Goal: Task Accomplishment & Management: Complete application form

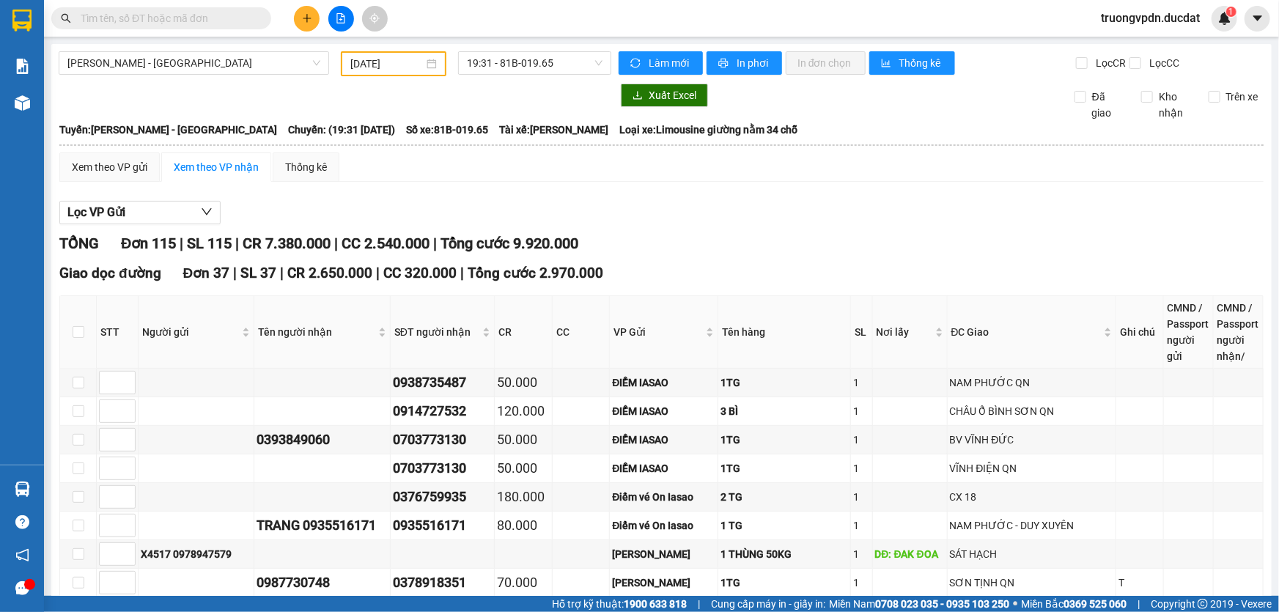
click at [400, 62] on input "[DATE]" at bounding box center [386, 64] width 73 height 16
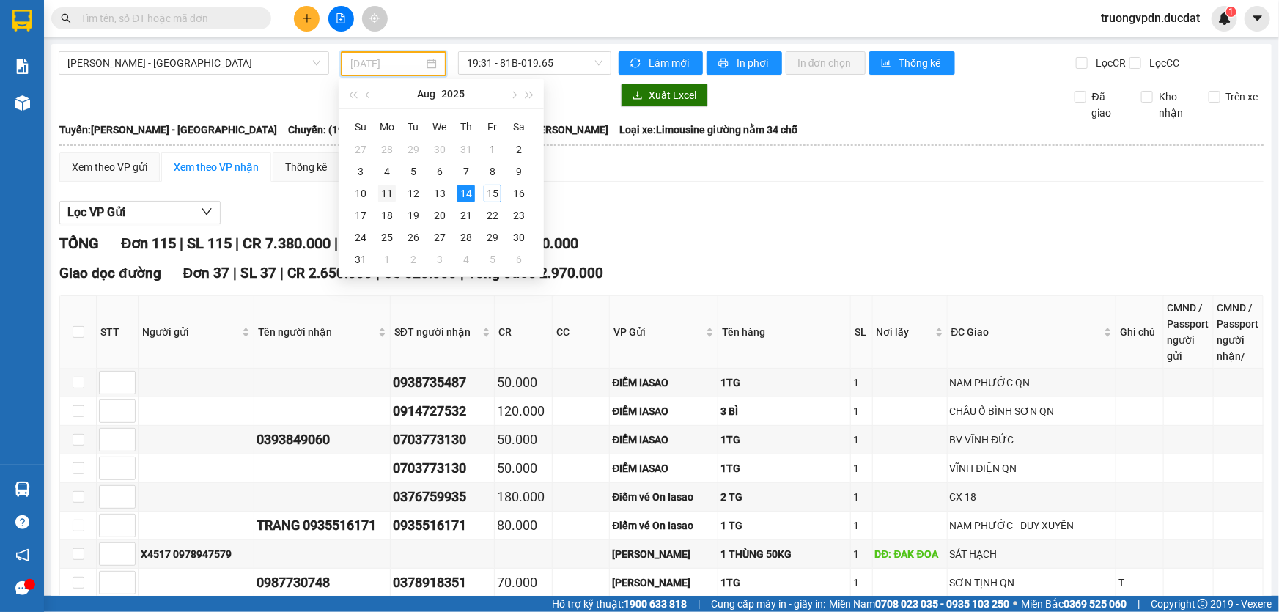
click at [391, 192] on div "11" at bounding box center [387, 194] width 18 height 18
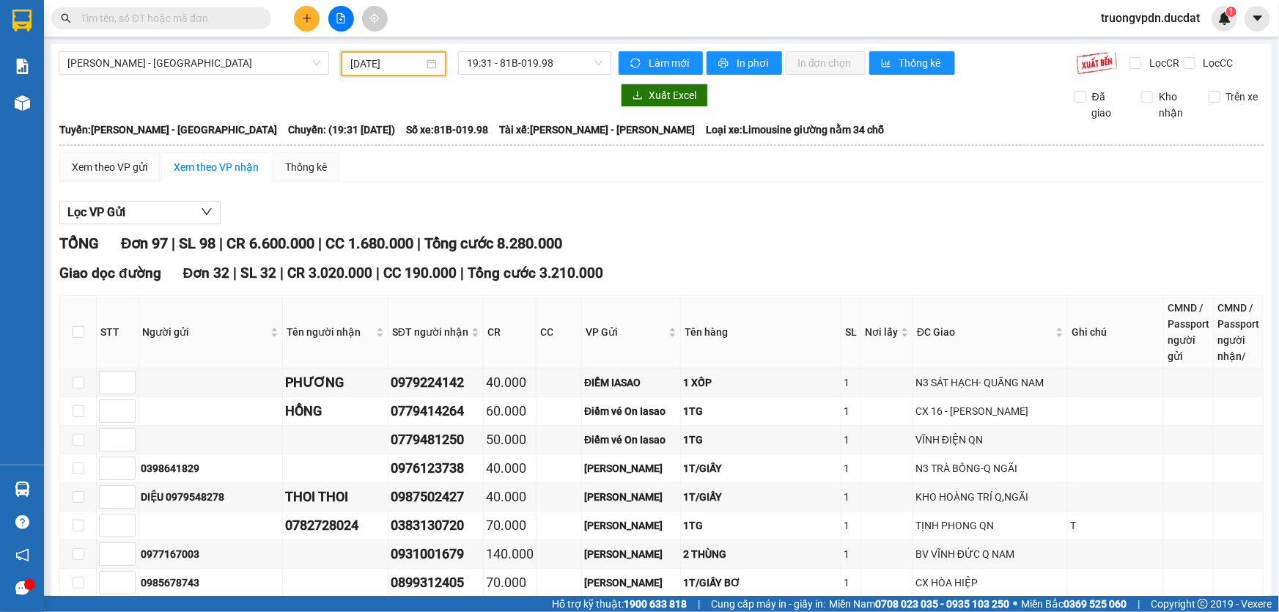
click at [412, 60] on input "11/08/2025" at bounding box center [386, 64] width 73 height 16
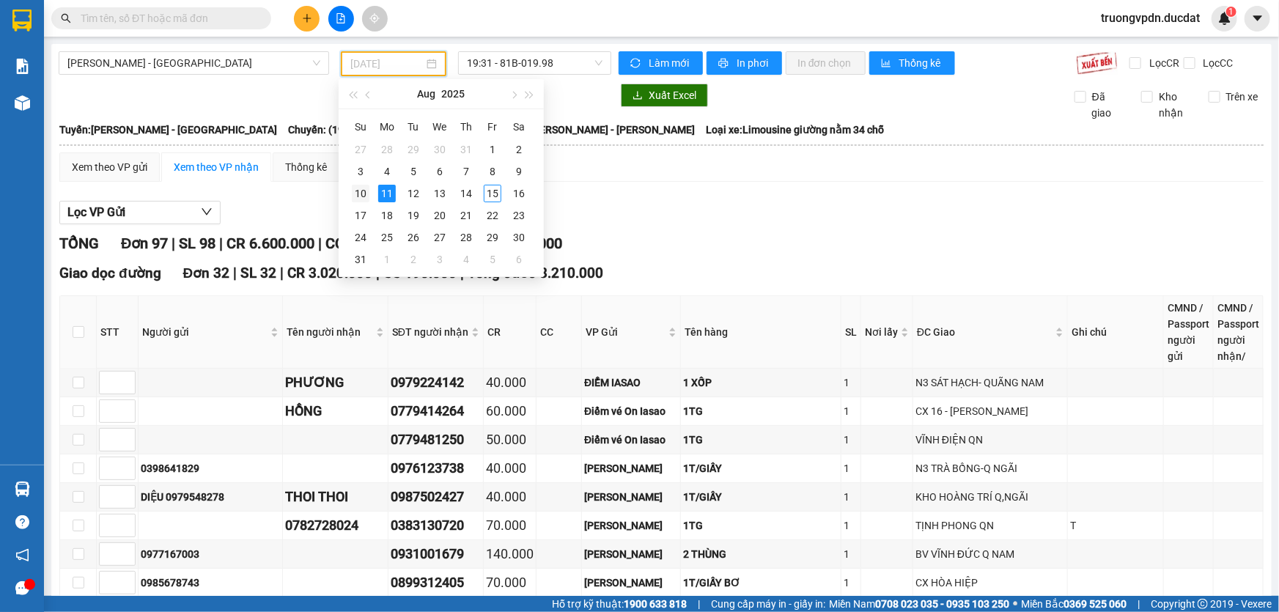
click at [358, 196] on div "10" at bounding box center [361, 194] width 18 height 18
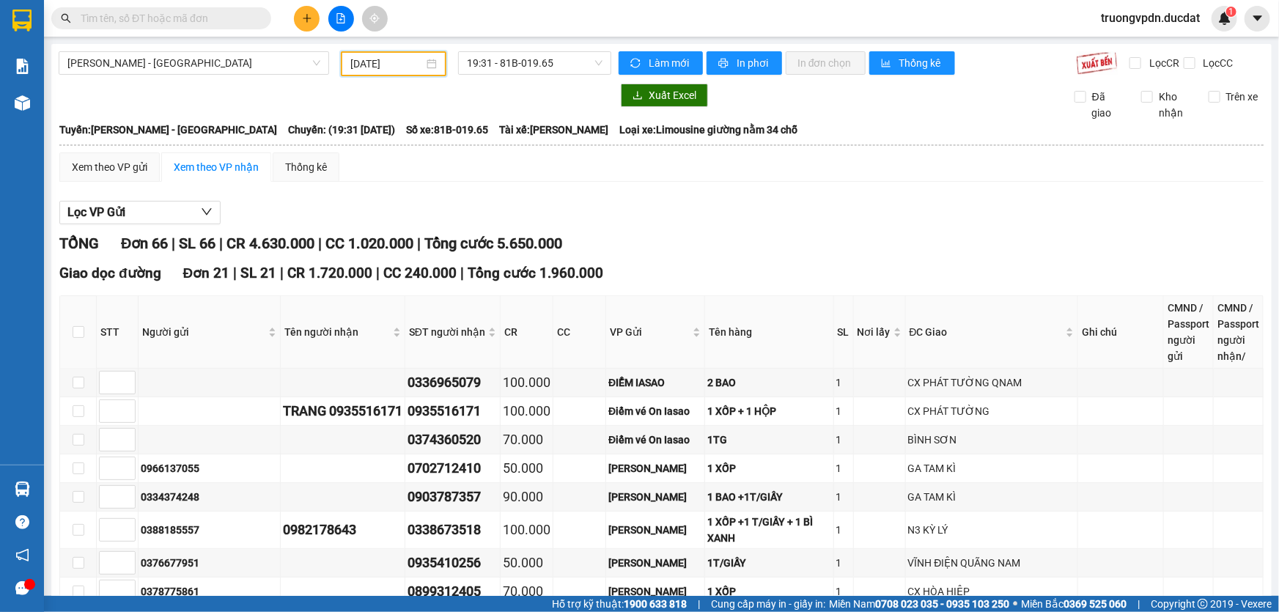
click at [420, 64] on input "10/08/2025" at bounding box center [386, 64] width 73 height 16
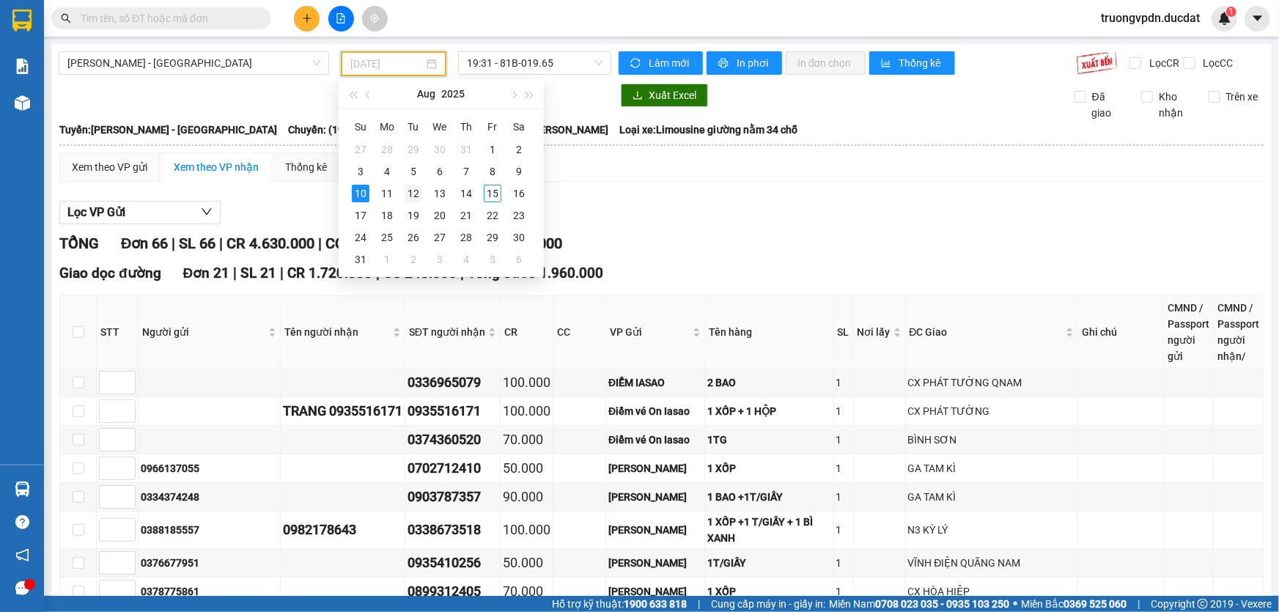
click at [410, 188] on div "12" at bounding box center [414, 194] width 18 height 18
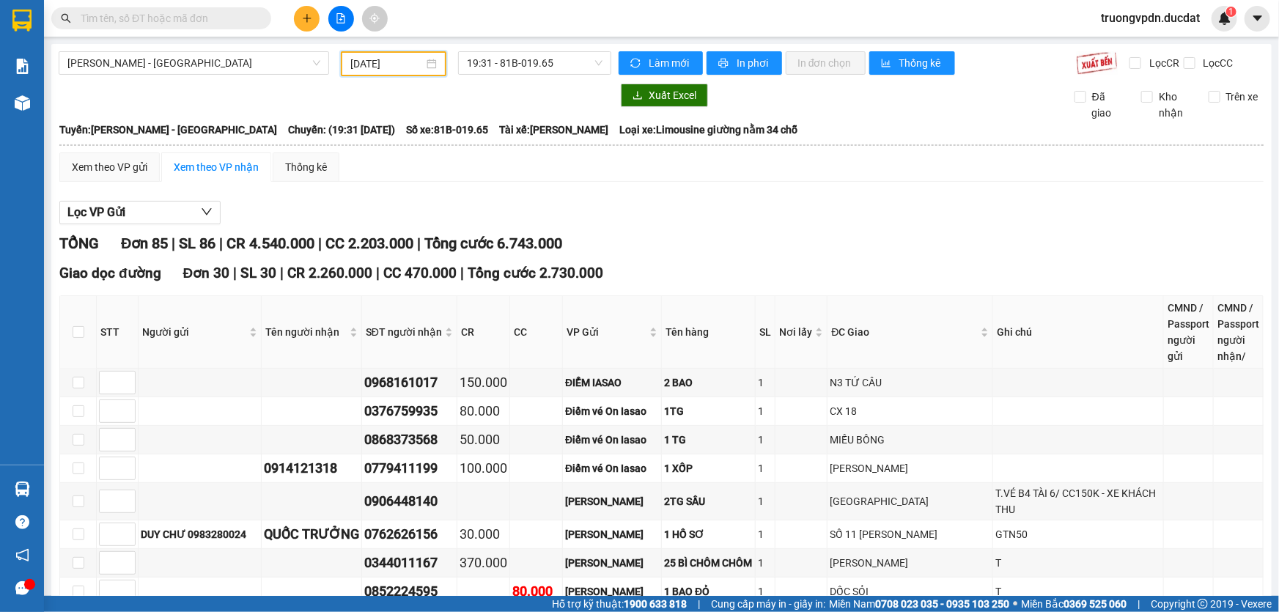
click at [394, 57] on input "12/08/2025" at bounding box center [386, 64] width 73 height 16
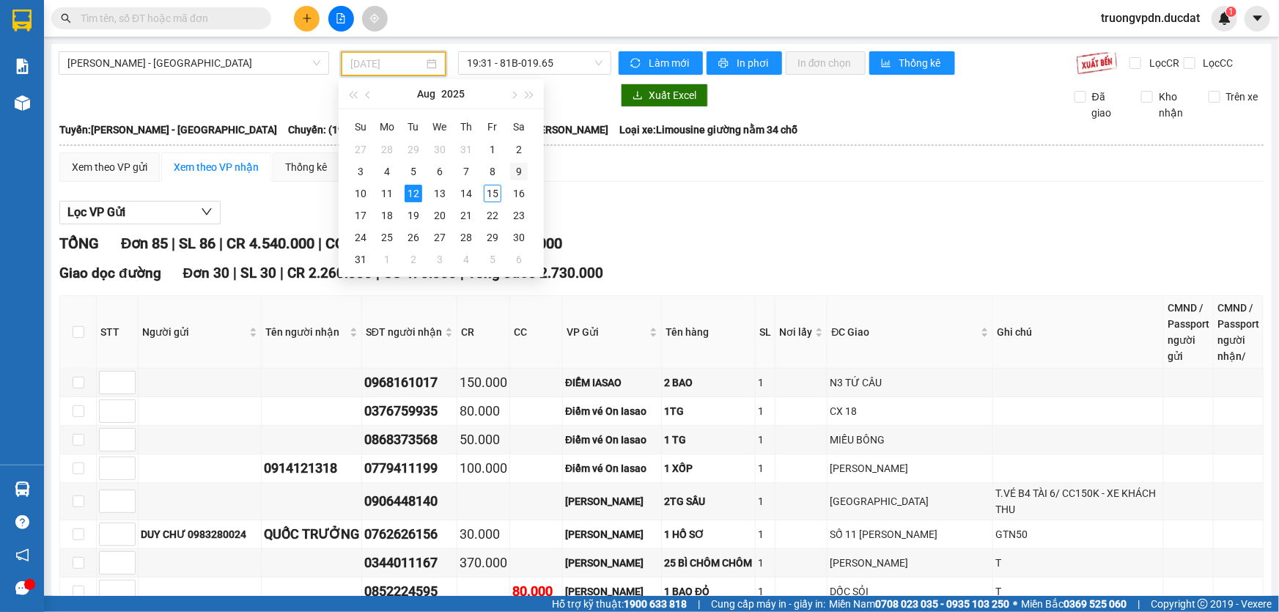
click at [520, 170] on div "9" at bounding box center [519, 172] width 18 height 18
type input "09/08/2025"
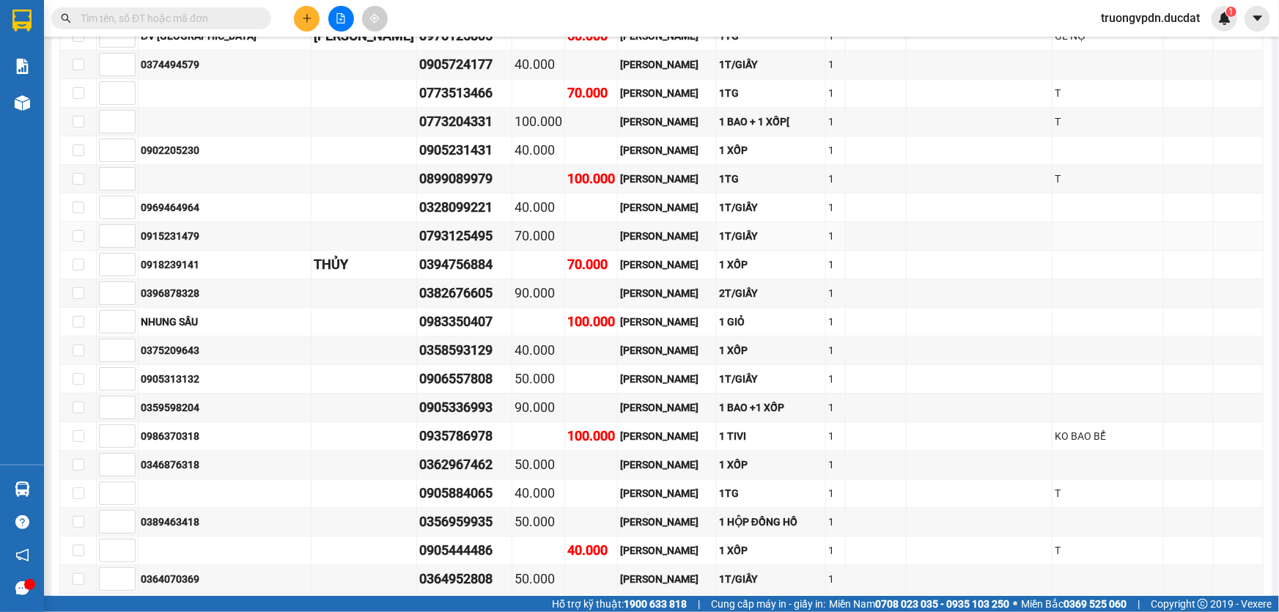
scroll to position [2002, 0]
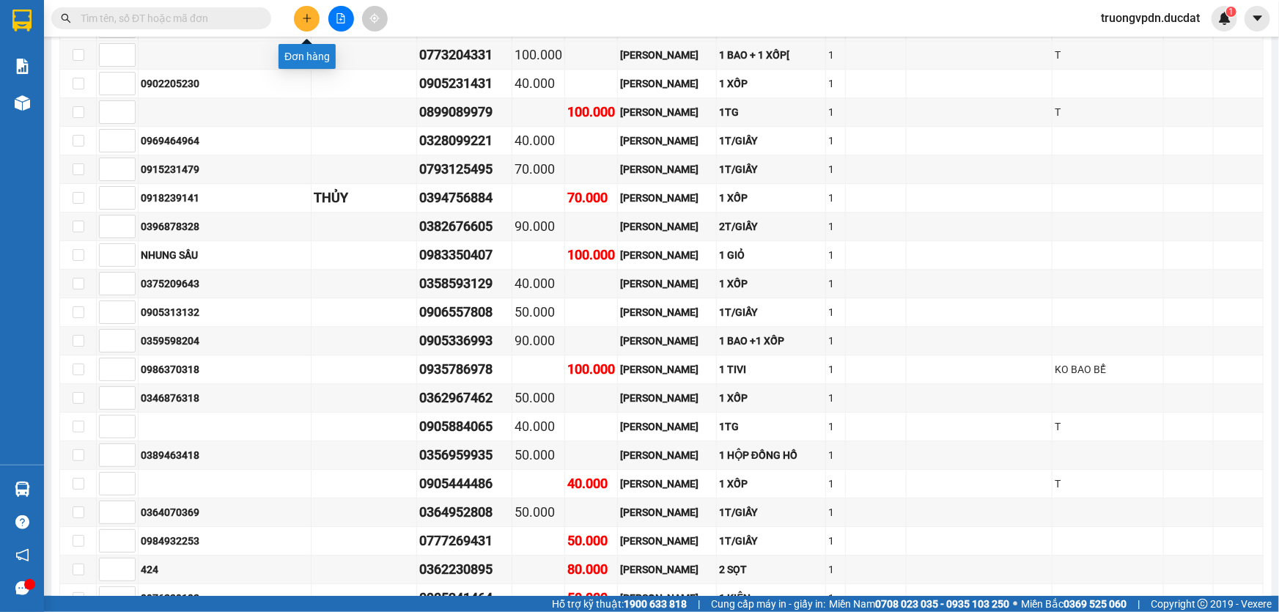
click at [308, 16] on icon "plus" at bounding box center [307, 18] width 10 height 10
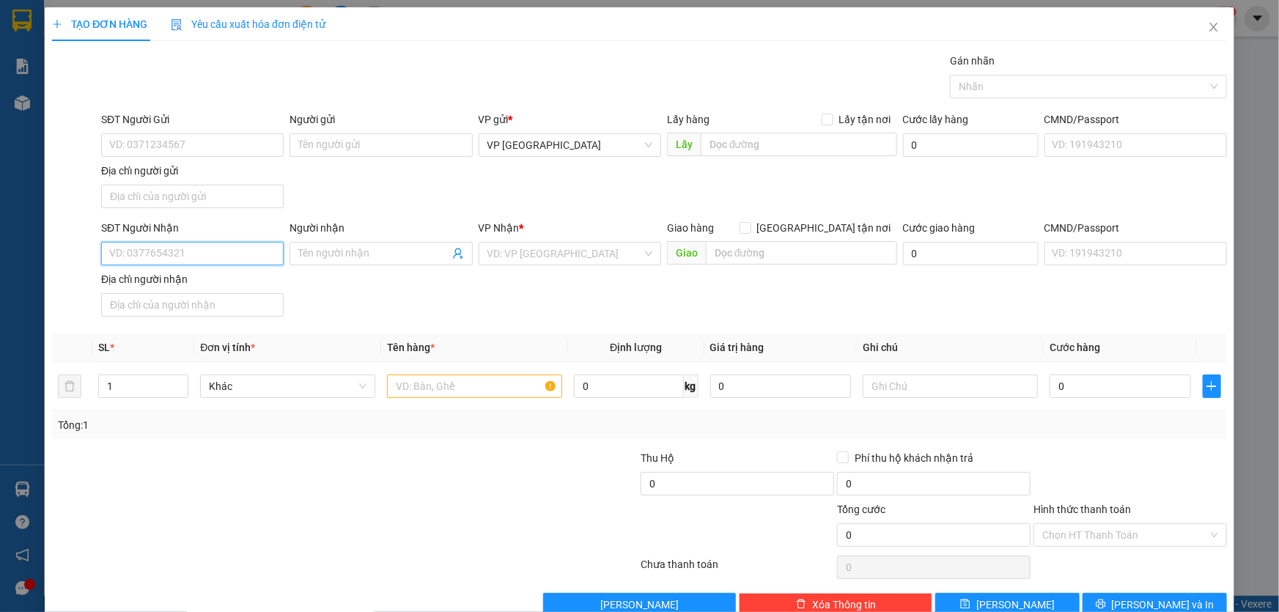
click at [196, 255] on input "SĐT Người Nhận" at bounding box center [192, 253] width 183 height 23
click at [147, 281] on div "0982513191" at bounding box center [190, 282] width 163 height 16
type input "0982513191"
click at [411, 390] on input "text" at bounding box center [474, 386] width 175 height 23
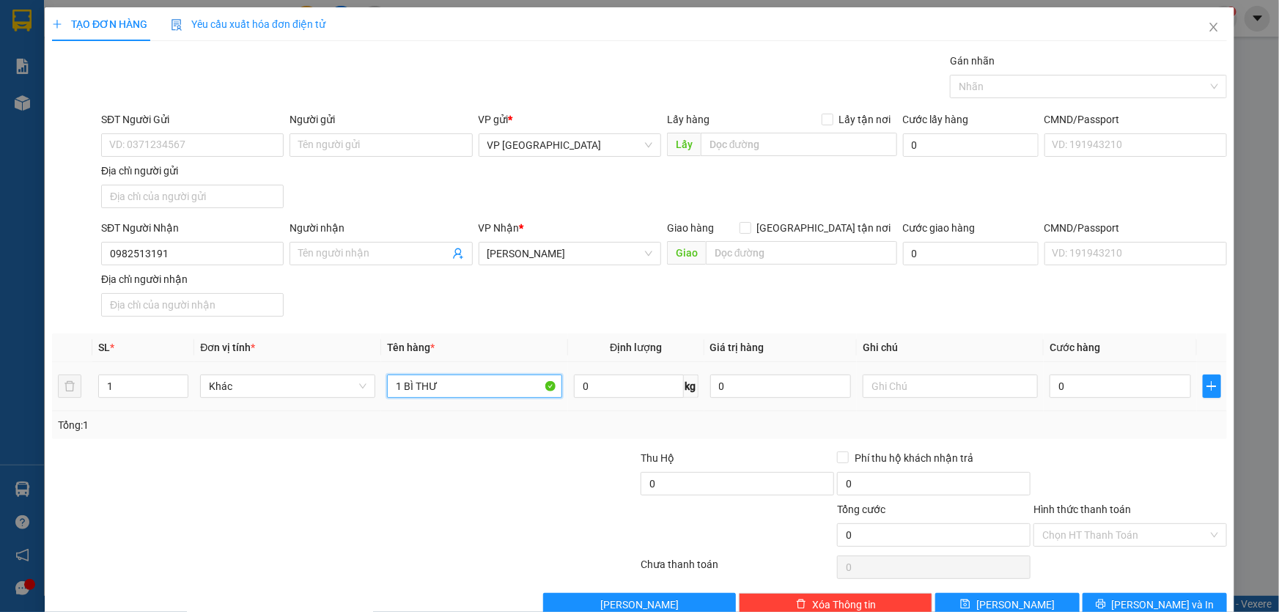
type input "1 BÌ THƯ"
type input "CC"
click at [158, 150] on input "SĐT Người Gửi" at bounding box center [192, 144] width 183 height 23
type input "0385111638"
click at [1132, 387] on input "0" at bounding box center [1120, 386] width 141 height 23
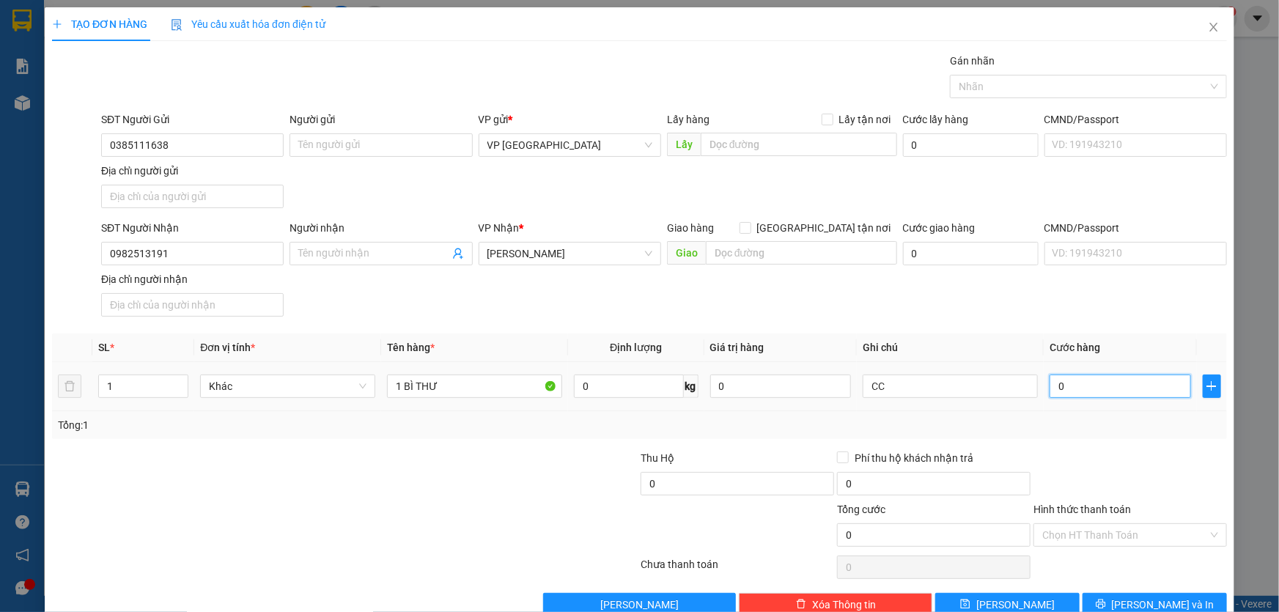
type input "3"
type input "30"
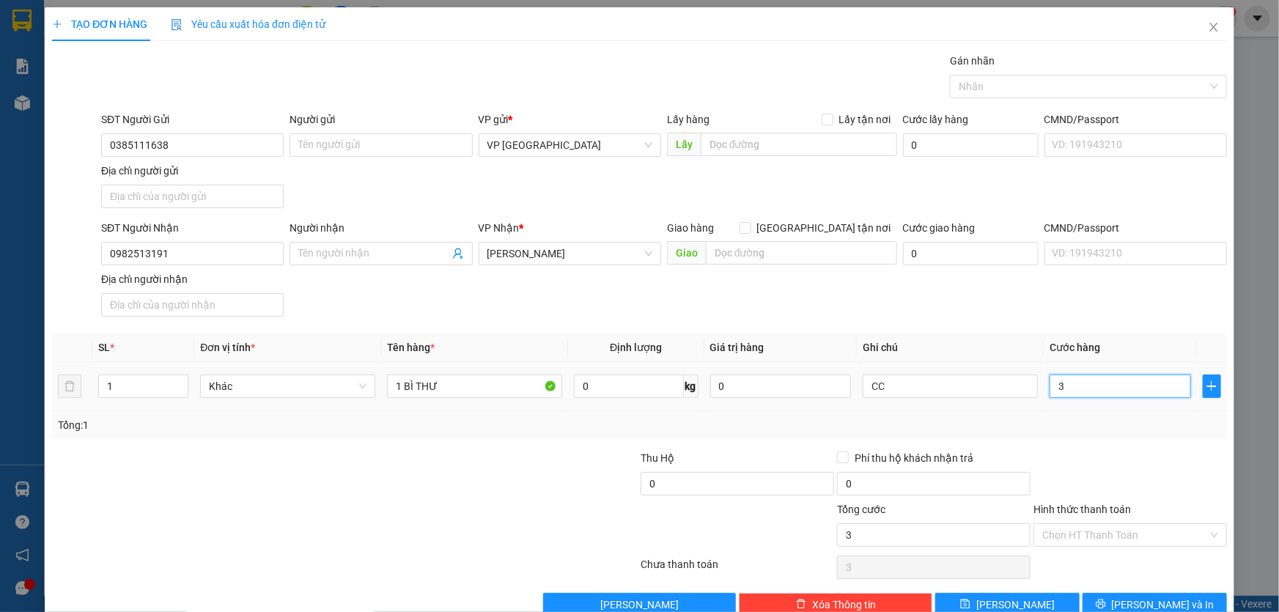
type input "30"
type input "300"
type input "3.000"
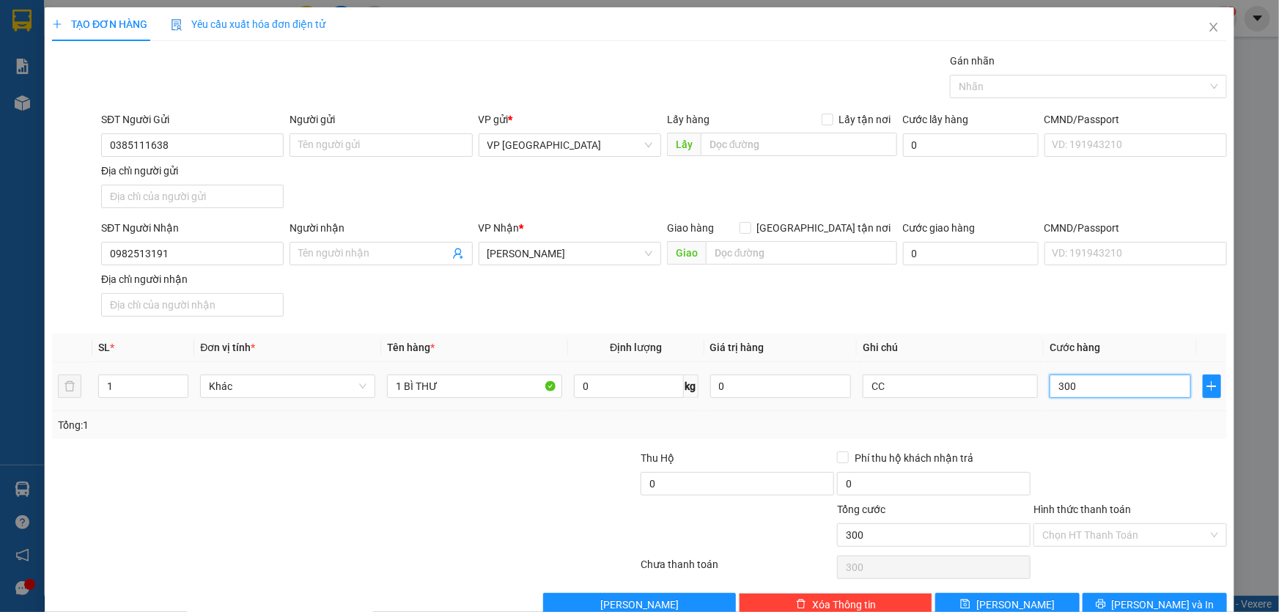
type input "3.000"
type input "30.000"
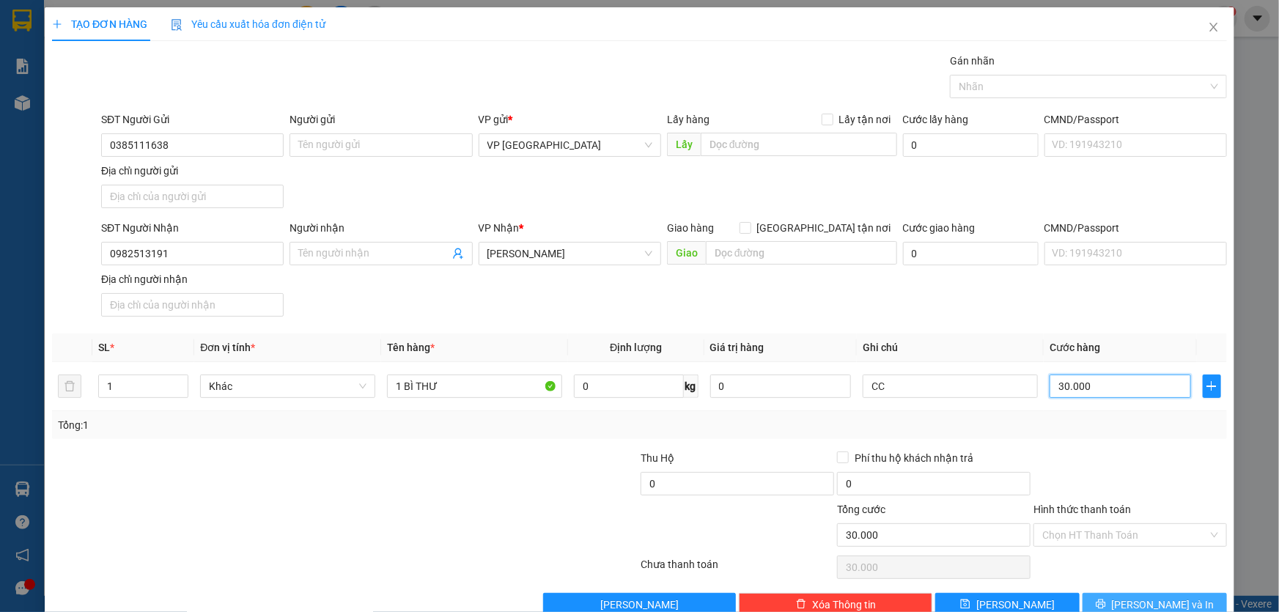
type input "30.000"
click at [1143, 597] on span "Lưu và In" at bounding box center [1163, 605] width 103 height 16
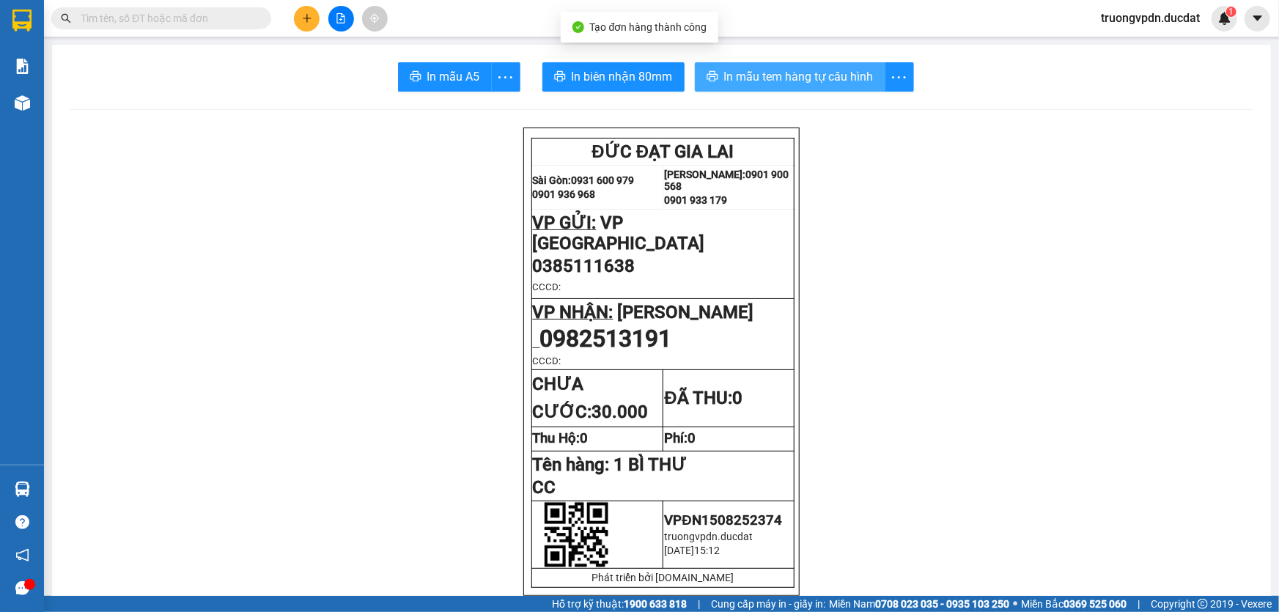
click at [777, 81] on span "In mẫu tem hàng tự cấu hình" at bounding box center [799, 76] width 150 height 18
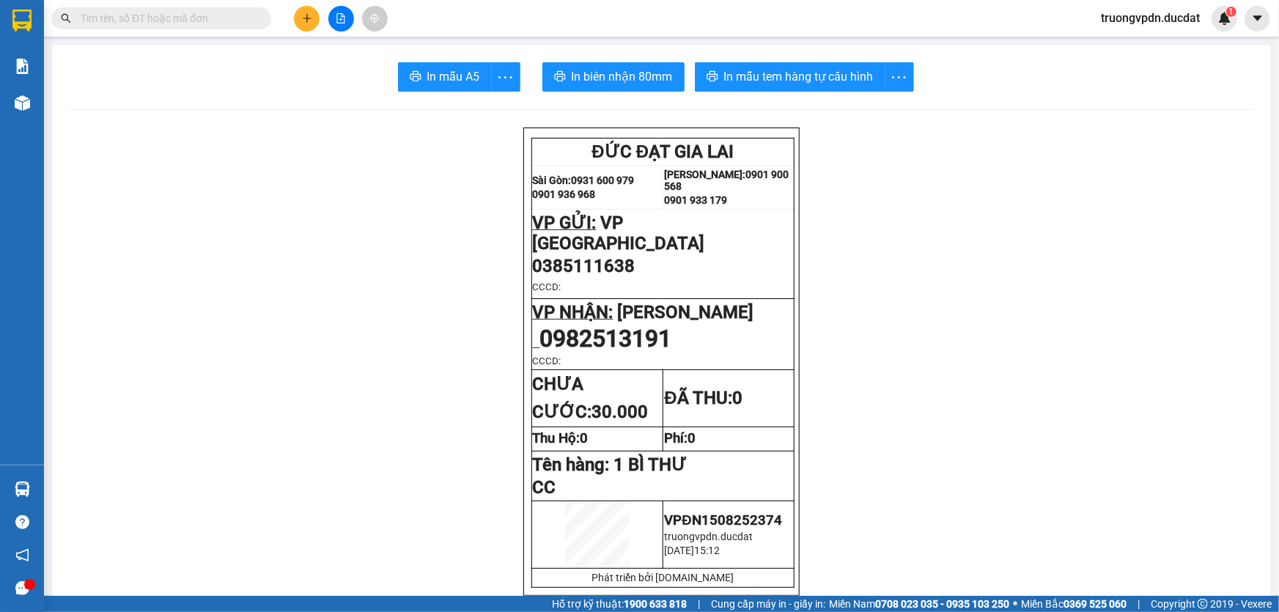
click at [227, 18] on input "text" at bounding box center [167, 18] width 173 height 16
click at [308, 22] on icon "plus" at bounding box center [307, 18] width 10 height 10
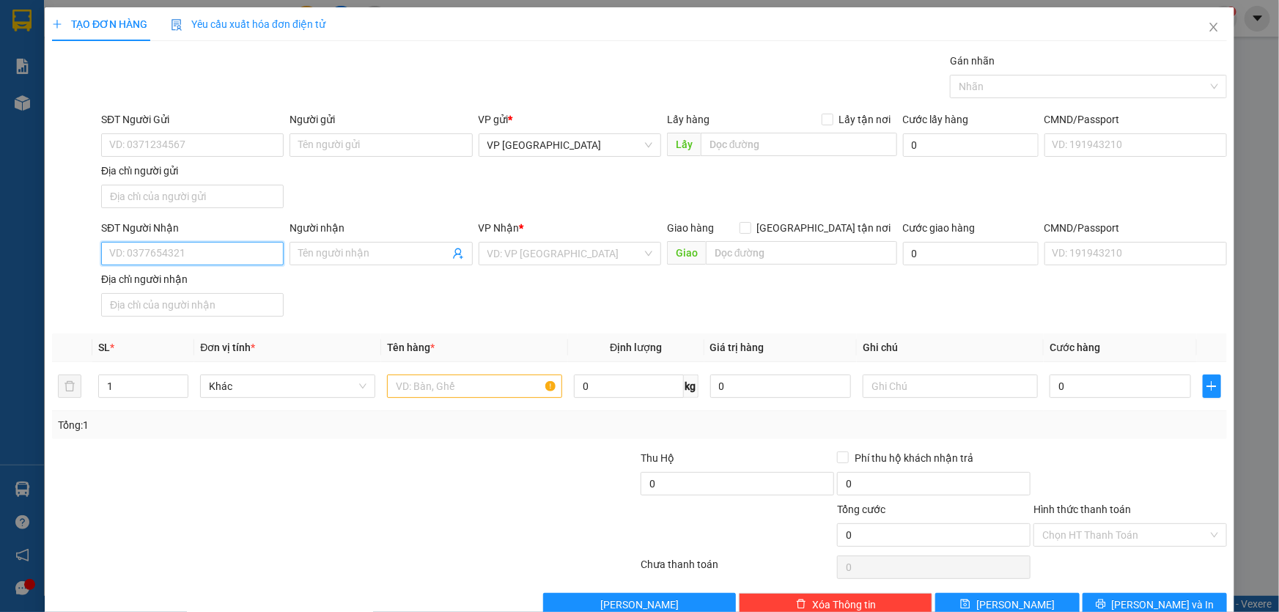
click at [190, 251] on input "SĐT Người Nhận" at bounding box center [192, 253] width 183 height 23
click at [157, 284] on div "0378594848" at bounding box center [190, 282] width 163 height 16
type input "0378594848"
click at [464, 381] on input "text" at bounding box center [474, 386] width 175 height 23
type input "14 XÔ SƠN"
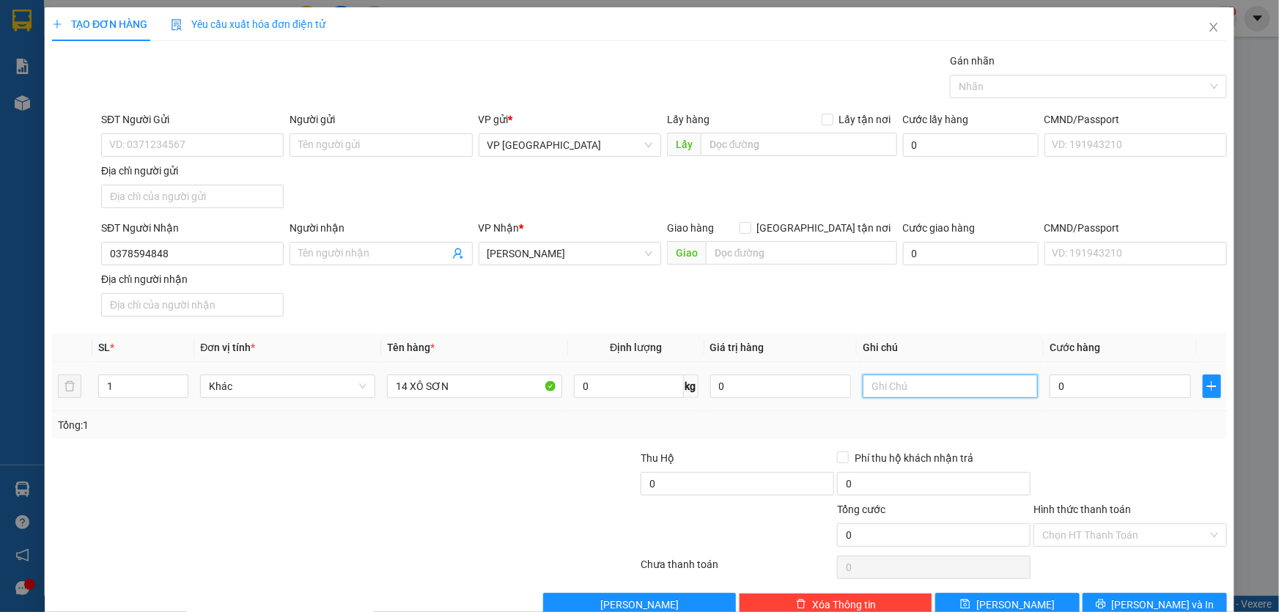
click at [938, 385] on input "text" at bounding box center [950, 386] width 175 height 23
click at [926, 388] on input "cc" at bounding box center [950, 386] width 175 height 23
type input "c"
type input "CC"
type input "4"
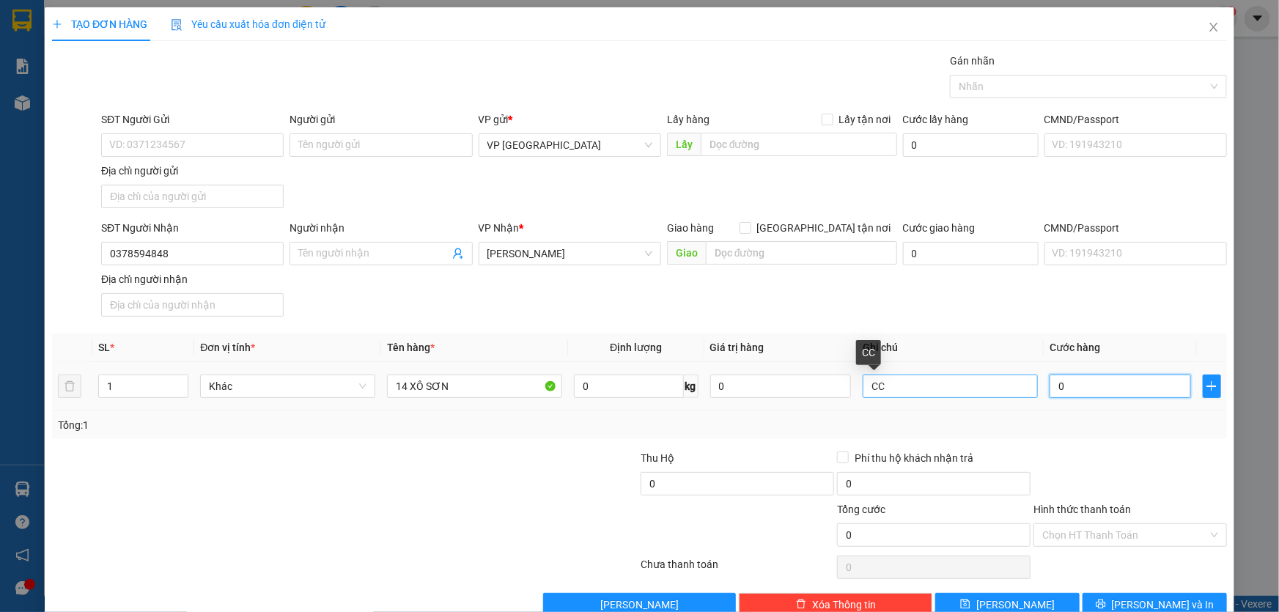
type input "4"
type input "42"
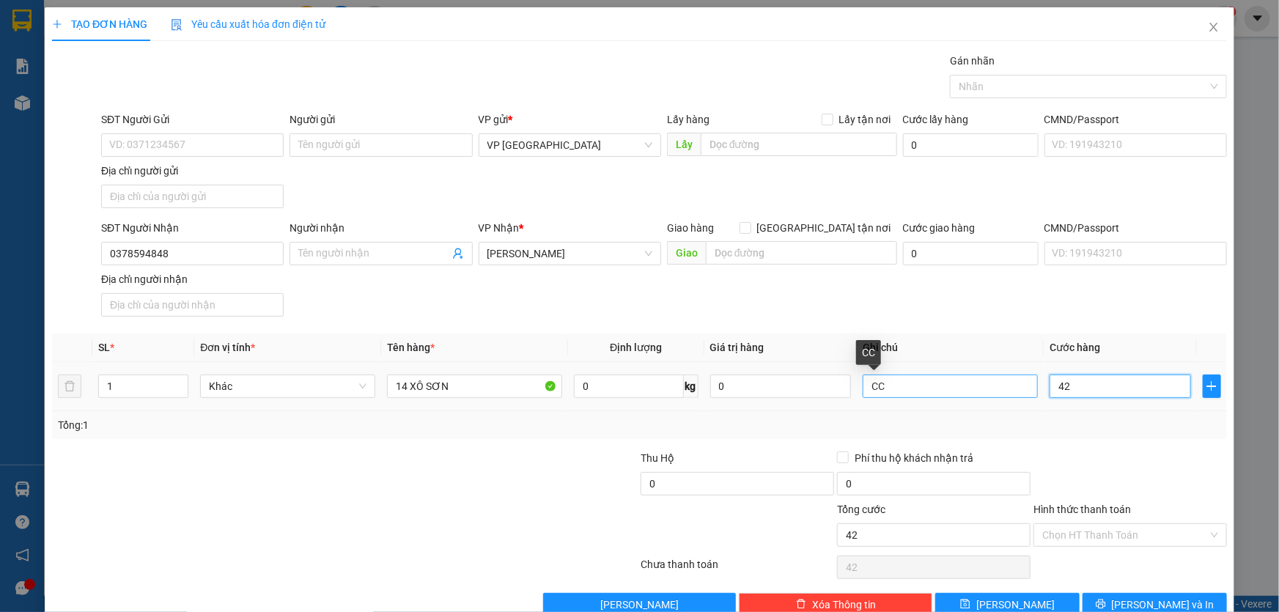
type input "420"
type input "4.200"
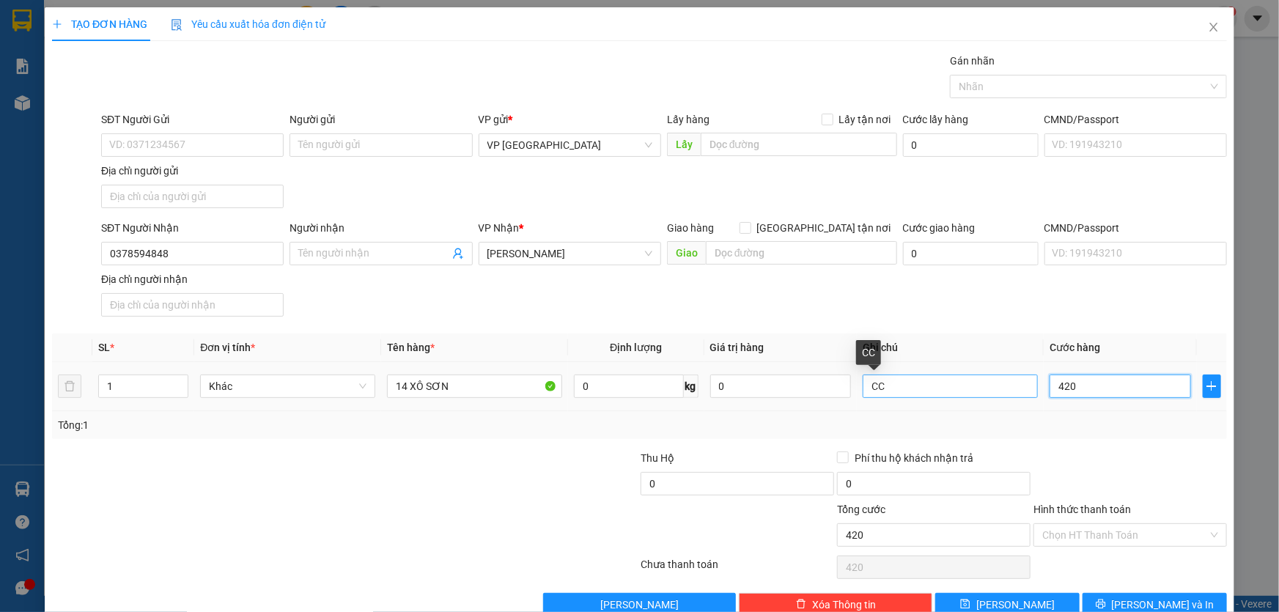
type input "4.200"
type input "42.000"
type input "420.000"
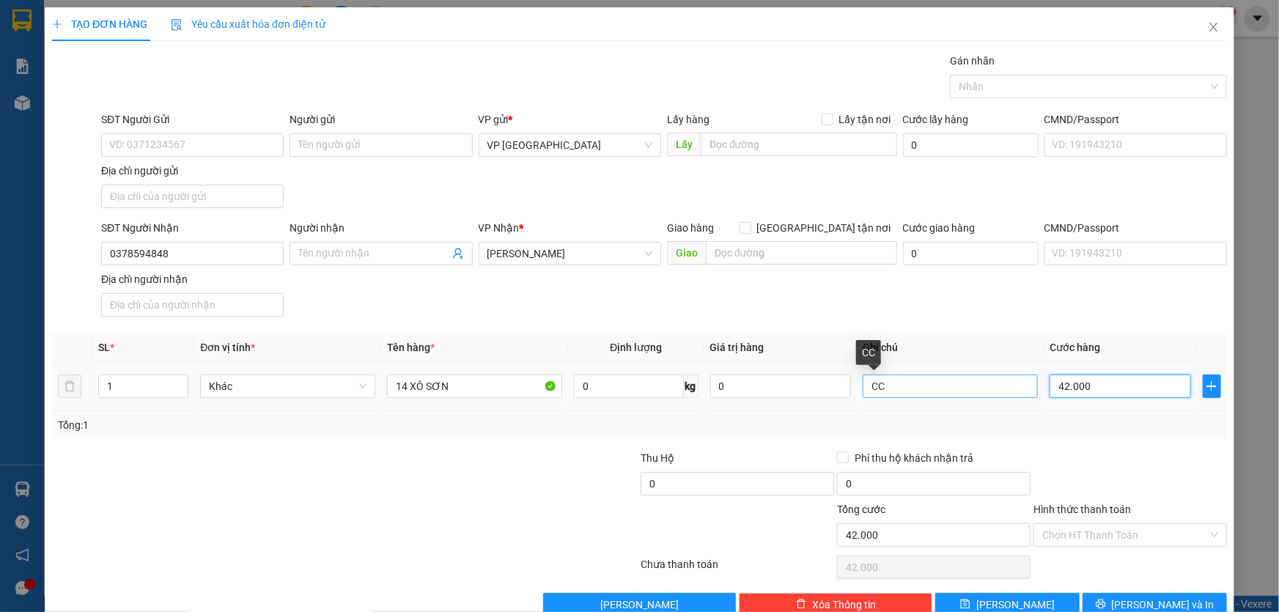
type input "420.000"
click at [1143, 597] on span "Lưu và In" at bounding box center [1163, 605] width 103 height 16
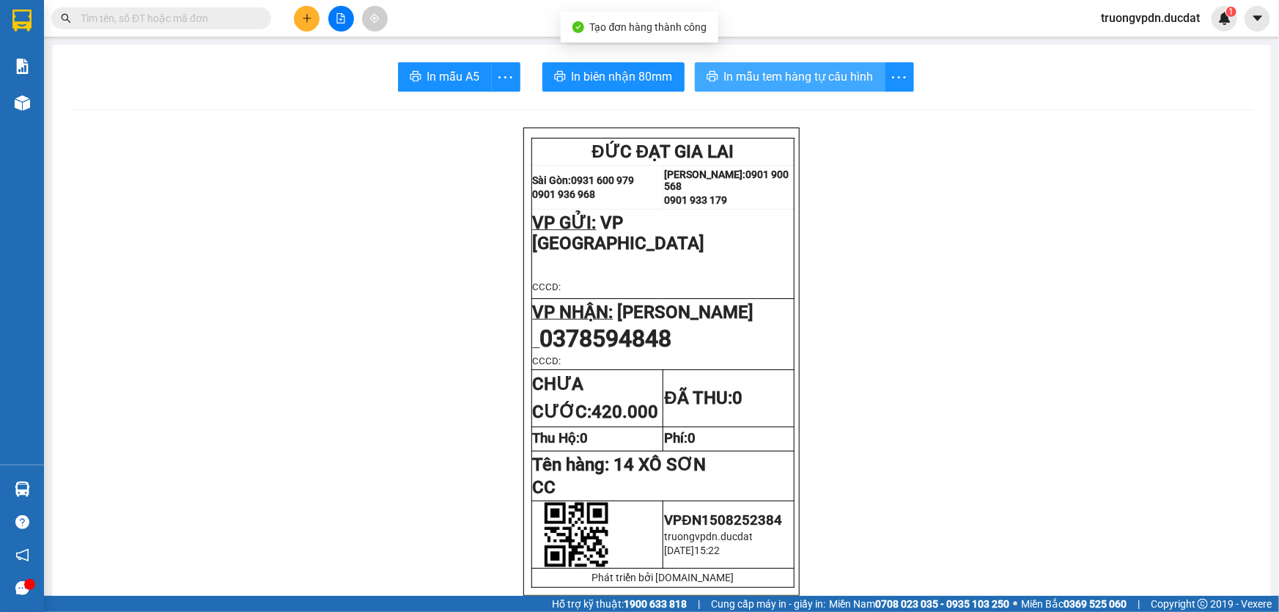
click at [841, 73] on span "In mẫu tem hàng tự cấu hình" at bounding box center [799, 76] width 150 height 18
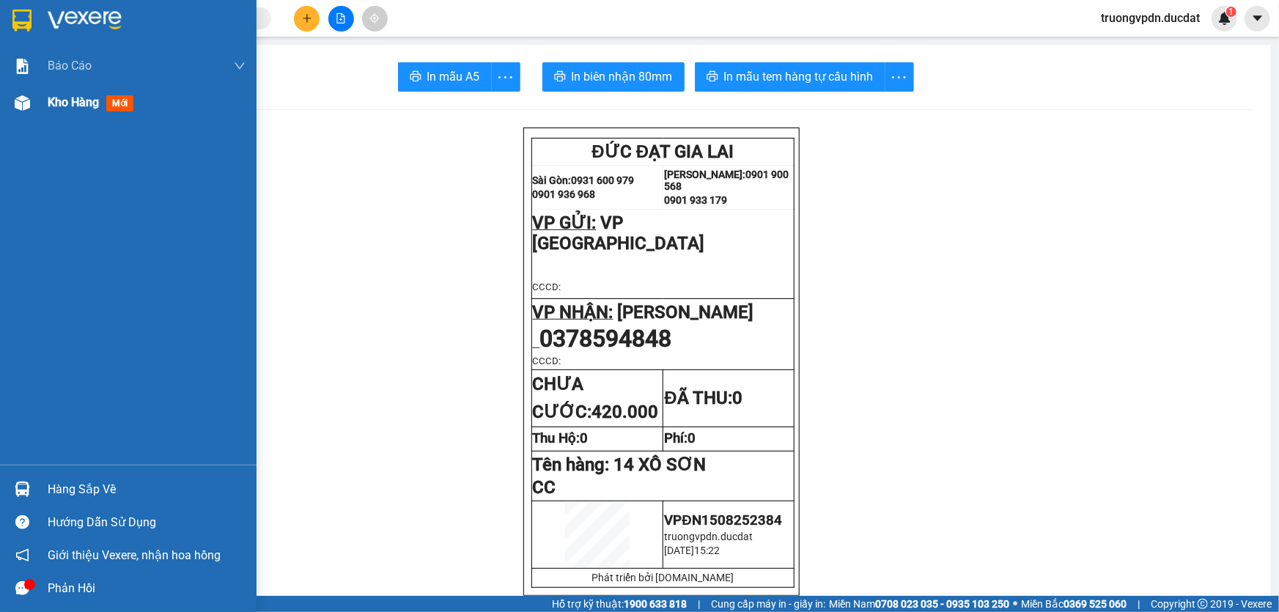
click at [62, 116] on div "Kho hàng mới" at bounding box center [147, 102] width 198 height 37
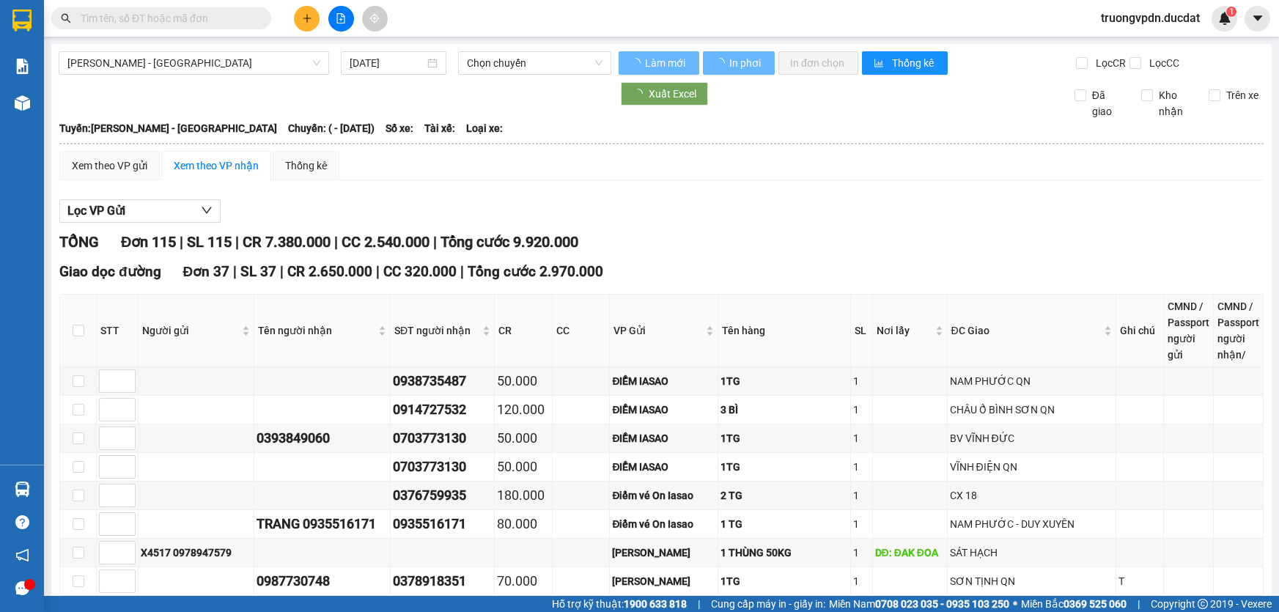
type input "[DATE]"
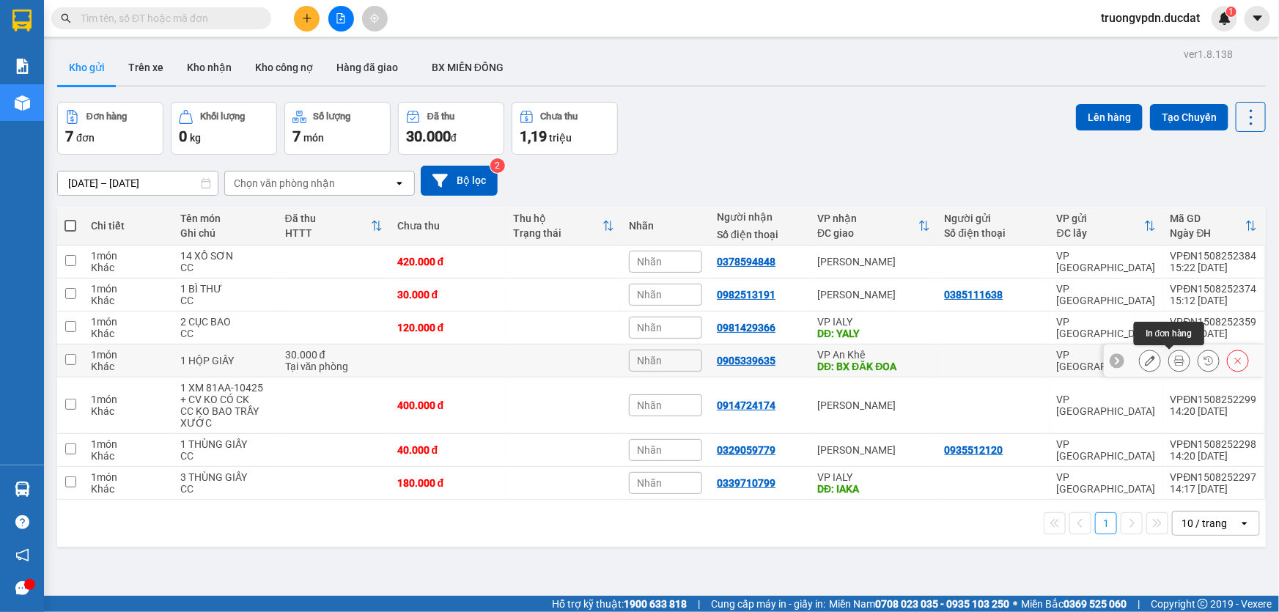
click at [1174, 356] on icon at bounding box center [1179, 360] width 10 height 10
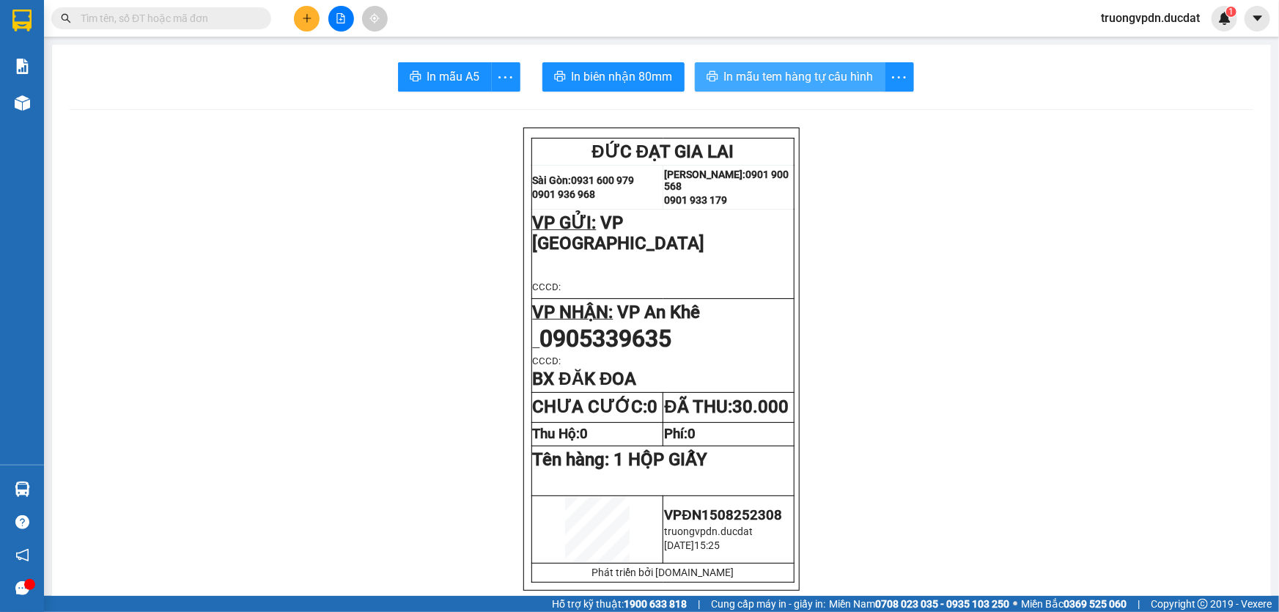
click at [715, 80] on button "In mẫu tem hàng tự cấu hình" at bounding box center [790, 76] width 191 height 29
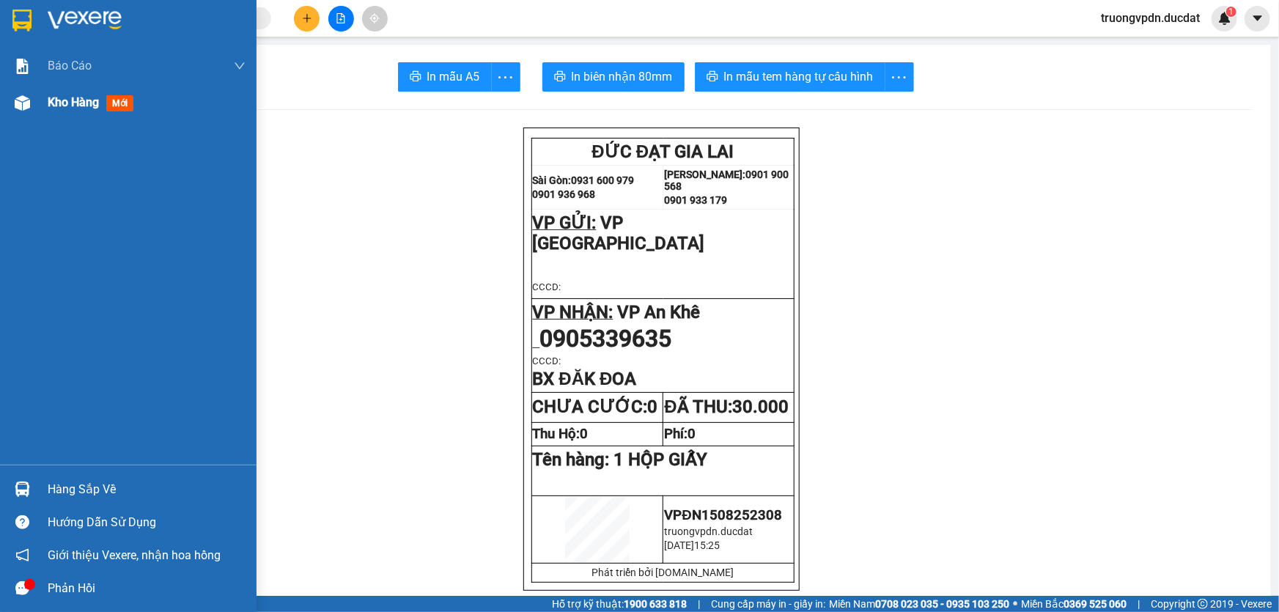
click at [75, 117] on div "Kho hàng mới" at bounding box center [147, 102] width 198 height 37
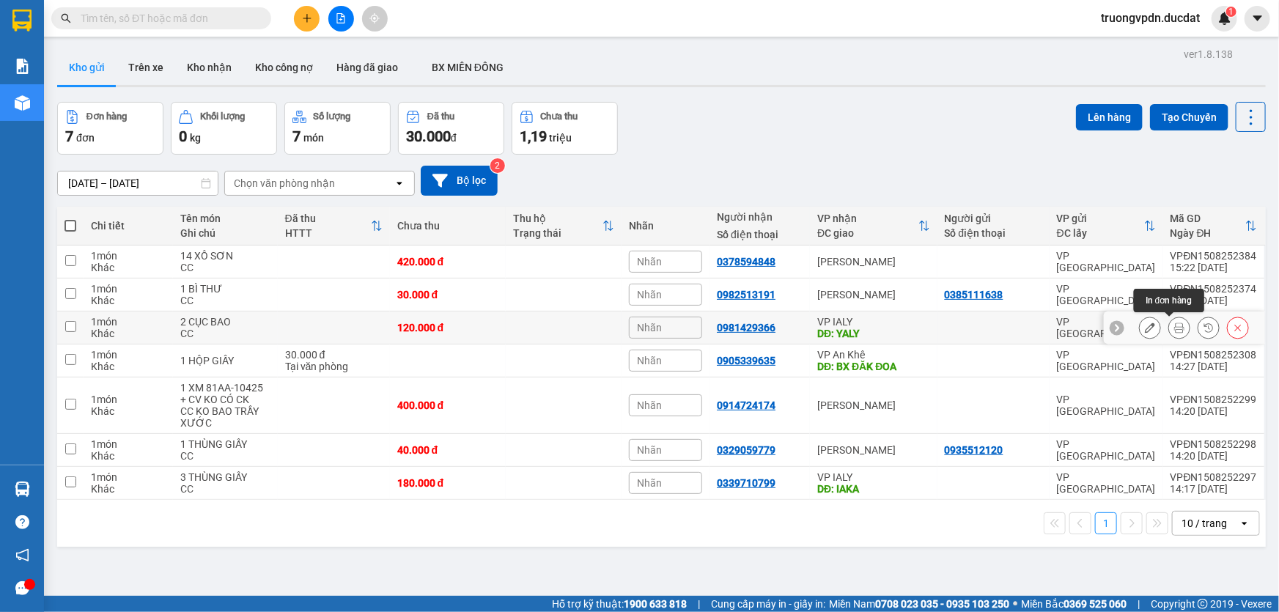
click at [1176, 327] on button at bounding box center [1179, 328] width 21 height 26
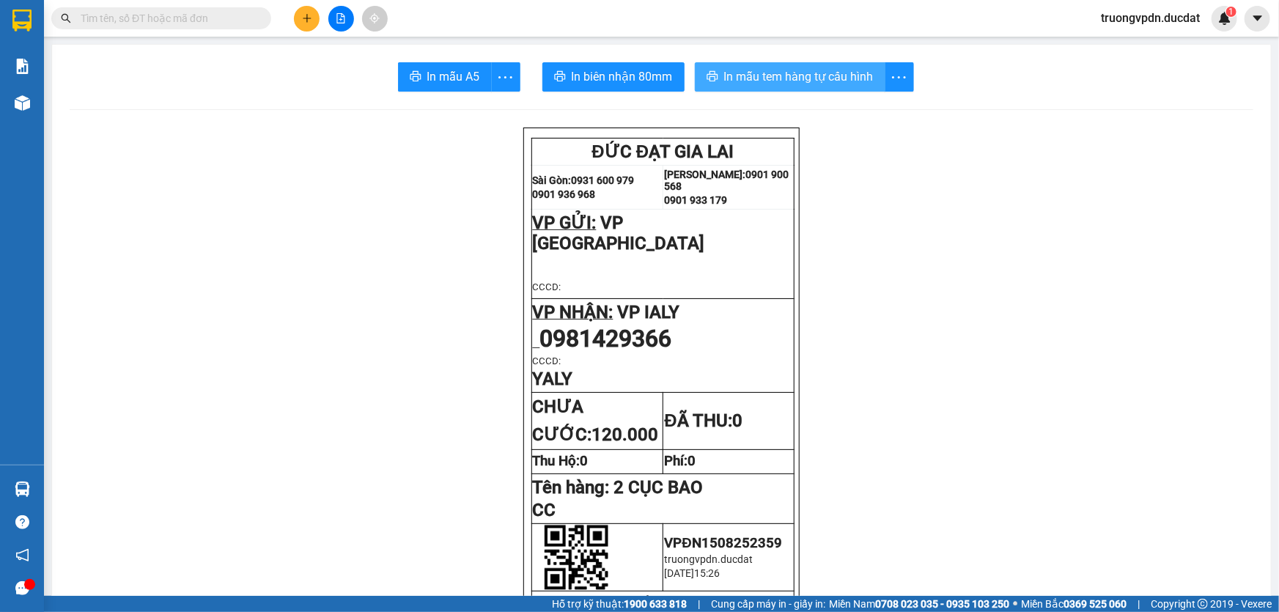
click at [827, 73] on span "In mẫu tem hàng tự cấu hình" at bounding box center [799, 76] width 150 height 18
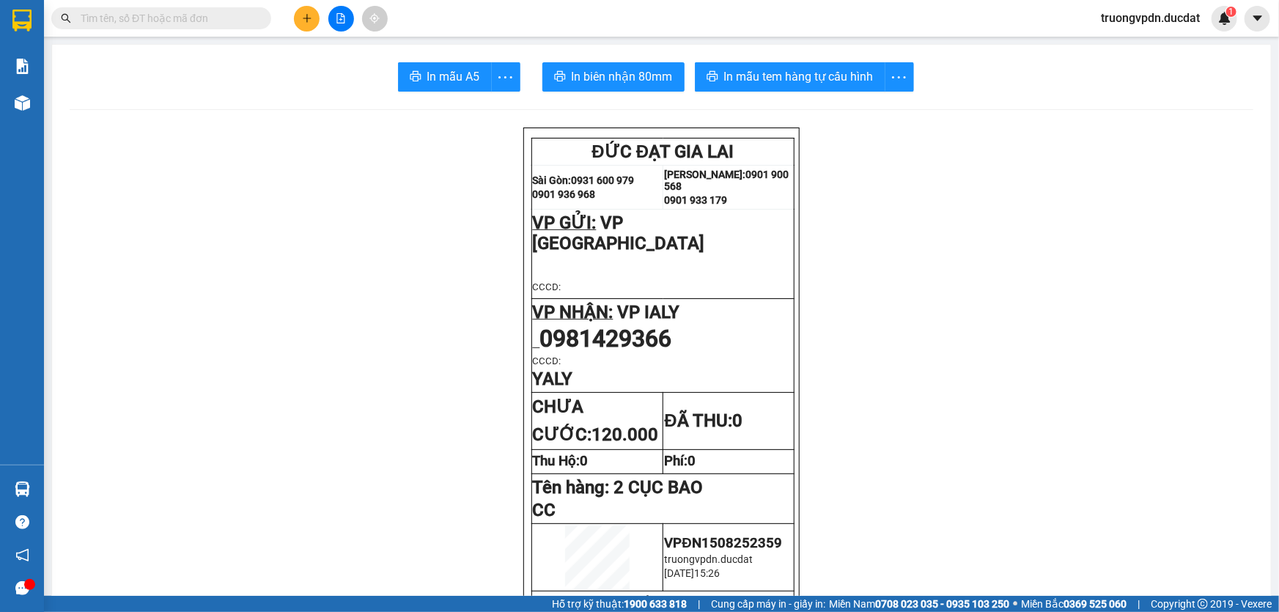
click at [315, 14] on button at bounding box center [307, 19] width 26 height 26
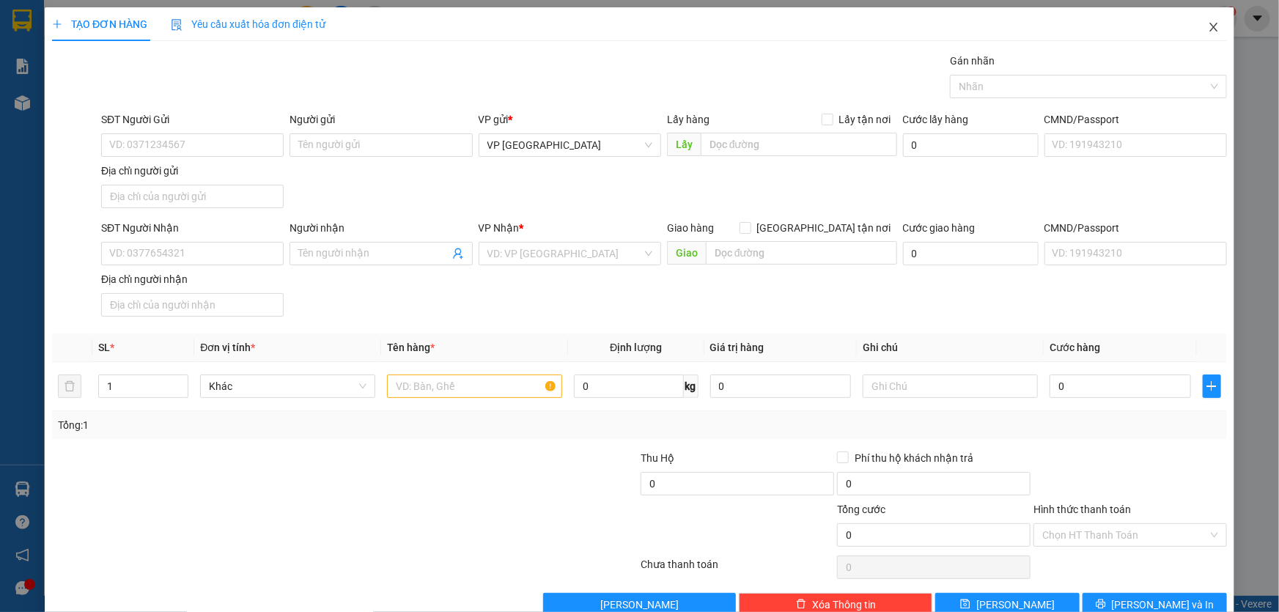
click at [1208, 29] on icon "close" at bounding box center [1214, 27] width 12 height 12
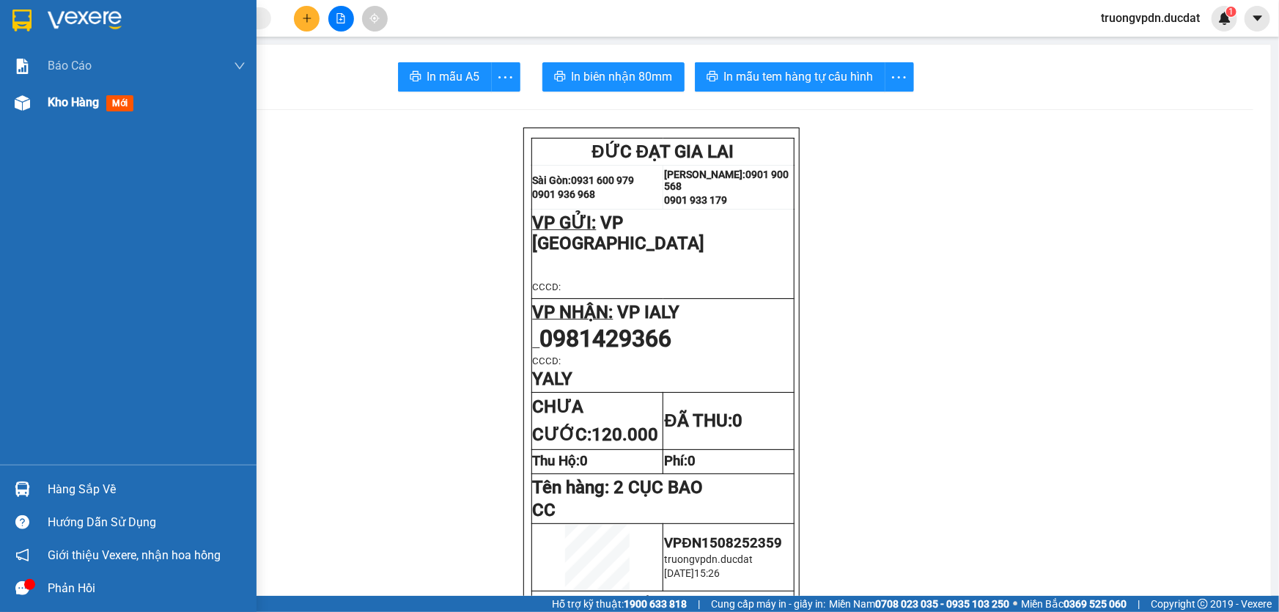
click at [63, 106] on span "Kho hàng" at bounding box center [73, 102] width 51 height 14
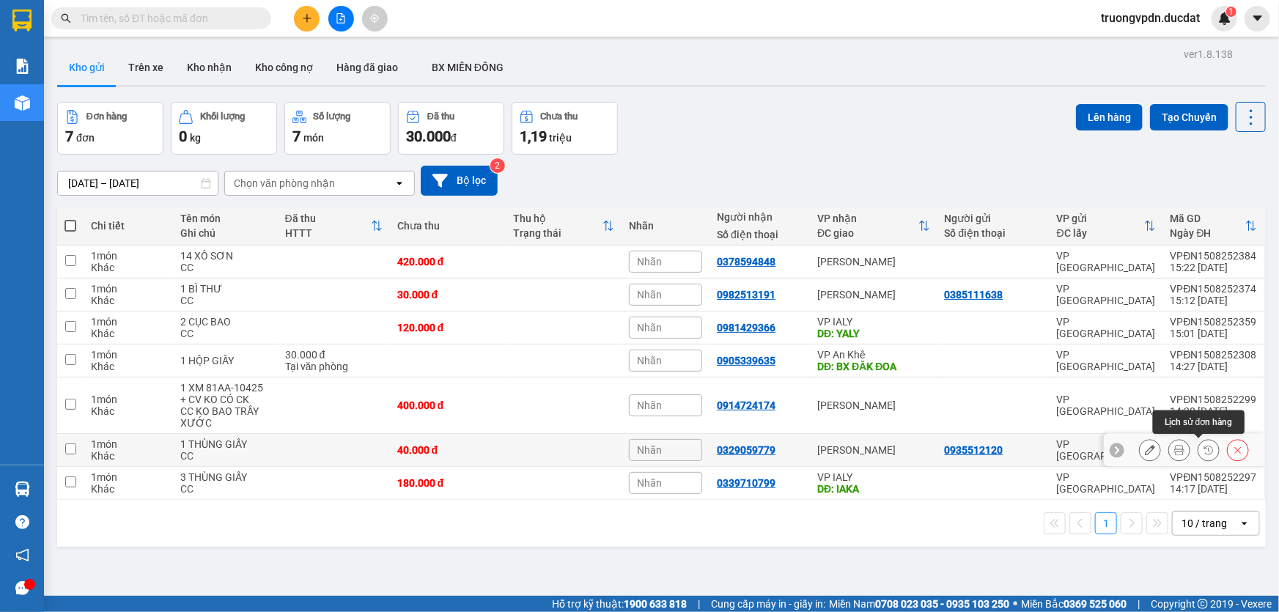
click at [1174, 449] on icon at bounding box center [1179, 450] width 10 height 10
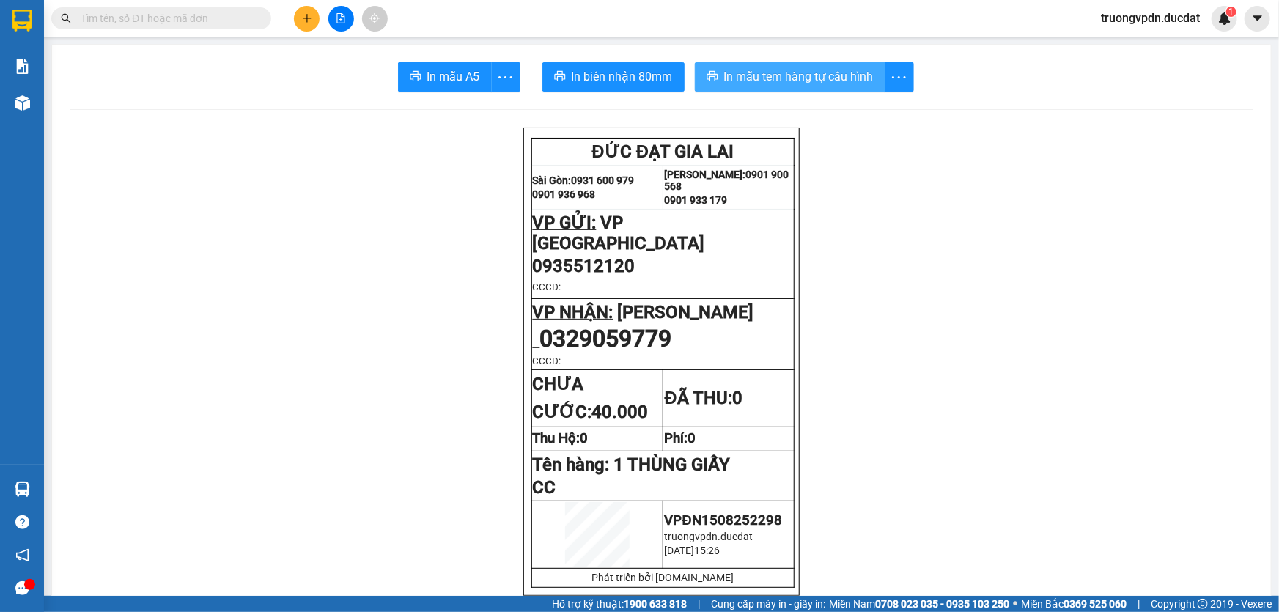
click at [770, 86] on button "In mẫu tem hàng tự cấu hình" at bounding box center [790, 76] width 191 height 29
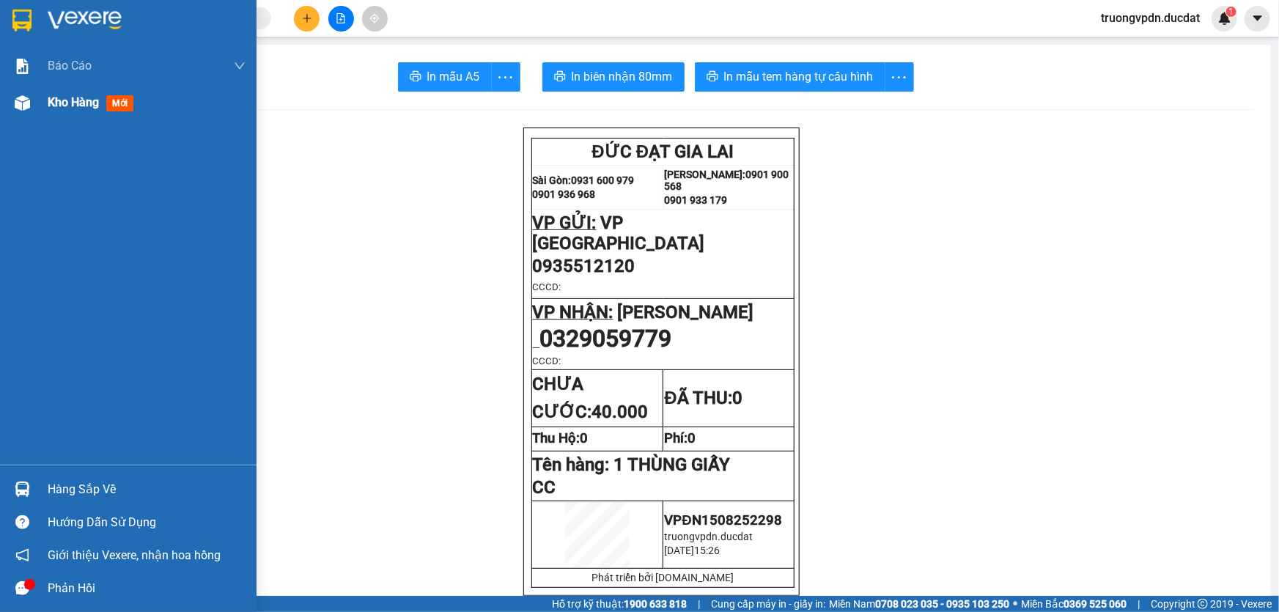
click at [75, 99] on span "Kho hàng" at bounding box center [73, 102] width 51 height 14
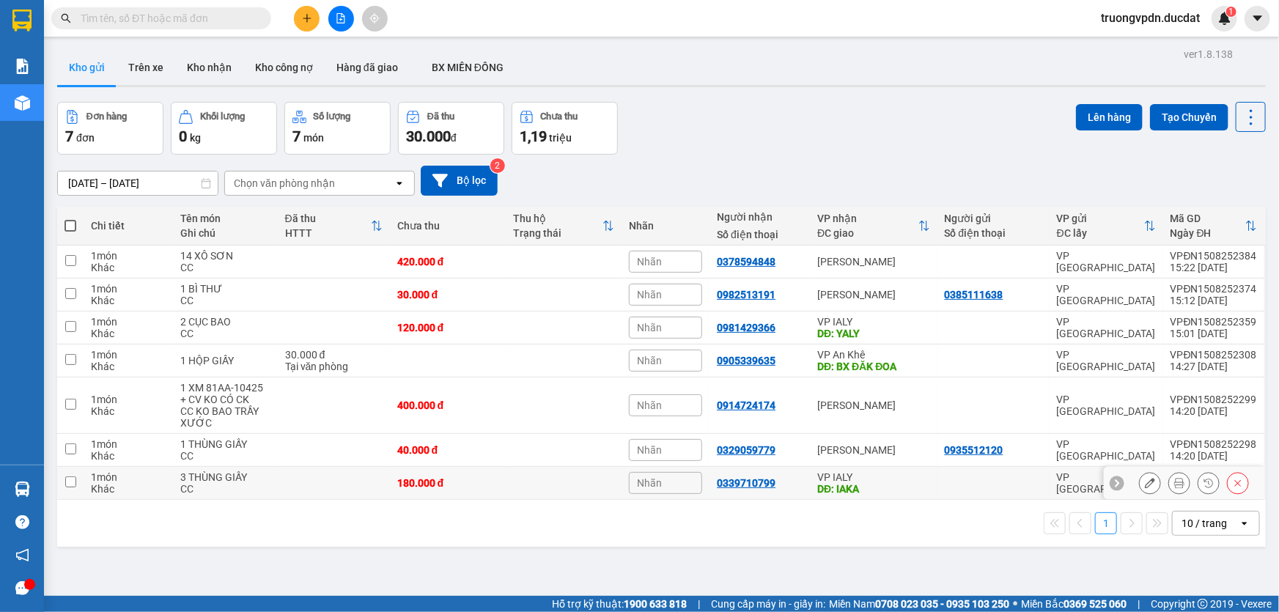
click at [1174, 484] on icon at bounding box center [1179, 483] width 10 height 10
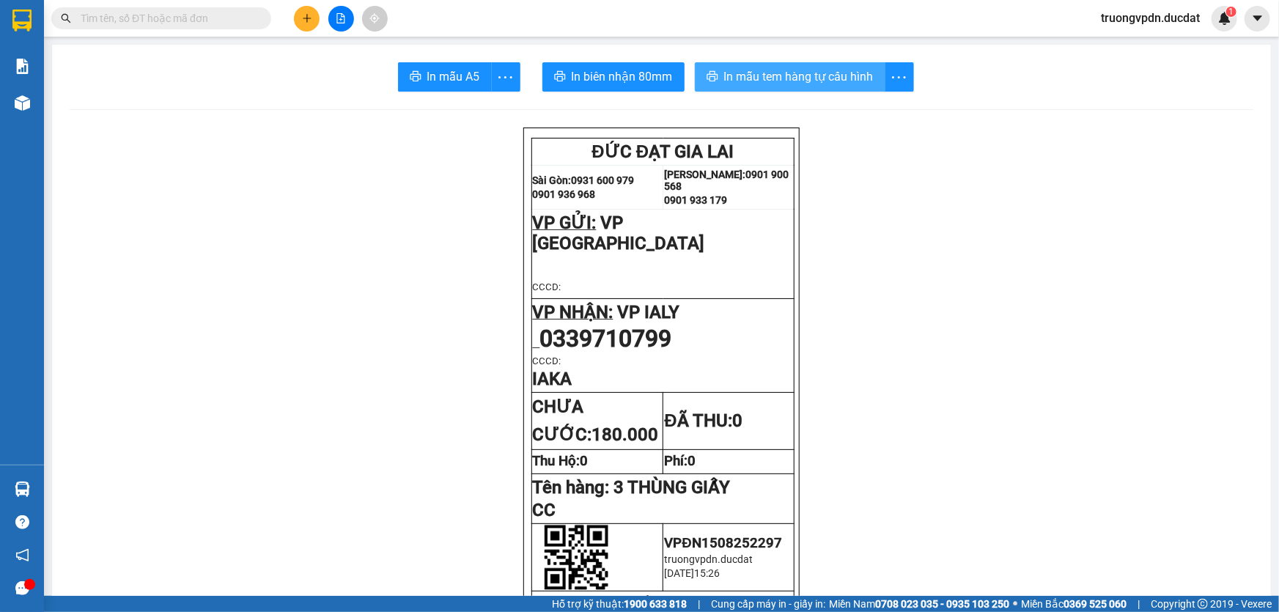
click at [735, 73] on span "In mẫu tem hàng tự cấu hình" at bounding box center [799, 76] width 150 height 18
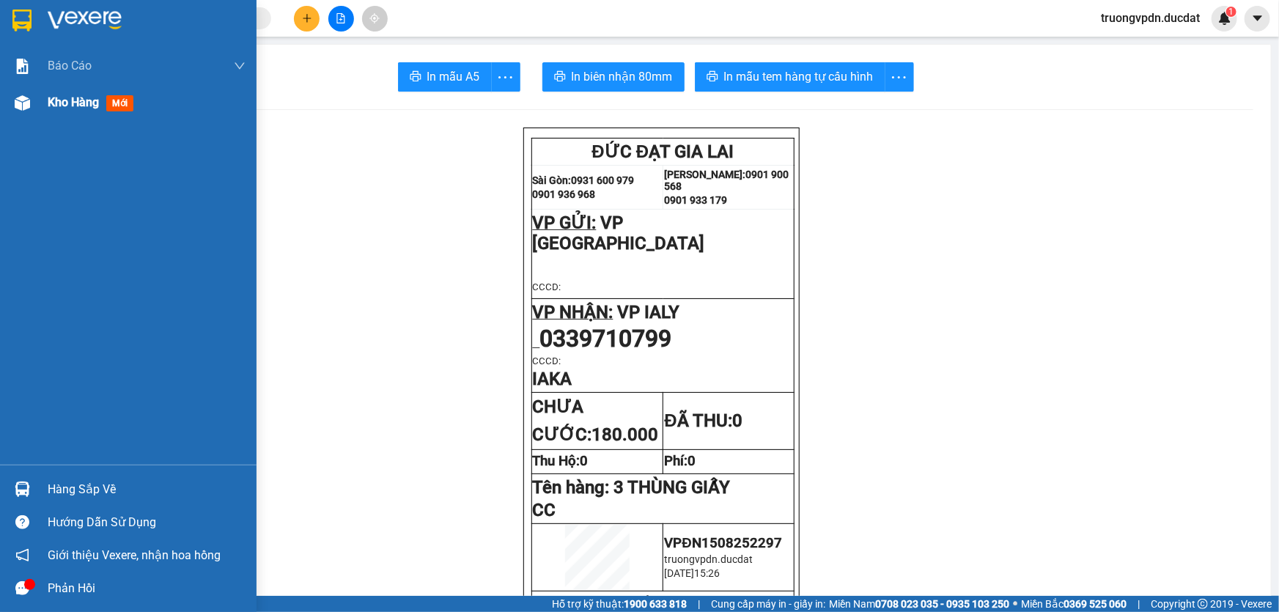
click at [53, 114] on div "Kho hàng mới" at bounding box center [147, 102] width 198 height 37
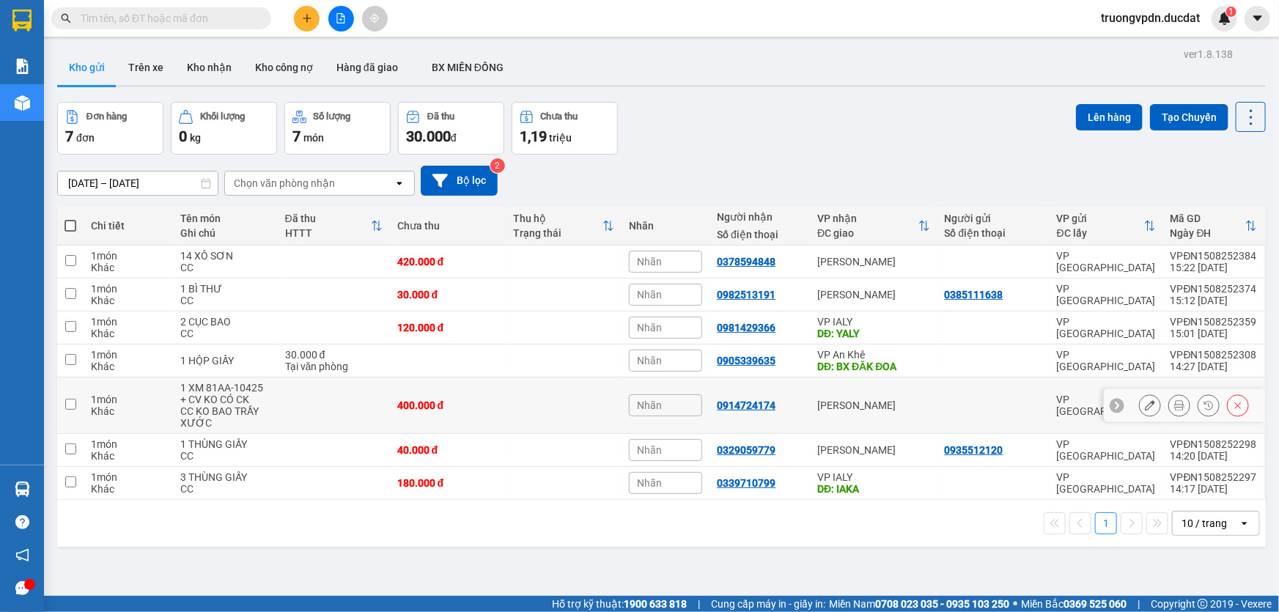
click at [1174, 405] on icon at bounding box center [1179, 405] width 10 height 10
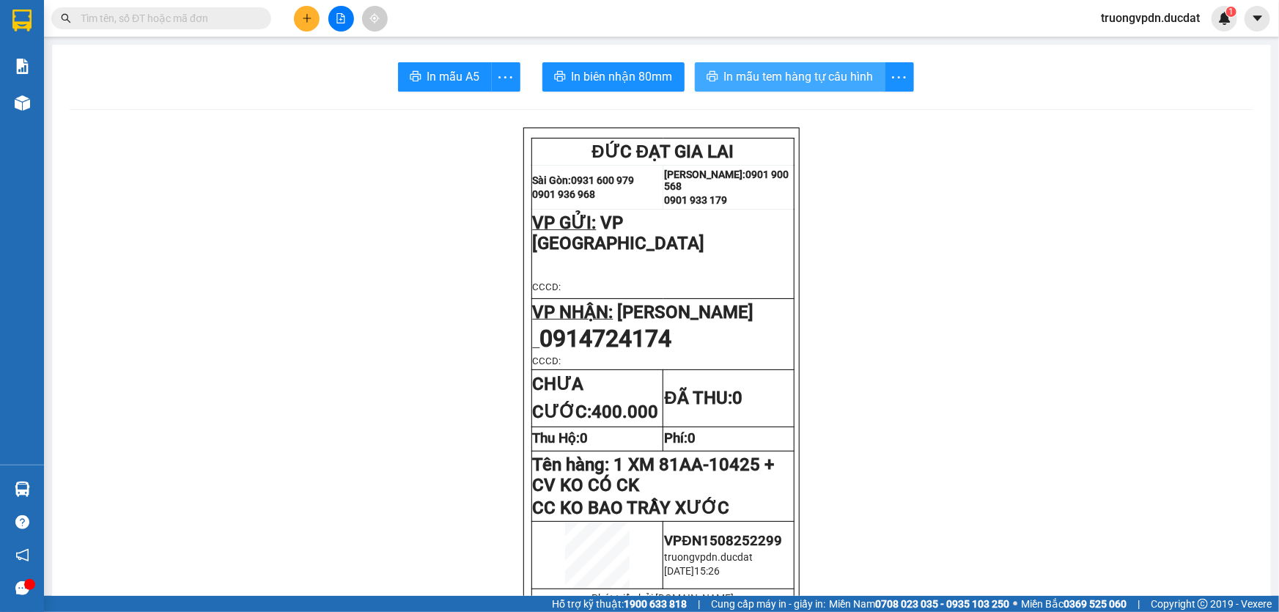
click at [814, 80] on span "In mẫu tem hàng tự cấu hình" at bounding box center [799, 76] width 150 height 18
click at [302, 21] on icon "plus" at bounding box center [307, 18] width 10 height 10
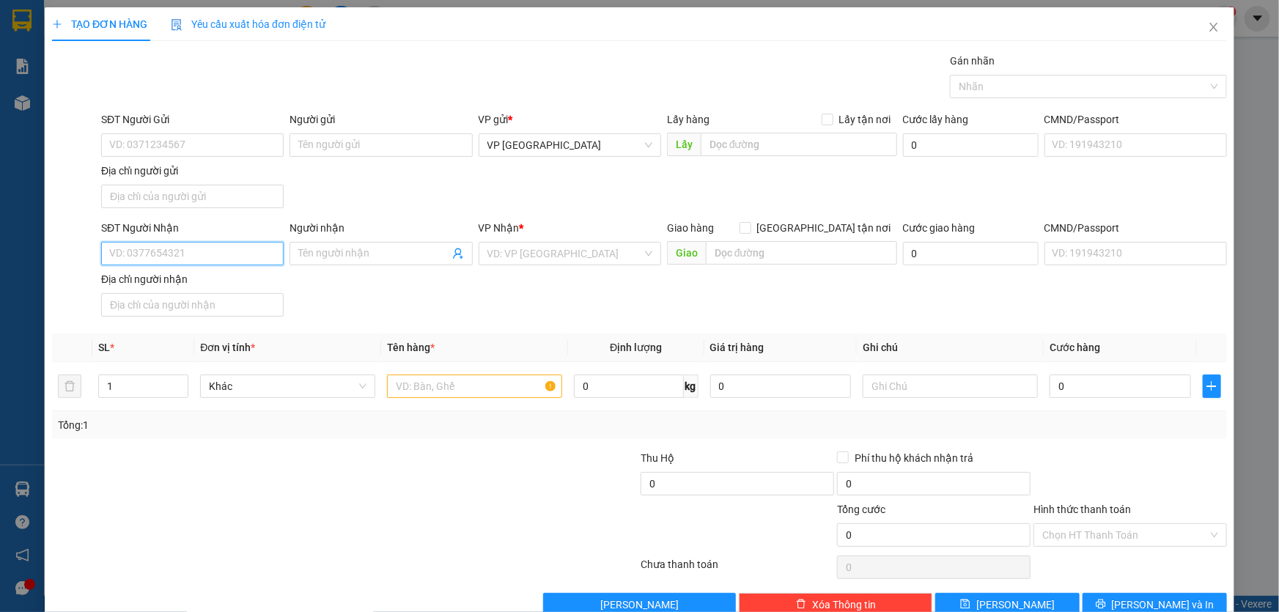
click at [179, 246] on input "SĐT Người Nhận" at bounding box center [192, 253] width 183 height 23
click at [184, 271] on div "0903830208 - TÌNH" at bounding box center [190, 281] width 181 height 23
type input "0903830208"
type input "TÌNH"
type input "0903830208"
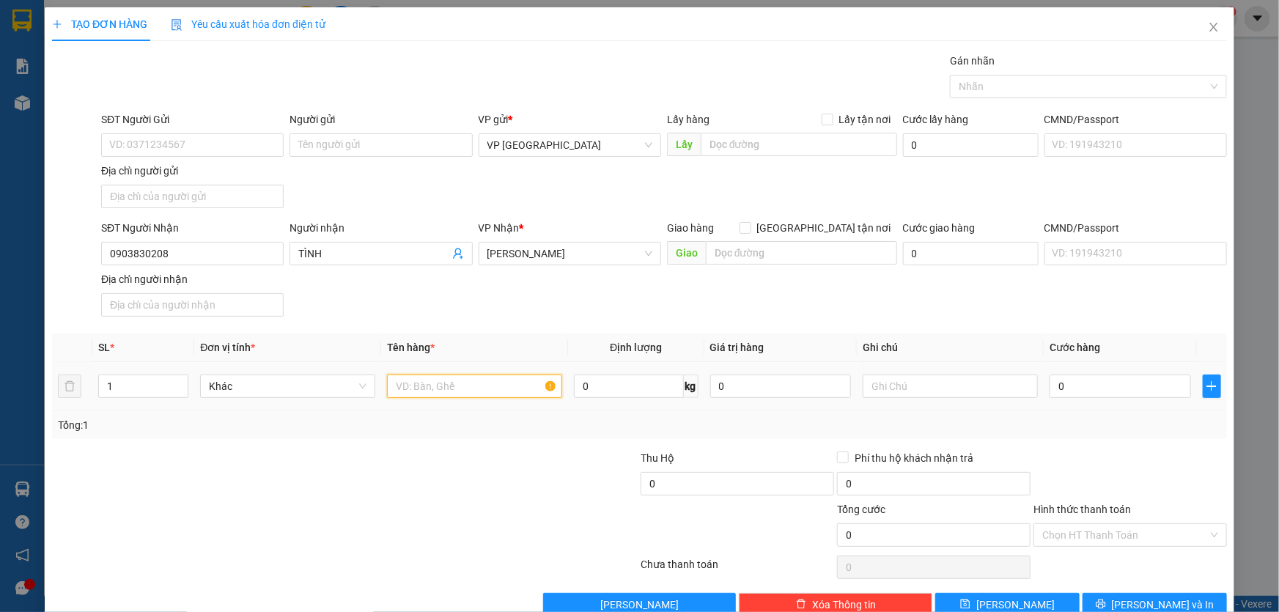
click at [418, 388] on input "text" at bounding box center [474, 386] width 175 height 23
type input "4 THÙNG GIẤY + 1 XỐP + 1 BỊCH TRẮNG + 1 VALY"
click at [1179, 529] on input "Hình thức thanh toán" at bounding box center [1125, 535] width 166 height 22
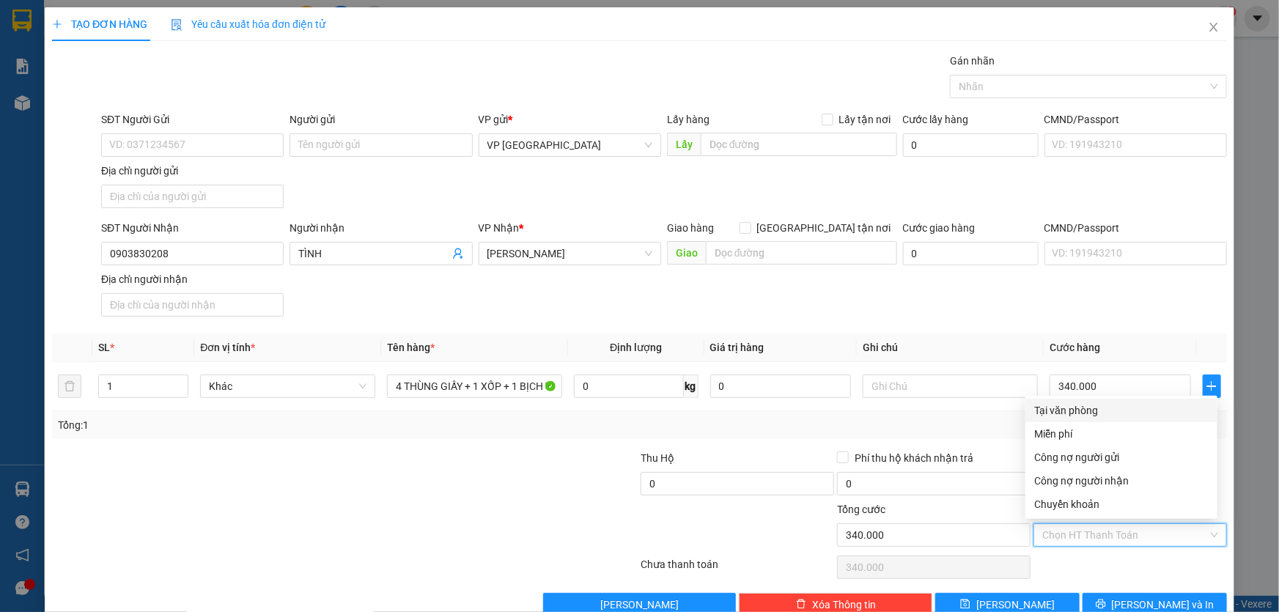
click at [1080, 404] on div "Tại văn phòng" at bounding box center [1121, 410] width 174 height 16
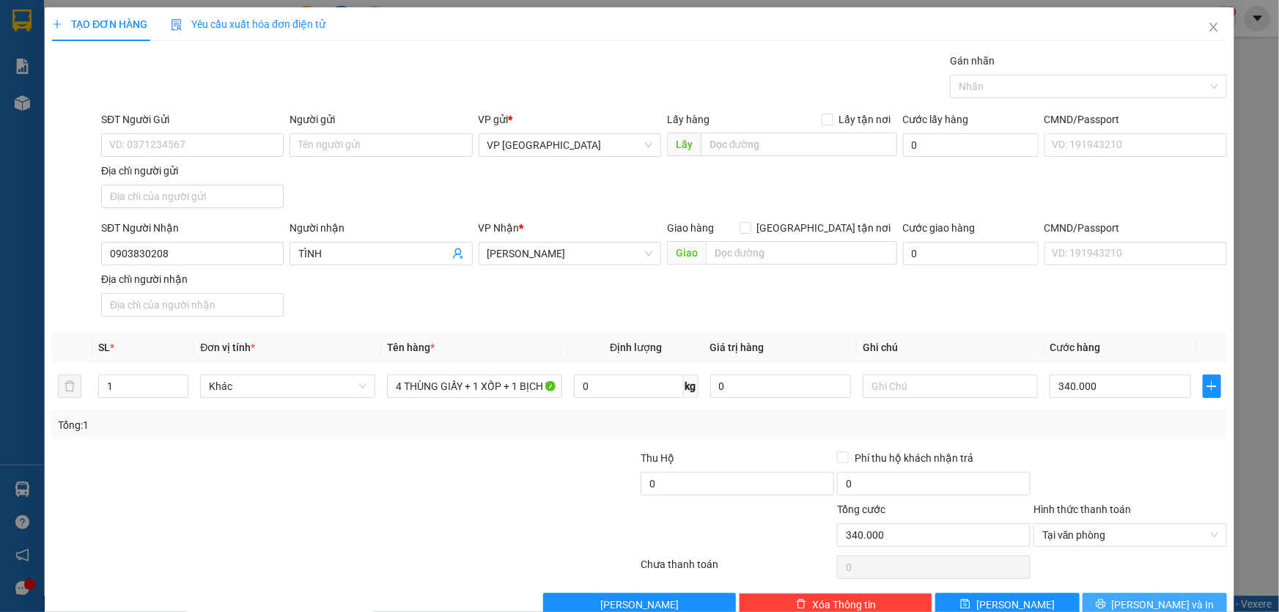
click at [1173, 597] on span "Lưu và In" at bounding box center [1163, 605] width 103 height 16
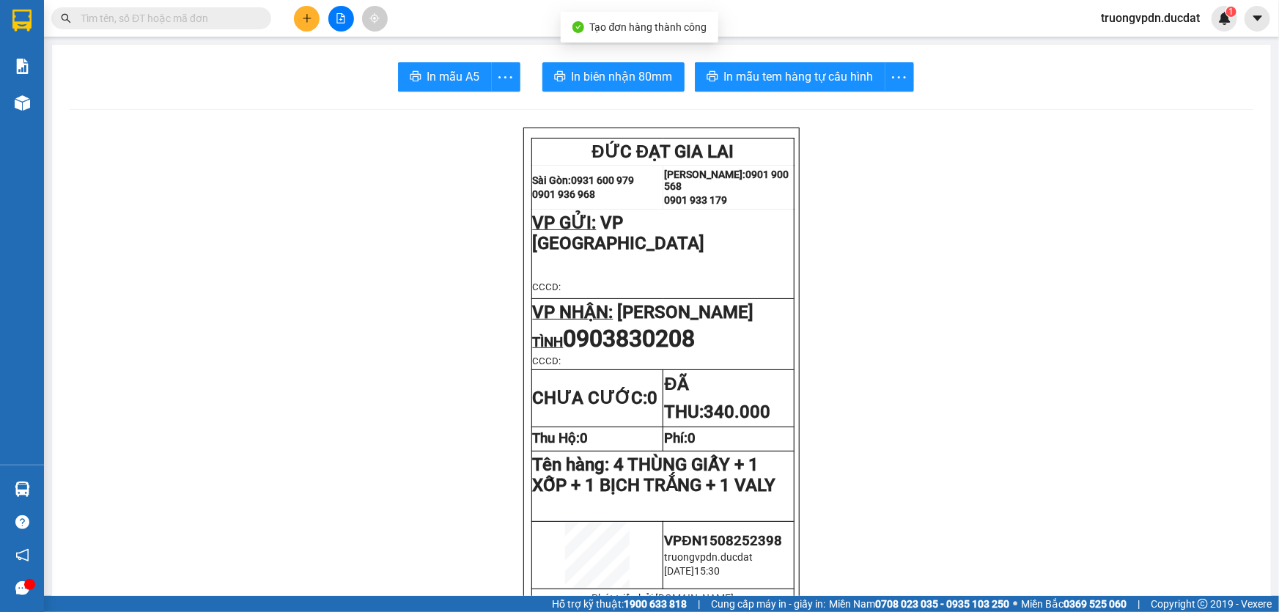
click at [812, 80] on span "In mẫu tem hàng tự cấu hình" at bounding box center [799, 76] width 150 height 18
click at [315, 16] on button at bounding box center [307, 19] width 26 height 26
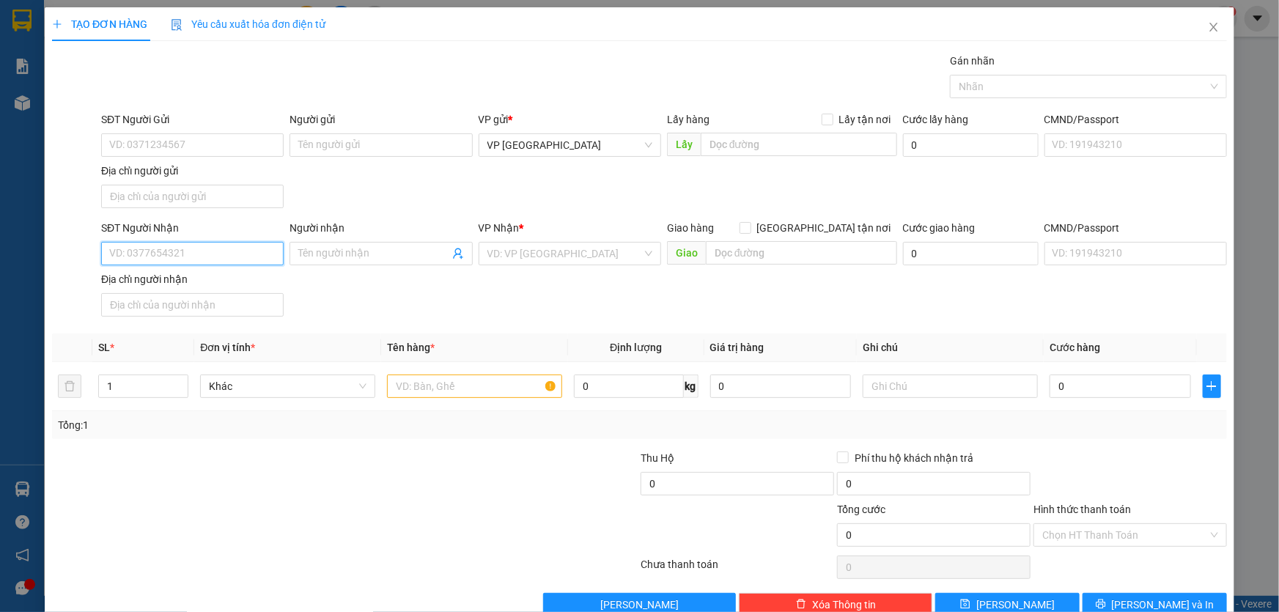
click at [183, 257] on input "SĐT Người Nhận" at bounding box center [192, 253] width 183 height 23
click at [183, 281] on div "0931629414 - NGÀ" at bounding box center [190, 282] width 163 height 16
type input "0931629414"
type input "NGÀ"
click at [207, 249] on input "0931629414" at bounding box center [192, 253] width 183 height 23
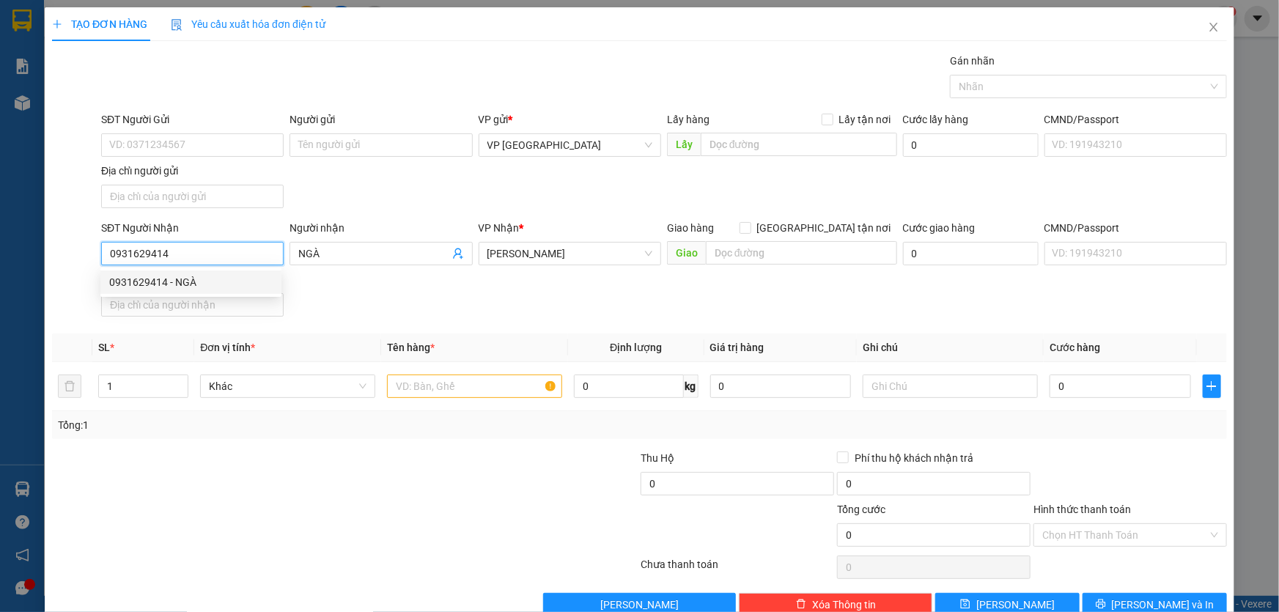
click at [205, 278] on div "0931629414 - NGÀ" at bounding box center [190, 282] width 163 height 16
type input "0931629414"
click at [420, 382] on input "text" at bounding box center [474, 386] width 175 height 23
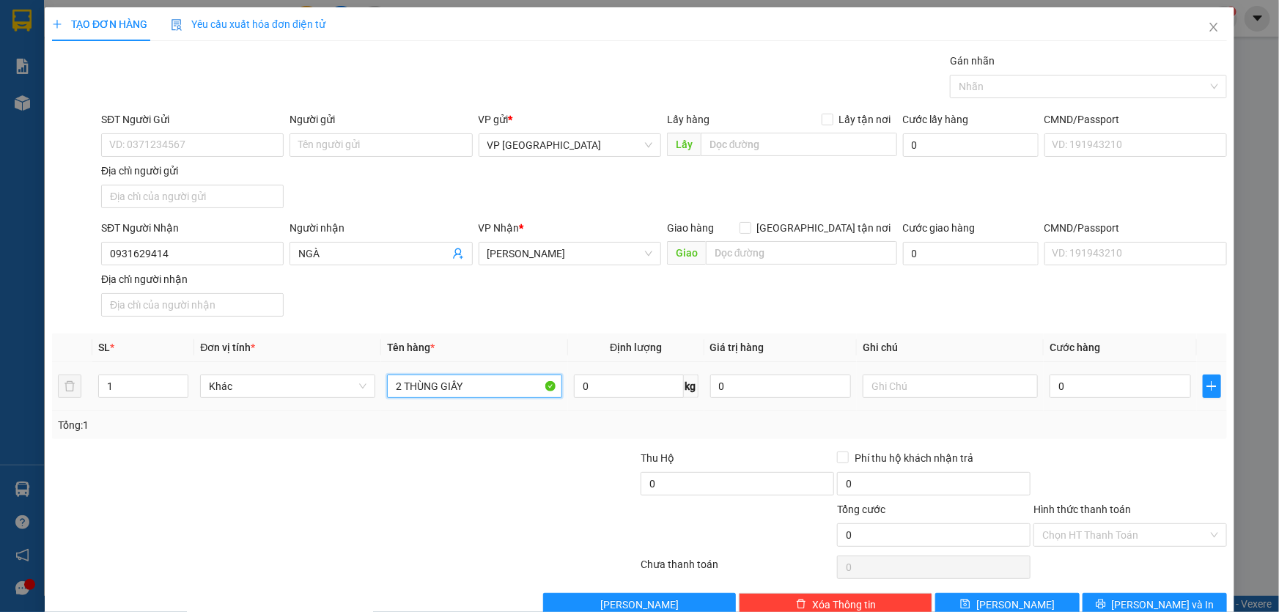
type input "2 THÙNG GIẤY"
type input "CC"
type input "1"
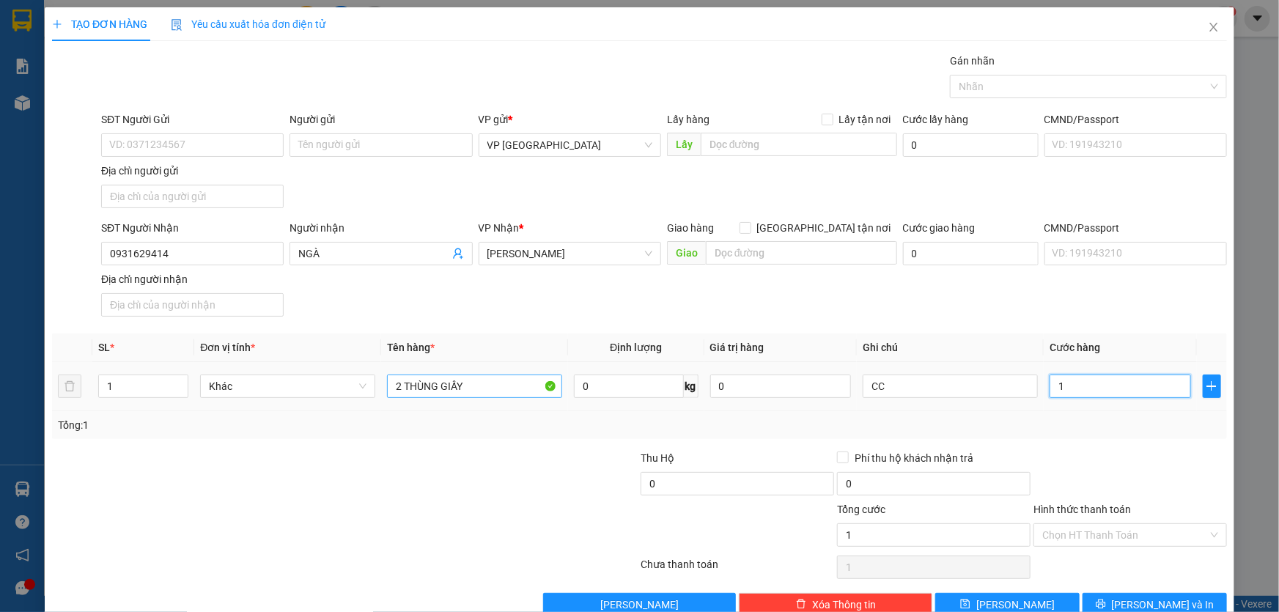
type input "10"
type input "100"
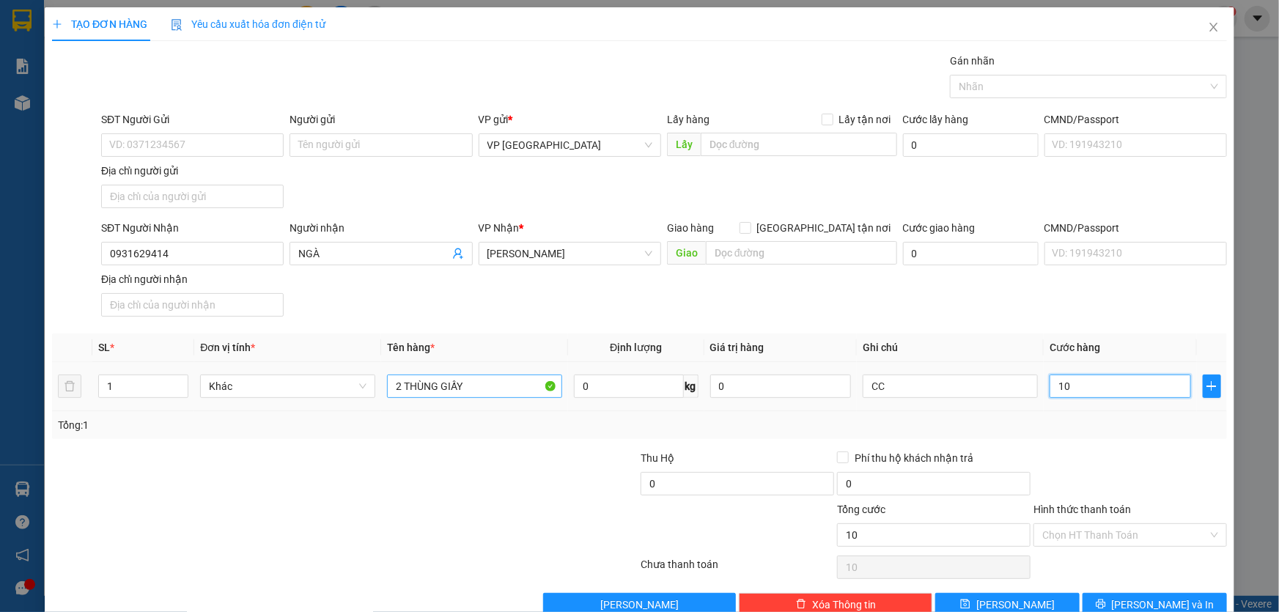
type input "100"
type input "1.000"
type input "10.000"
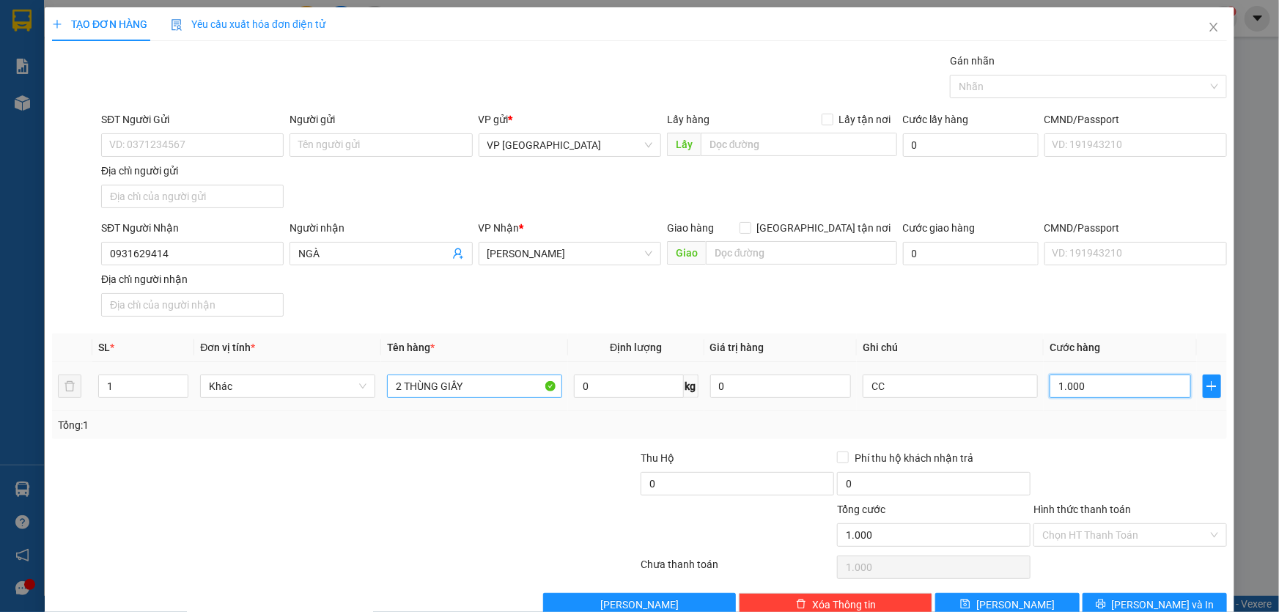
type input "10.000"
type input "100.000"
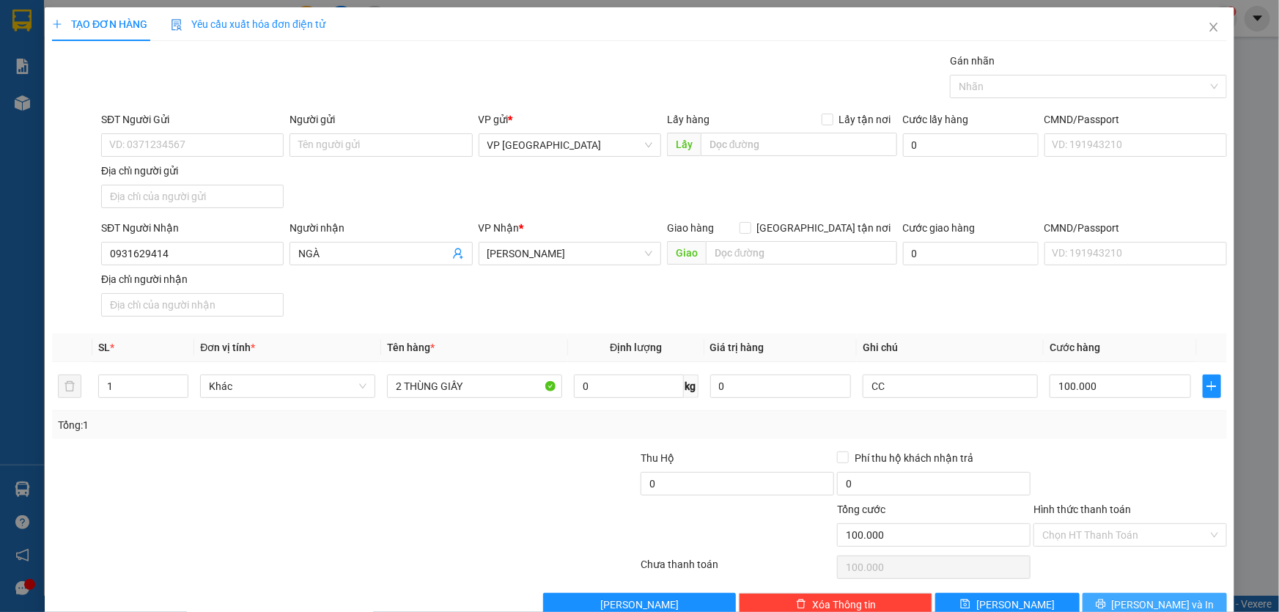
click at [1114, 597] on button "Lưu và In" at bounding box center [1155, 604] width 144 height 23
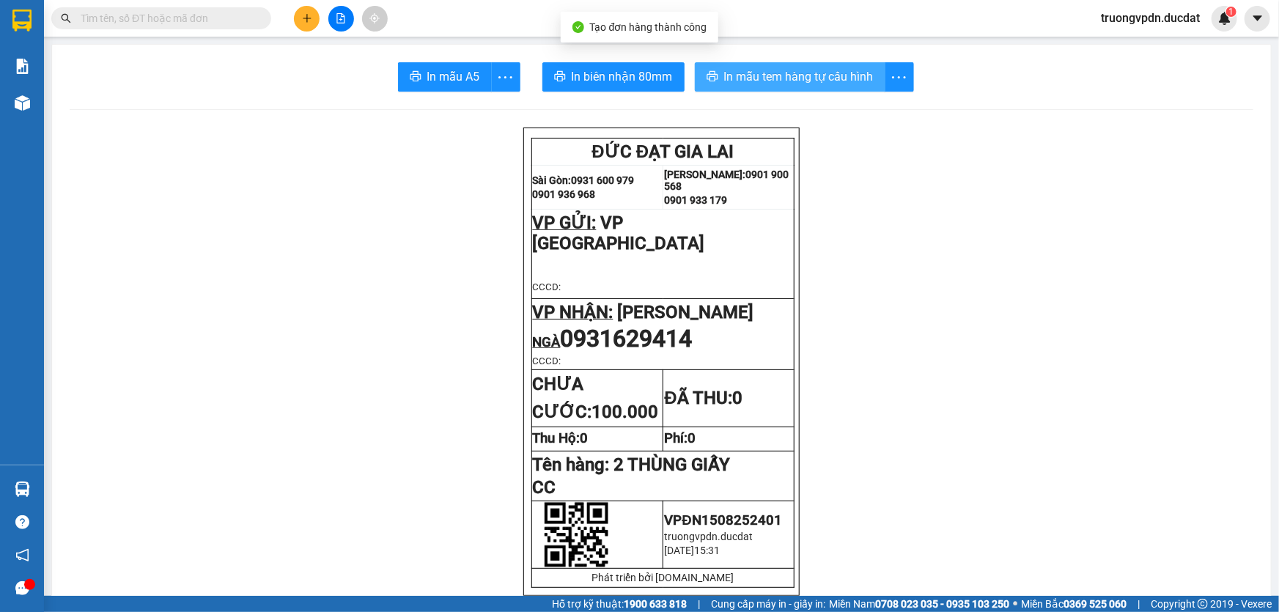
click at [747, 83] on span "In mẫu tem hàng tự cấu hình" at bounding box center [799, 76] width 150 height 18
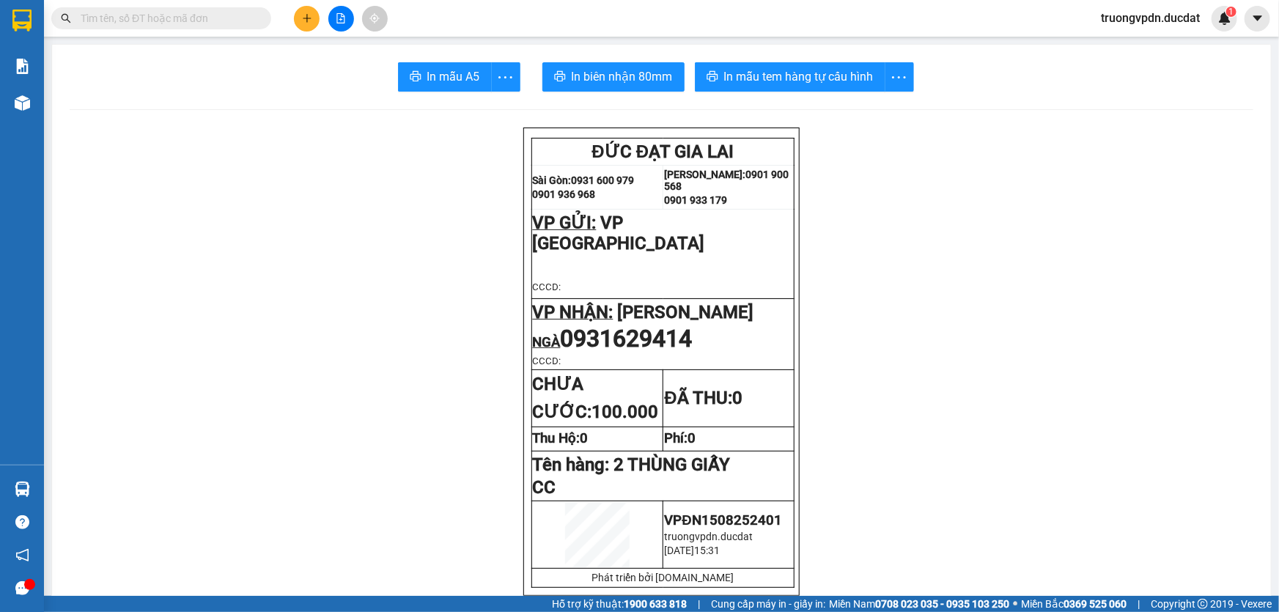
click at [310, 13] on icon "plus" at bounding box center [307, 18] width 10 height 10
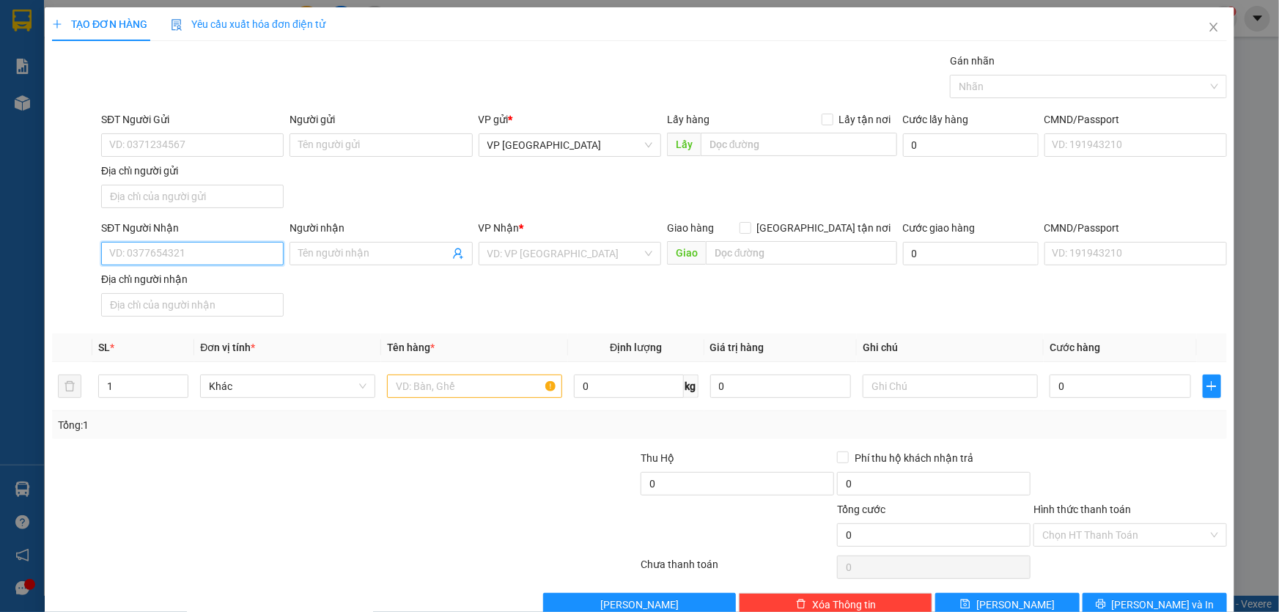
click at [215, 258] on input "SĐT Người Nhận" at bounding box center [192, 253] width 183 height 23
drag, startPoint x: 177, startPoint y: 287, endPoint x: 229, endPoint y: 262, distance: 58.4
click at [176, 286] on div "0905150968" at bounding box center [190, 282] width 163 height 16
type input "0905150968"
click at [158, 143] on input "SĐT Người Gửi" at bounding box center [192, 144] width 183 height 23
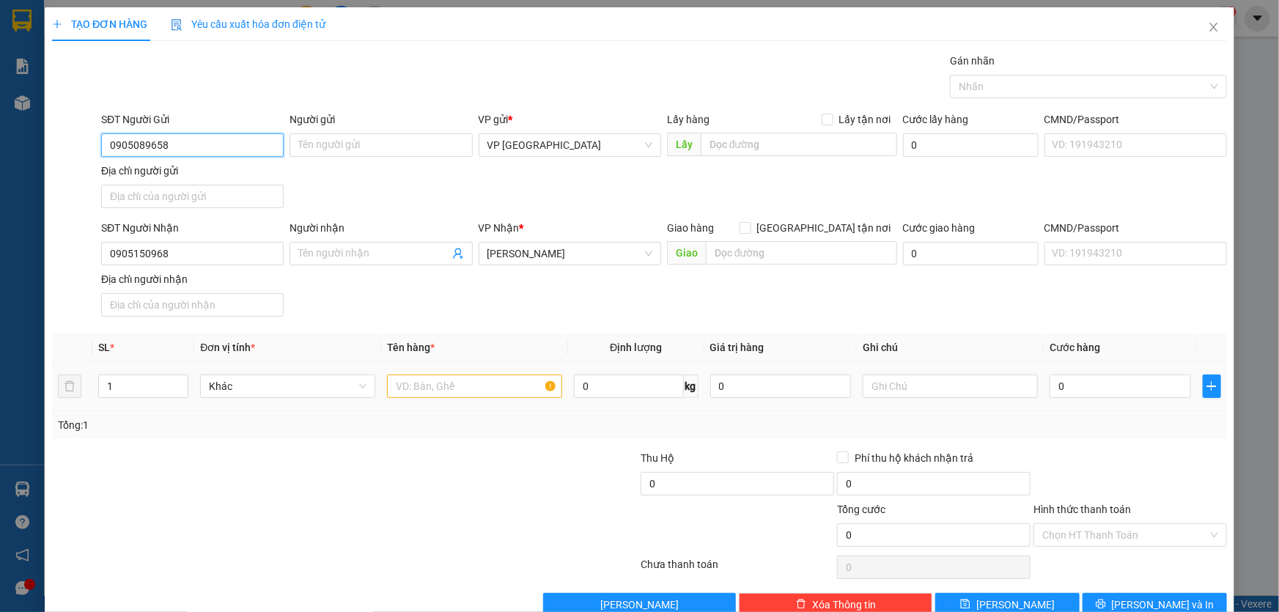
type input "0905089658"
click at [451, 386] on input "text" at bounding box center [474, 386] width 175 height 23
type input "1 BÌ THƯ"
type input "3"
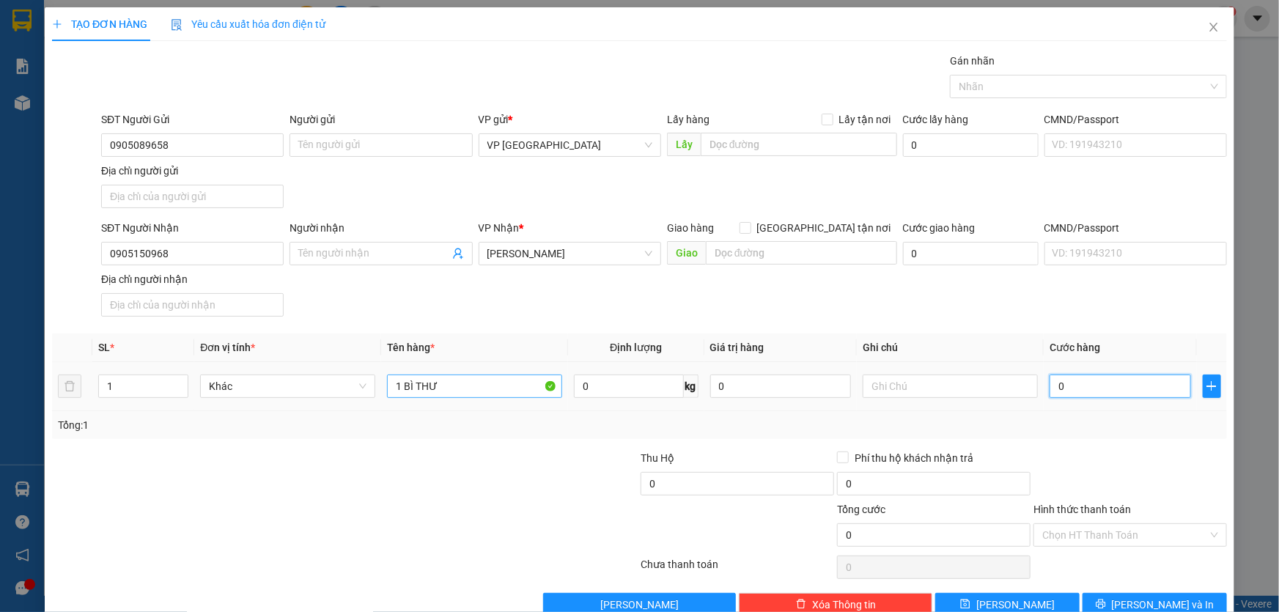
type input "3"
type input "30"
type input "300"
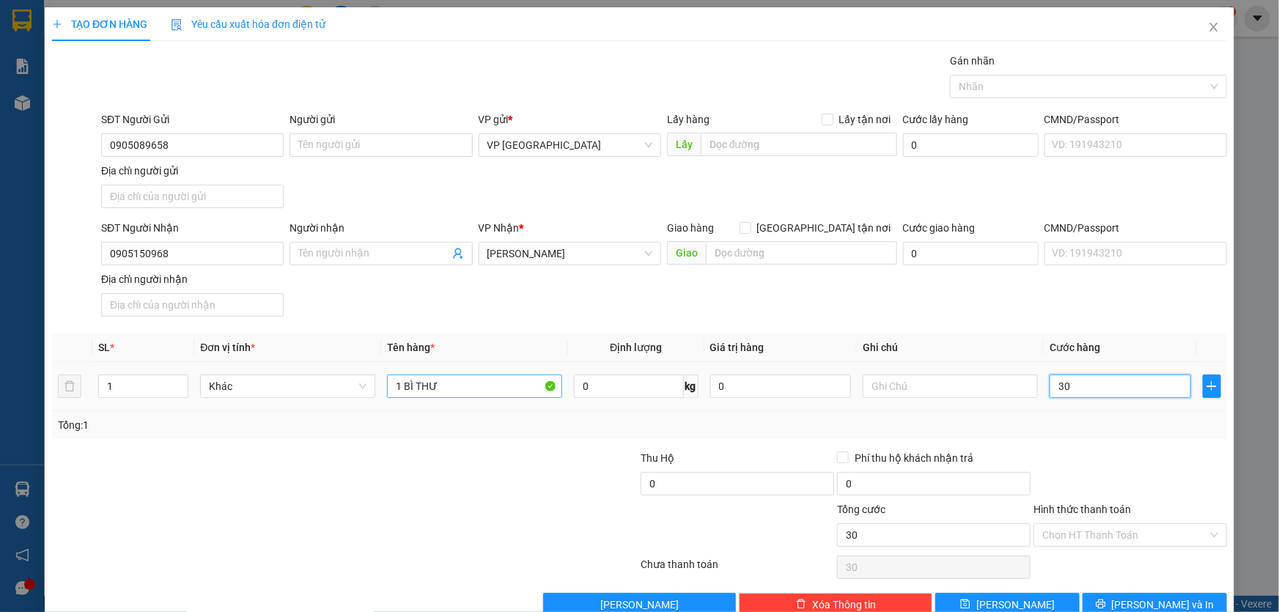
type input "300"
type input "3.000"
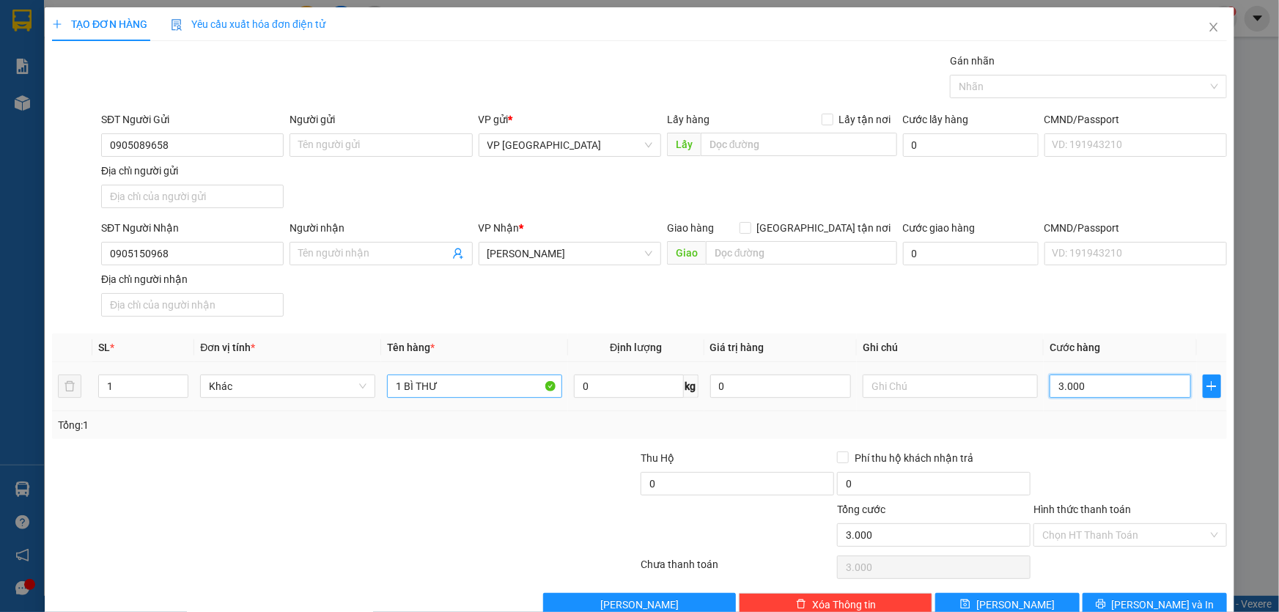
type input "30.000"
click at [1044, 526] on input "Hình thức thanh toán" at bounding box center [1125, 535] width 166 height 22
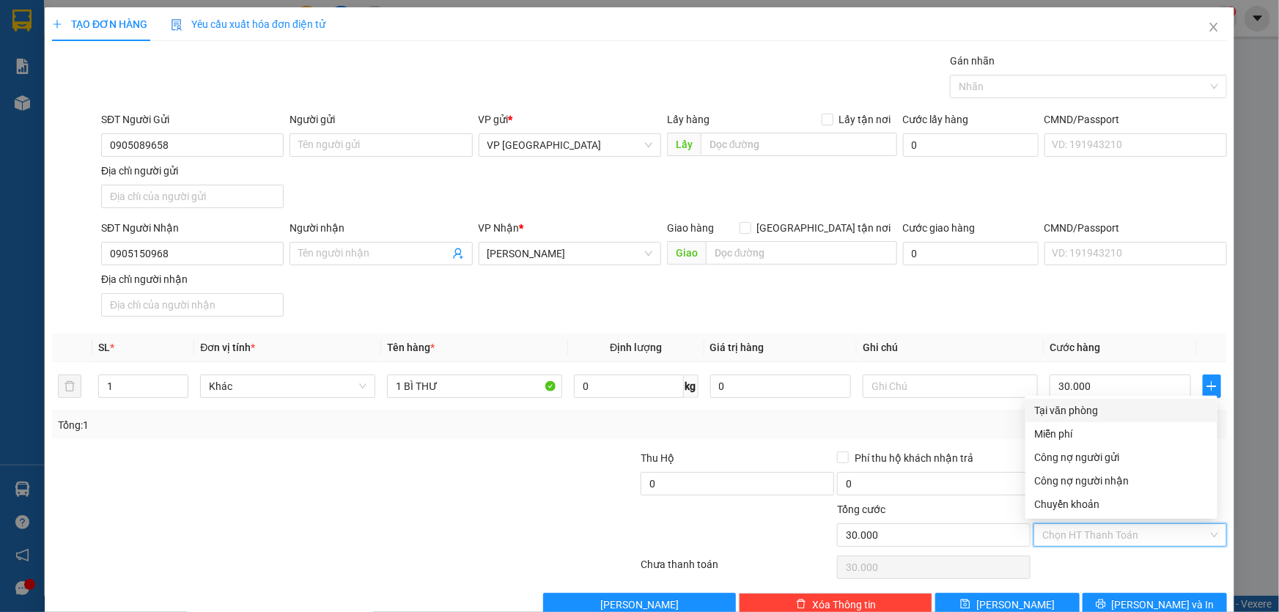
click at [1046, 400] on div "Tại văn phòng" at bounding box center [1121, 410] width 192 height 23
type input "0"
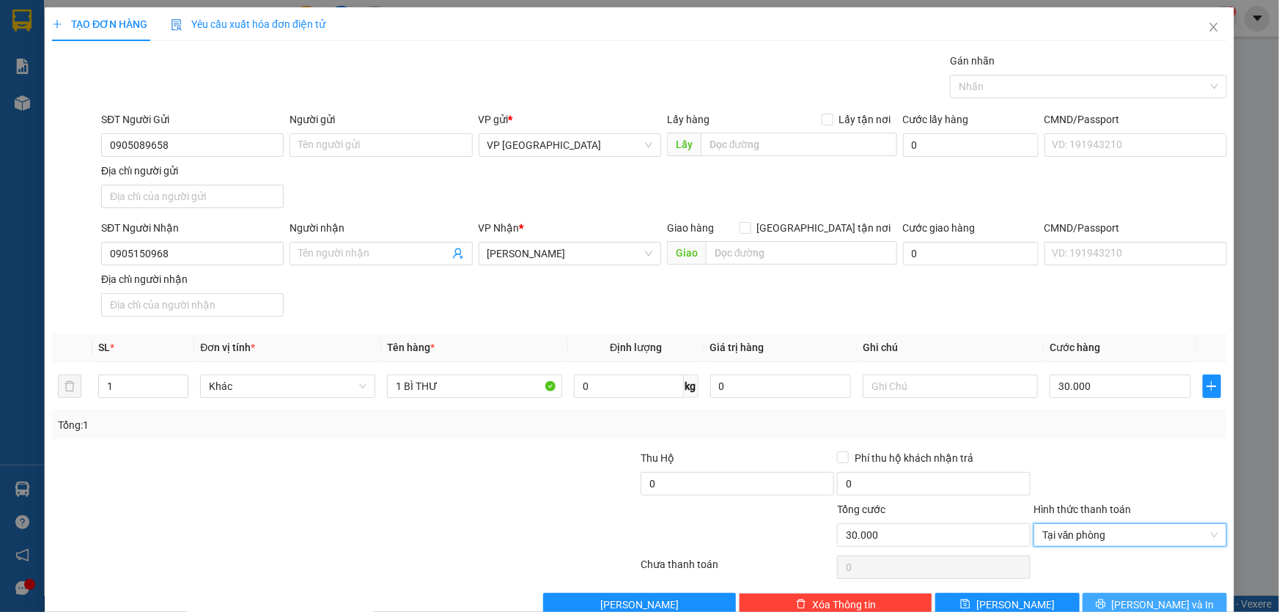
click at [1116, 605] on button "Lưu và In" at bounding box center [1155, 604] width 144 height 23
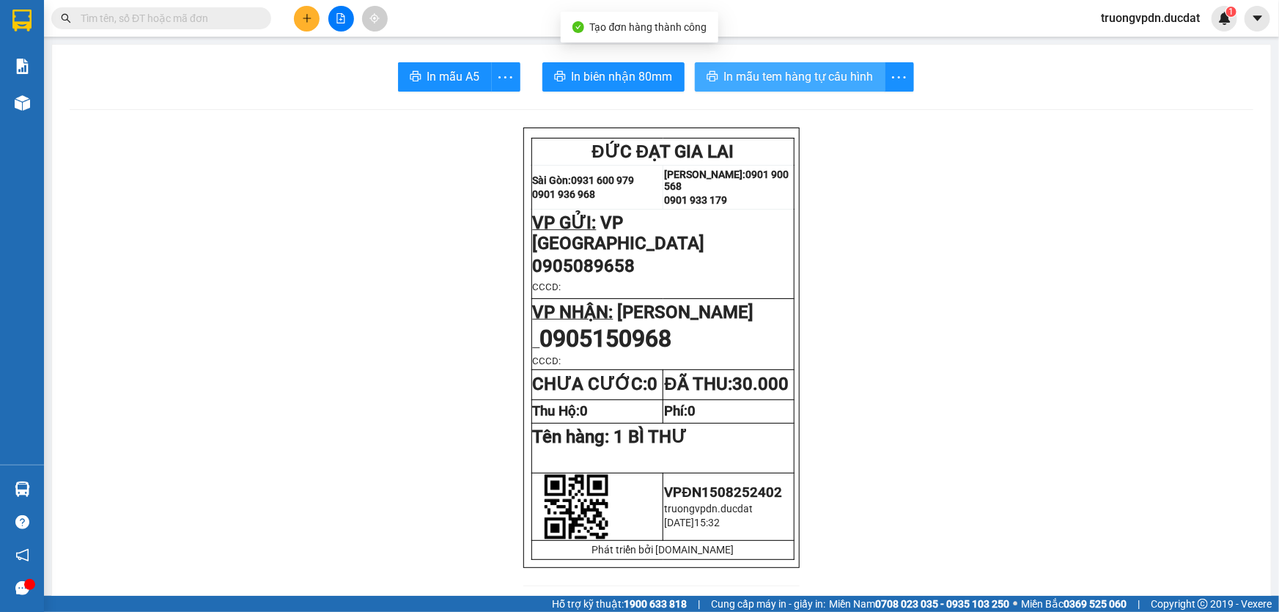
click at [849, 84] on span "In mẫu tem hàng tự cấu hình" at bounding box center [799, 76] width 150 height 18
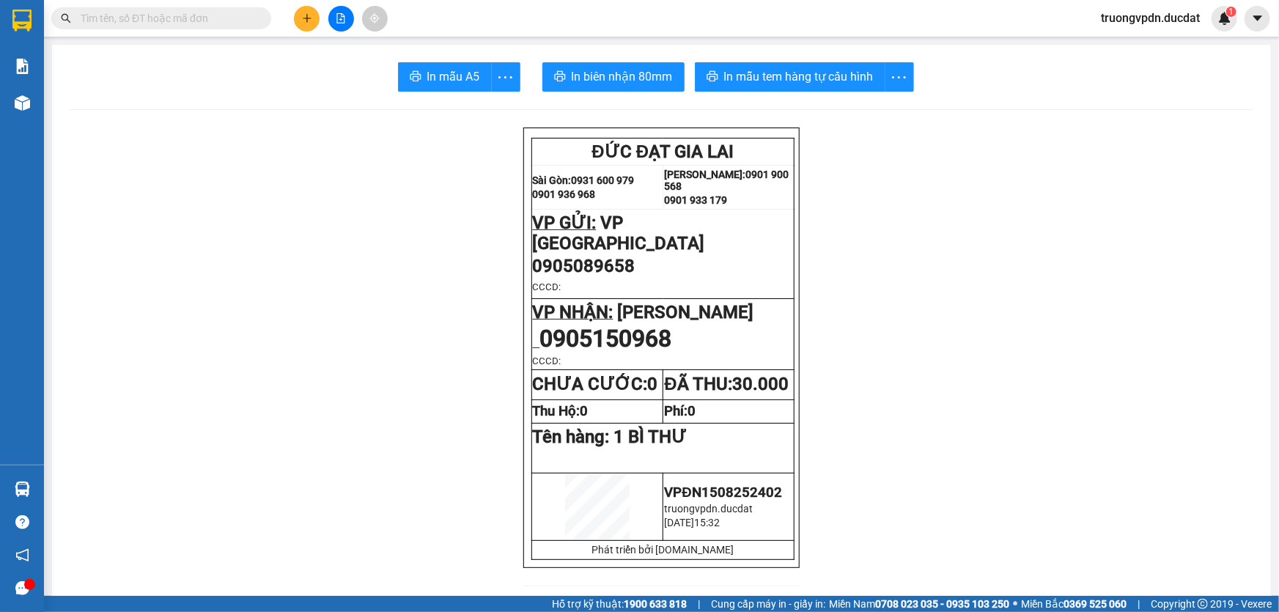
click at [237, 21] on input "text" at bounding box center [167, 18] width 173 height 16
click at [302, 16] on icon "plus" at bounding box center [307, 18] width 10 height 10
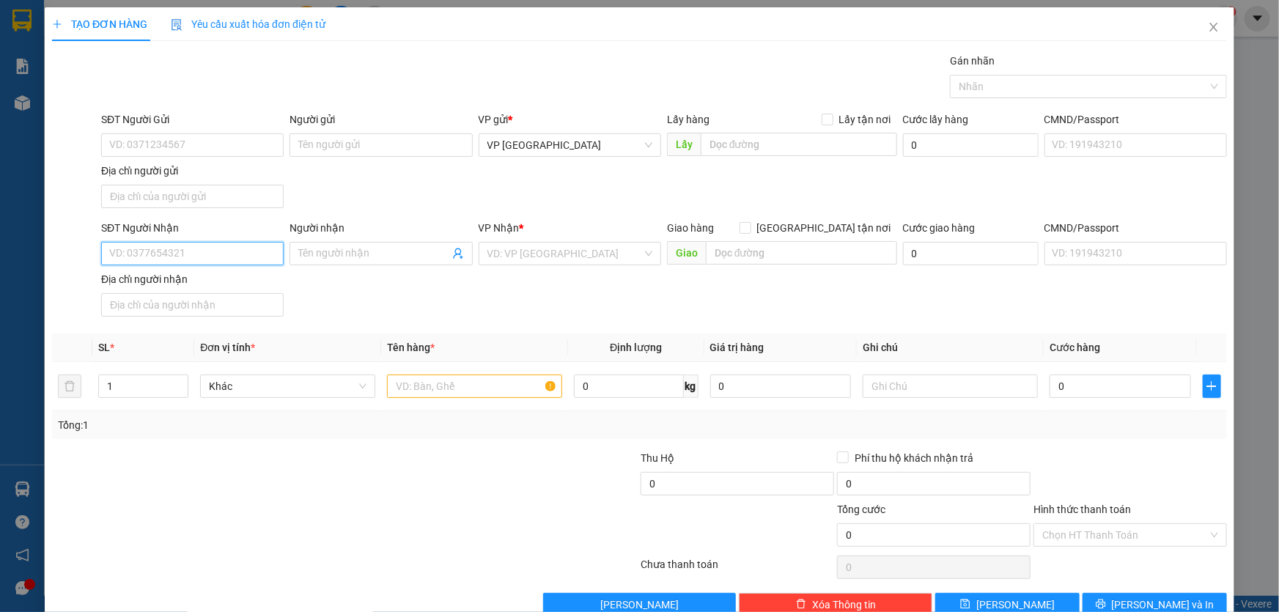
click at [206, 247] on input "SĐT Người Nhận" at bounding box center [192, 253] width 183 height 23
click at [181, 287] on div "0353764614" at bounding box center [190, 282] width 163 height 16
type input "0353764614"
click at [451, 399] on div at bounding box center [474, 386] width 175 height 29
click at [430, 360] on th "Tên hàng *" at bounding box center [474, 347] width 187 height 29
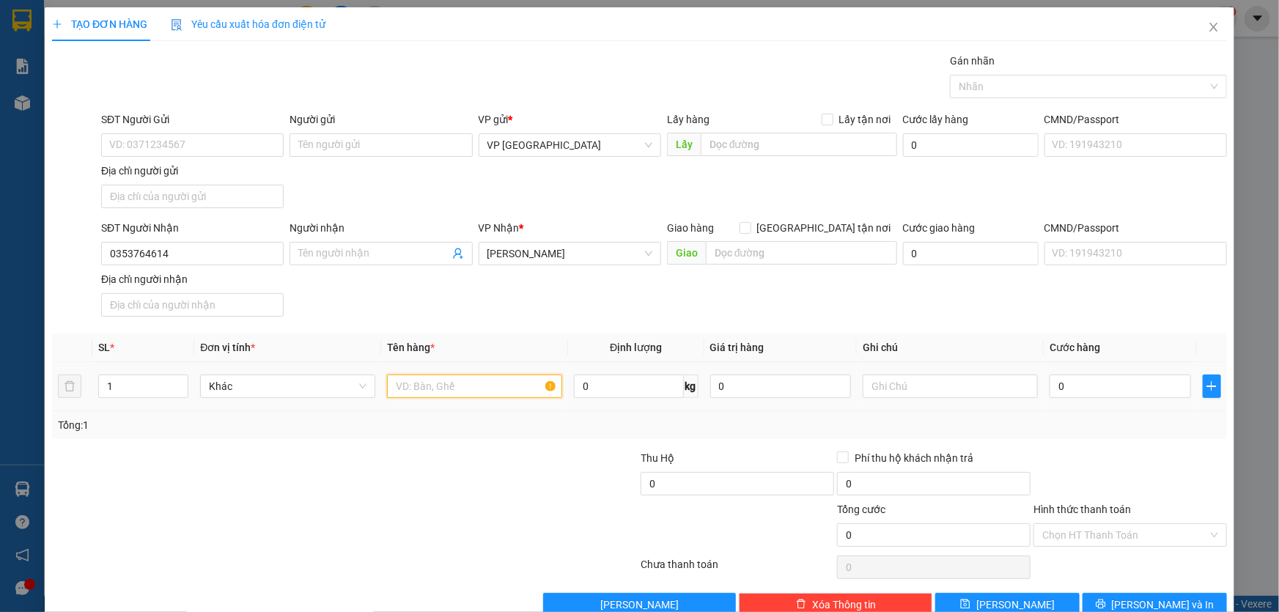
click at [430, 381] on input "text" at bounding box center [474, 386] width 175 height 23
type input "1 THÙNG GIẤY"
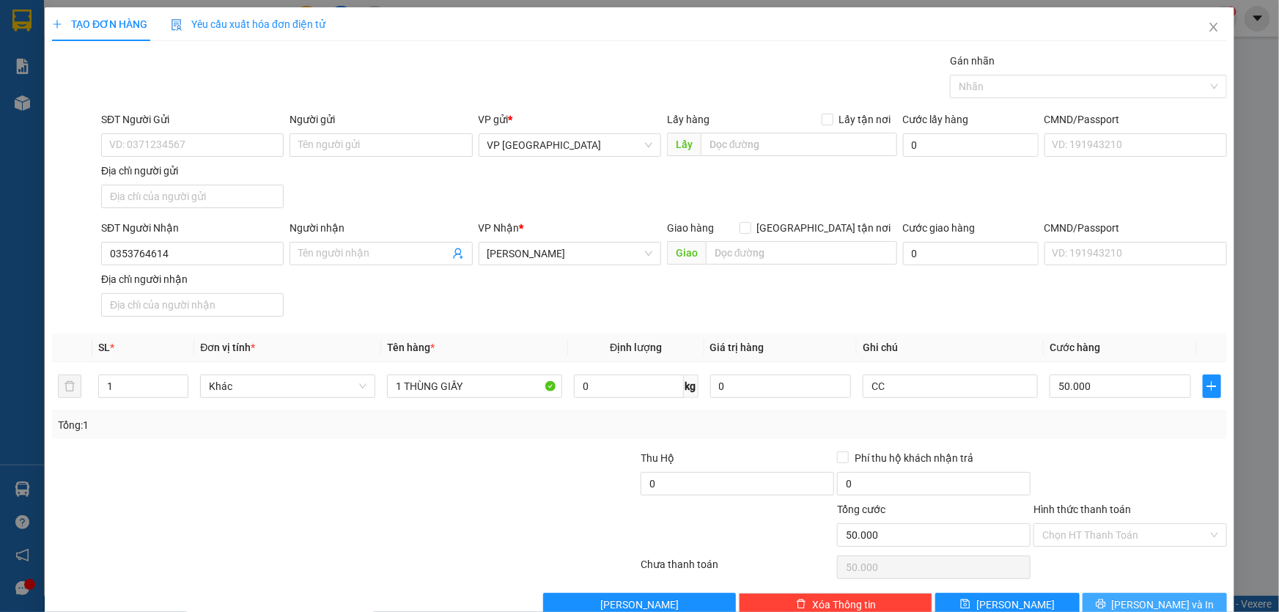
click at [1136, 594] on button "Lưu và In" at bounding box center [1155, 604] width 144 height 23
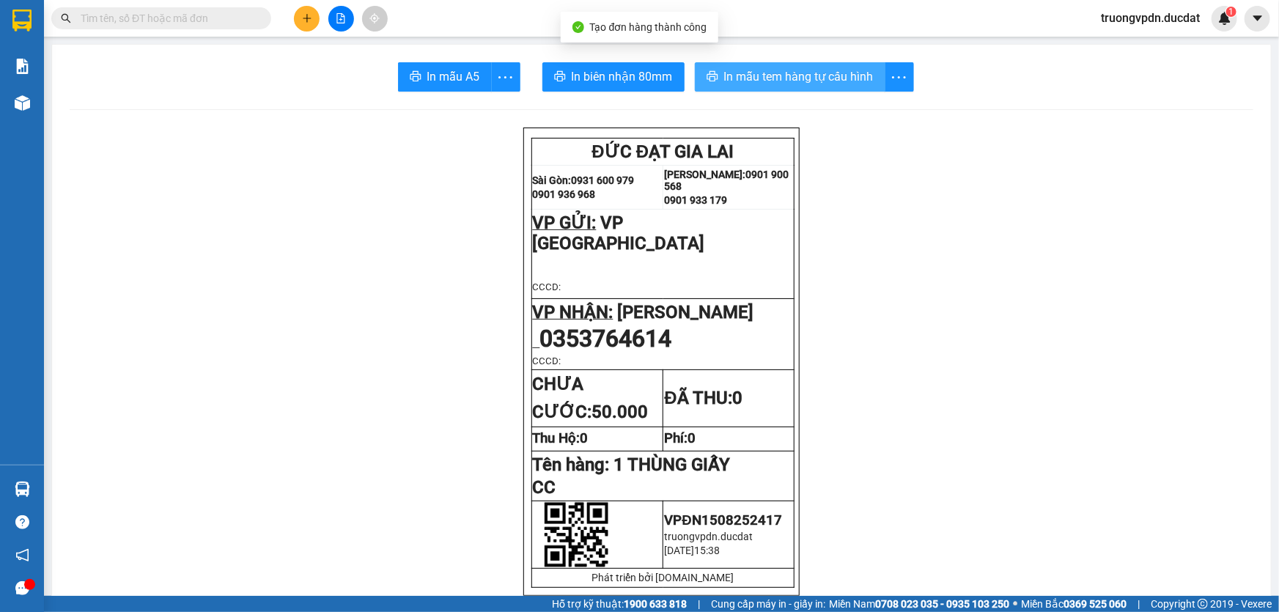
click at [818, 84] on span "In mẫu tem hàng tự cấu hình" at bounding box center [799, 76] width 150 height 18
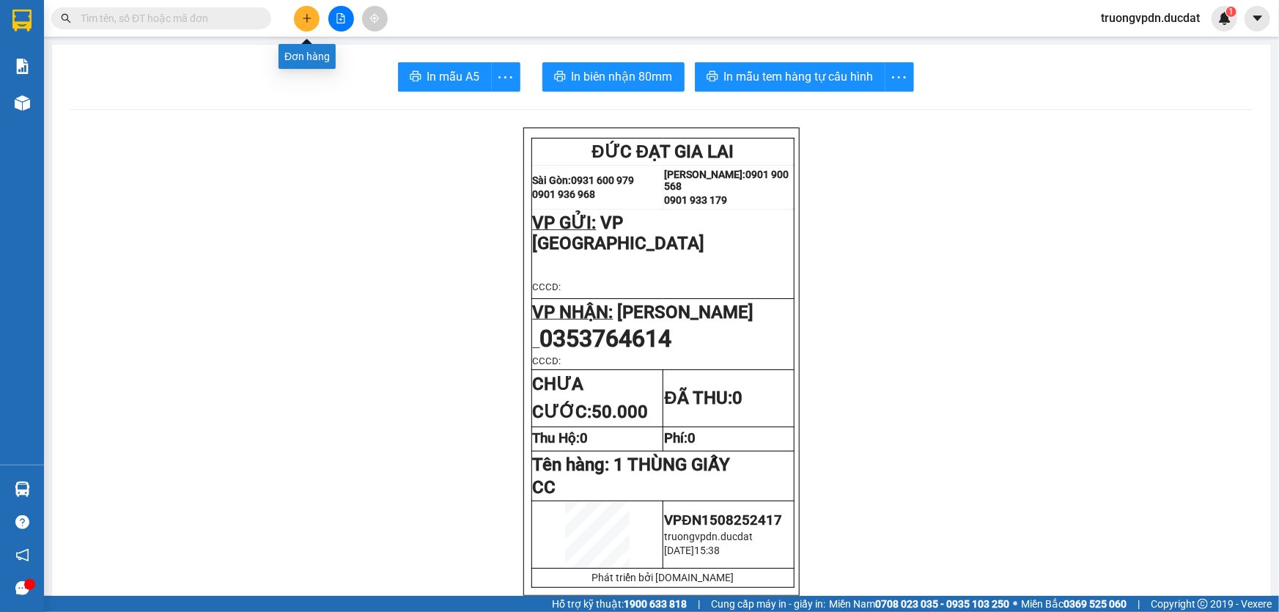
click at [314, 15] on button at bounding box center [307, 19] width 26 height 26
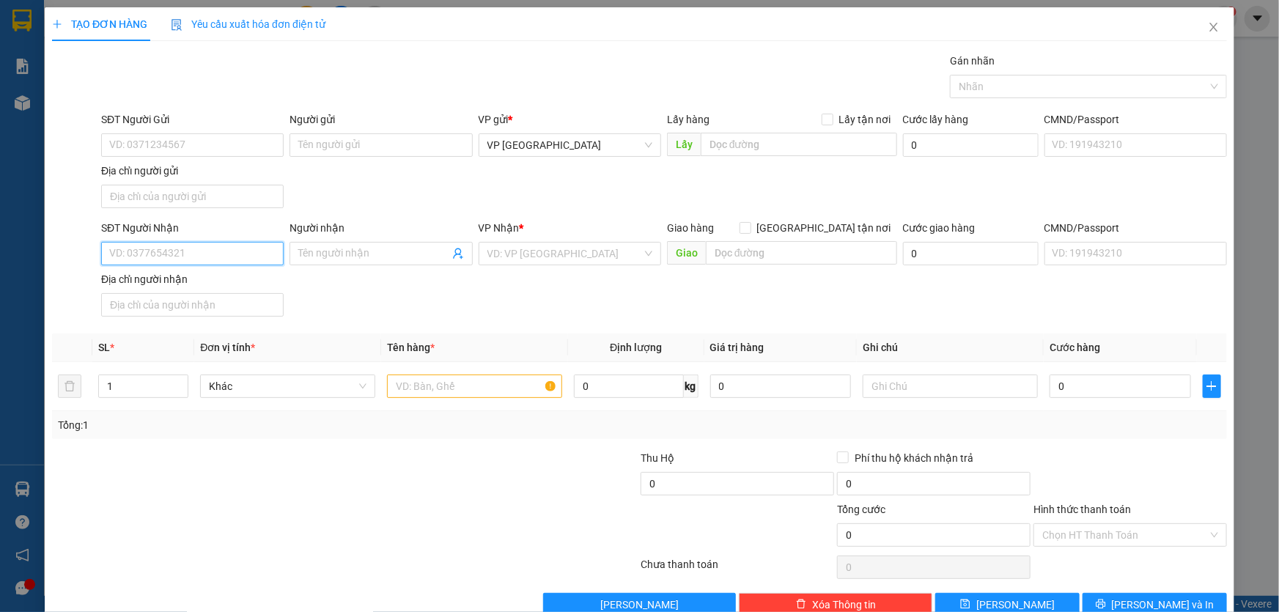
click at [204, 257] on input "SĐT Người Nhận" at bounding box center [192, 253] width 183 height 23
type input "0393747388"
click at [502, 252] on input "search" at bounding box center [564, 254] width 155 height 22
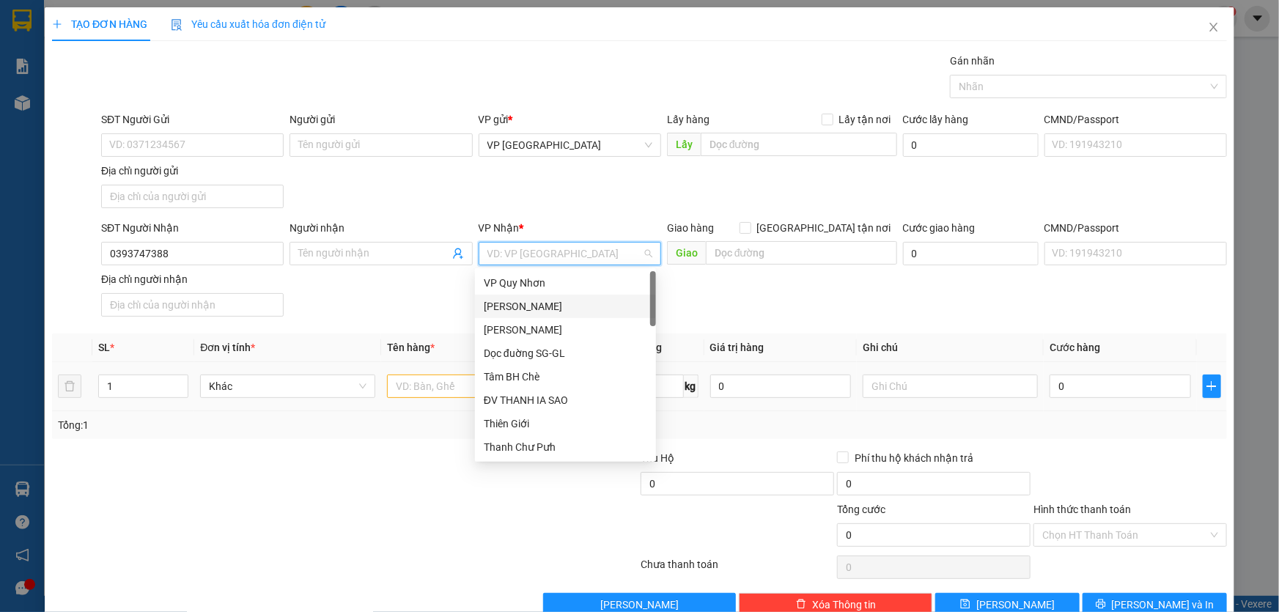
drag, startPoint x: 529, startPoint y: 307, endPoint x: 450, endPoint y: 370, distance: 101.2
click at [528, 307] on div "[PERSON_NAME]" at bounding box center [565, 306] width 163 height 16
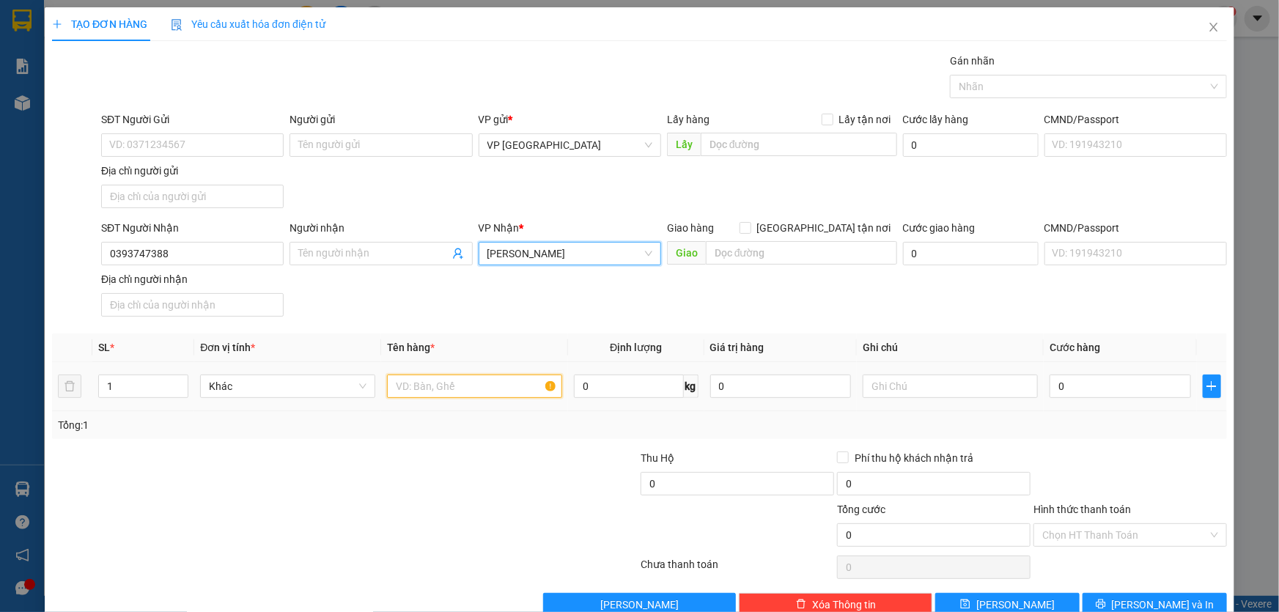
click at [432, 382] on input "text" at bounding box center [474, 386] width 175 height 23
type input "1 XÔP"
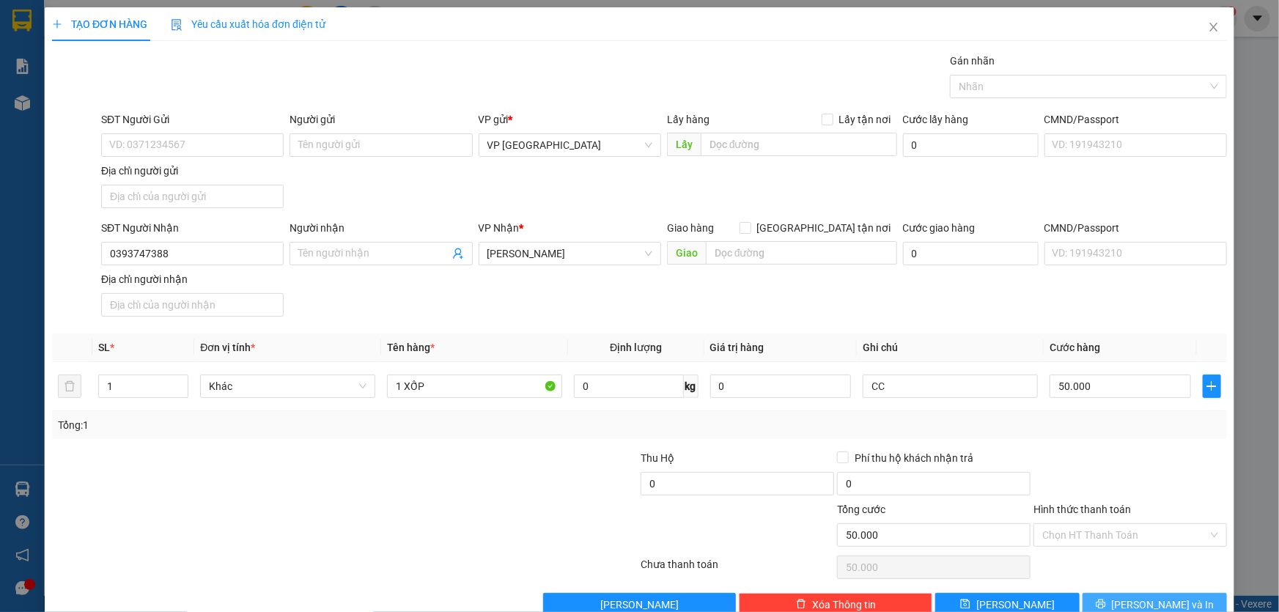
click at [1106, 600] on icon "printer" at bounding box center [1101, 604] width 10 height 10
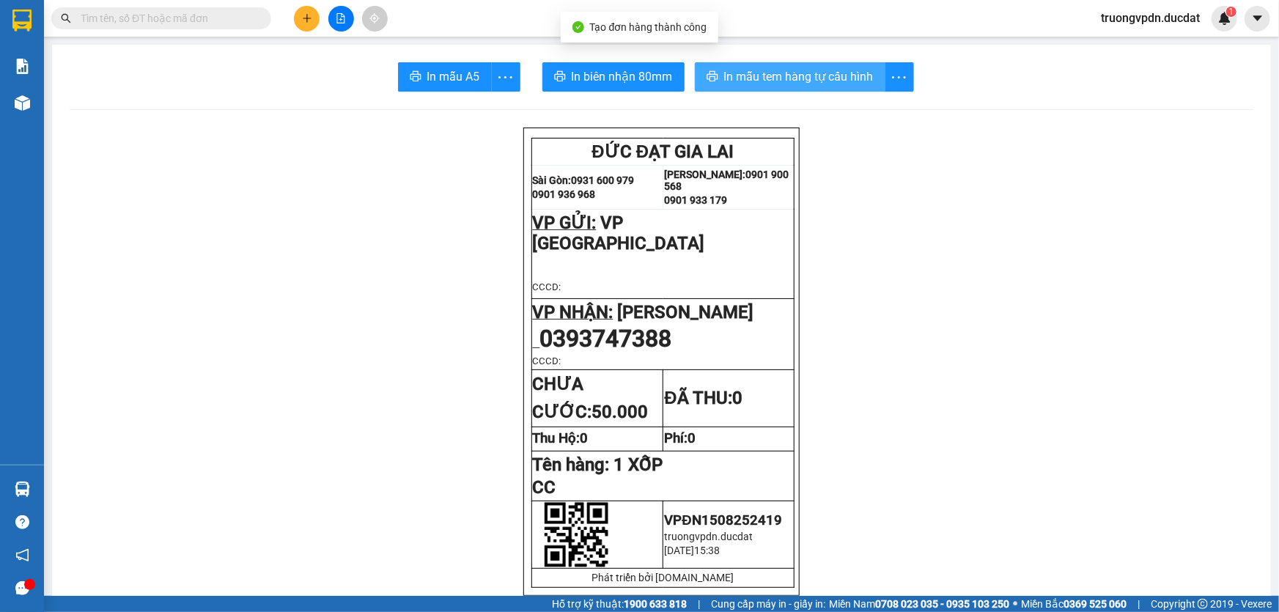
click at [811, 80] on span "In mẫu tem hàng tự cấu hình" at bounding box center [799, 76] width 150 height 18
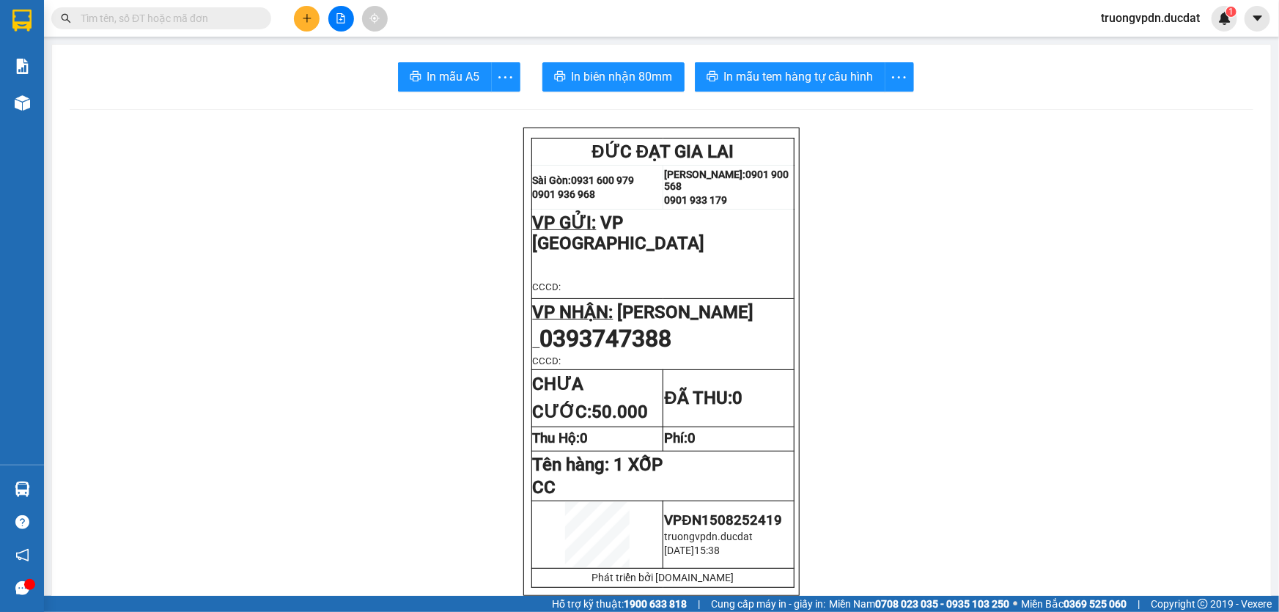
click at [304, 22] on icon "plus" at bounding box center [307, 18] width 10 height 10
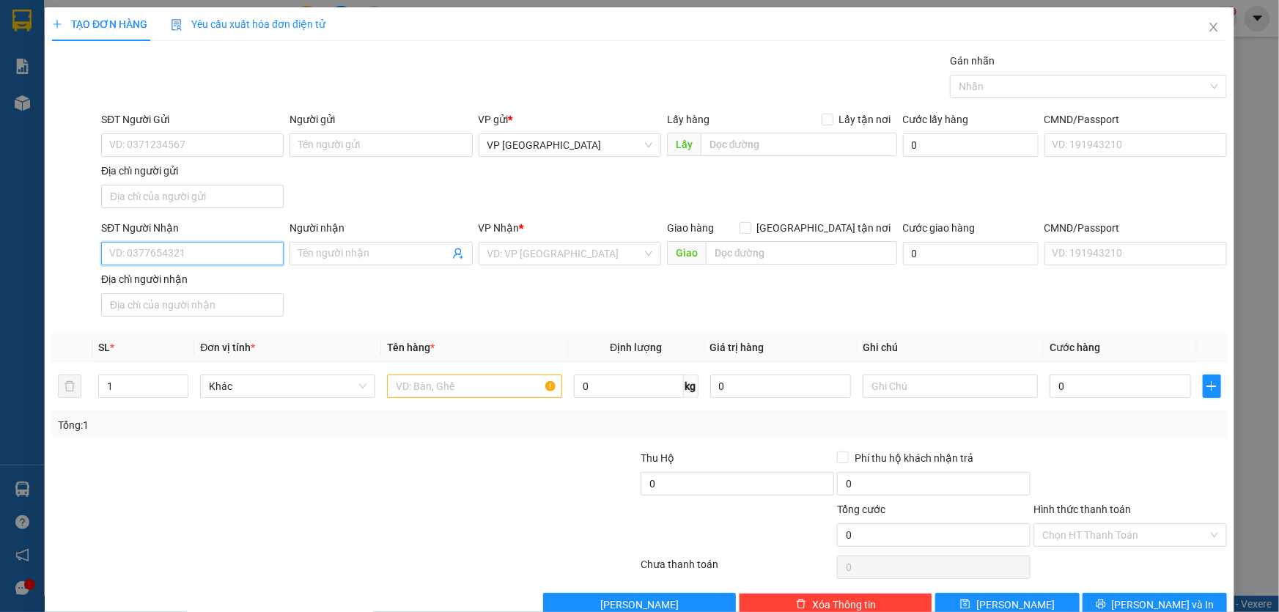
click at [243, 249] on input "SĐT Người Nhận" at bounding box center [192, 253] width 183 height 23
type input "0866012374"
click at [545, 246] on input "search" at bounding box center [564, 254] width 155 height 22
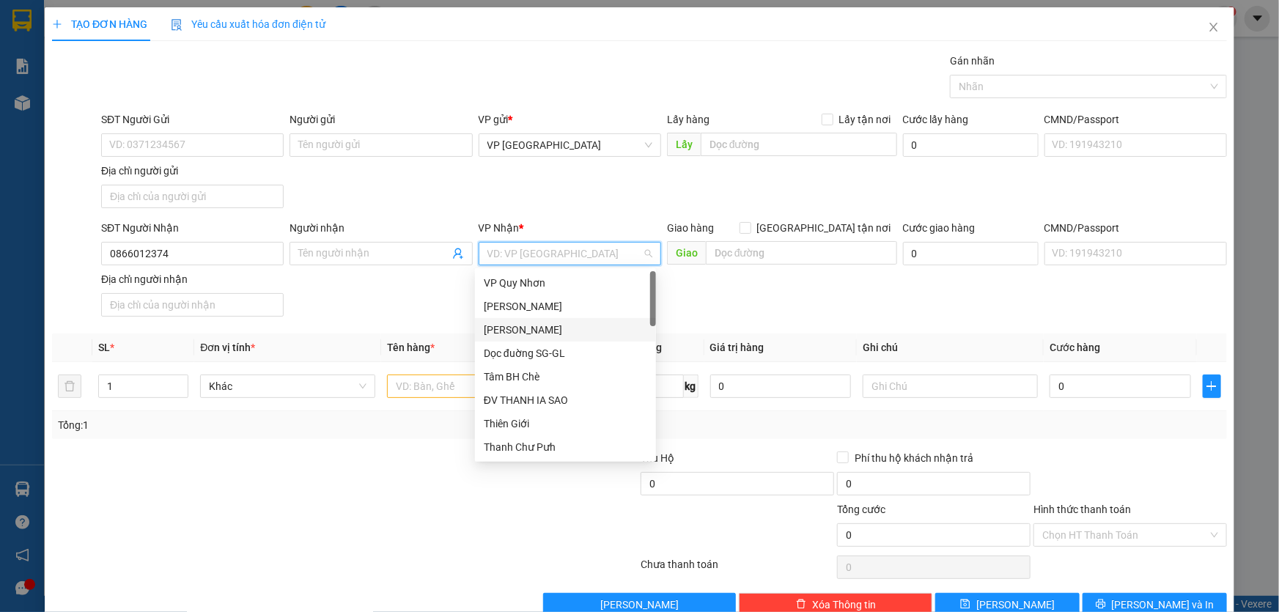
click at [512, 322] on div "[PERSON_NAME]" at bounding box center [565, 330] width 163 height 16
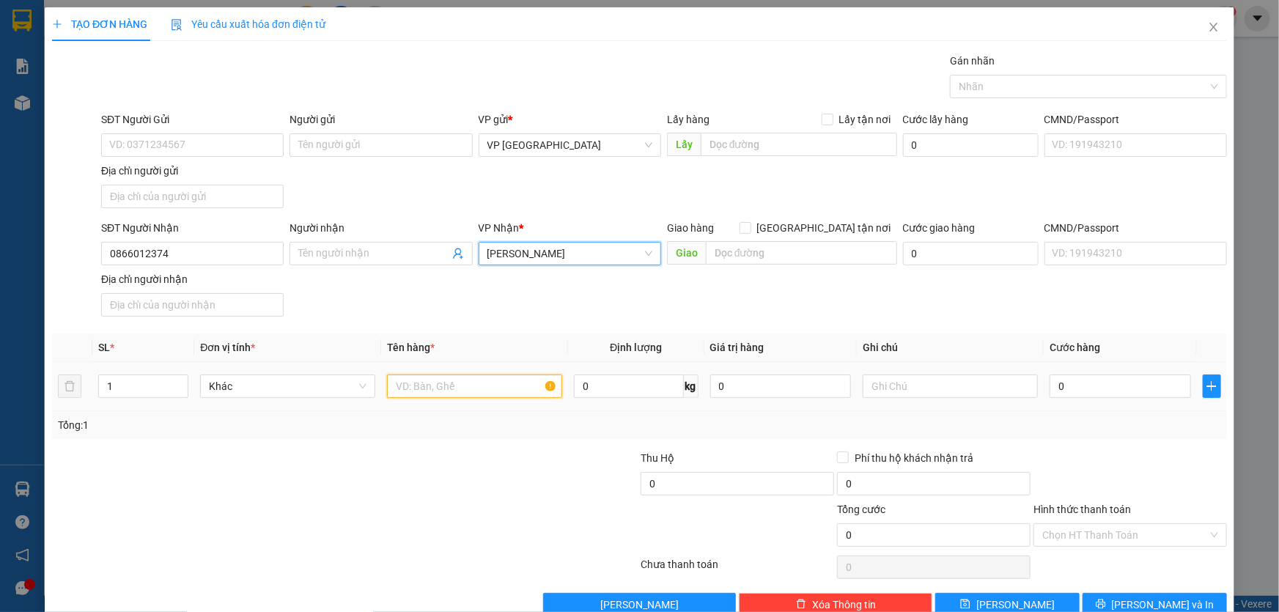
click at [421, 389] on input "text" at bounding box center [474, 386] width 175 height 23
type input "5 THÙNG GIẤY"
type input "CC"
type input "2"
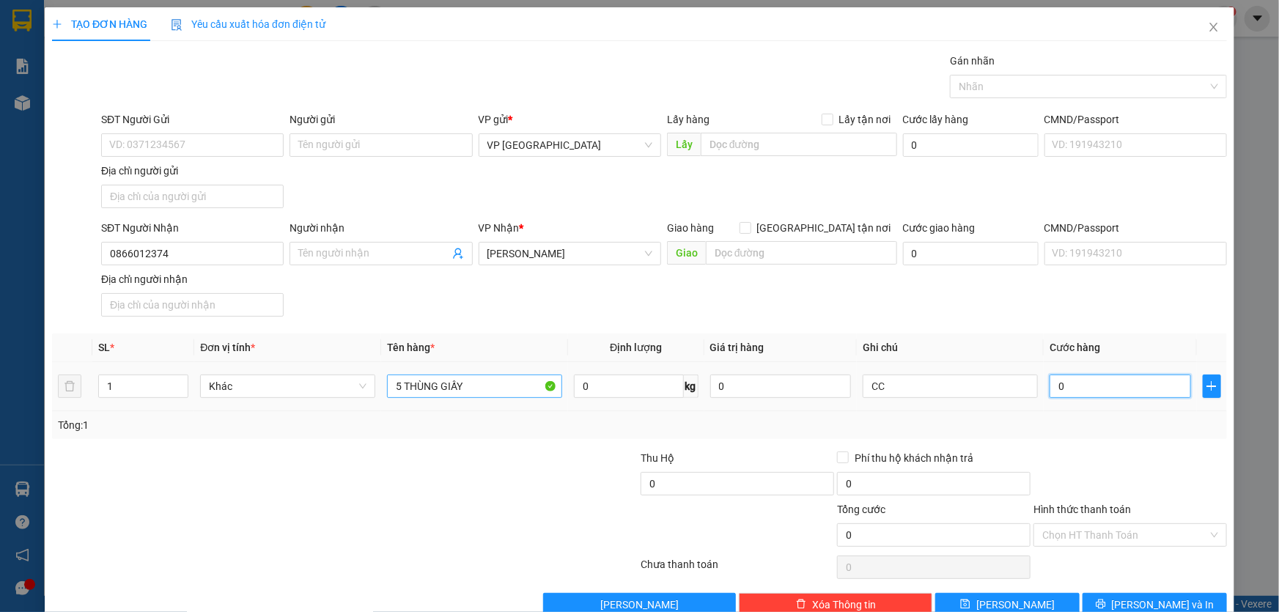
type input "2"
type input "24"
type input "240"
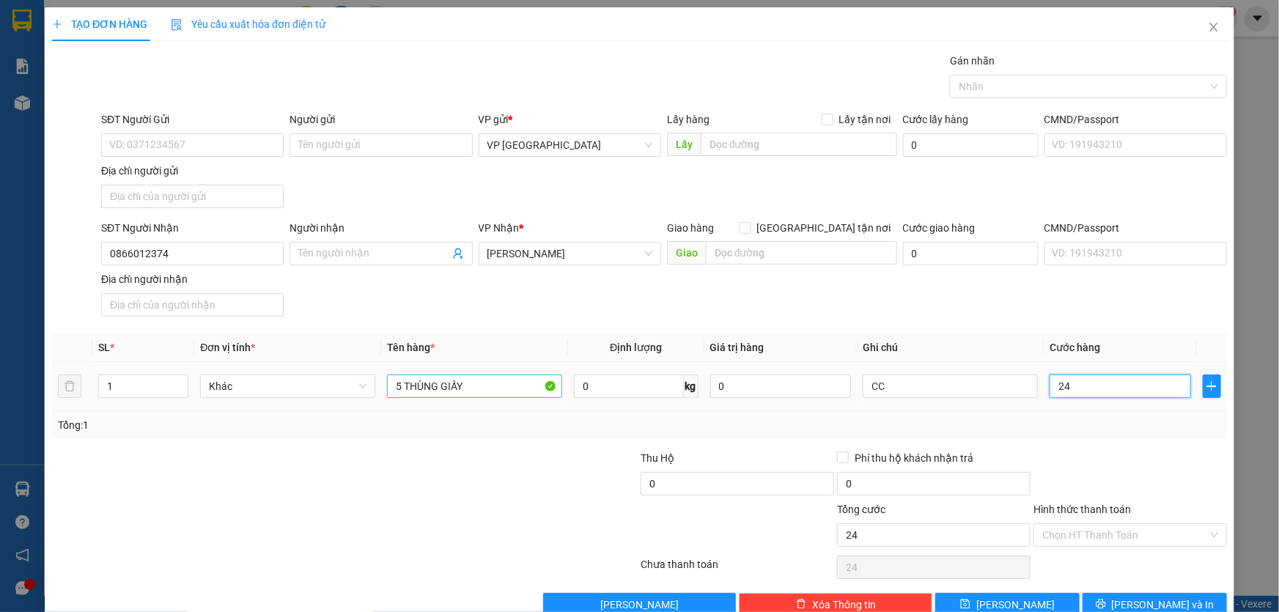
type input "240"
type input "2.400"
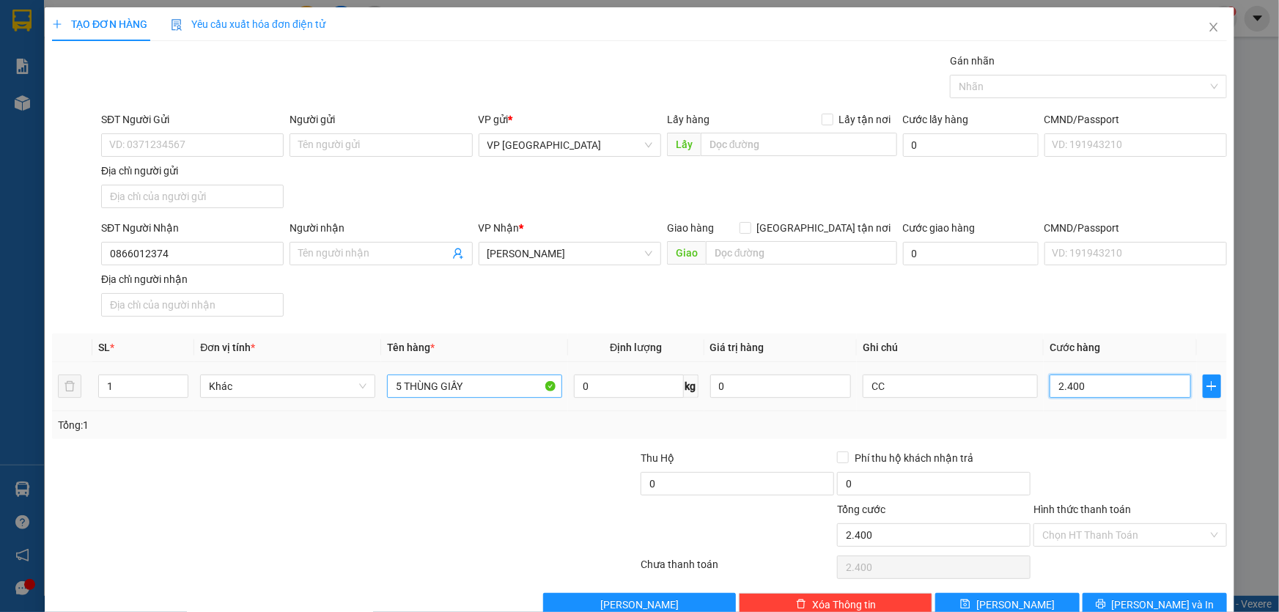
type input "24.000"
type input "240.000"
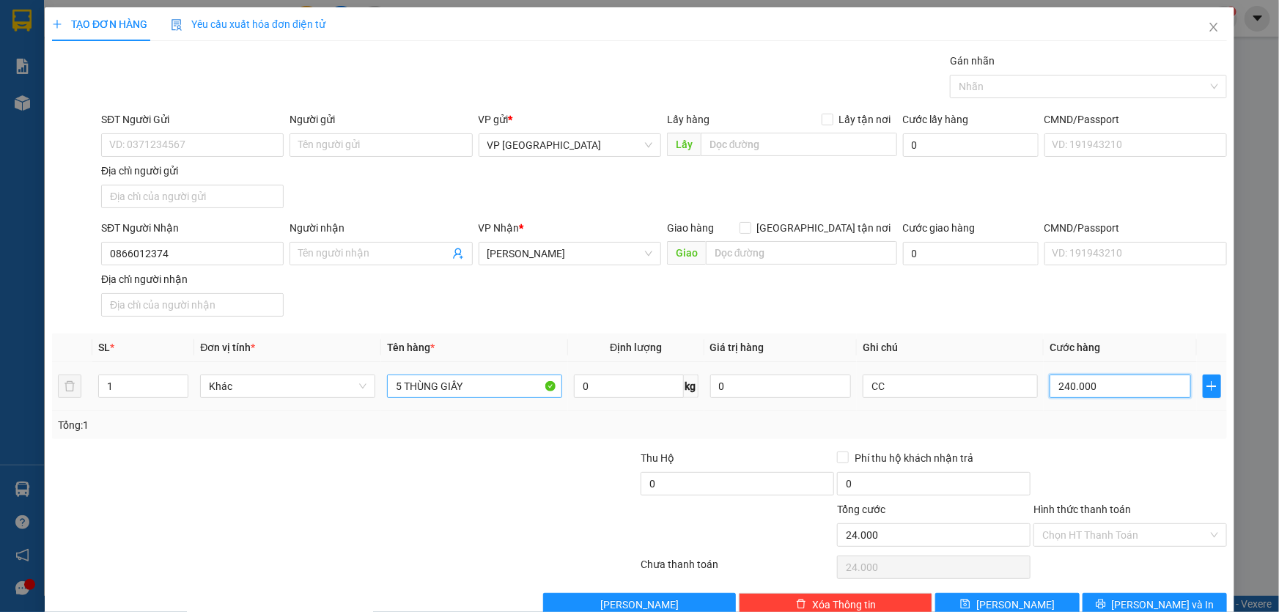
type input "240.000"
click at [1158, 604] on span "Lưu và In" at bounding box center [1163, 605] width 103 height 16
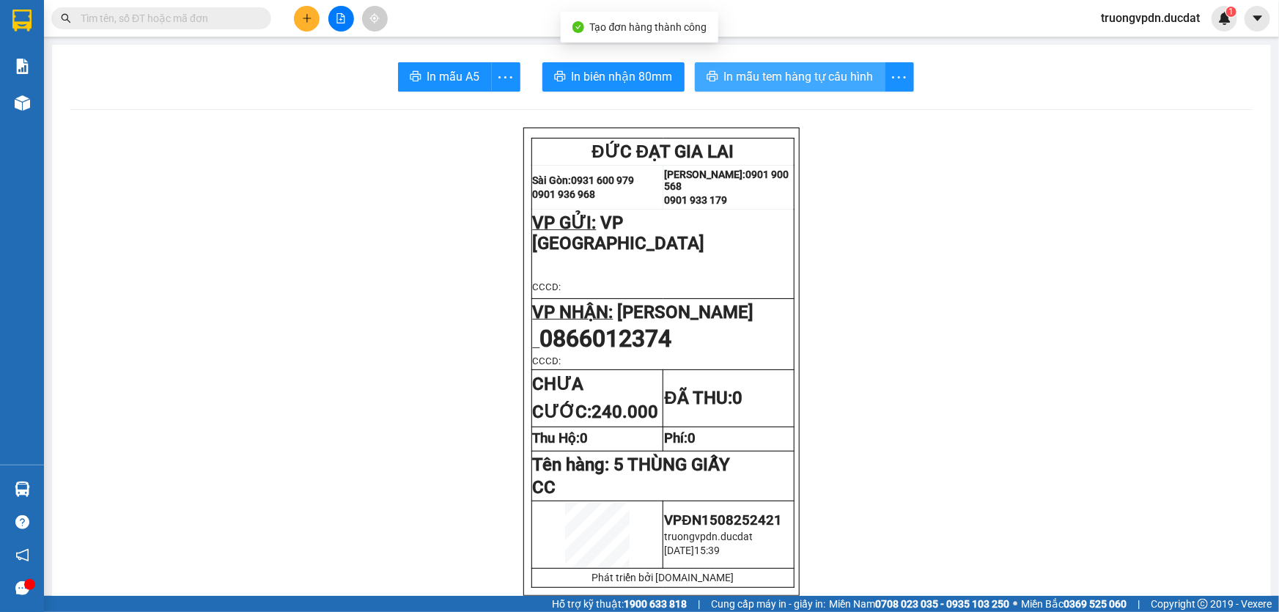
click at [741, 73] on span "In mẫu tem hàng tự cấu hình" at bounding box center [799, 76] width 150 height 18
click at [306, 15] on icon "plus" at bounding box center [306, 18] width 1 height 8
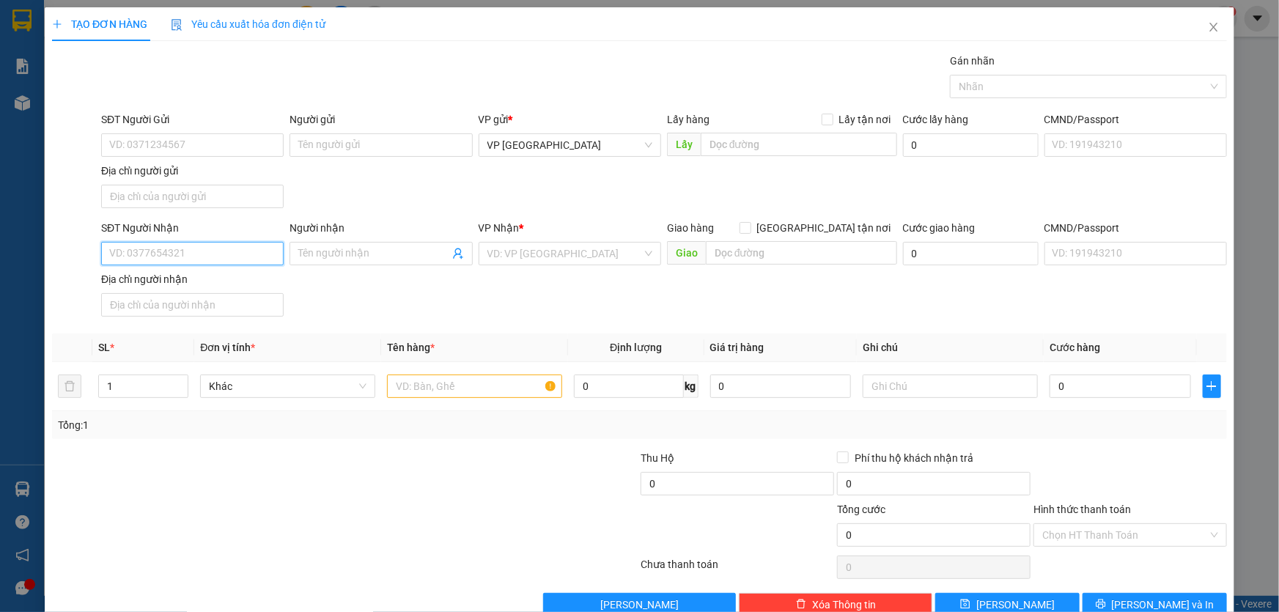
click at [206, 255] on input "SĐT Người Nhận" at bounding box center [192, 253] width 183 height 23
click at [196, 272] on div "0906868759 - HẢI" at bounding box center [190, 281] width 181 height 23
type input "0906868759"
type input "HẢI"
type input "0906868759"
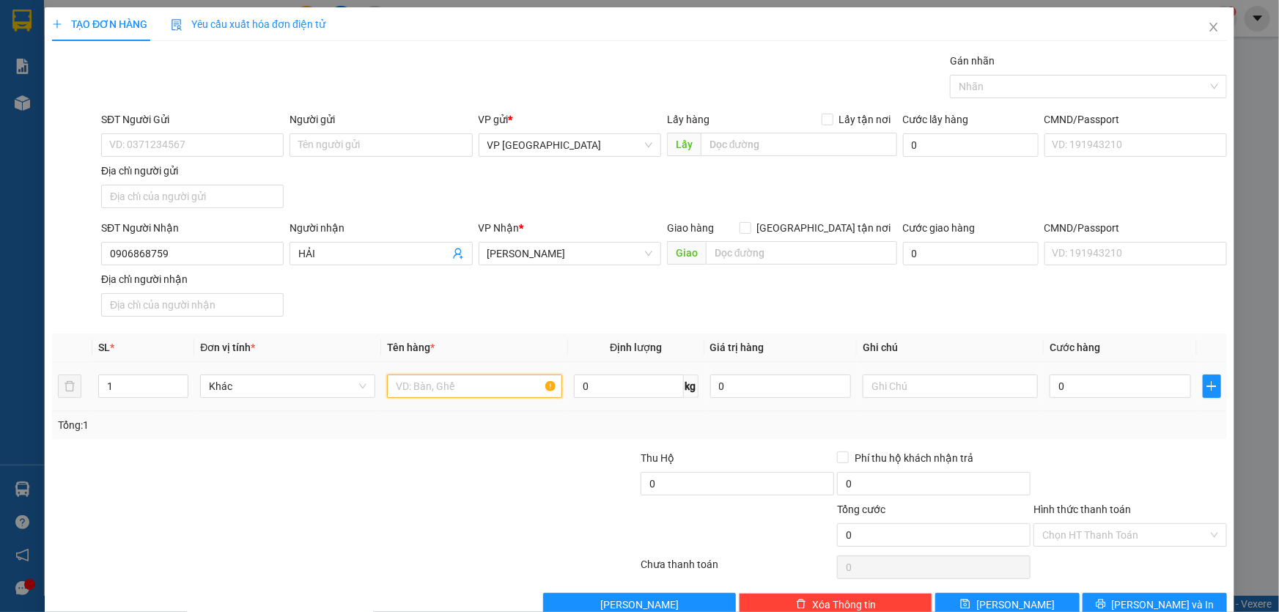
click at [427, 380] on input "text" at bounding box center [474, 386] width 175 height 23
type input "1 XỐP"
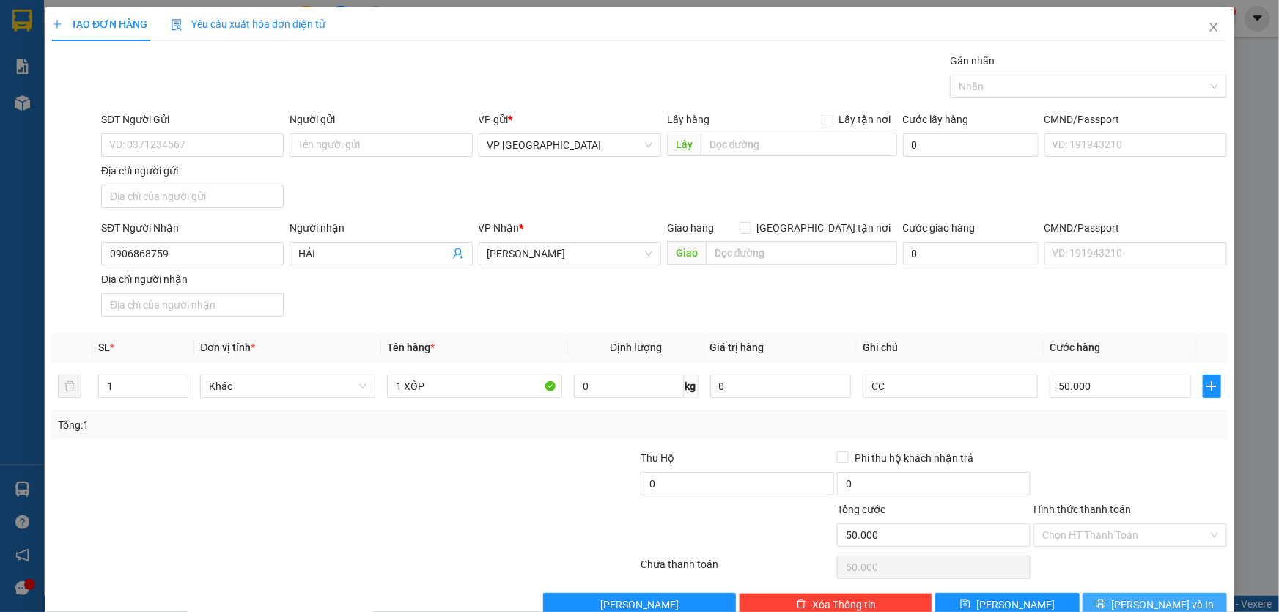
drag, startPoint x: 1130, startPoint y: 602, endPoint x: 1082, endPoint y: 584, distance: 51.5
click at [1130, 601] on button "Lưu và In" at bounding box center [1155, 604] width 144 height 23
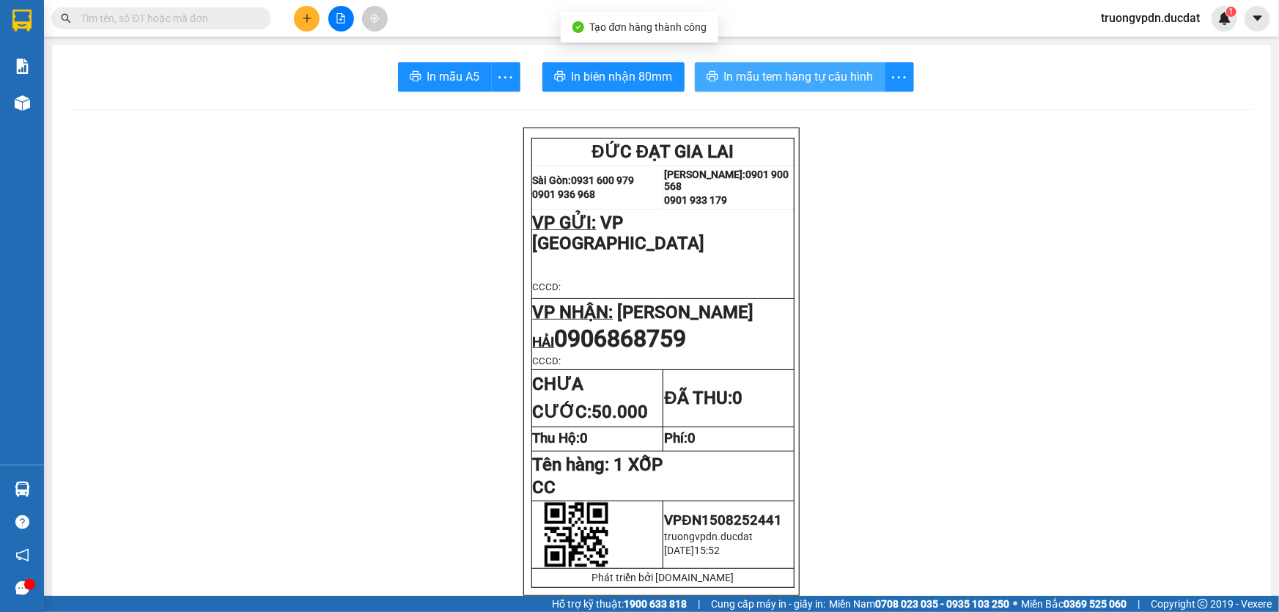
click at [784, 62] on button "In mẫu tem hàng tự cấu hình" at bounding box center [790, 76] width 191 height 29
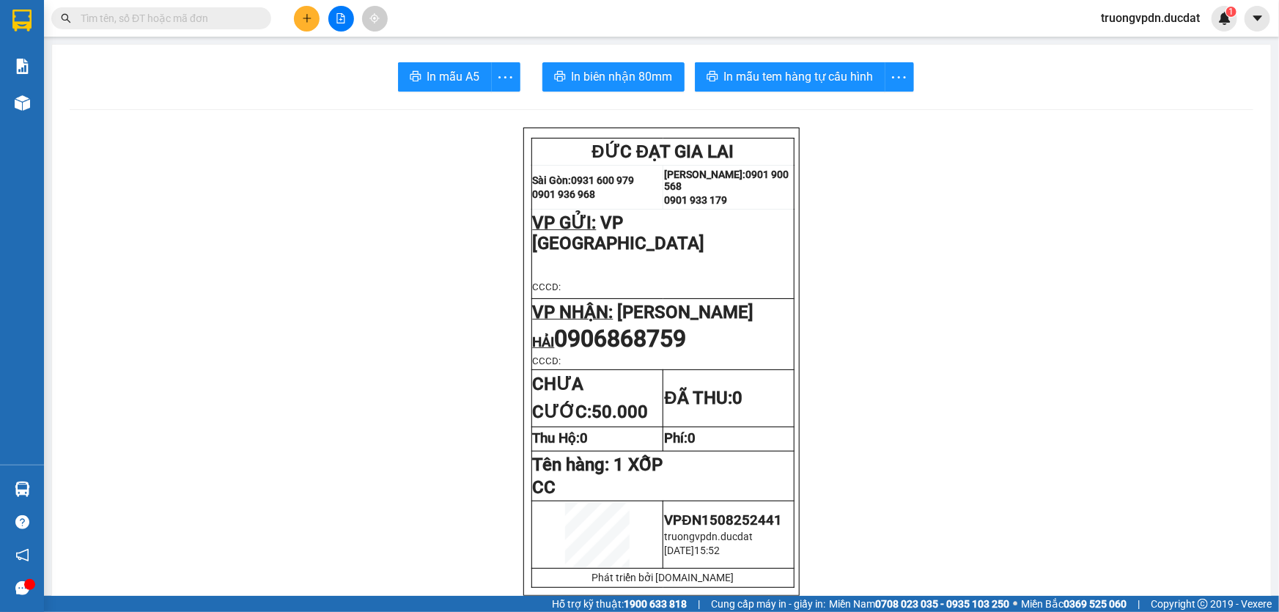
click at [305, 23] on button at bounding box center [307, 19] width 26 height 26
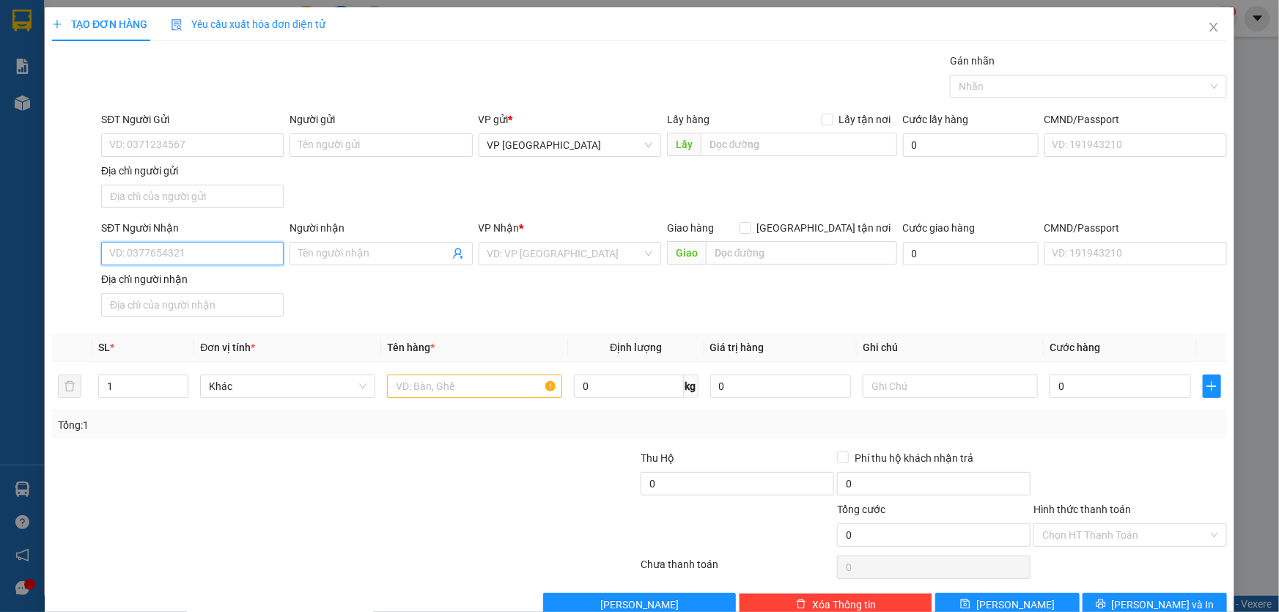
click at [166, 249] on input "SĐT Người Nhận" at bounding box center [192, 253] width 183 height 23
click at [152, 277] on div "0369876599 - HAPPY SMILE" at bounding box center [190, 282] width 163 height 16
type input "0369876599"
type input "HAPPY SMILE"
type input "0369876599"
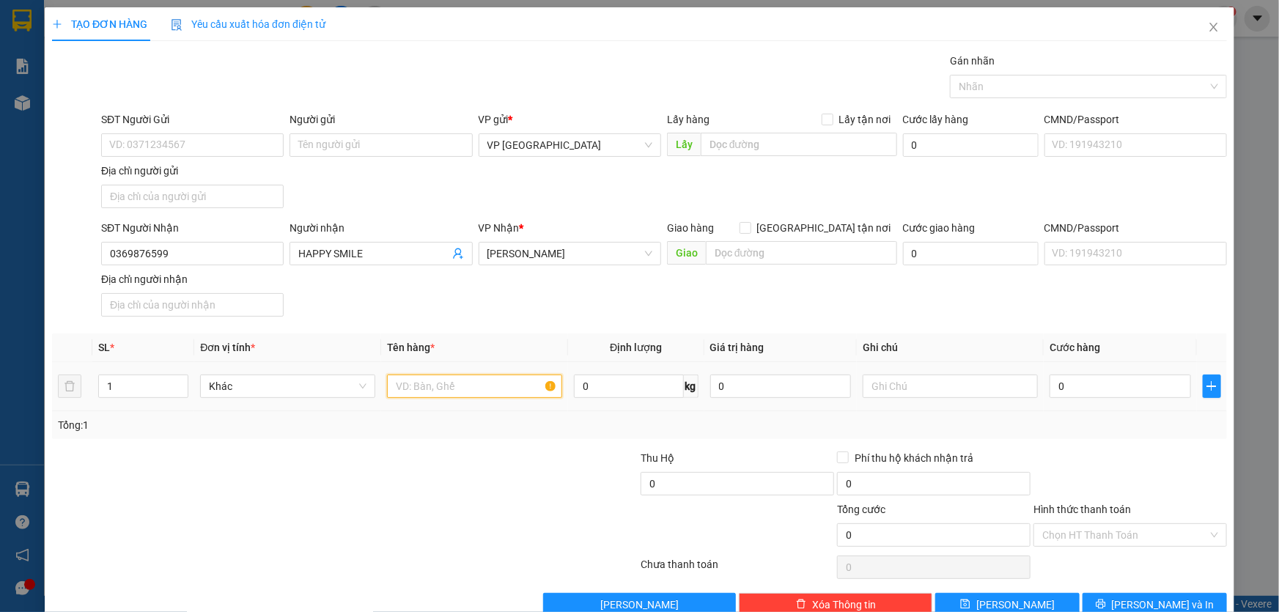
click at [422, 388] on input "text" at bounding box center [474, 386] width 175 height 23
type input "1 HỘP"
click at [1155, 537] on input "Hình thức thanh toán" at bounding box center [1125, 535] width 166 height 22
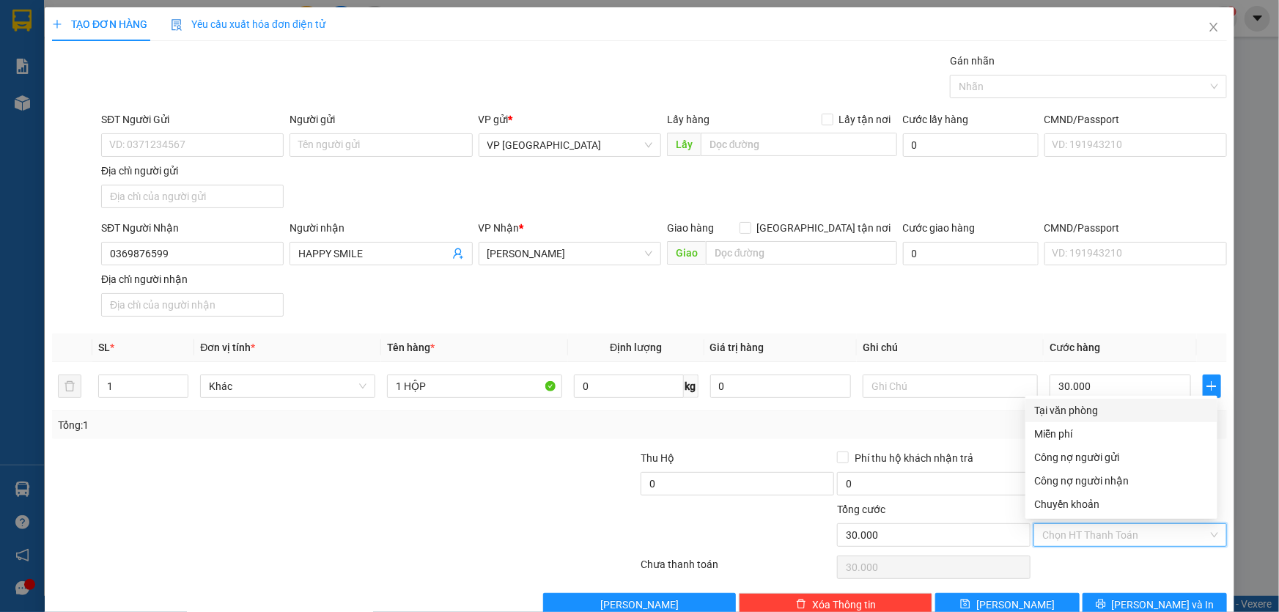
click at [1093, 408] on div "Tại văn phòng" at bounding box center [1121, 410] width 174 height 16
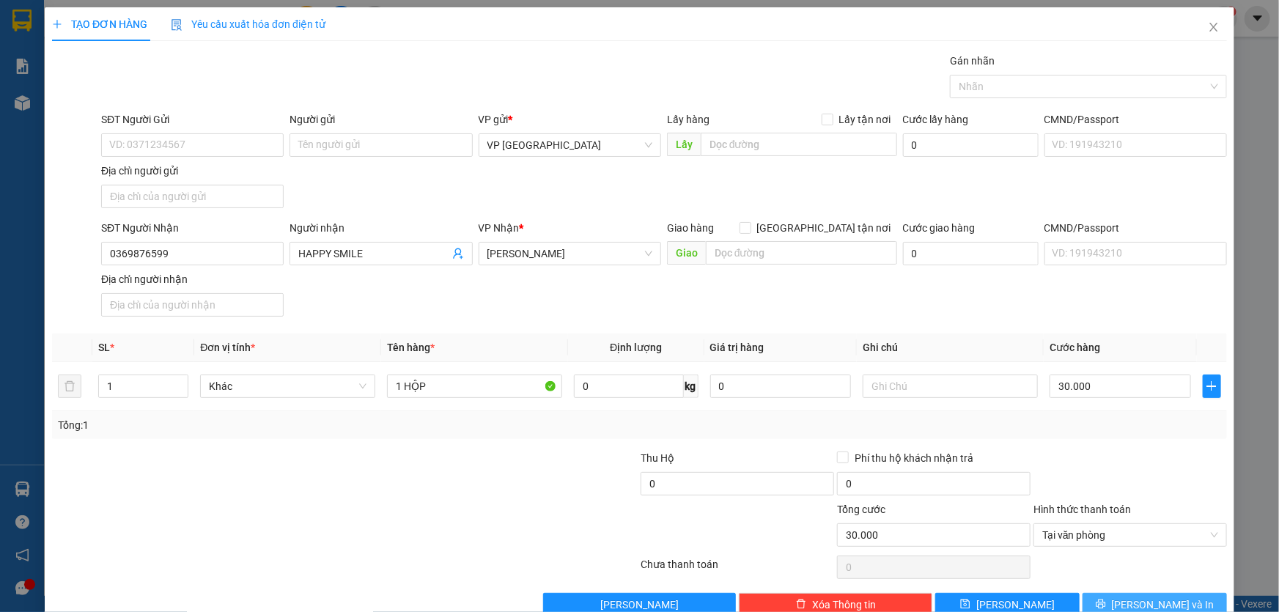
click at [1195, 598] on button "Lưu và In" at bounding box center [1155, 604] width 144 height 23
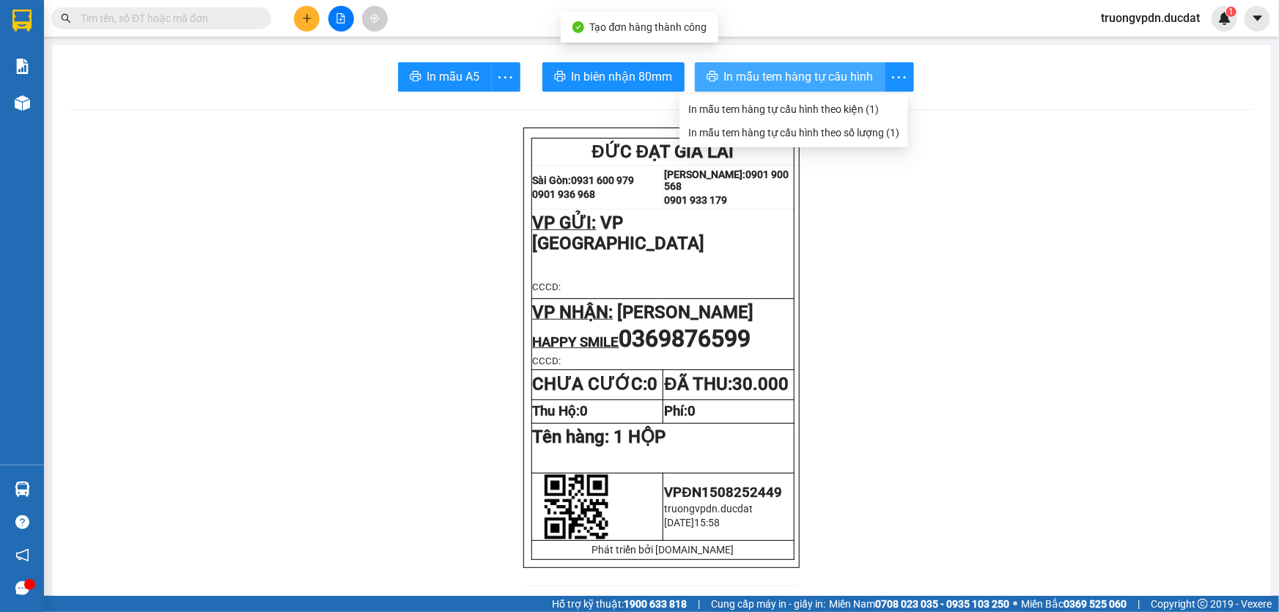
click at [868, 73] on button "In mẫu tem hàng tự cấu hình" at bounding box center [790, 76] width 191 height 29
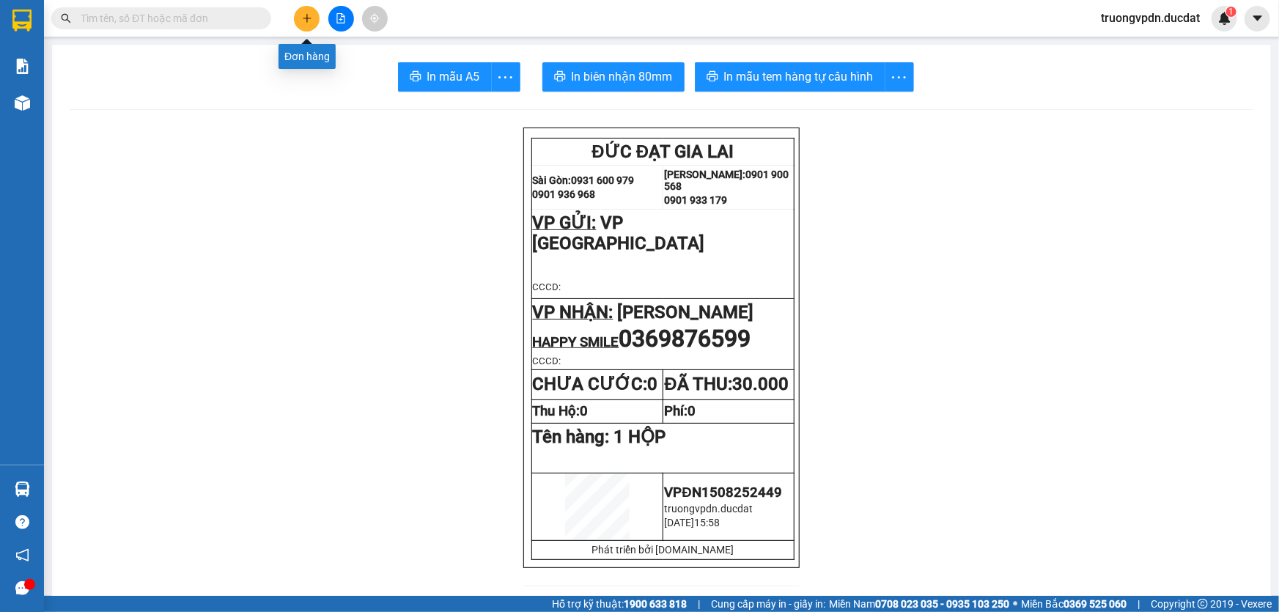
click at [309, 20] on icon "plus" at bounding box center [307, 18] width 10 height 10
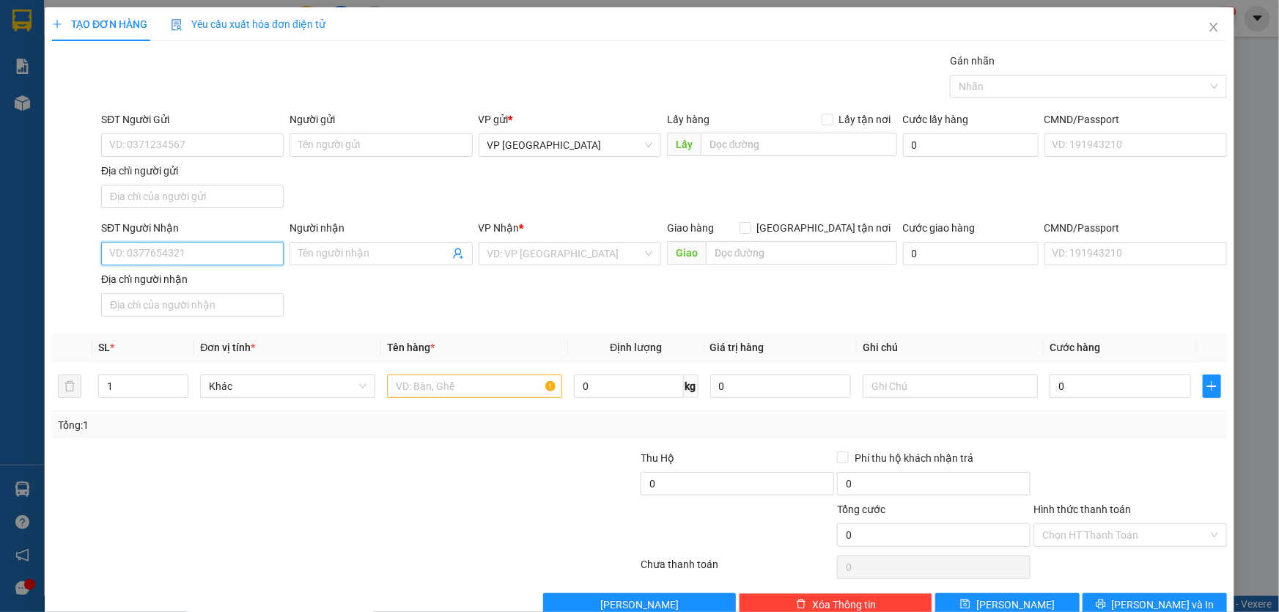
click at [209, 256] on input "SĐT Người Nhận" at bounding box center [192, 253] width 183 height 23
click at [156, 281] on div "0905990138" at bounding box center [190, 282] width 163 height 16
type input "0905990138"
click at [447, 387] on input "text" at bounding box center [474, 386] width 175 height 23
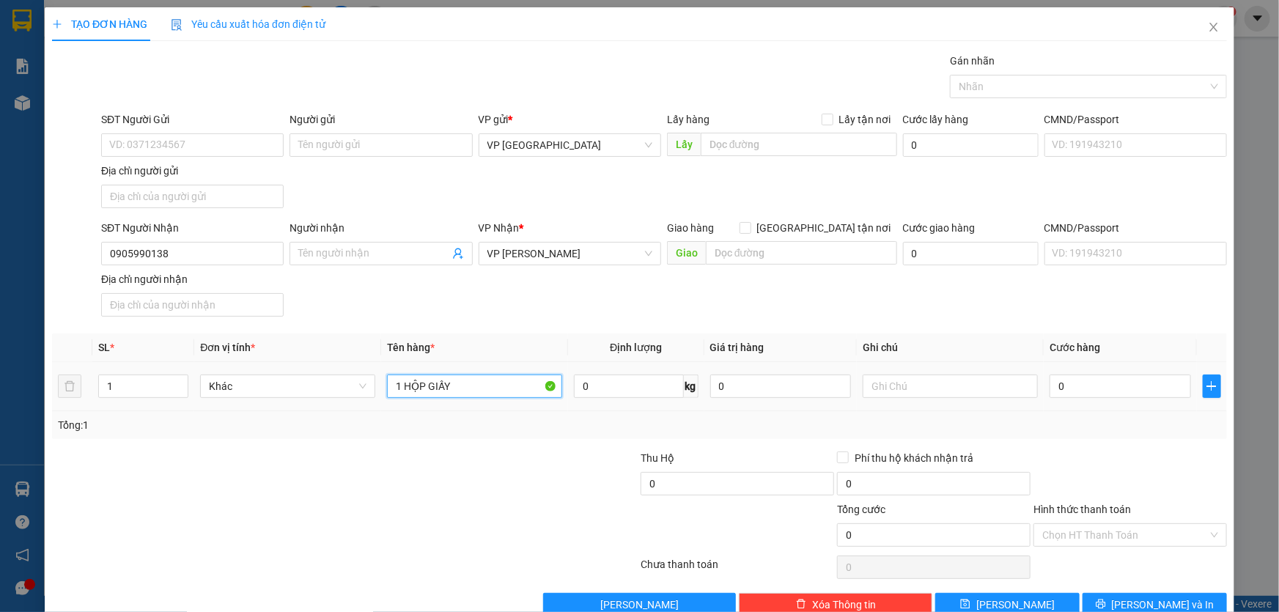
type input "1 HỘP GIẤY"
type input "3"
type input "30"
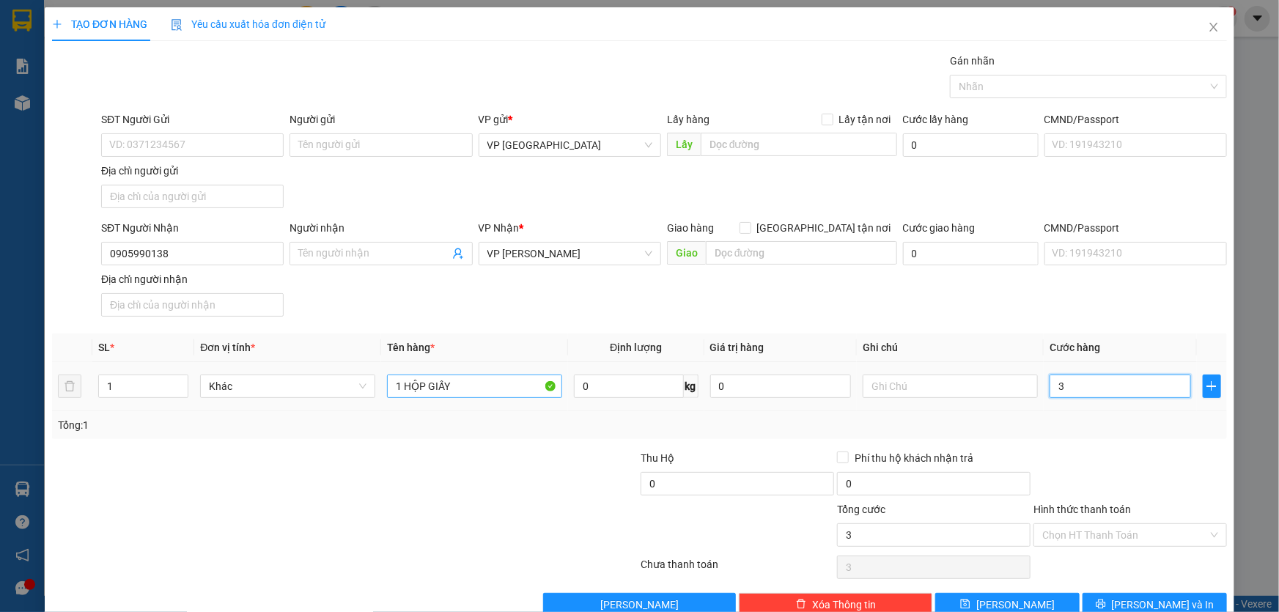
type input "30"
type input "300"
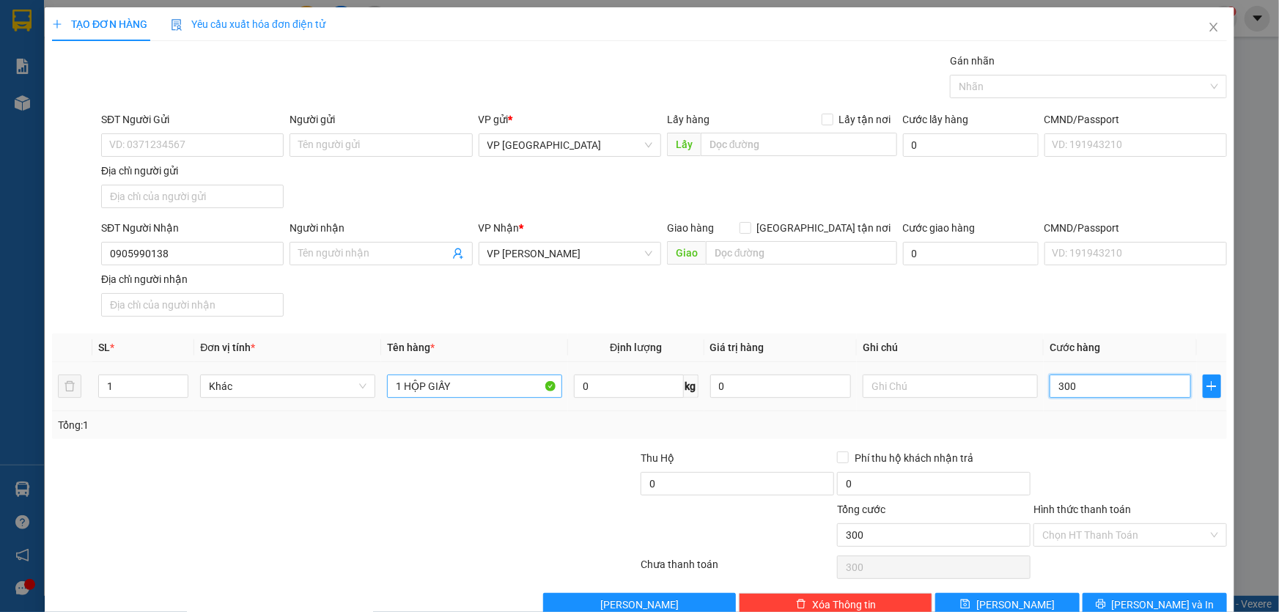
type input "3.000"
type input "30.000"
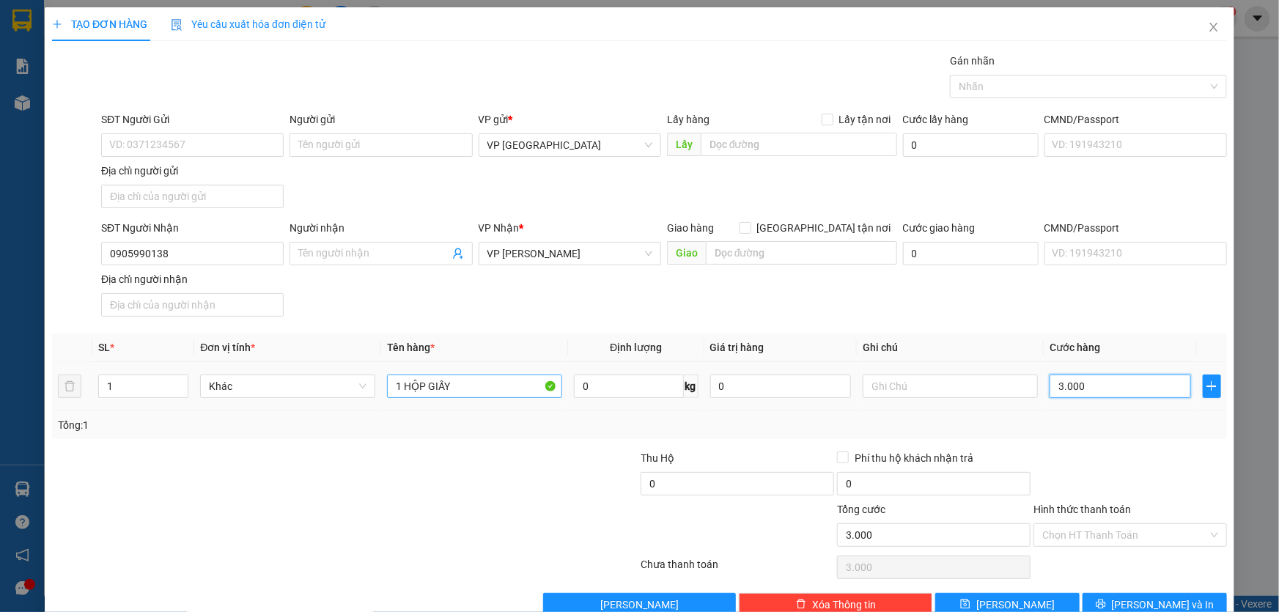
type input "30.000"
click at [1104, 528] on input "Hình thức thanh toán" at bounding box center [1125, 535] width 166 height 22
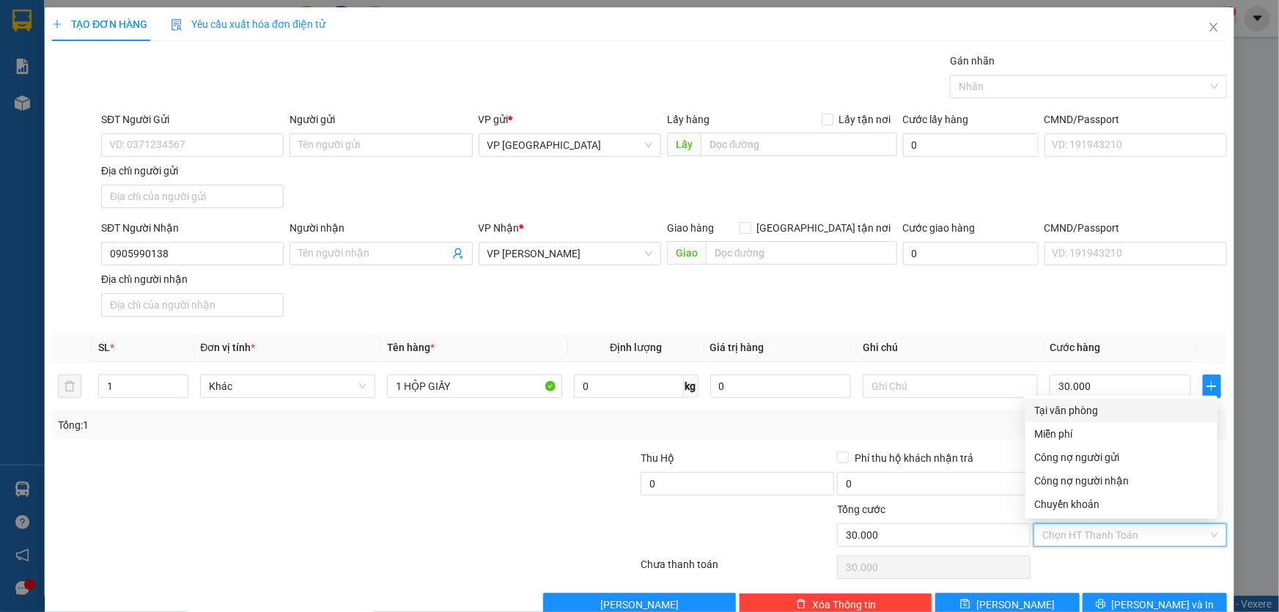
click at [1071, 408] on div "Tại văn phòng" at bounding box center [1121, 410] width 174 height 16
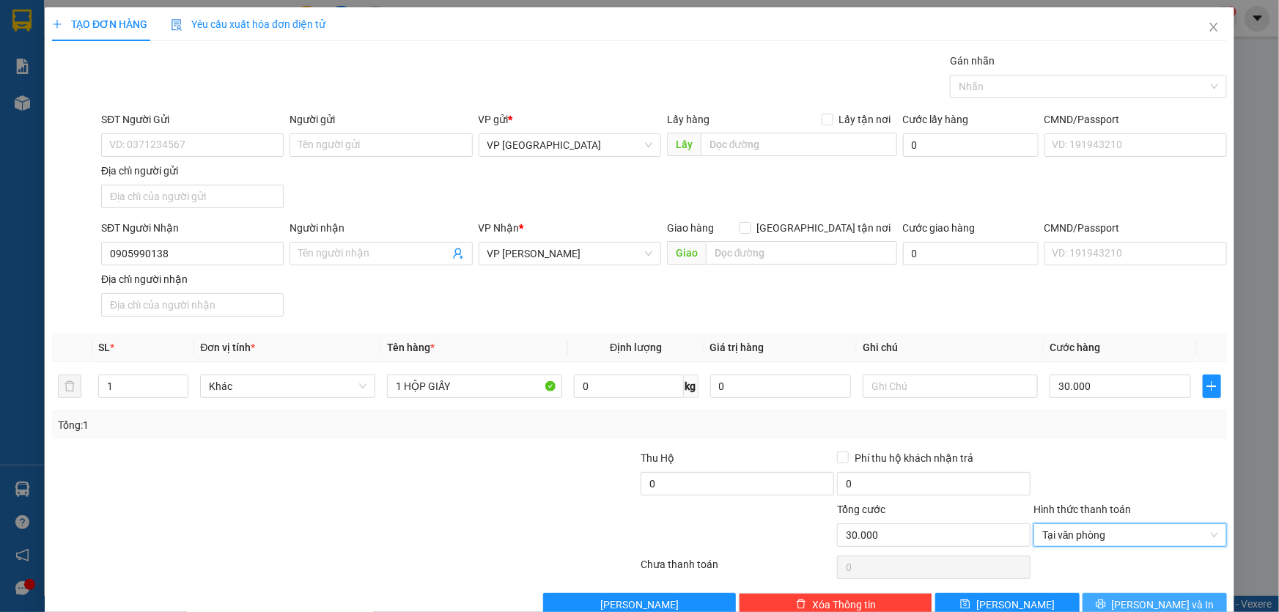
click at [1136, 603] on span "Lưu và In" at bounding box center [1163, 605] width 103 height 16
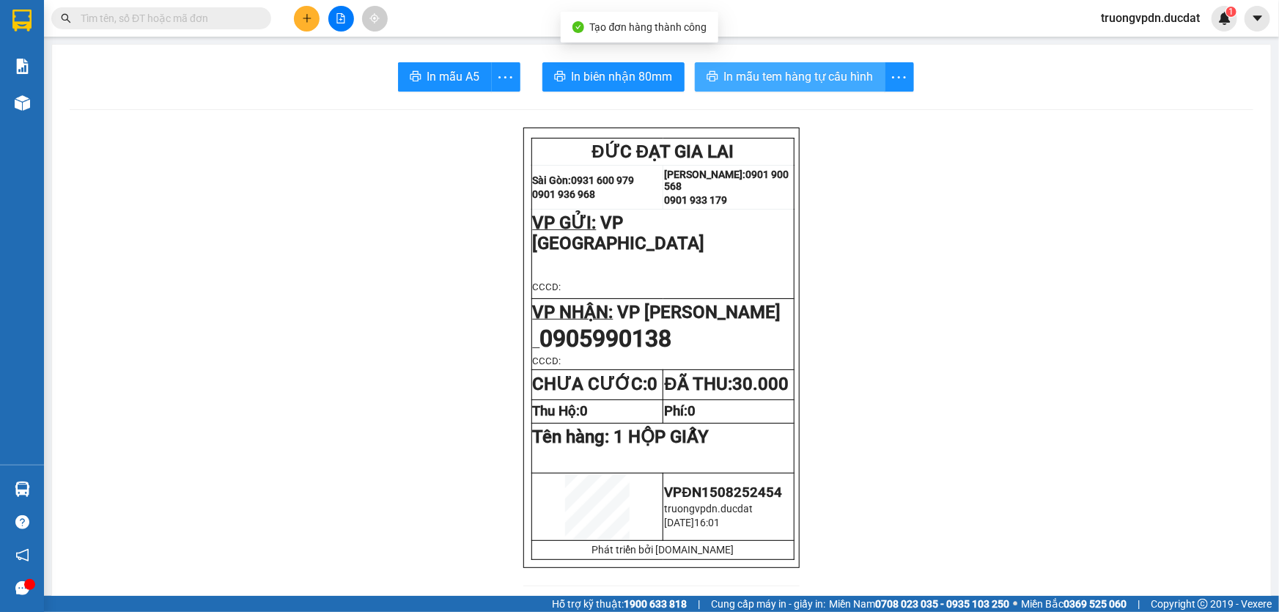
click at [827, 68] on span "In mẫu tem hàng tự cấu hình" at bounding box center [799, 76] width 150 height 18
click at [314, 11] on button at bounding box center [307, 19] width 26 height 26
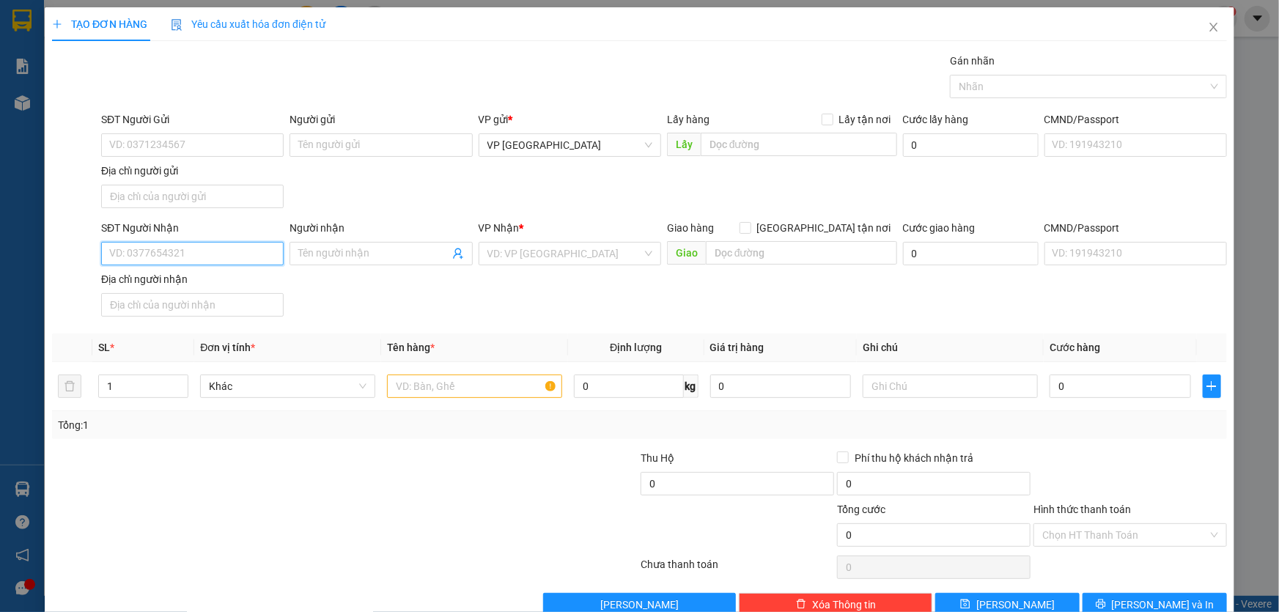
click at [195, 257] on input "SĐT Người Nhận" at bounding box center [192, 253] width 183 height 23
drag, startPoint x: 199, startPoint y: 283, endPoint x: 251, endPoint y: 280, distance: 51.4
click at [199, 283] on div "0905329450" at bounding box center [190, 282] width 163 height 16
type input "0905329450"
click at [439, 386] on input "text" at bounding box center [474, 386] width 175 height 23
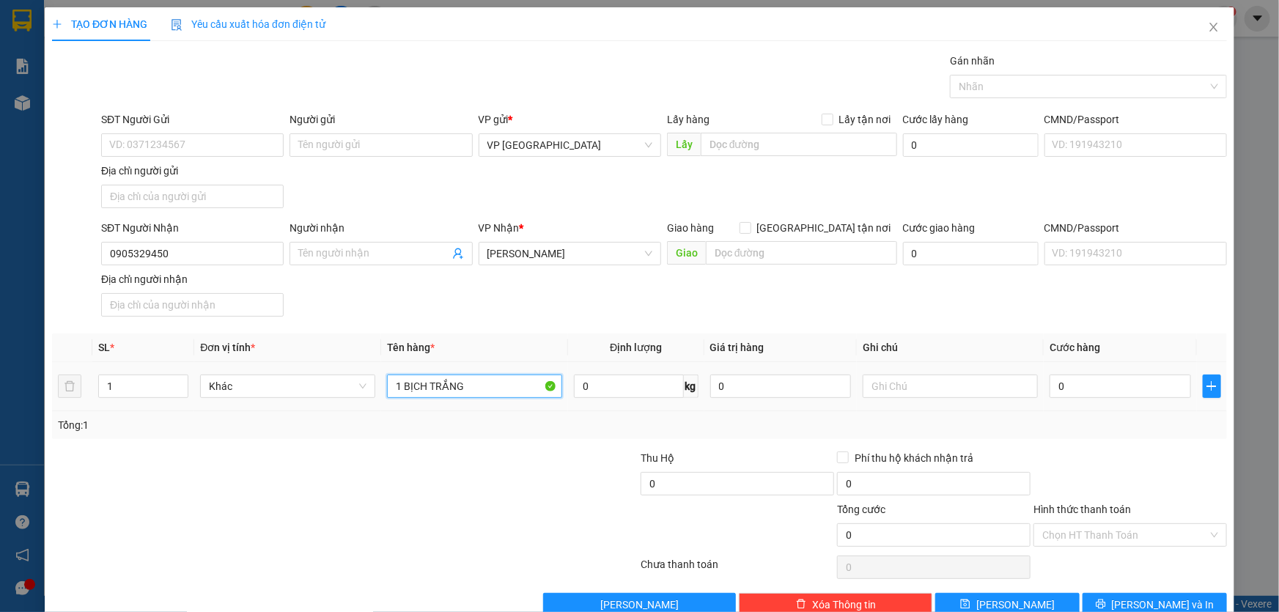
type input "1 BỊCH TRẮNG"
type input "CC"
click at [1129, 609] on button "Lưu và In" at bounding box center [1155, 604] width 144 height 23
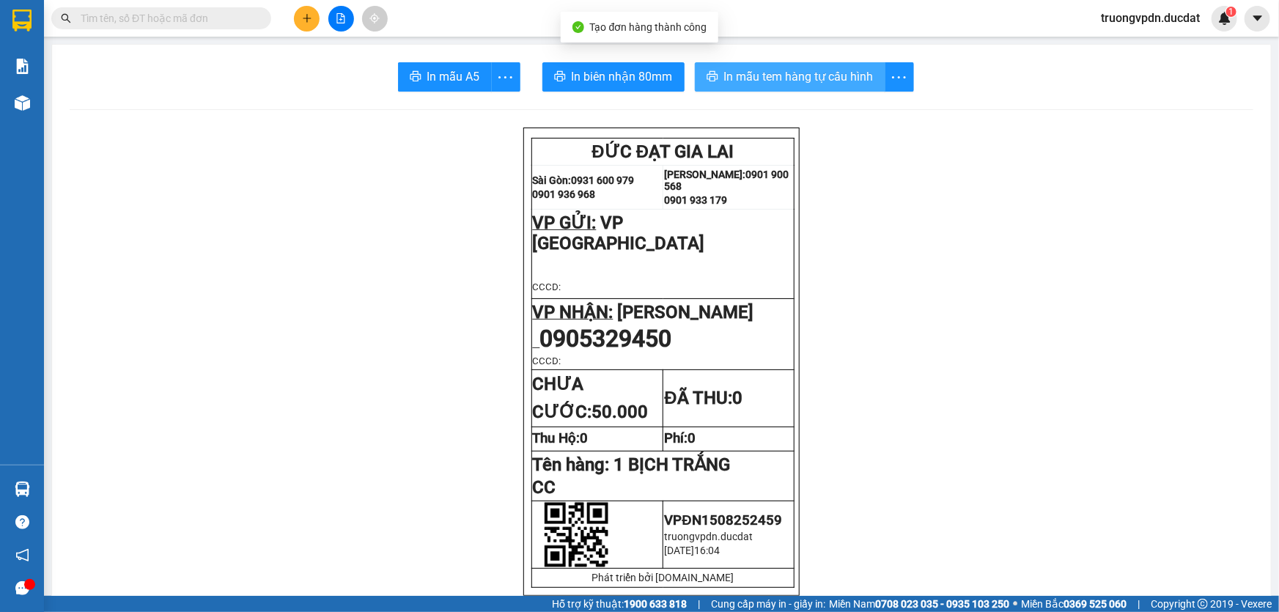
click at [761, 87] on button "In mẫu tem hàng tự cấu hình" at bounding box center [790, 76] width 191 height 29
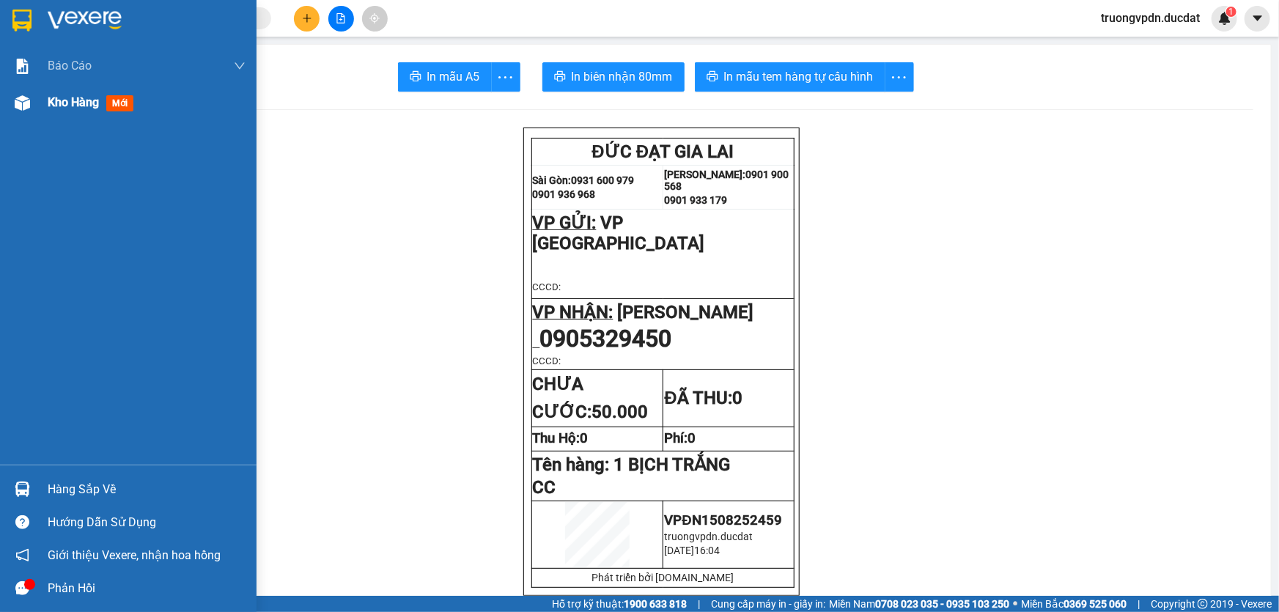
click at [34, 103] on div at bounding box center [23, 103] width 26 height 26
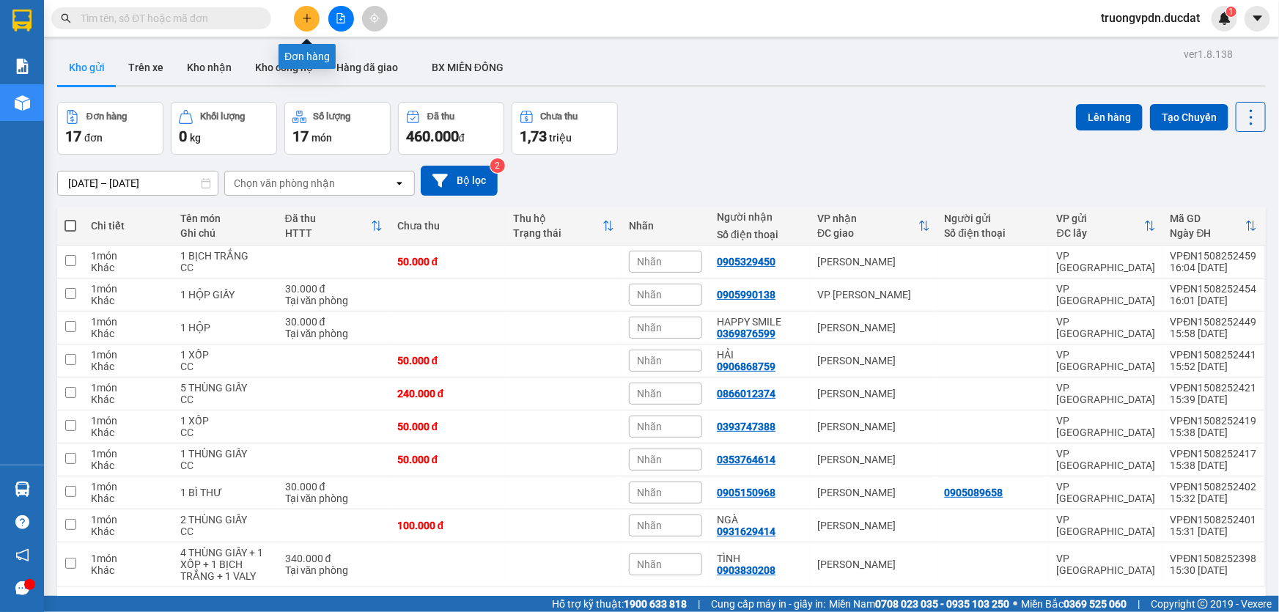
click at [306, 10] on button at bounding box center [307, 19] width 26 height 26
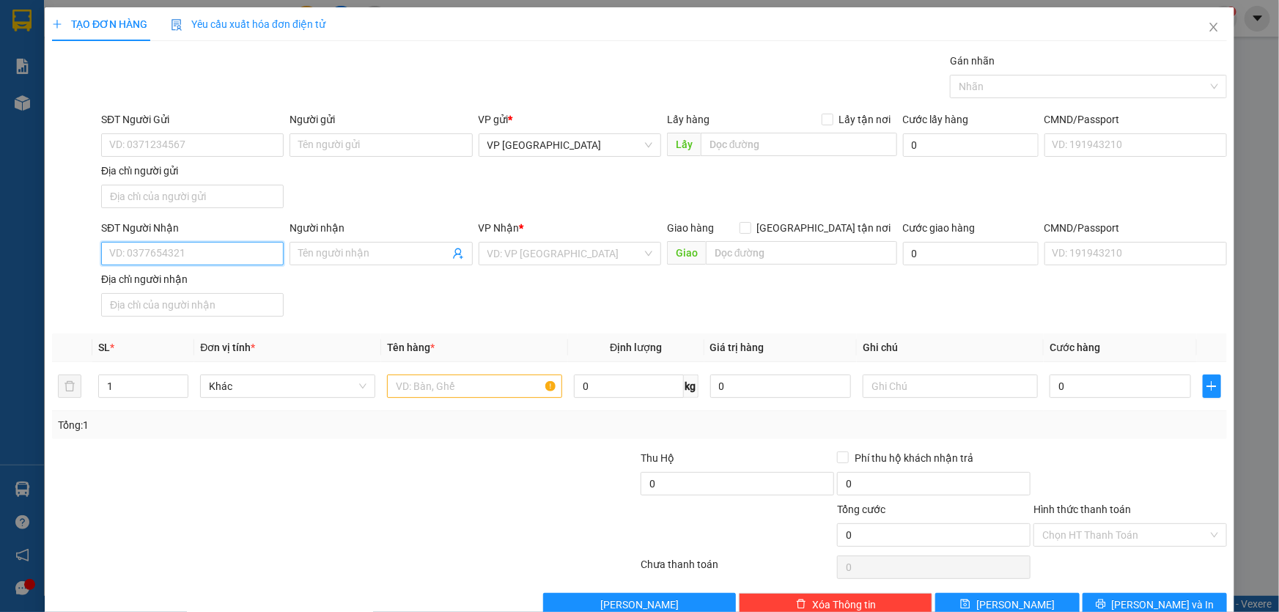
click at [227, 256] on input "SĐT Người Nhận" at bounding box center [192, 253] width 183 height 23
click at [166, 277] on div "0332247779 - CƯỜNG" at bounding box center [190, 282] width 163 height 16
type input "0332247779"
type input "CƯỜNG"
type input "0332247779"
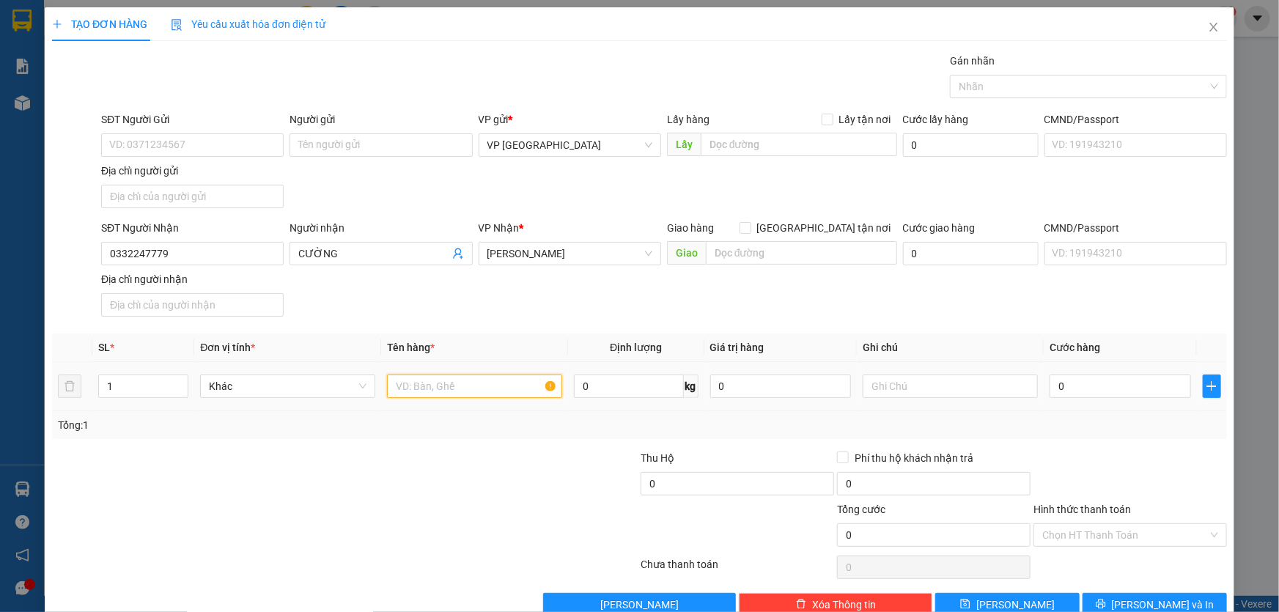
click at [481, 381] on input "text" at bounding box center [474, 386] width 175 height 23
type input "12 CAN"
type input "CC"
type input "6"
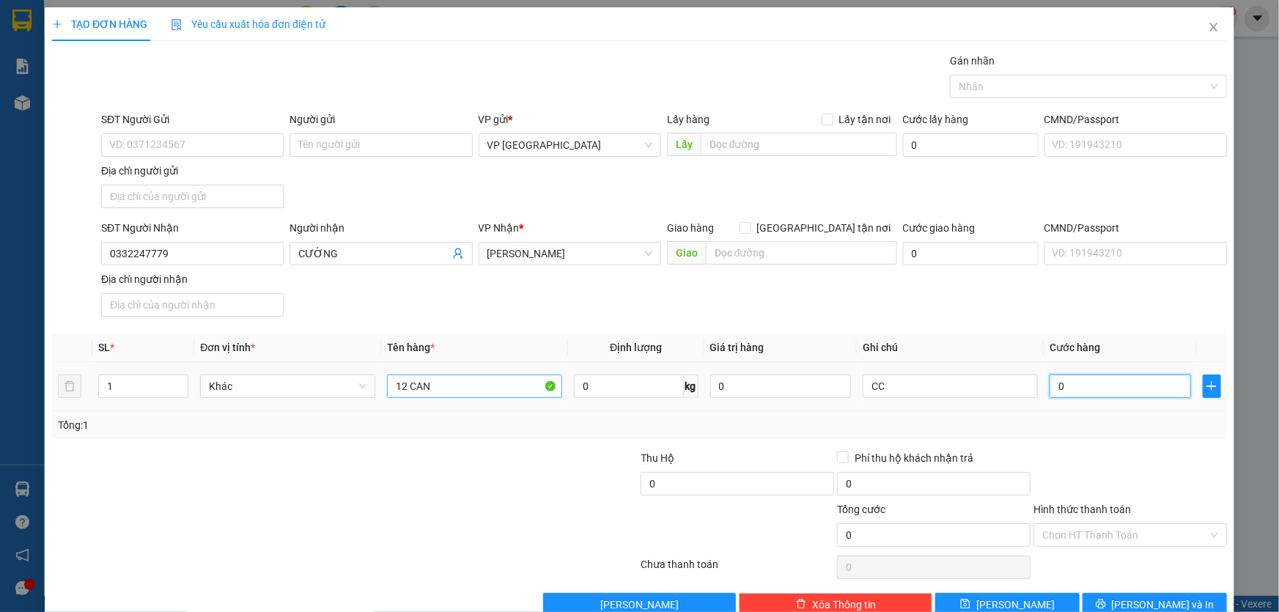
type input "6"
type input "60"
type input "600"
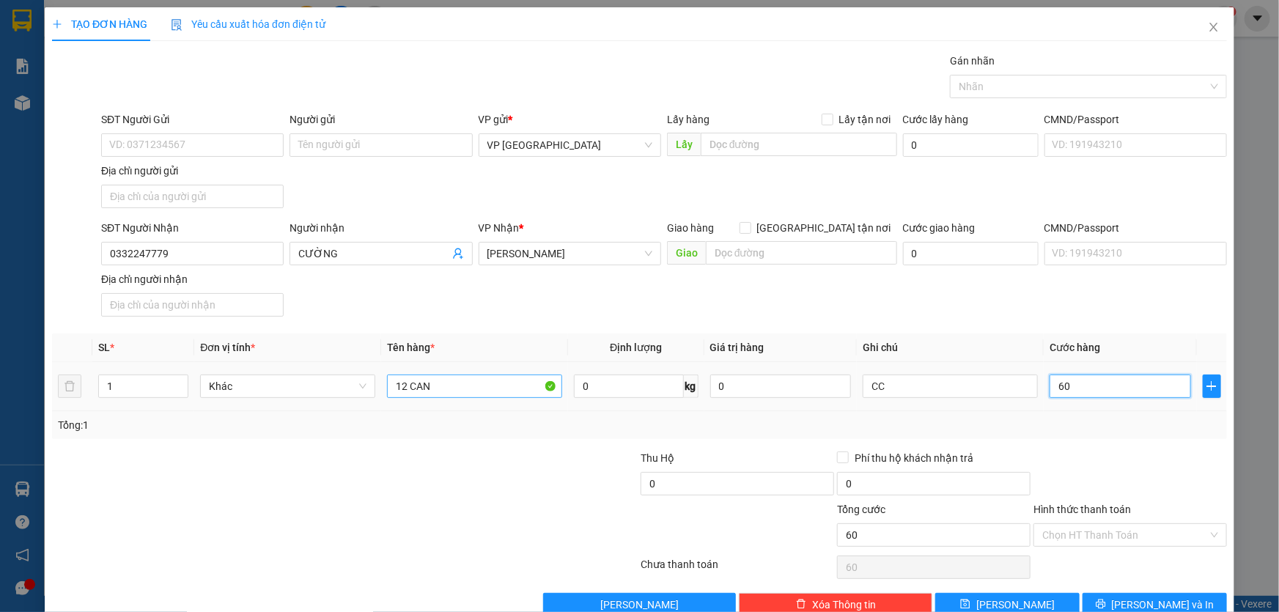
type input "600"
type input "6.000"
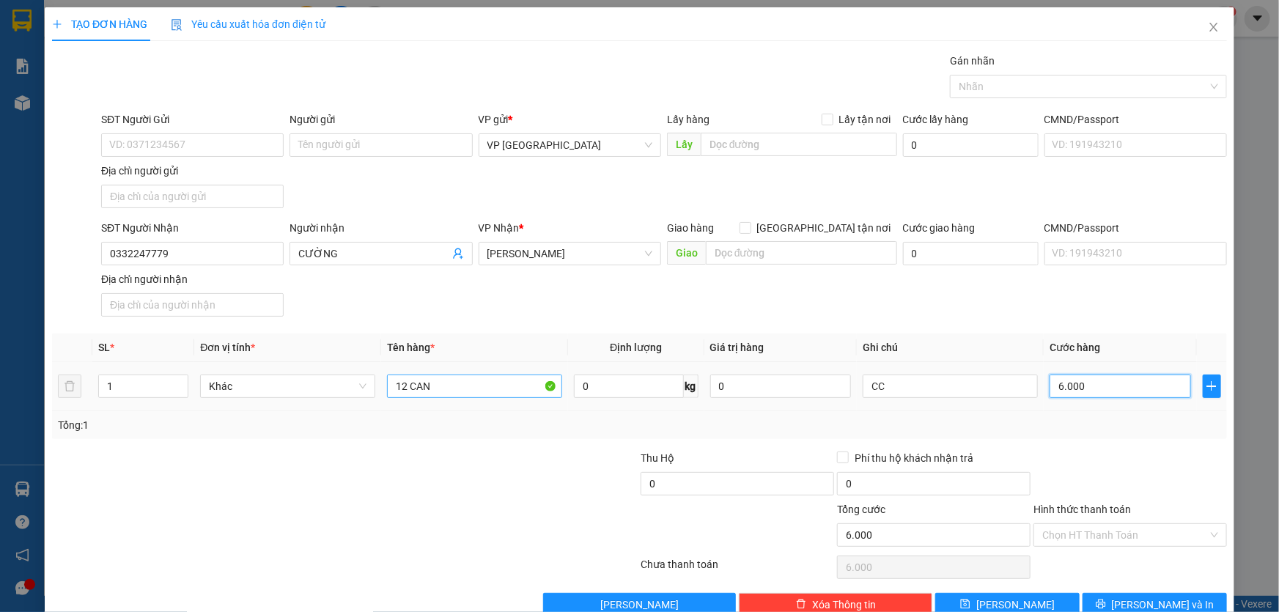
type input "60.000"
drag, startPoint x: 1151, startPoint y: 599, endPoint x: 1143, endPoint y: 571, distance: 28.8
click at [1151, 598] on span "Lưu và In" at bounding box center [1163, 605] width 103 height 16
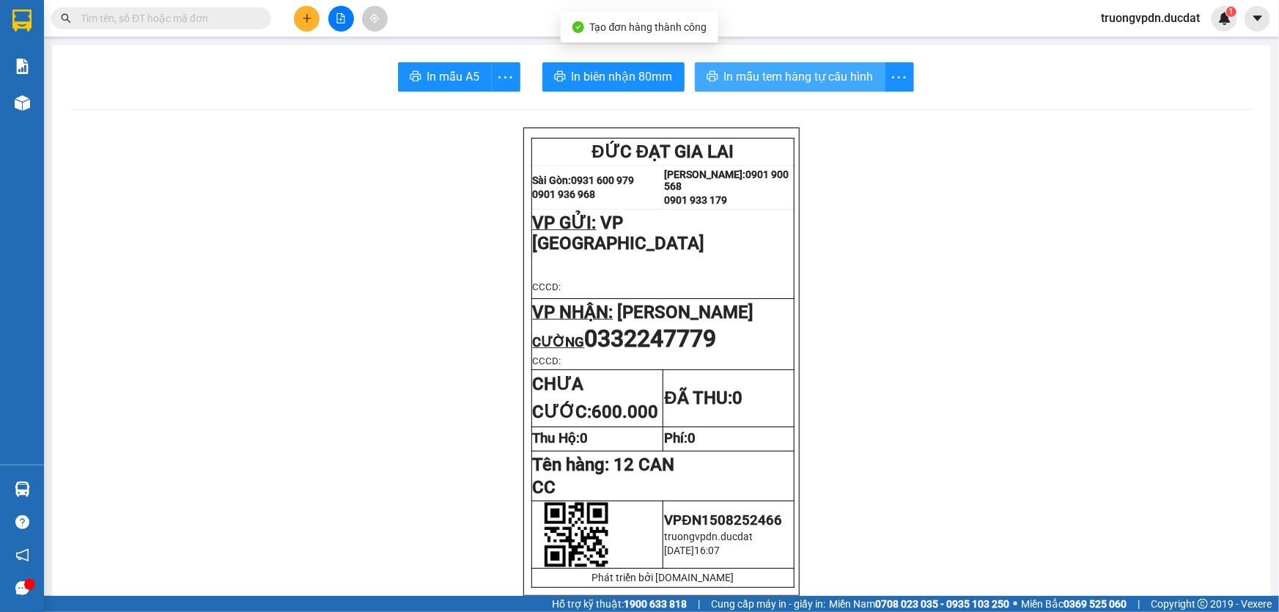
click at [827, 73] on span "In mẫu tem hàng tự cấu hình" at bounding box center [799, 76] width 150 height 18
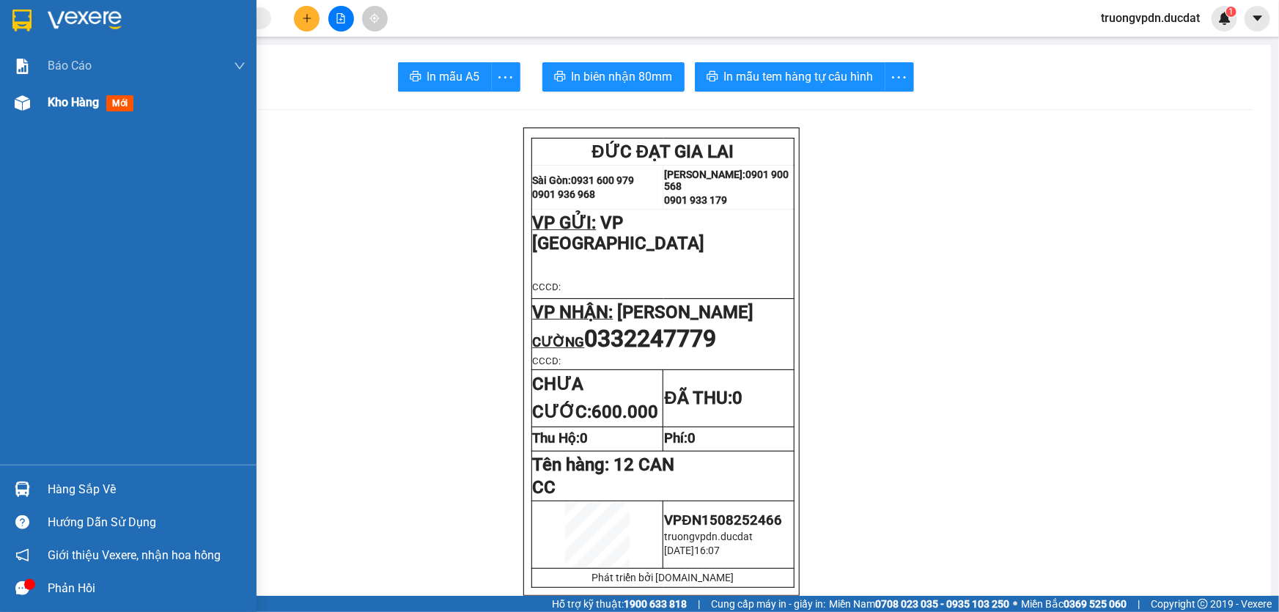
click at [56, 103] on span "Kho hàng" at bounding box center [73, 102] width 51 height 14
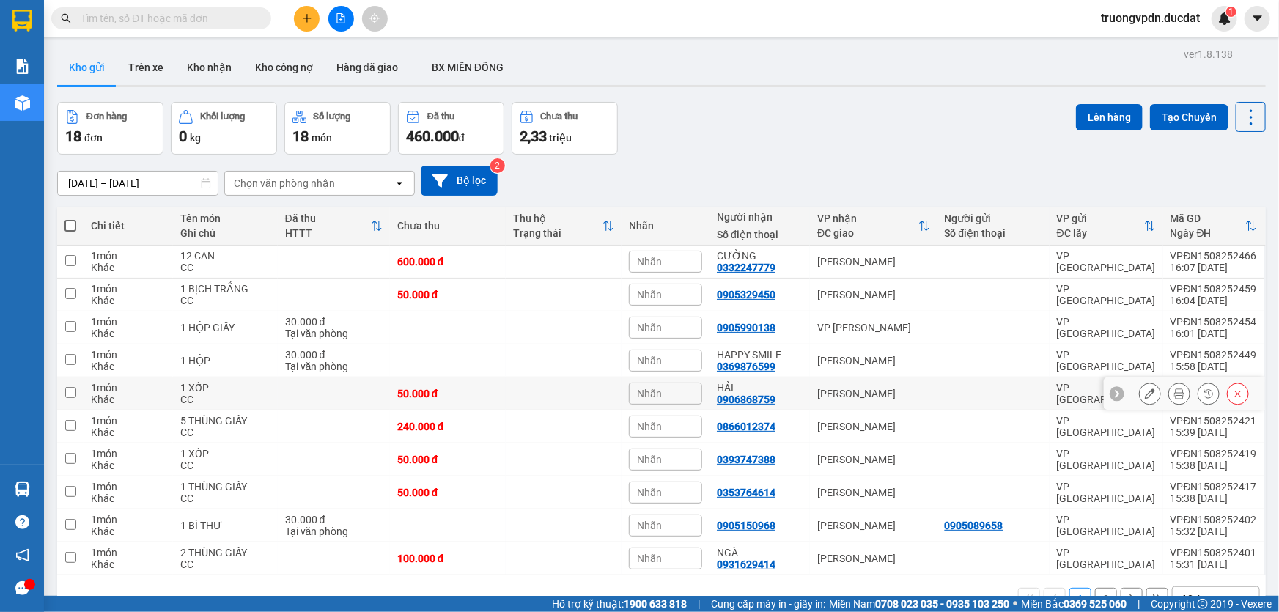
click at [1145, 391] on icon at bounding box center [1150, 393] width 10 height 10
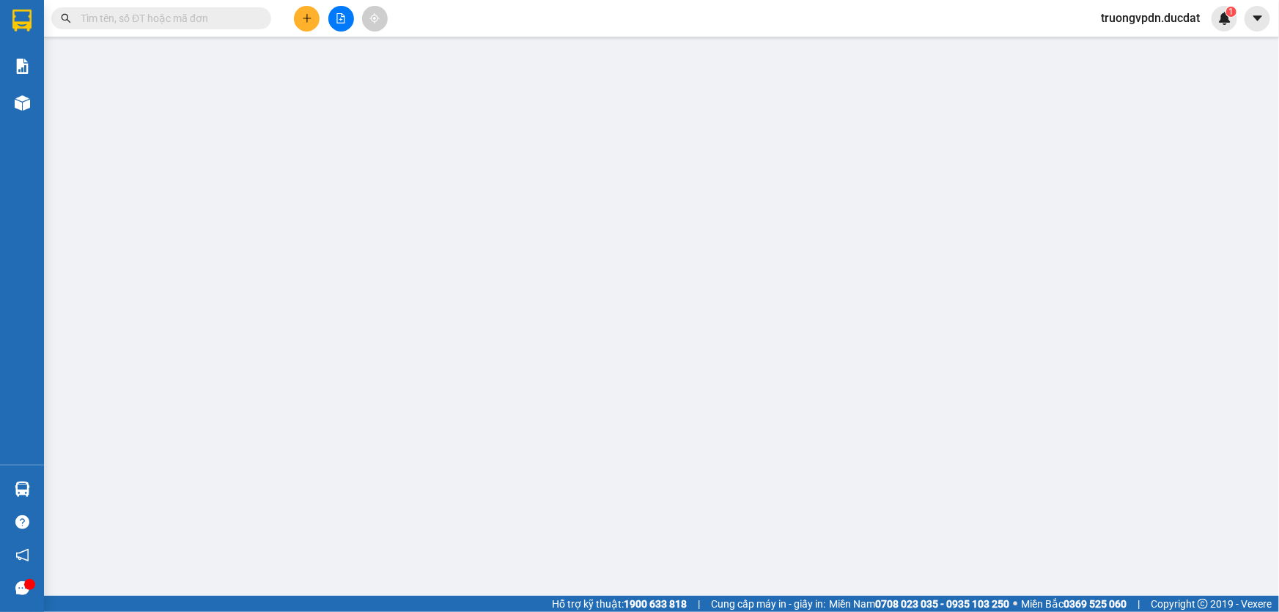
type input "0906868759"
type input "50.000"
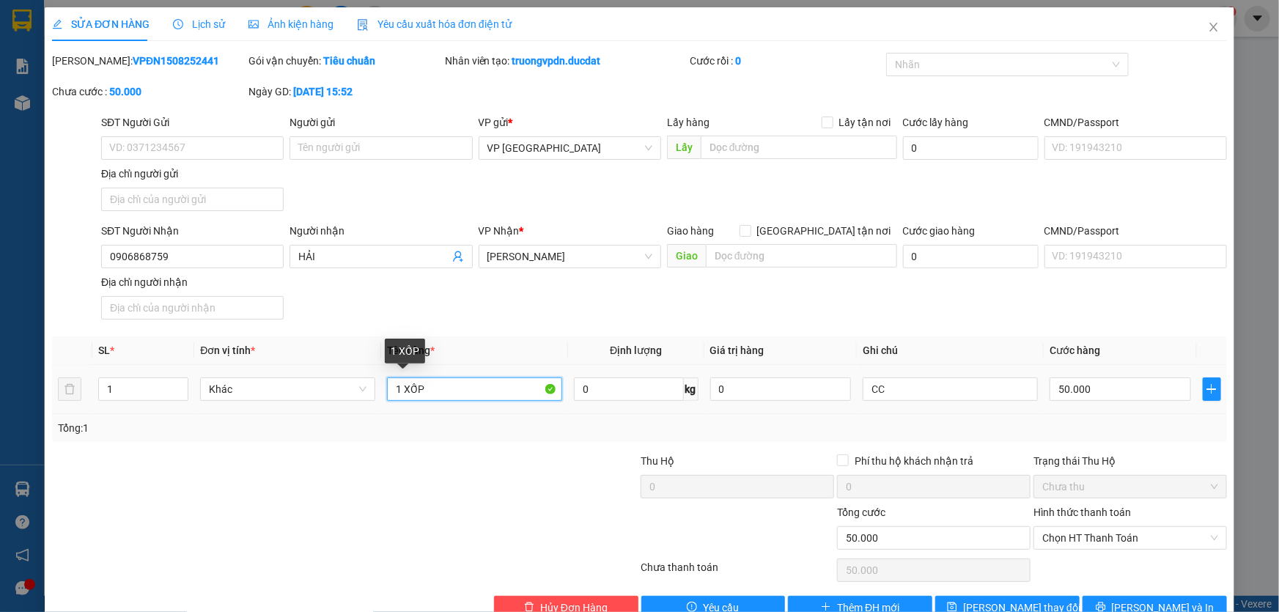
click at [482, 388] on input "1 XỐP" at bounding box center [474, 388] width 175 height 23
type input "1 KIỆN THÙNG"
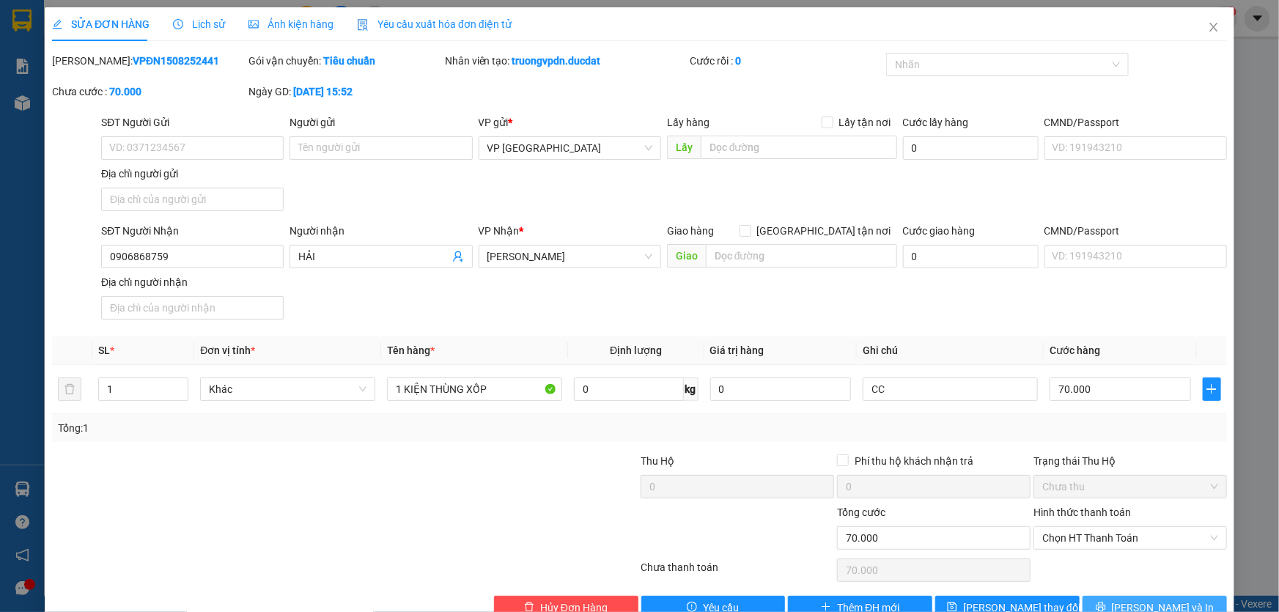
click at [1129, 602] on button "Lưu và In" at bounding box center [1155, 607] width 144 height 23
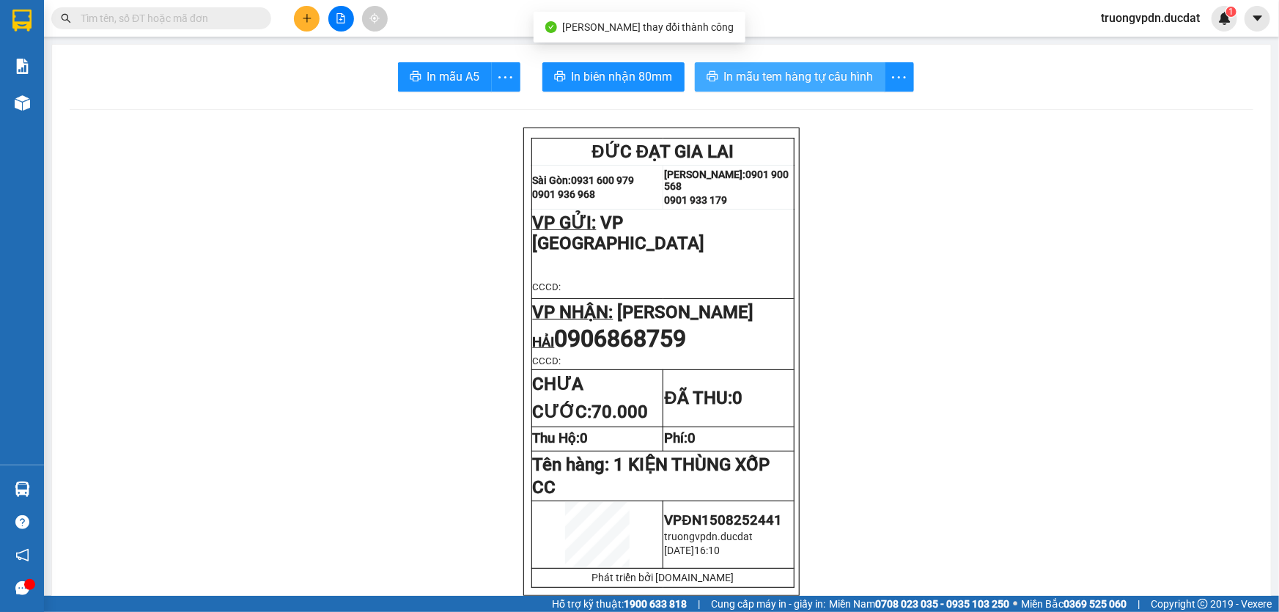
click at [801, 80] on span "In mẫu tem hàng tự cấu hình" at bounding box center [799, 76] width 150 height 18
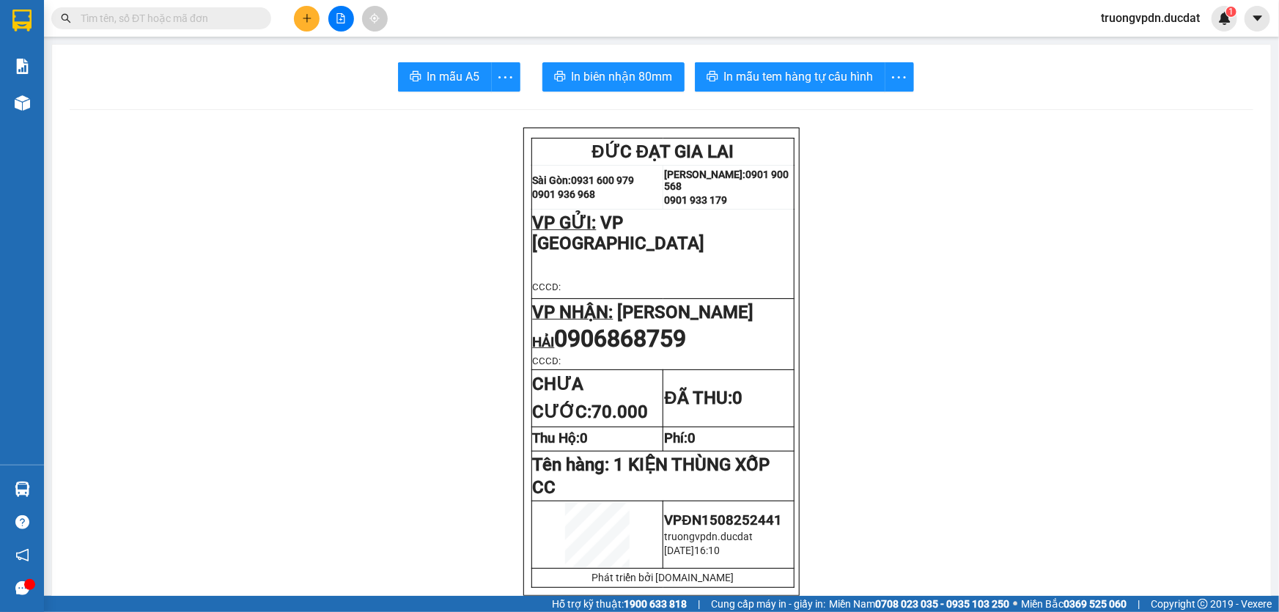
click at [310, 15] on icon "plus" at bounding box center [307, 18] width 10 height 10
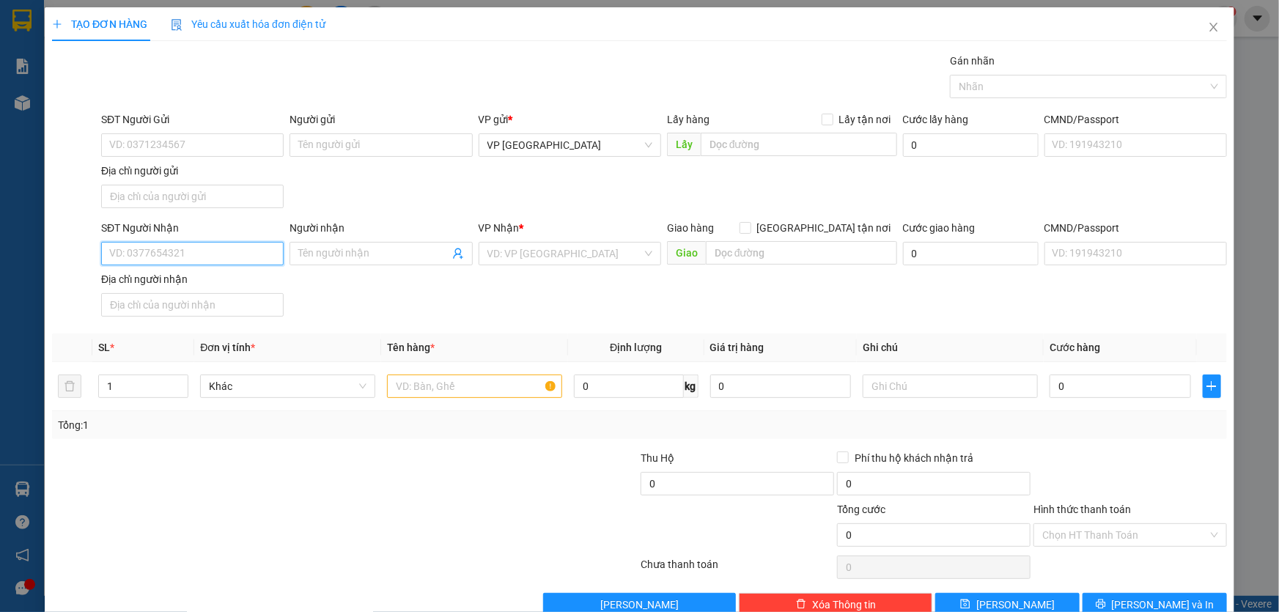
click at [183, 254] on input "SĐT Người Nhận" at bounding box center [192, 253] width 183 height 23
click at [177, 284] on div "0967808026 - CHÈ" at bounding box center [190, 282] width 163 height 16
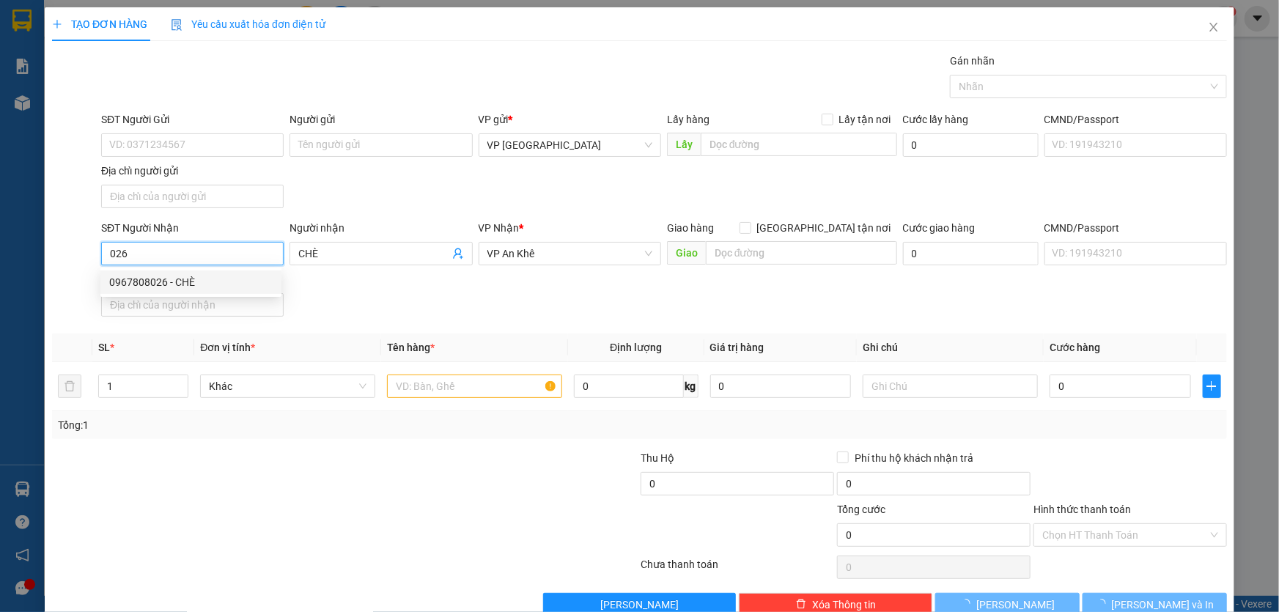
type input "0967808026"
type input "CHÈ"
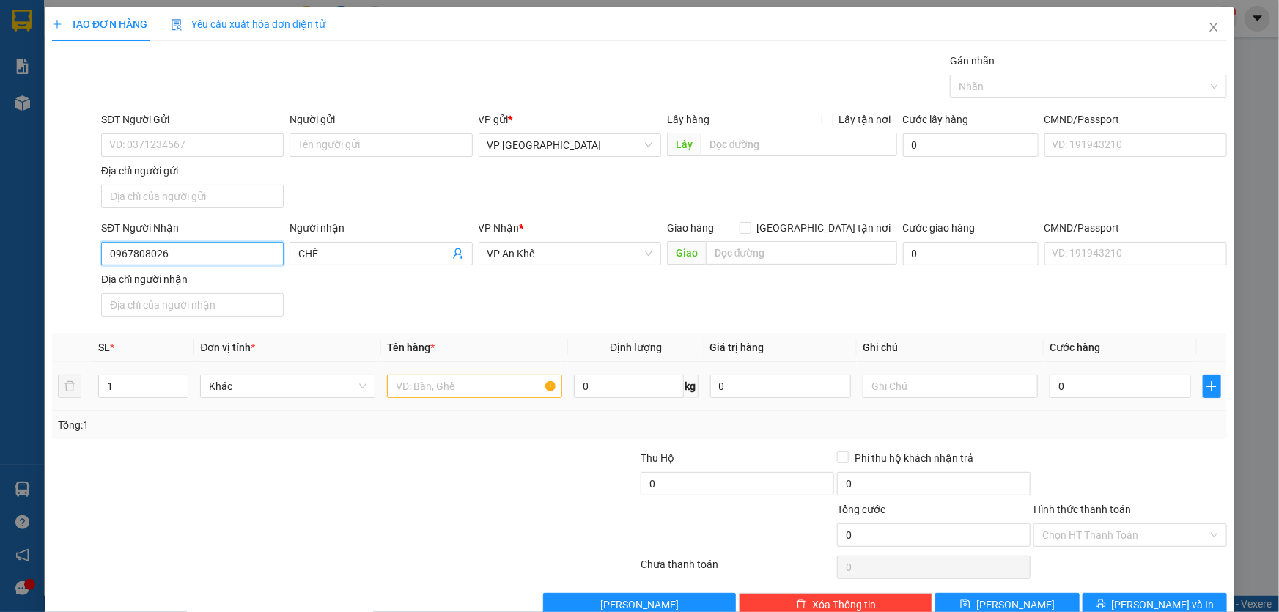
type input "0967808026"
click at [420, 386] on input "text" at bounding box center [474, 386] width 175 height 23
type input "1 XỐP"
type input "CC"
type input "5"
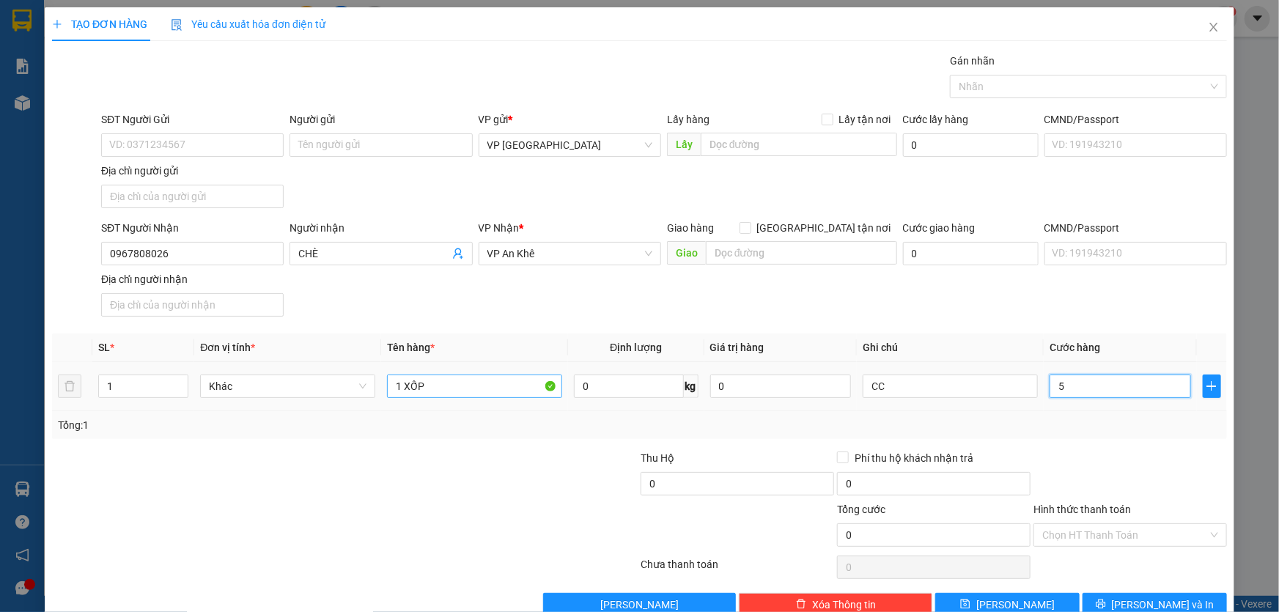
type input "5"
type input "50"
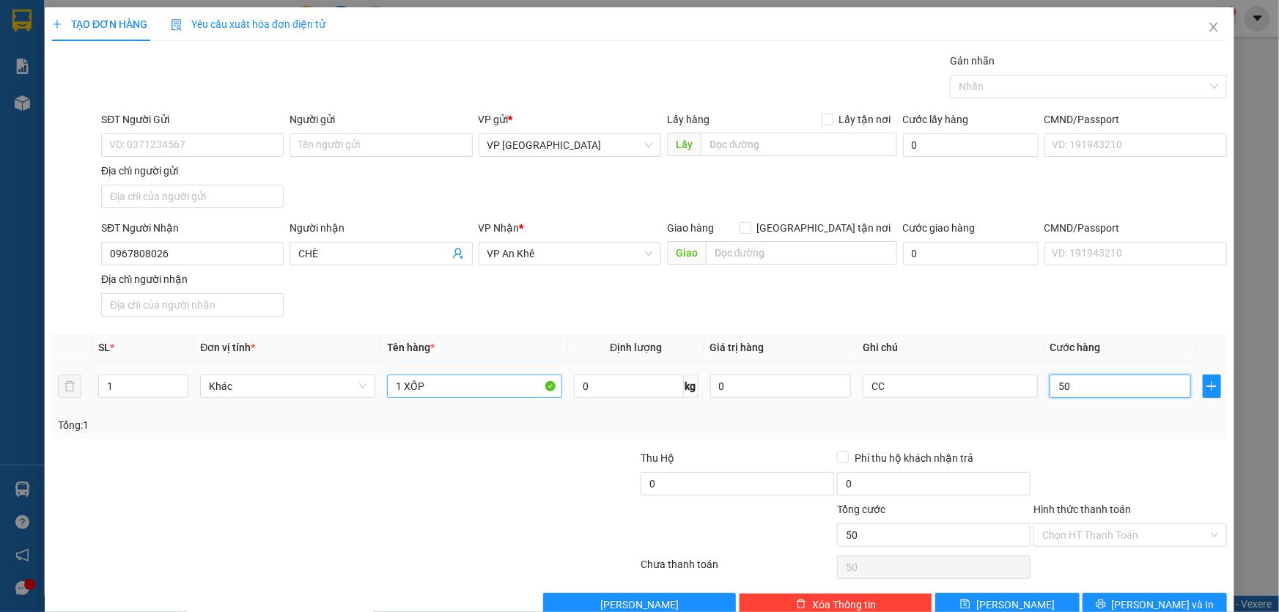
type input "500"
type input "5.000"
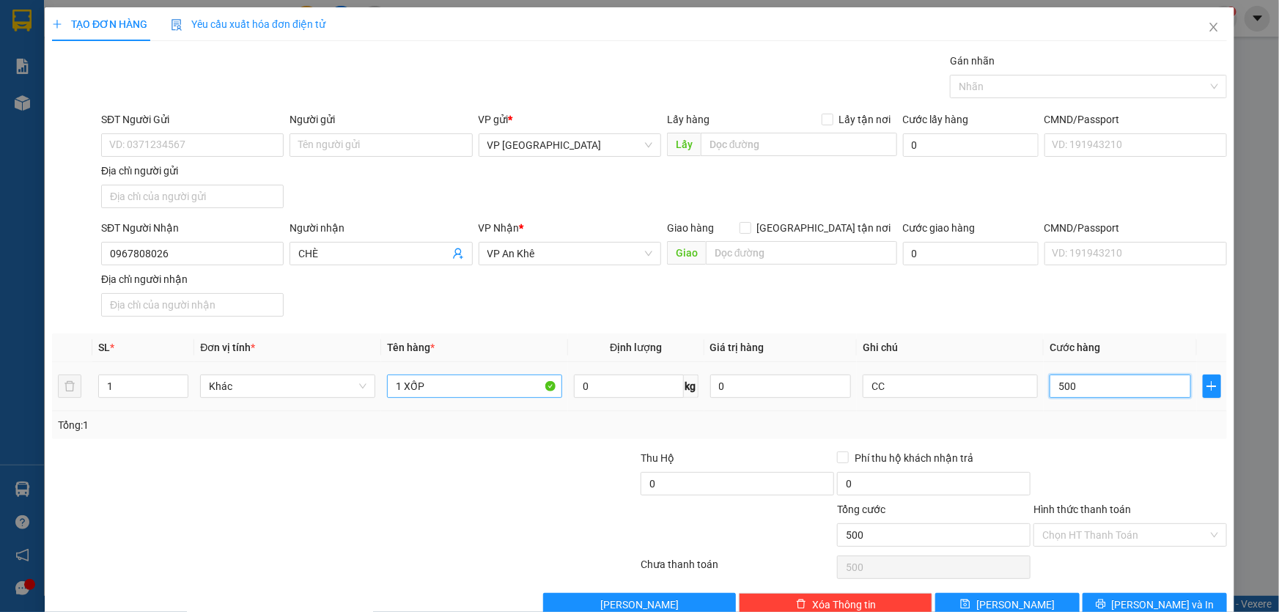
type input "5.000"
type input "50.000"
drag, startPoint x: 1113, startPoint y: 604, endPoint x: 1037, endPoint y: 457, distance: 165.2
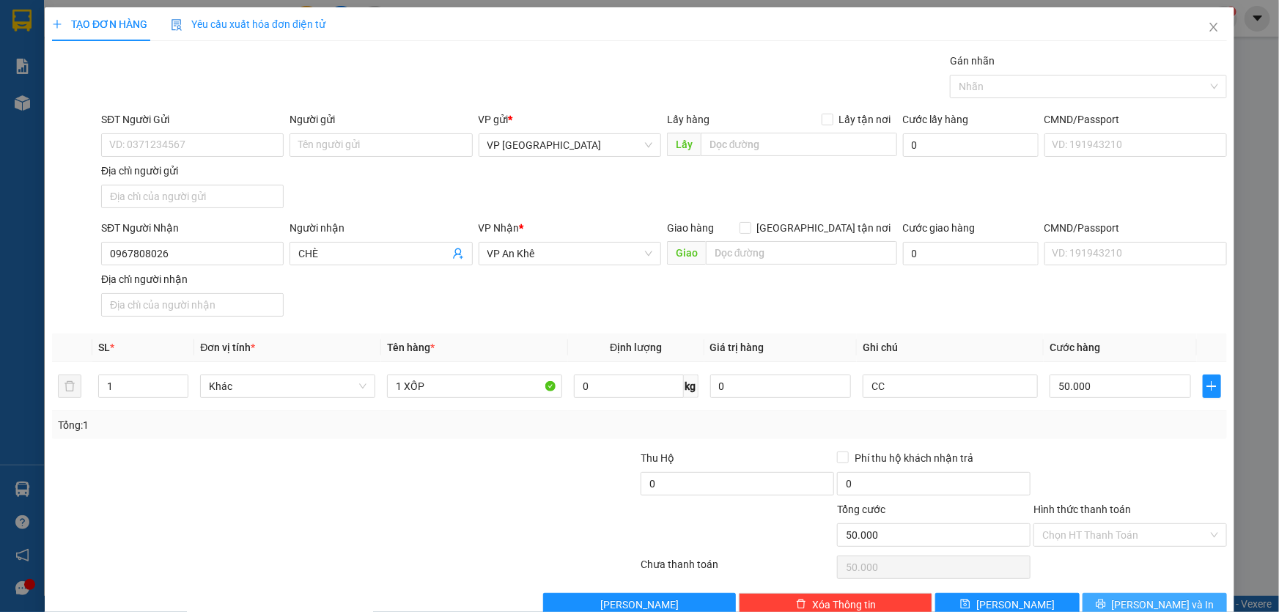
click at [1113, 602] on button "Lưu và In" at bounding box center [1155, 604] width 144 height 23
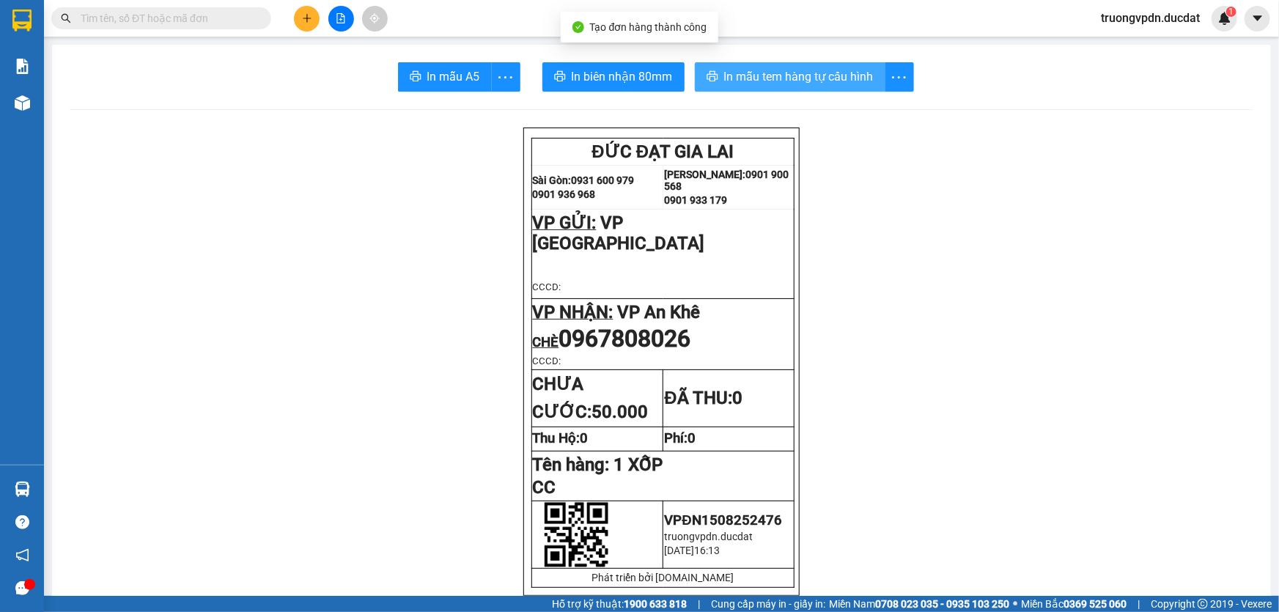
click at [773, 78] on span "In mẫu tem hàng tự cấu hình" at bounding box center [799, 76] width 150 height 18
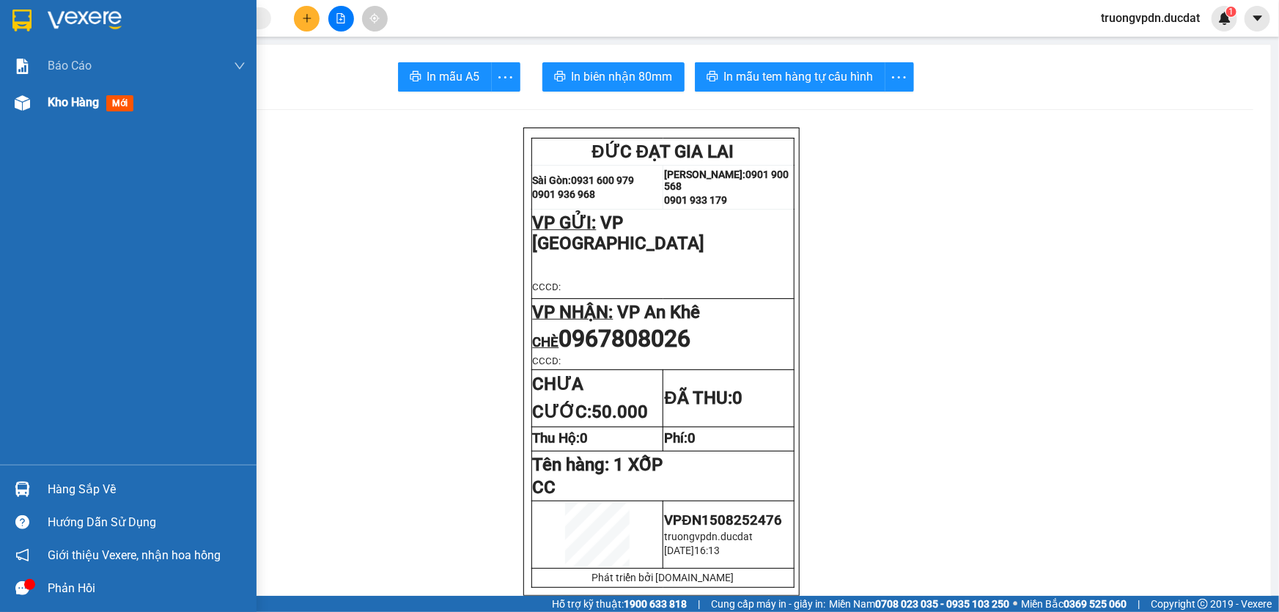
click at [70, 111] on div "Kho hàng mới" at bounding box center [147, 102] width 198 height 37
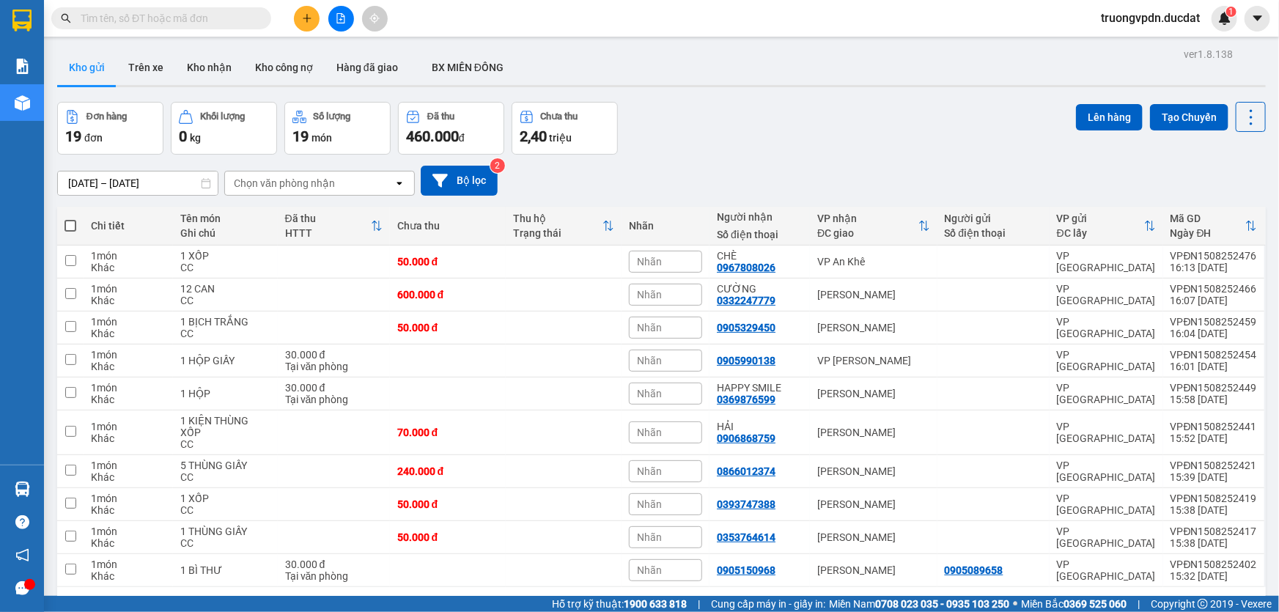
click at [1099, 600] on button "2" at bounding box center [1106, 611] width 22 height 22
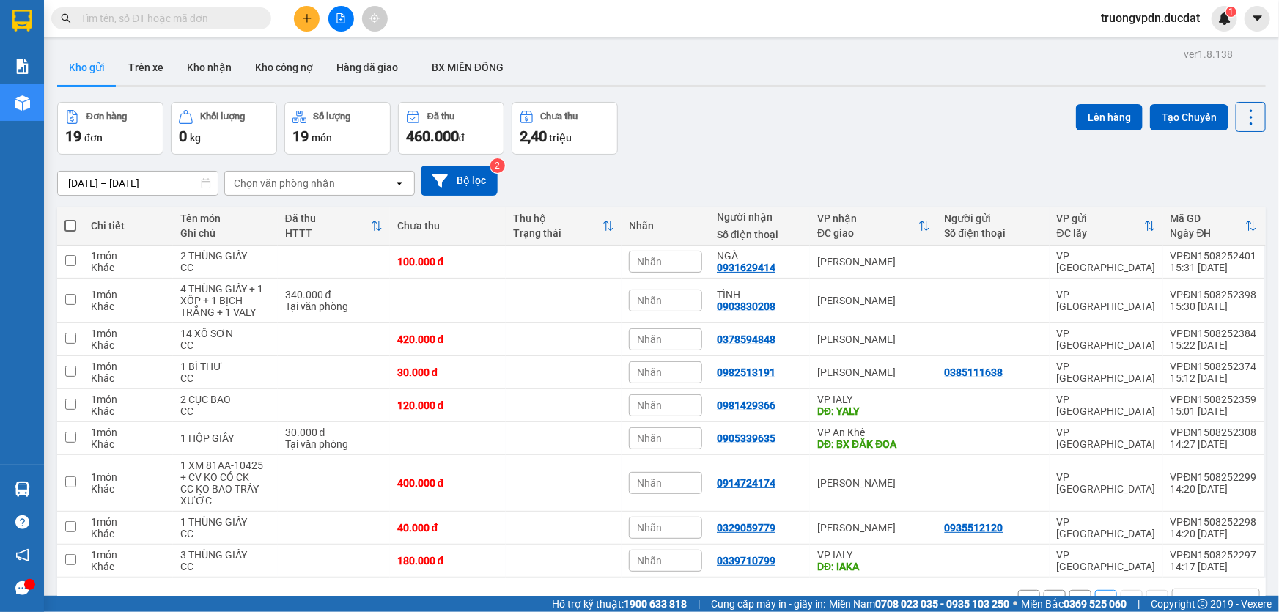
click at [1072, 590] on button "1" at bounding box center [1080, 601] width 22 height 22
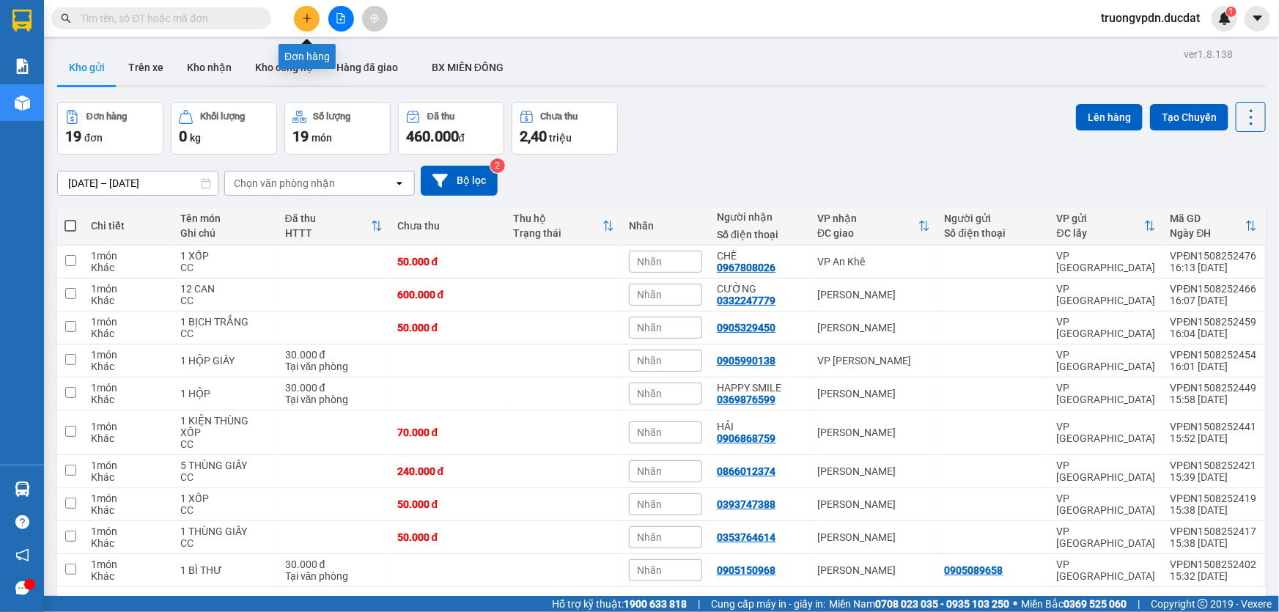
click at [307, 23] on button at bounding box center [307, 19] width 26 height 26
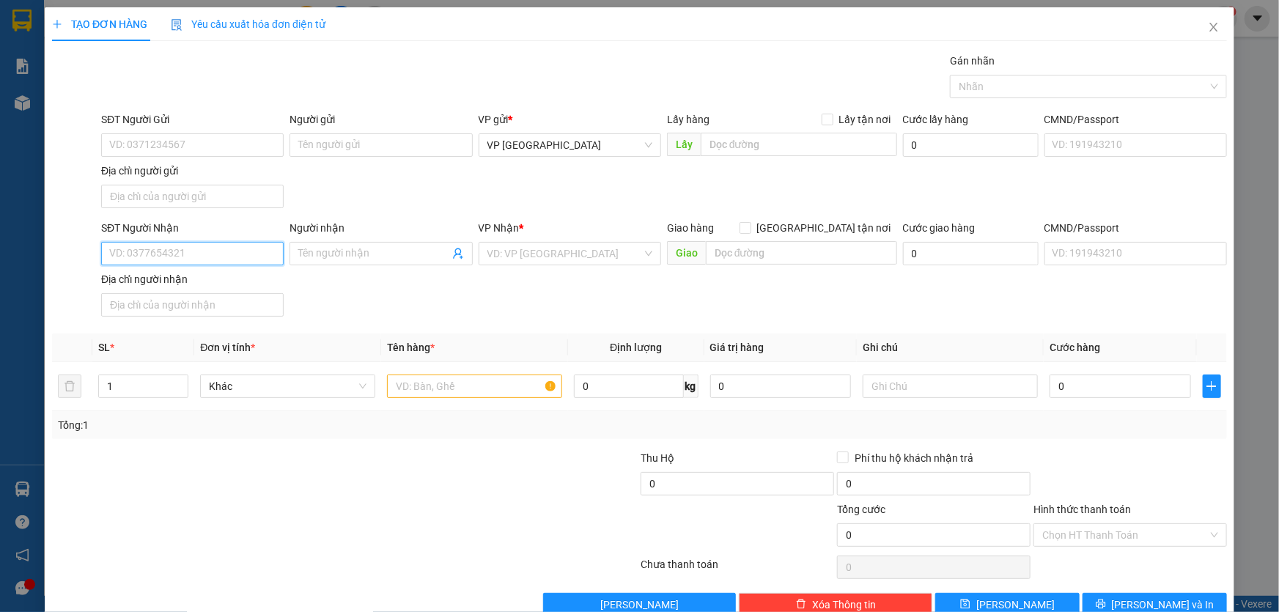
click at [182, 256] on input "SĐT Người Nhận" at bounding box center [192, 253] width 183 height 23
click at [185, 277] on div "0976222277 - 0935662277" at bounding box center [190, 282] width 163 height 16
type input "0976222277"
type input "0935662277"
type input "0976222277"
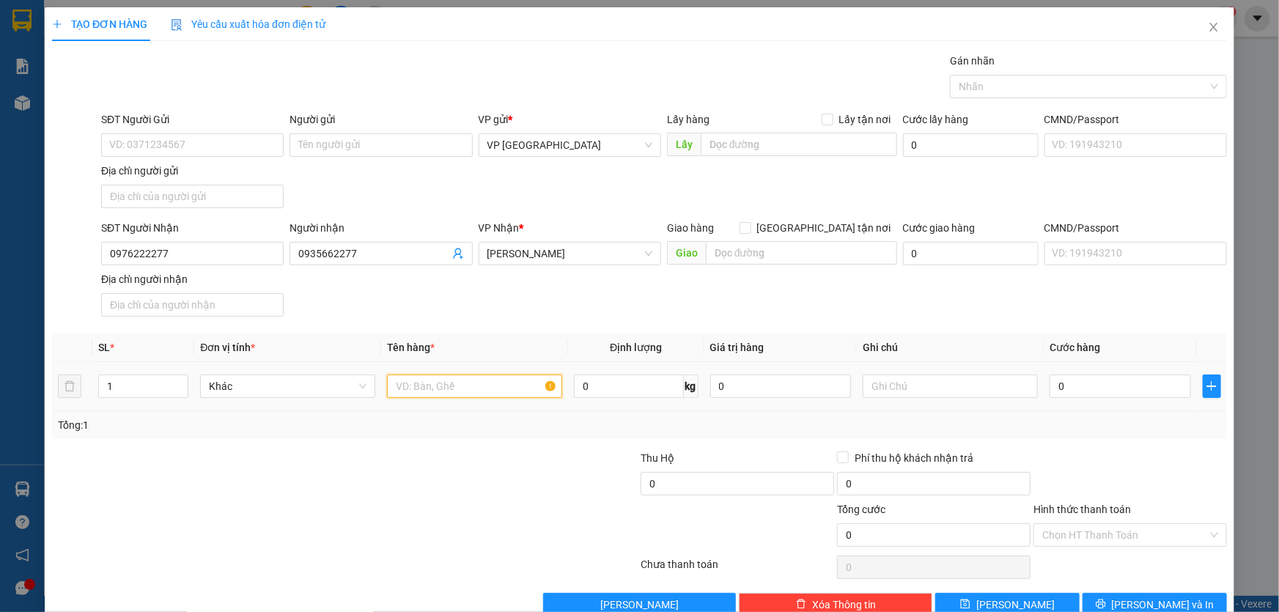
click at [457, 381] on input "text" at bounding box center [474, 386] width 175 height 23
type input "1 THÙNG GIẤY GÀ"
type input "CC KO BAO CH"
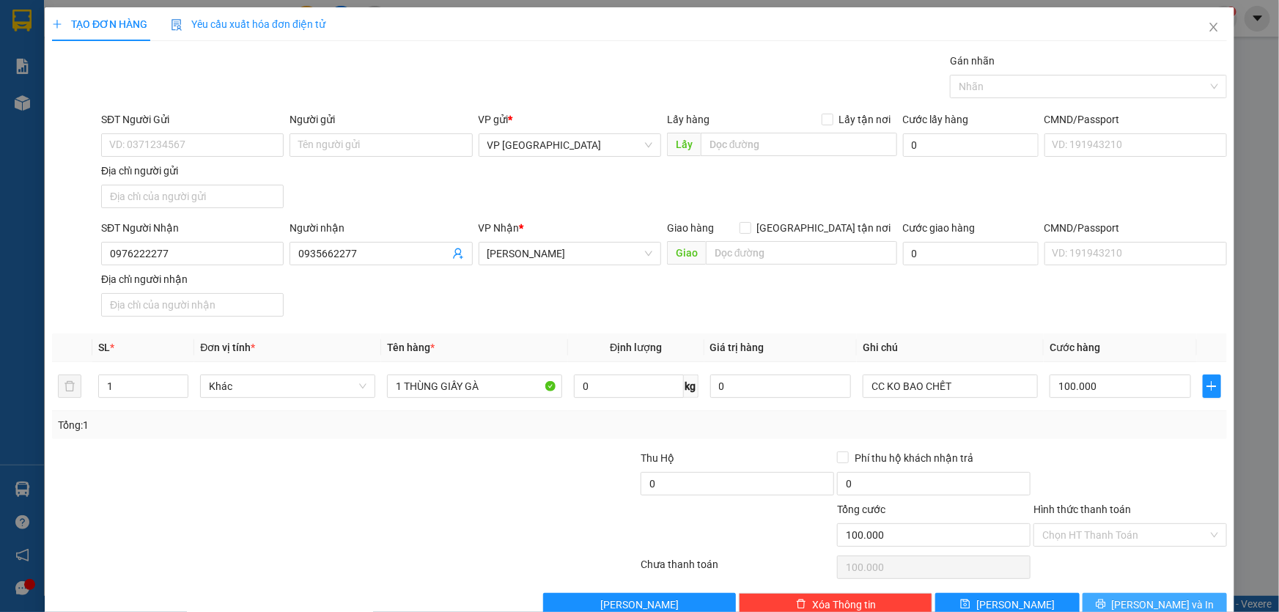
click at [1168, 608] on span "Lưu và In" at bounding box center [1163, 605] width 103 height 16
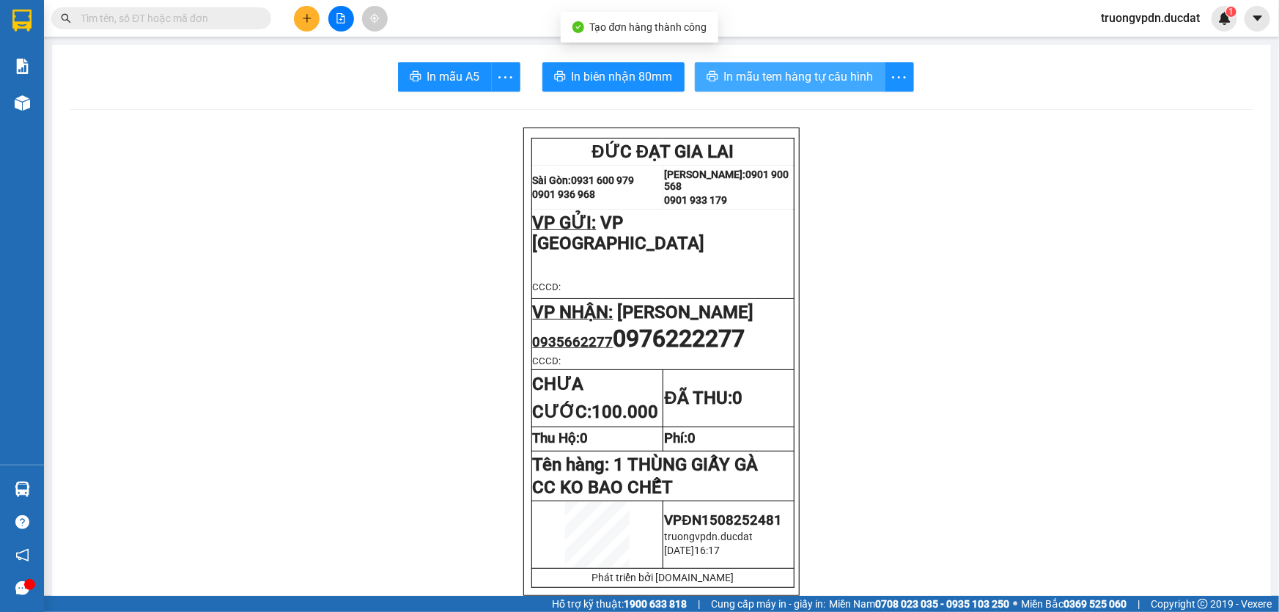
click at [745, 64] on button "In mẫu tem hàng tự cấu hình" at bounding box center [790, 76] width 191 height 29
click at [301, 15] on button at bounding box center [307, 19] width 26 height 26
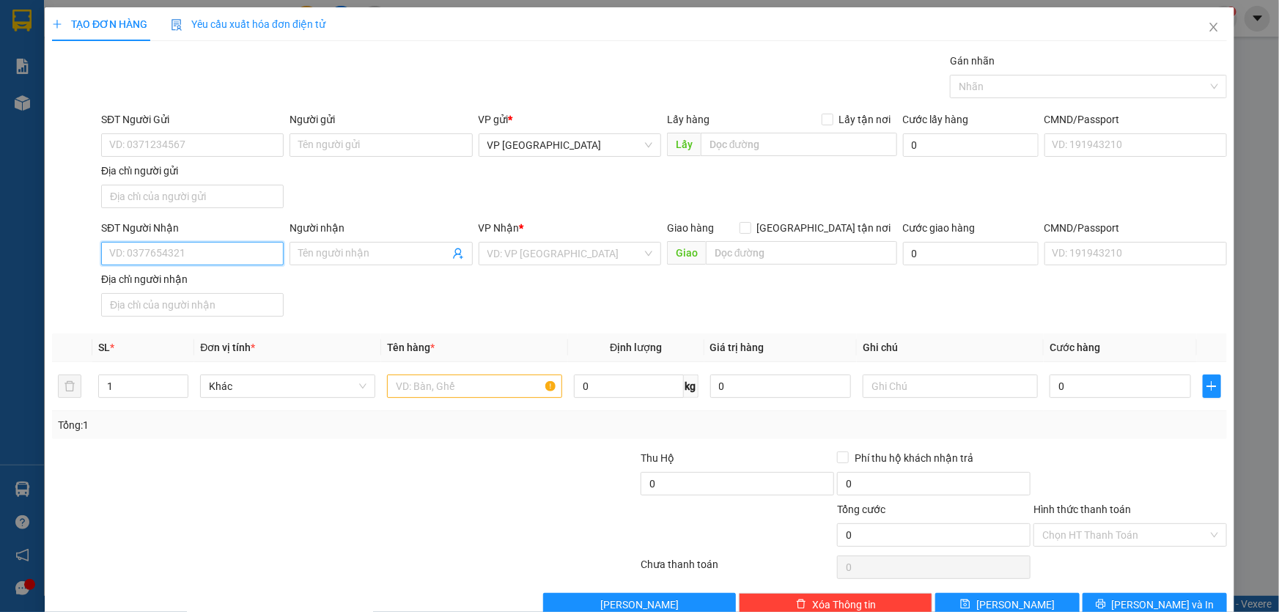
click at [175, 257] on input "SĐT Người Nhận" at bounding box center [192, 253] width 183 height 23
click at [159, 284] on div "0905830455 - NHUNG" at bounding box center [190, 282] width 163 height 16
type input "0905830455"
type input "NHUNG"
type input "0905830455"
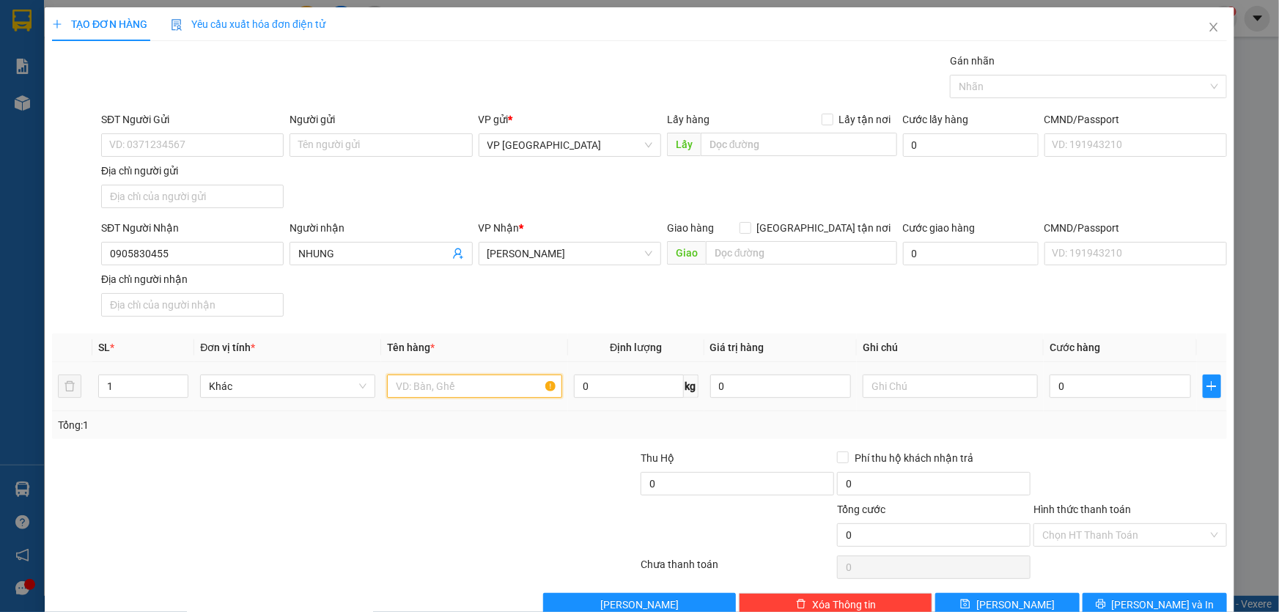
click at [415, 384] on input "text" at bounding box center [474, 386] width 175 height 23
type input "1 KIỆN THÙNG GIẤY"
type input "CC"
type input "1"
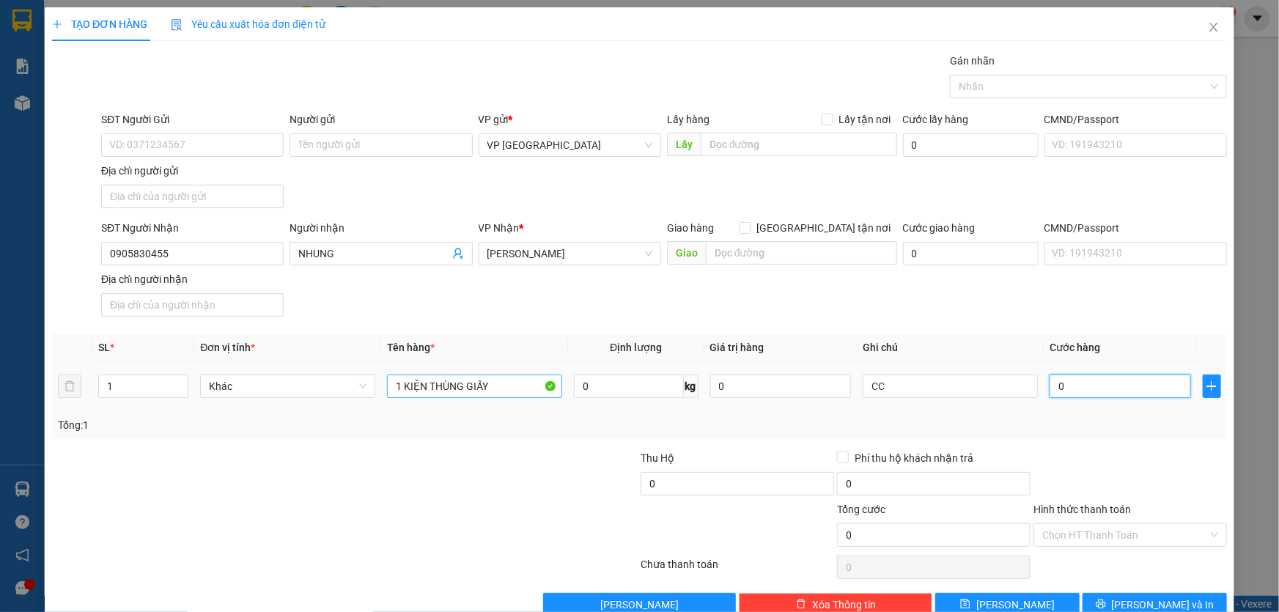
type input "1"
type input "10"
type input "100"
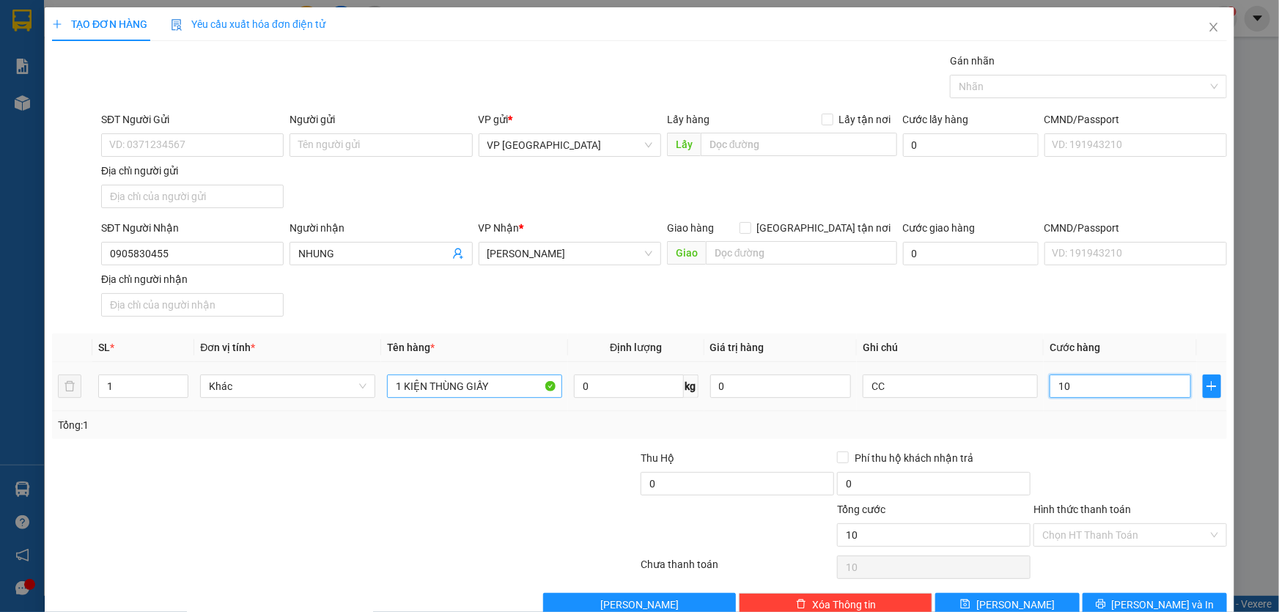
type input "100"
type input "1.000"
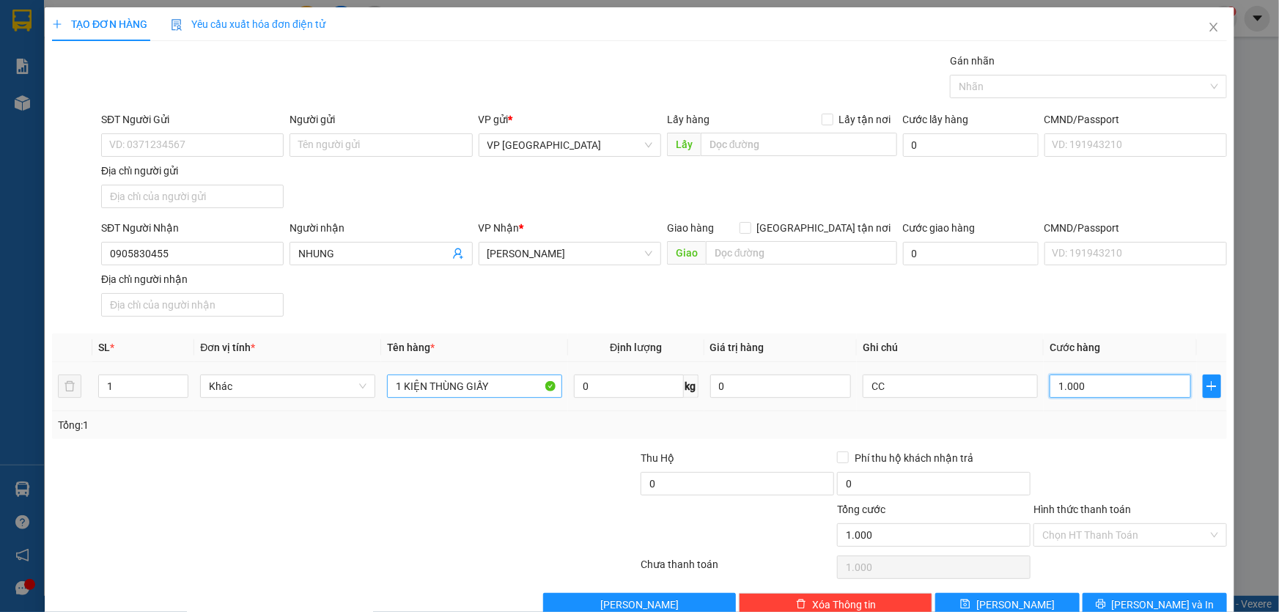
type input "10.000"
type input "100.000"
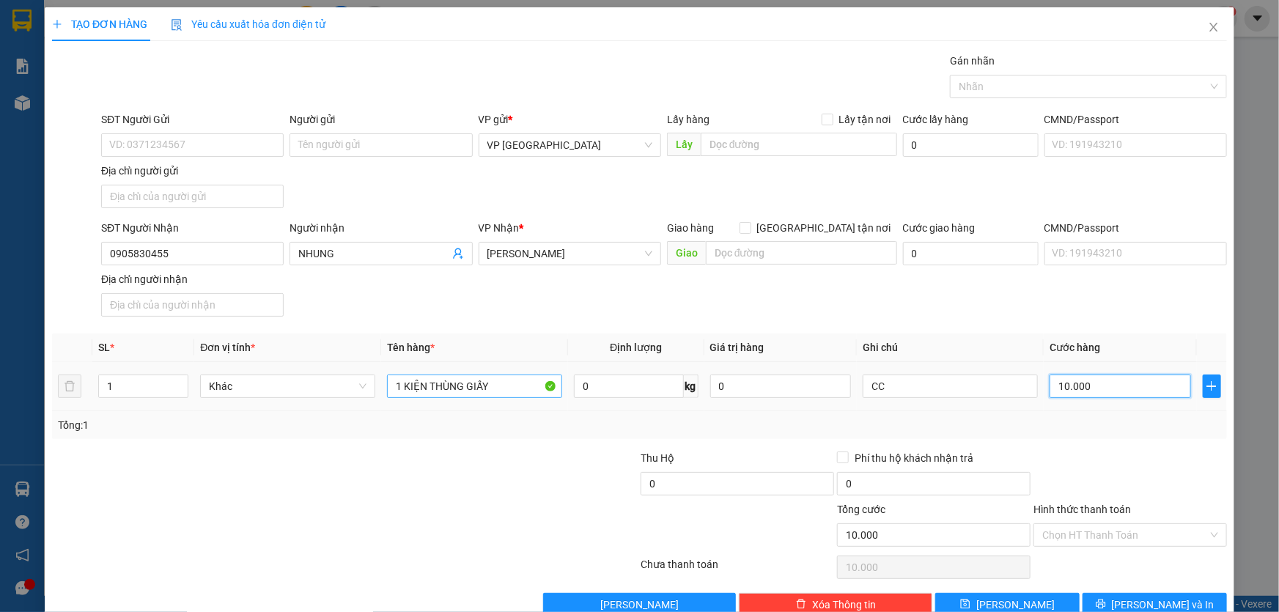
type input "100.000"
click at [1176, 597] on button "Lưu và In" at bounding box center [1155, 604] width 144 height 23
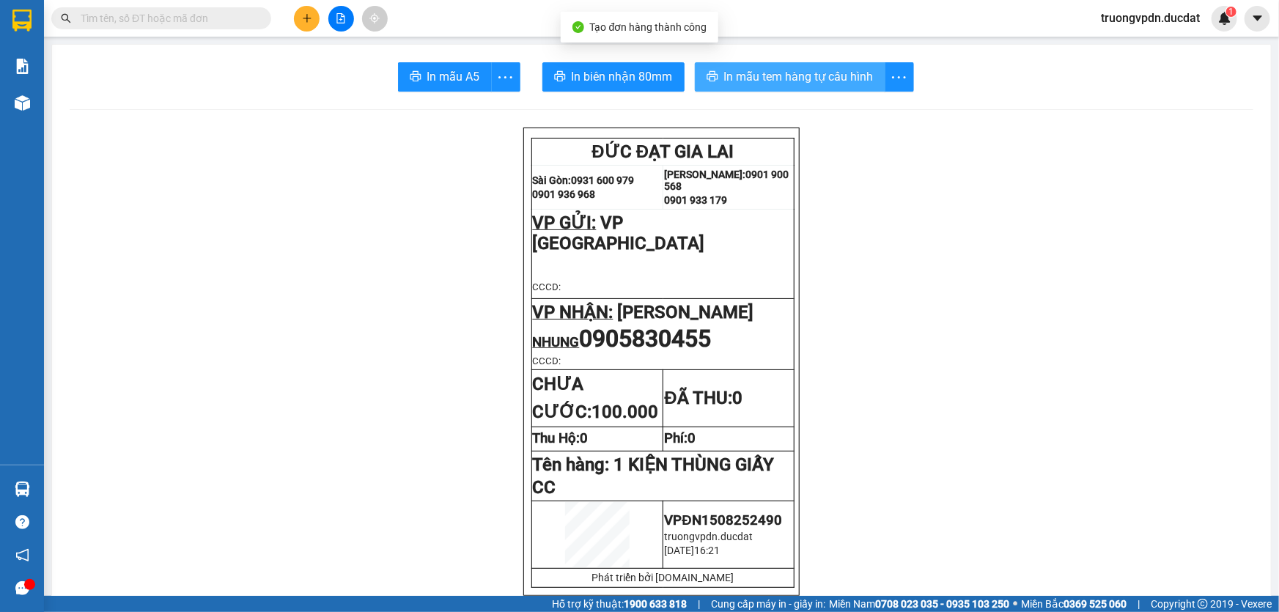
click at [812, 75] on span "In mẫu tem hàng tự cấu hình" at bounding box center [799, 76] width 150 height 18
click at [306, 17] on icon "plus" at bounding box center [307, 18] width 10 height 10
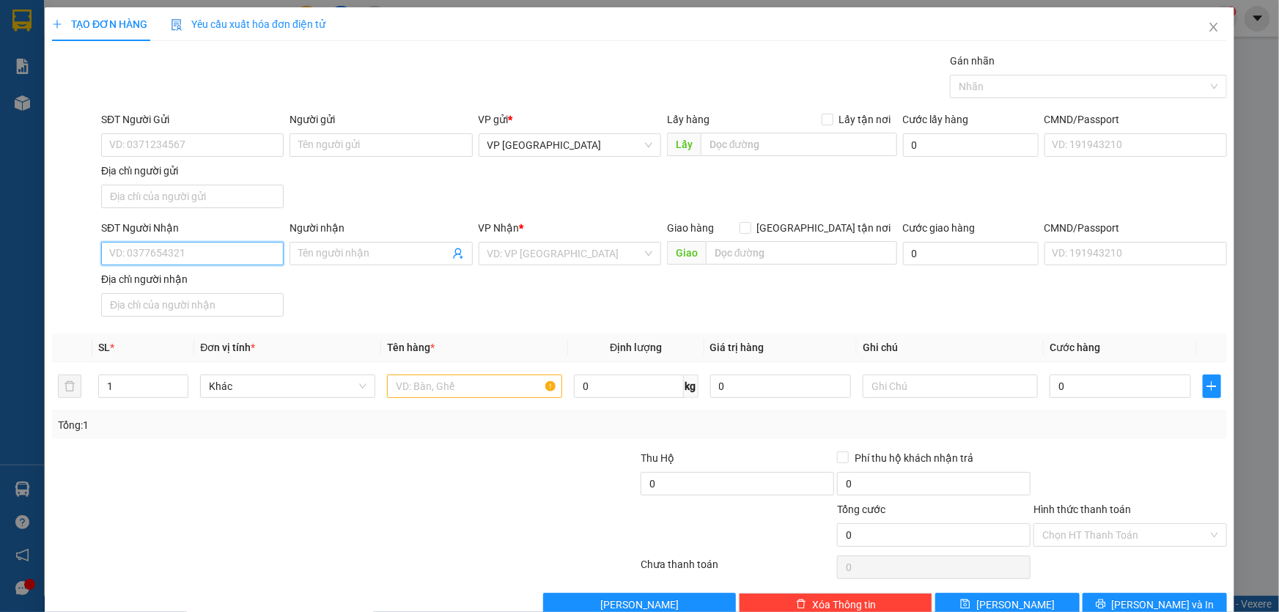
click at [167, 242] on input "SĐT Người Nhận" at bounding box center [192, 253] width 183 height 23
click at [279, 290] on div "0342024847" at bounding box center [190, 281] width 181 height 23
type input "0342024847"
type input "ĐĂK RONG"
type input "0342024847"
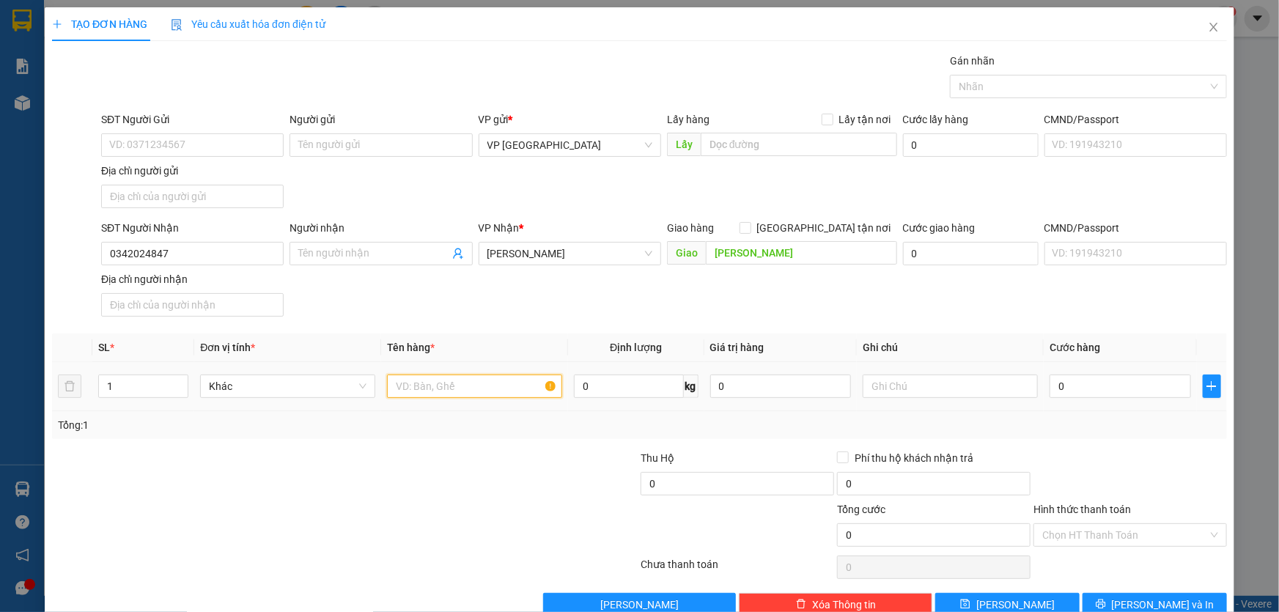
click at [448, 383] on input "text" at bounding box center [474, 386] width 175 height 23
type input "1 THÙNG GIẤY"
click at [1160, 584] on div "Transit Pickup Surcharge Ids Transit Deliver Surcharge Ids Transit Deliver Surc…" at bounding box center [639, 335] width 1175 height 564
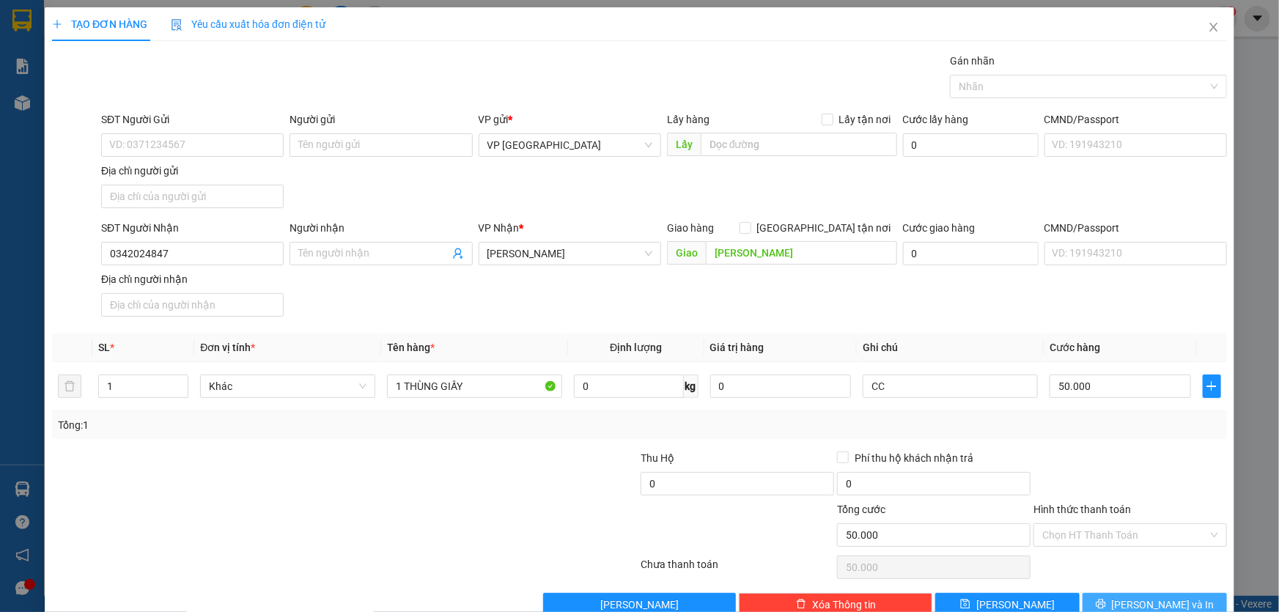
click at [1160, 597] on span "Lưu và In" at bounding box center [1163, 605] width 103 height 16
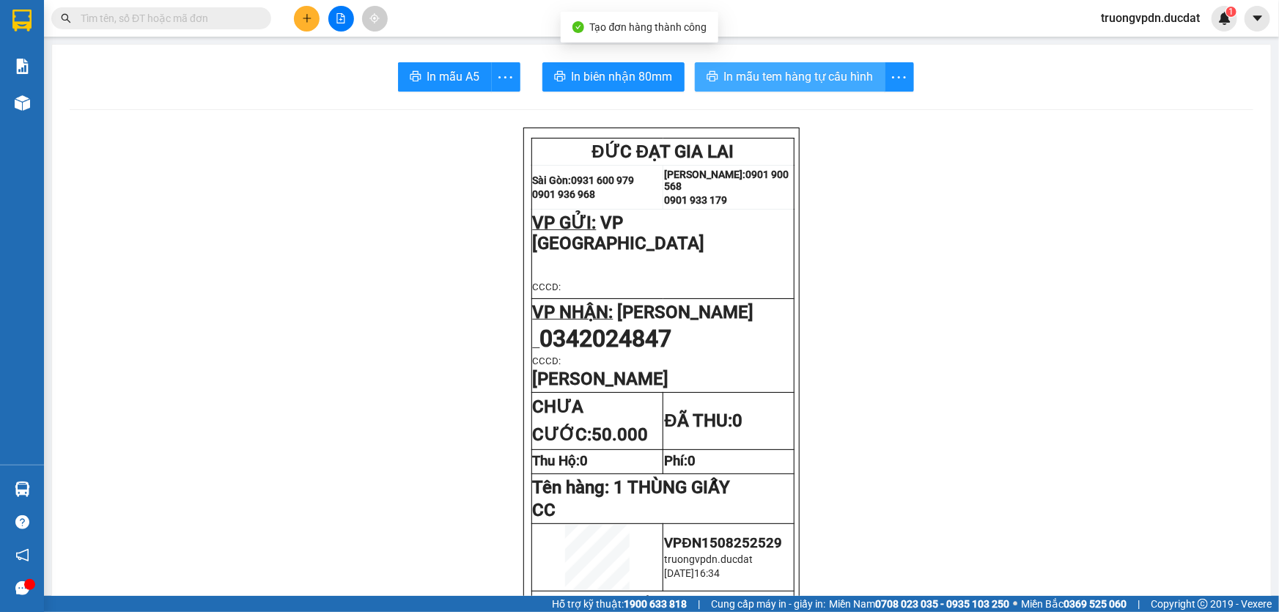
click at [797, 87] on button "In mẫu tem hàng tự cấu hình" at bounding box center [790, 76] width 191 height 29
click at [301, 7] on button at bounding box center [307, 19] width 26 height 26
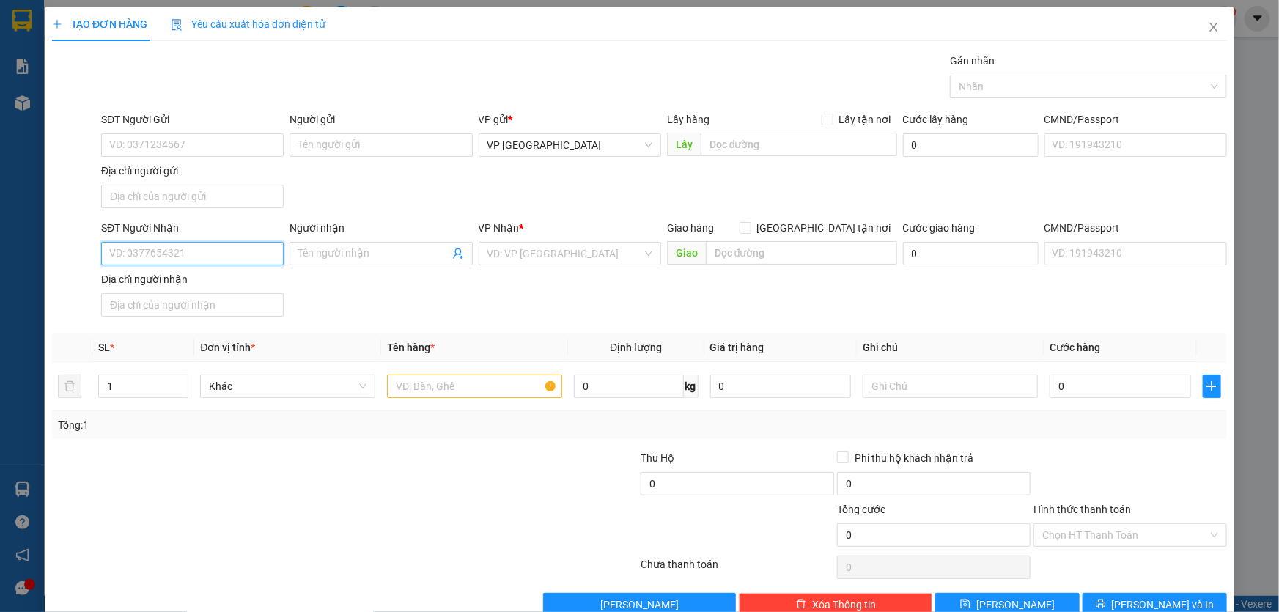
click at [183, 258] on input "SĐT Người Nhận" at bounding box center [192, 253] width 183 height 23
click at [166, 288] on div "0823816679" at bounding box center [190, 282] width 163 height 16
type input "0823816679"
click at [446, 389] on input "text" at bounding box center [474, 386] width 175 height 23
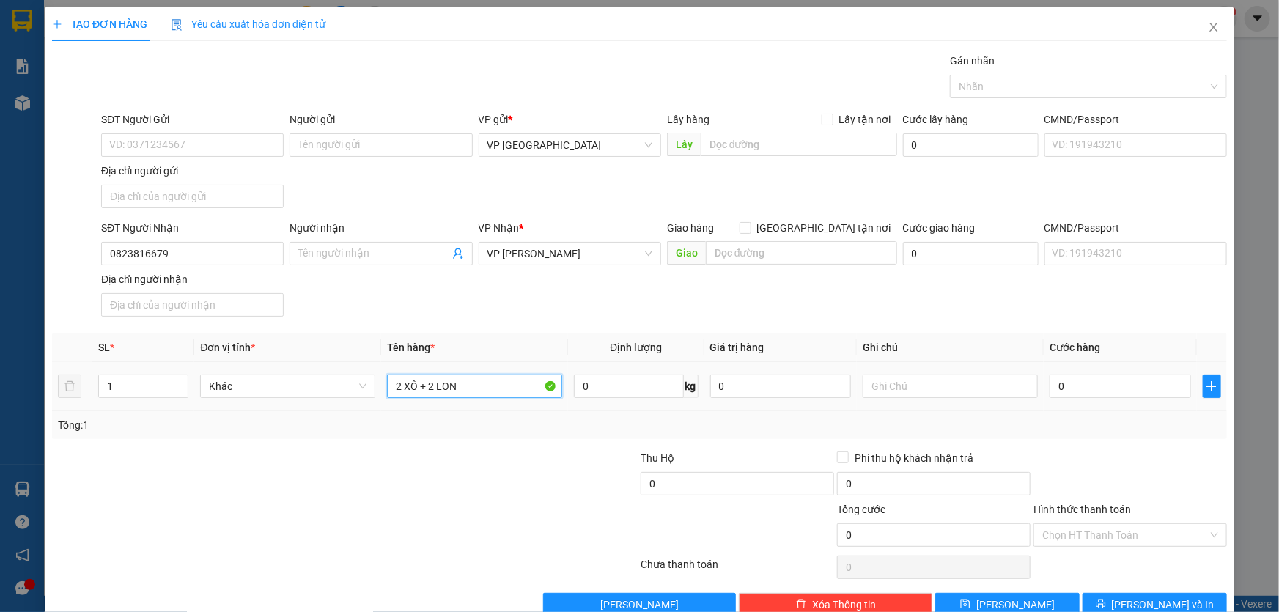
type input "2 XÔ + 2 LON"
type input "CC"
click at [1132, 597] on button "Lưu và In" at bounding box center [1155, 604] width 144 height 23
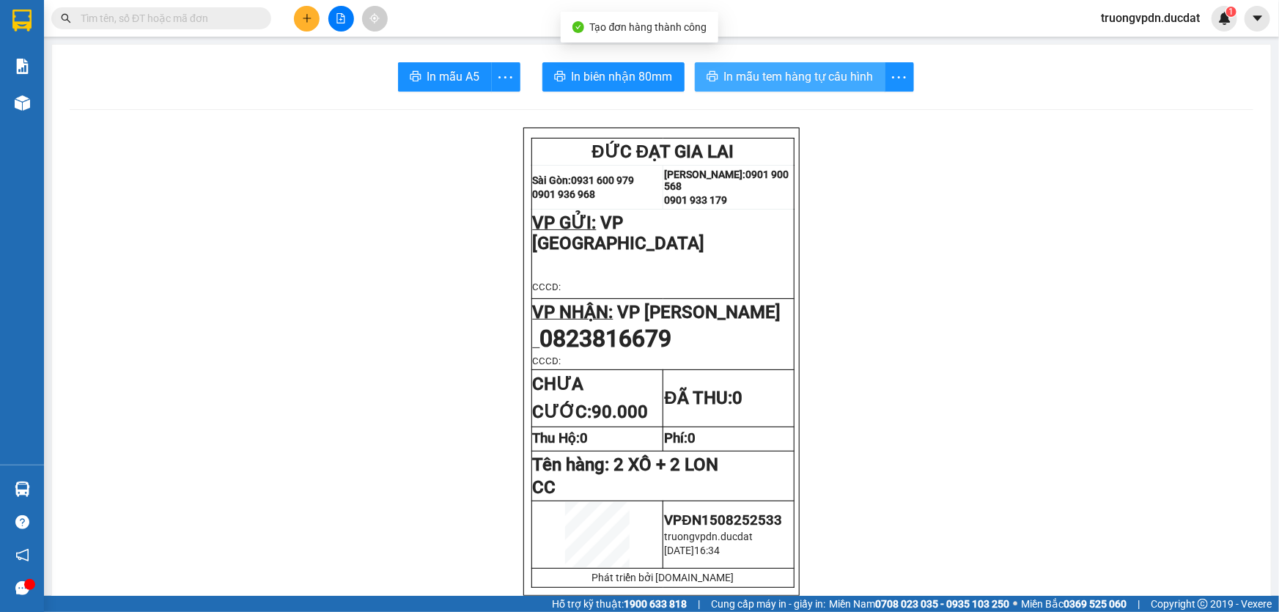
click at [777, 78] on span "In mẫu tem hàng tự cấu hình" at bounding box center [799, 76] width 150 height 18
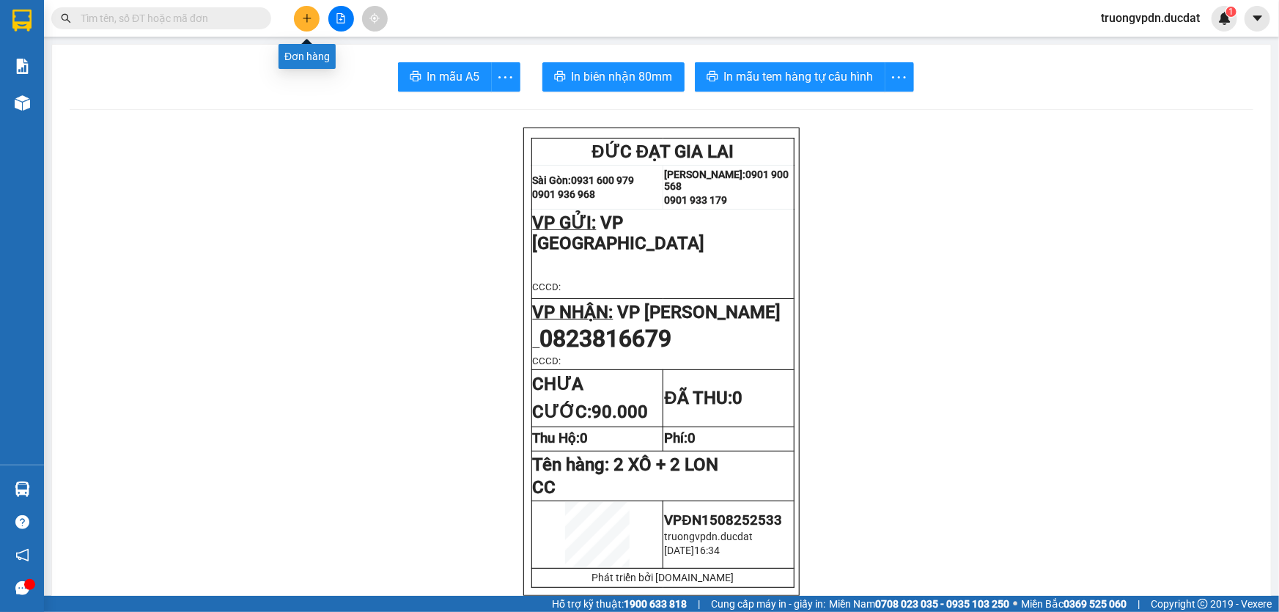
click at [304, 21] on icon "plus" at bounding box center [307, 18] width 10 height 10
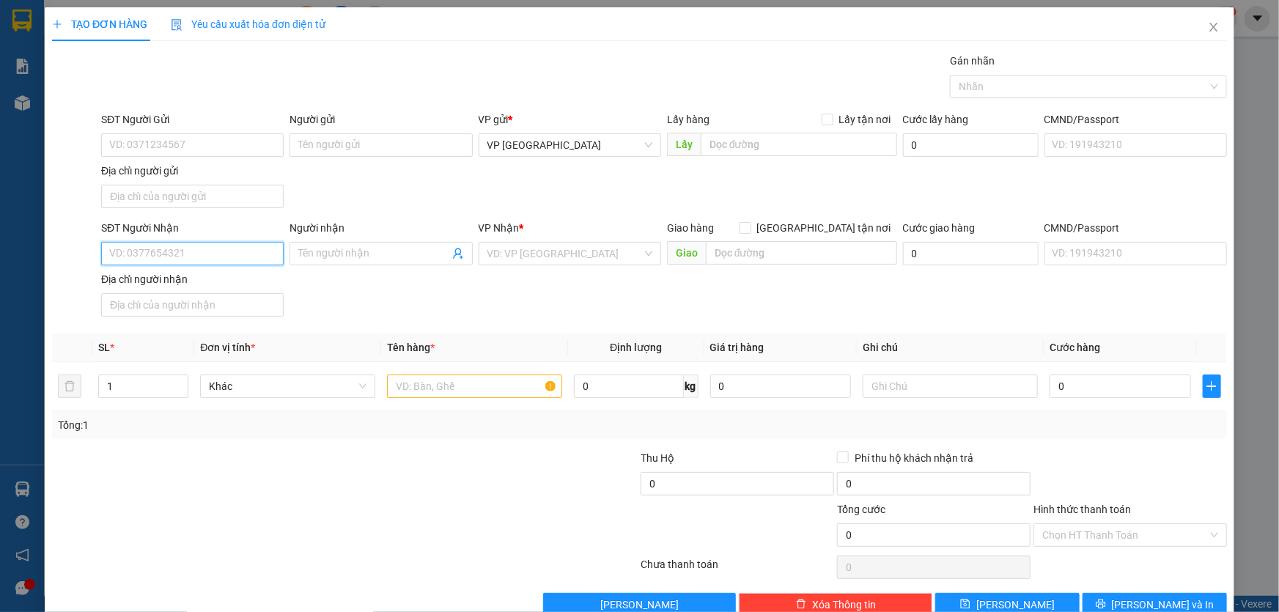
click at [180, 250] on input "SĐT Người Nhận" at bounding box center [192, 253] width 183 height 23
drag, startPoint x: 144, startPoint y: 279, endPoint x: 301, endPoint y: 279, distance: 156.9
click at [146, 279] on div "0358351234 - THÔNG" at bounding box center [190, 282] width 163 height 16
type input "0358351234"
type input "THÔNG"
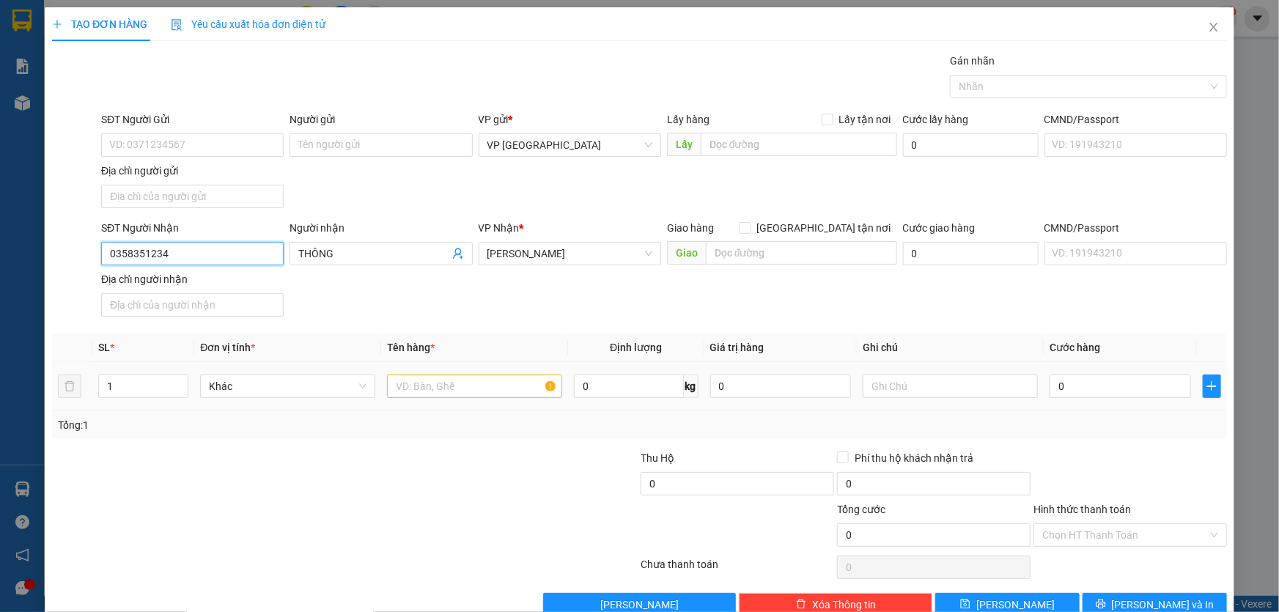
type input "0358351234"
click at [444, 388] on input "text" at bounding box center [474, 386] width 175 height 23
type input "1 XỐP"
drag, startPoint x: 1091, startPoint y: 534, endPoint x: 1092, endPoint y: 526, distance: 8.2
click at [1091, 531] on input "Hình thức thanh toán" at bounding box center [1125, 535] width 166 height 22
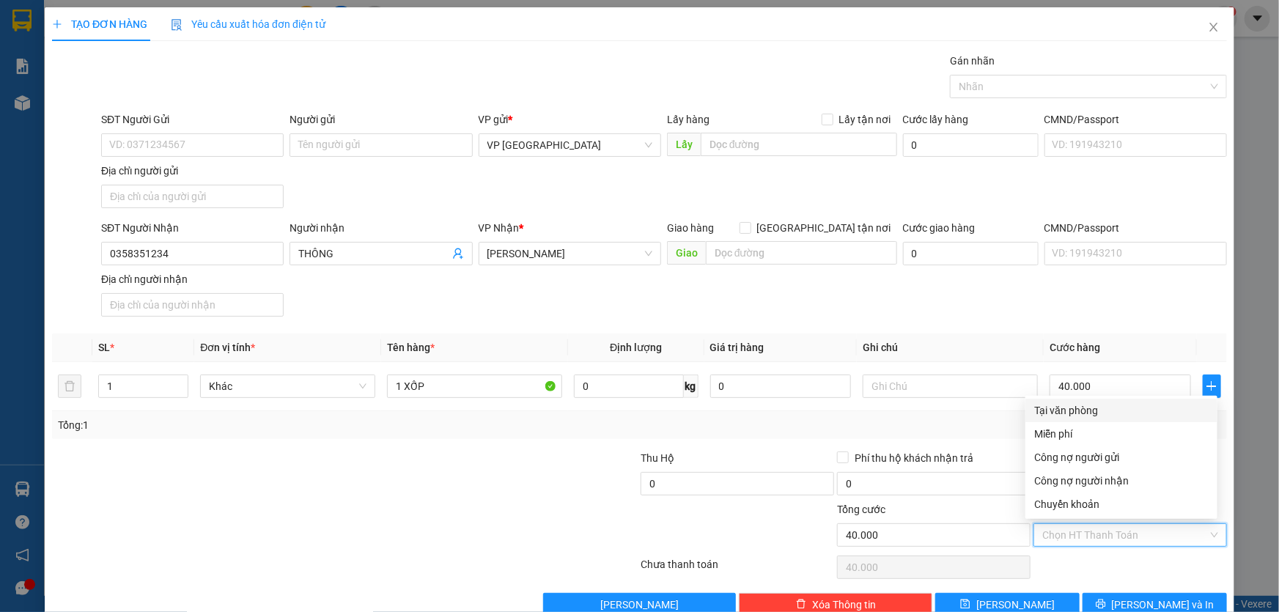
click at [1066, 404] on div "Tại văn phòng" at bounding box center [1121, 410] width 174 height 16
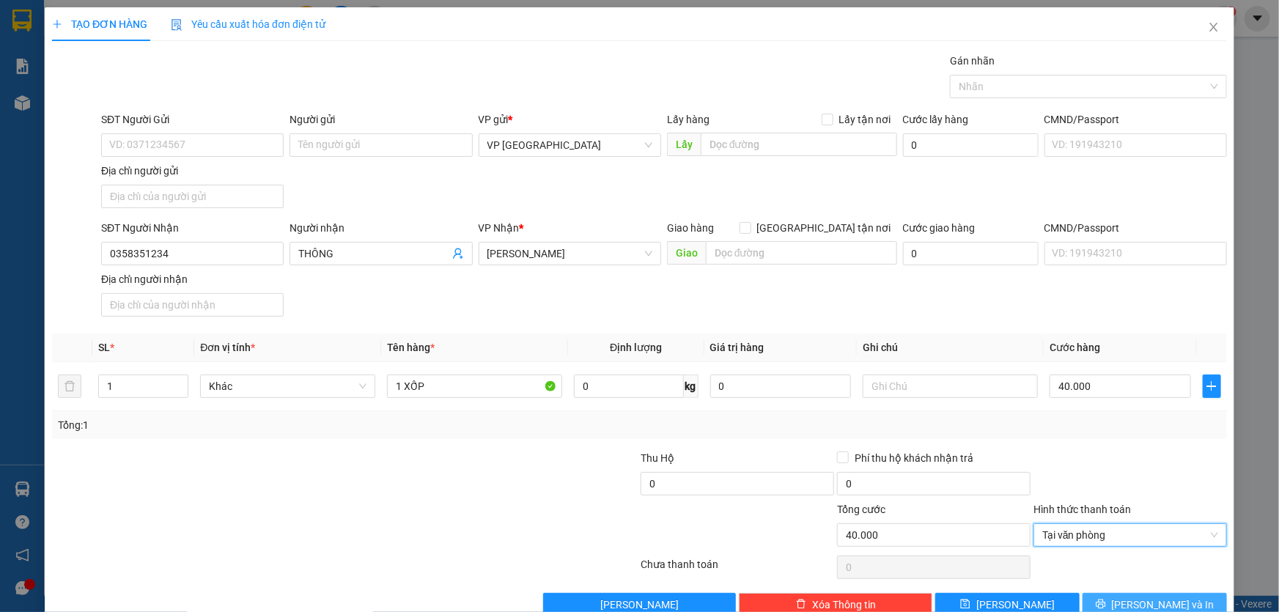
click at [1156, 597] on span "Lưu và In" at bounding box center [1163, 605] width 103 height 16
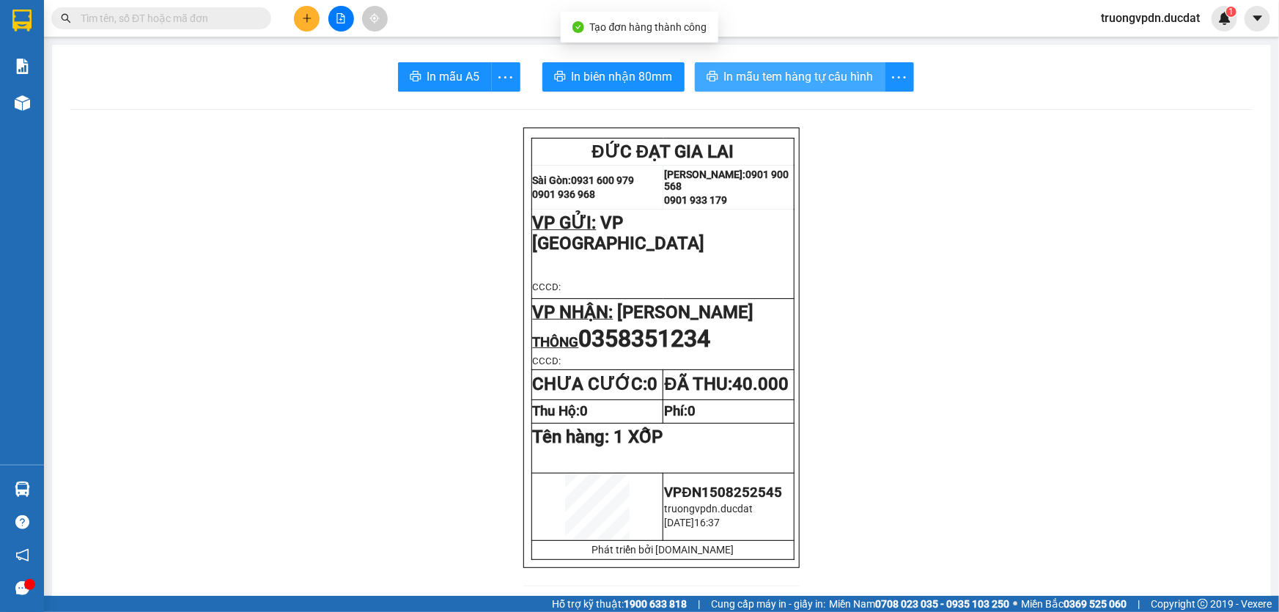
click at [795, 67] on span "In mẫu tem hàng tự cấu hình" at bounding box center [799, 76] width 150 height 18
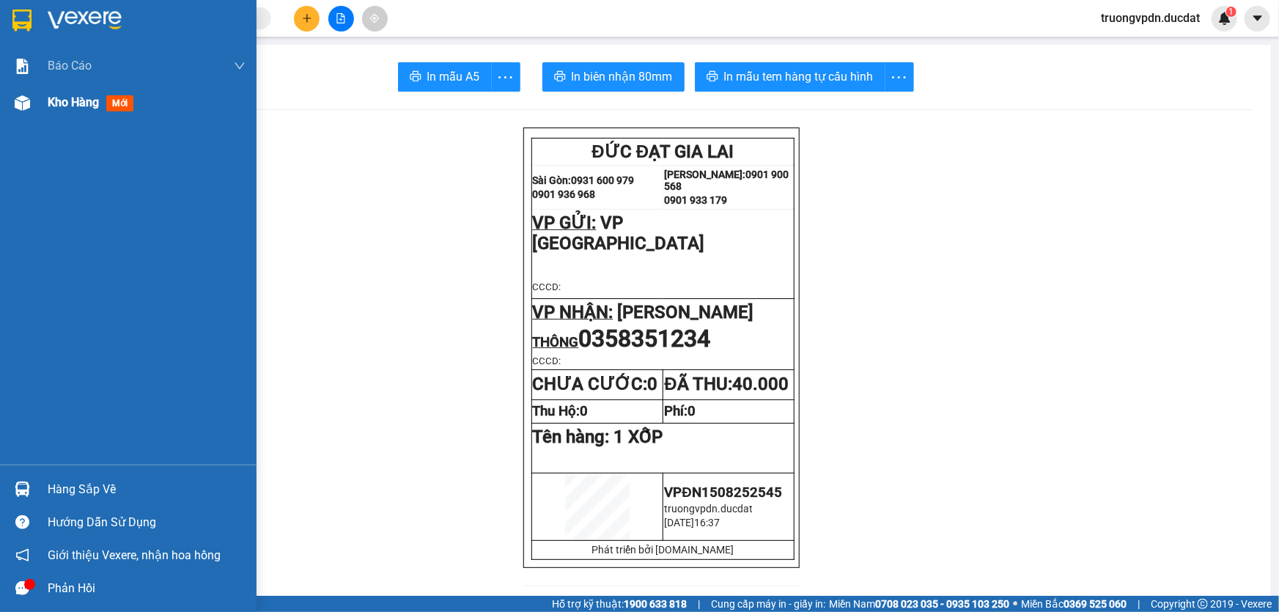
click at [75, 111] on div "Kho hàng mới" at bounding box center [147, 102] width 198 height 37
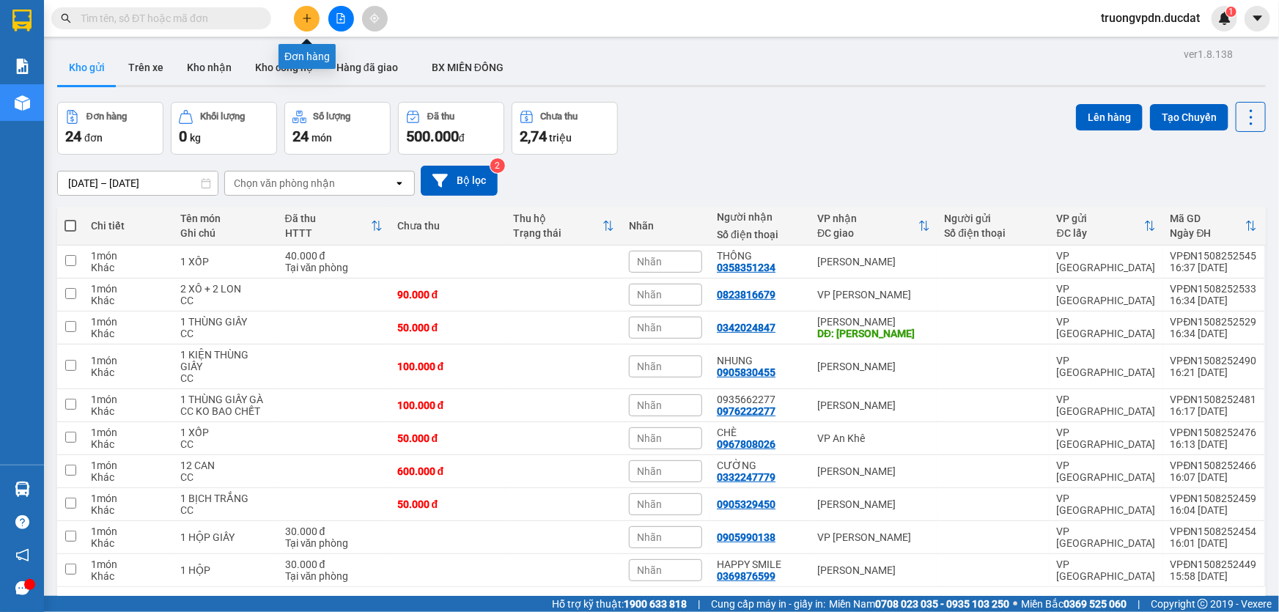
click at [306, 21] on icon "plus" at bounding box center [306, 18] width 1 height 8
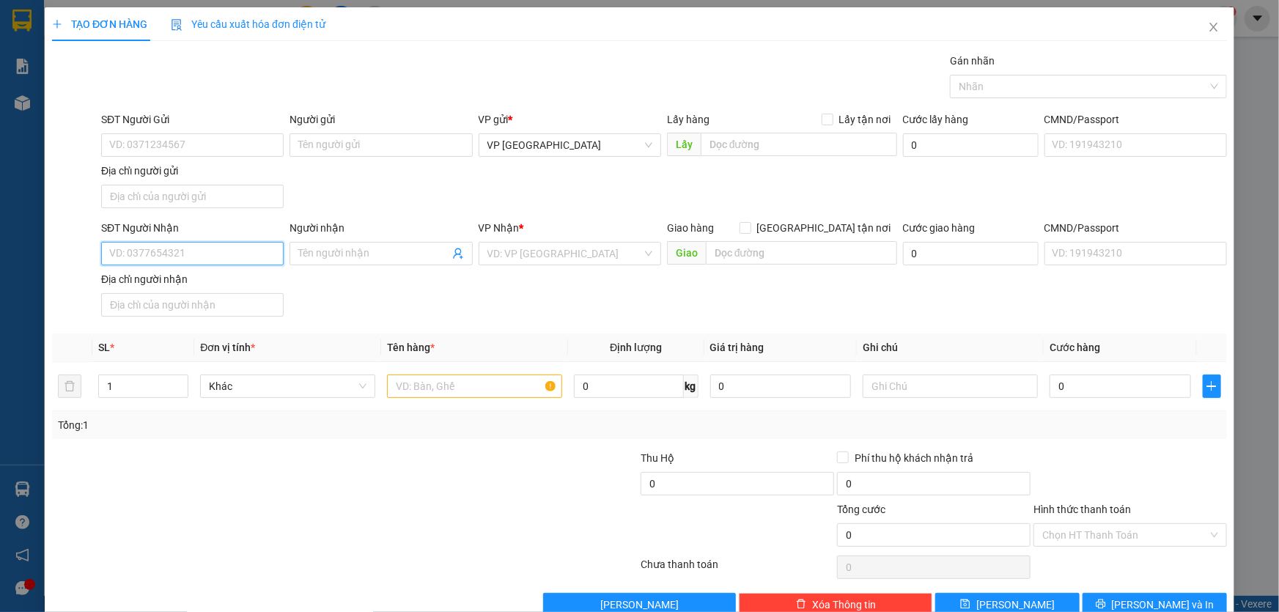
click at [195, 256] on input "SĐT Người Nhận" at bounding box center [192, 253] width 183 height 23
click at [132, 276] on div "0962092224" at bounding box center [190, 282] width 163 height 16
type input "0962092224"
click at [474, 379] on input "text" at bounding box center [474, 386] width 175 height 23
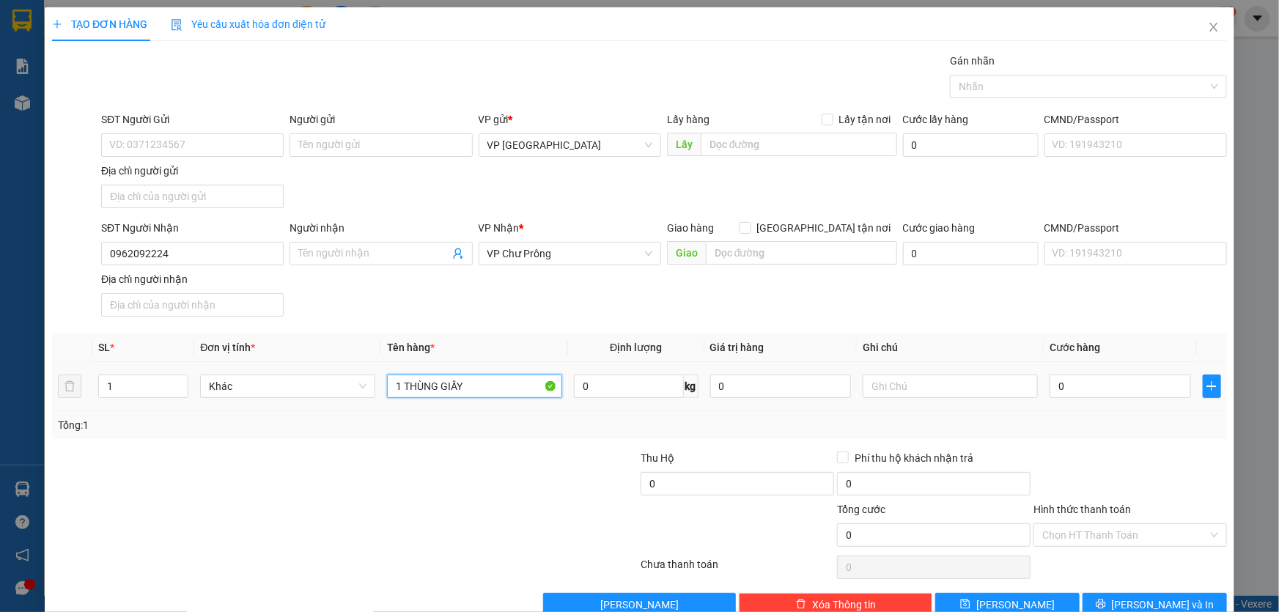
type input "1 THÙNG GIẤY"
type input "5"
type input "50"
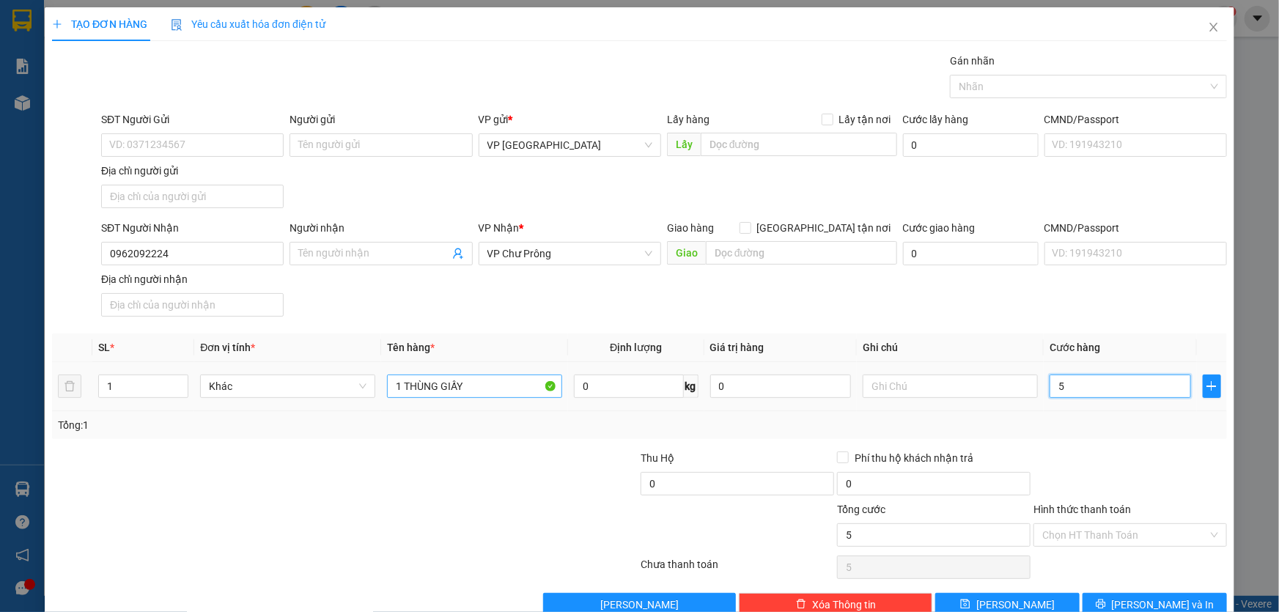
type input "50"
type input "500"
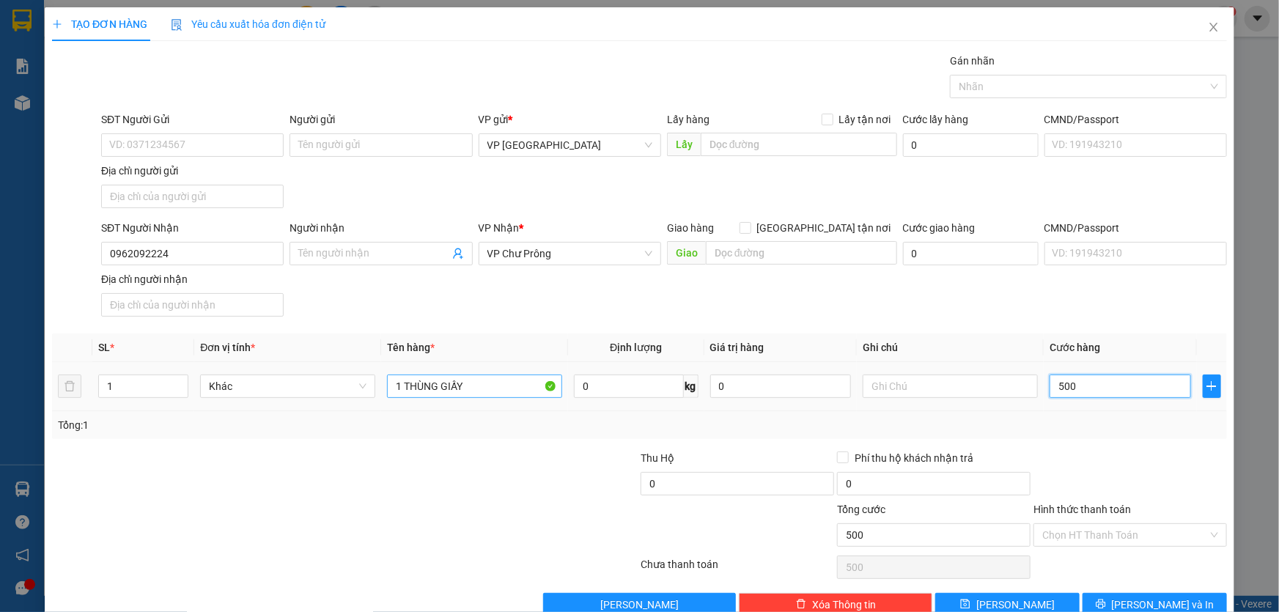
type input "5.000"
type input "50.000"
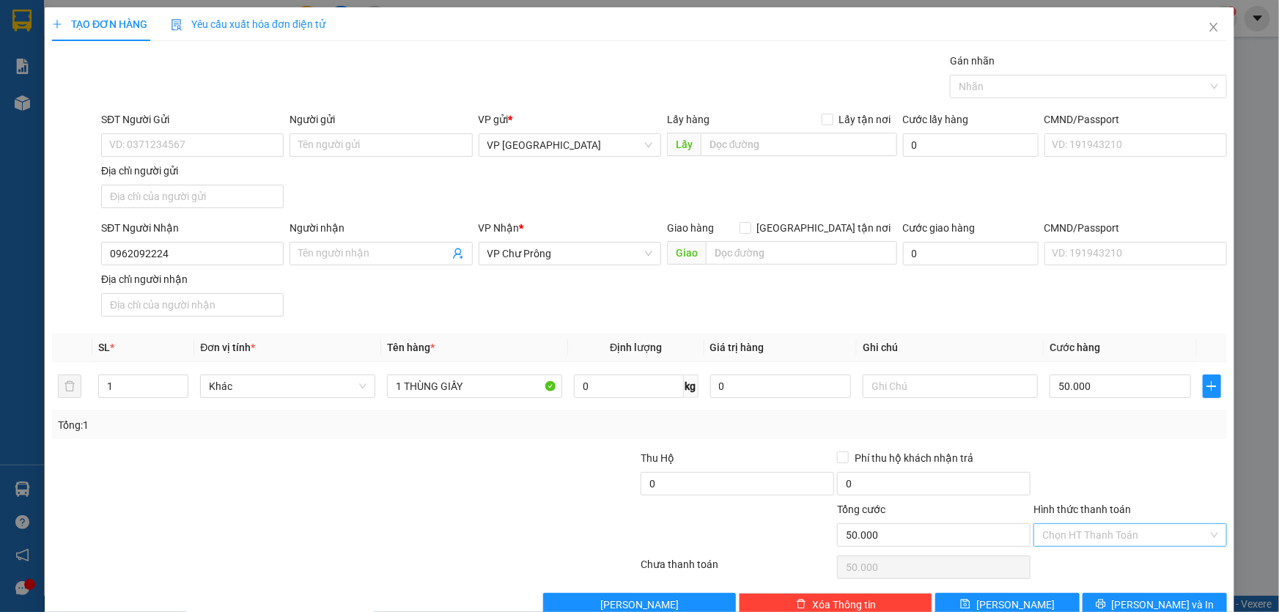
click at [1170, 539] on input "Hình thức thanh toán" at bounding box center [1125, 535] width 166 height 22
click at [1083, 406] on div "Tại văn phòng" at bounding box center [1121, 410] width 174 height 16
click at [1151, 593] on button "Lưu và In" at bounding box center [1155, 604] width 144 height 23
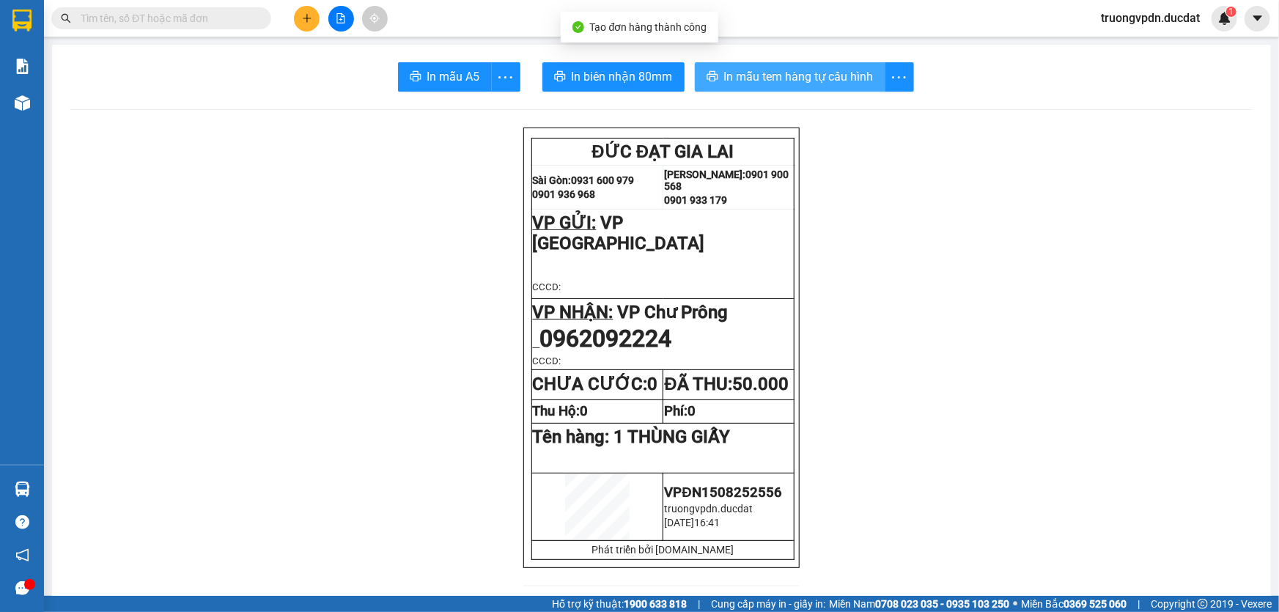
click at [782, 76] on span "In mẫu tem hàng tự cấu hình" at bounding box center [799, 76] width 150 height 18
click at [307, 10] on button at bounding box center [307, 19] width 26 height 26
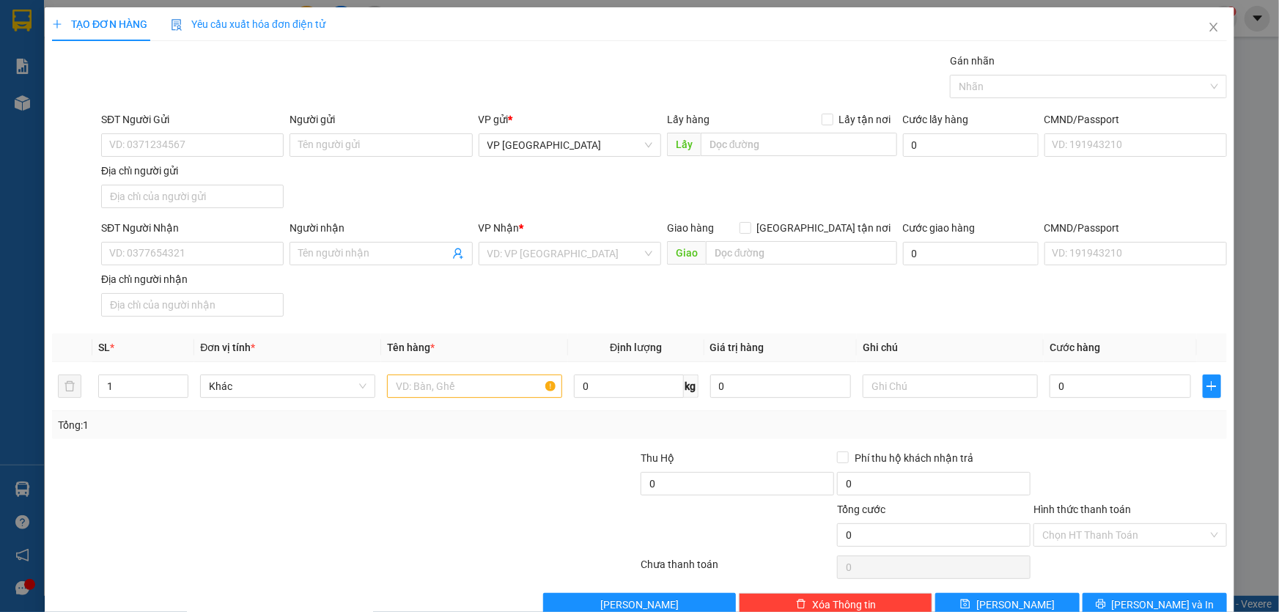
click at [183, 238] on div "SĐT Người Nhận" at bounding box center [192, 231] width 183 height 22
click at [186, 256] on input "SĐT Người Nhận" at bounding box center [192, 253] width 183 height 23
click at [210, 272] on div "0382145046 - ANH KHOA" at bounding box center [190, 281] width 181 height 23
click at [442, 388] on input "text" at bounding box center [474, 386] width 175 height 23
drag, startPoint x: 1145, startPoint y: 595, endPoint x: 1143, endPoint y: 572, distance: 23.5
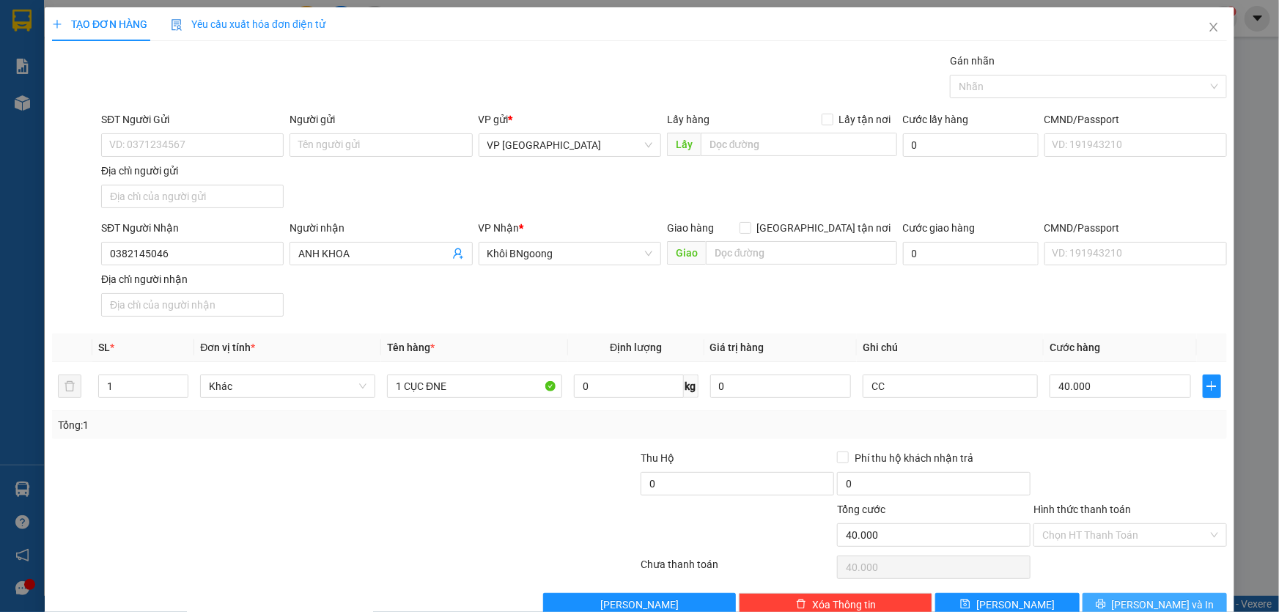
click at [1145, 597] on span "Lưu và In" at bounding box center [1163, 605] width 103 height 16
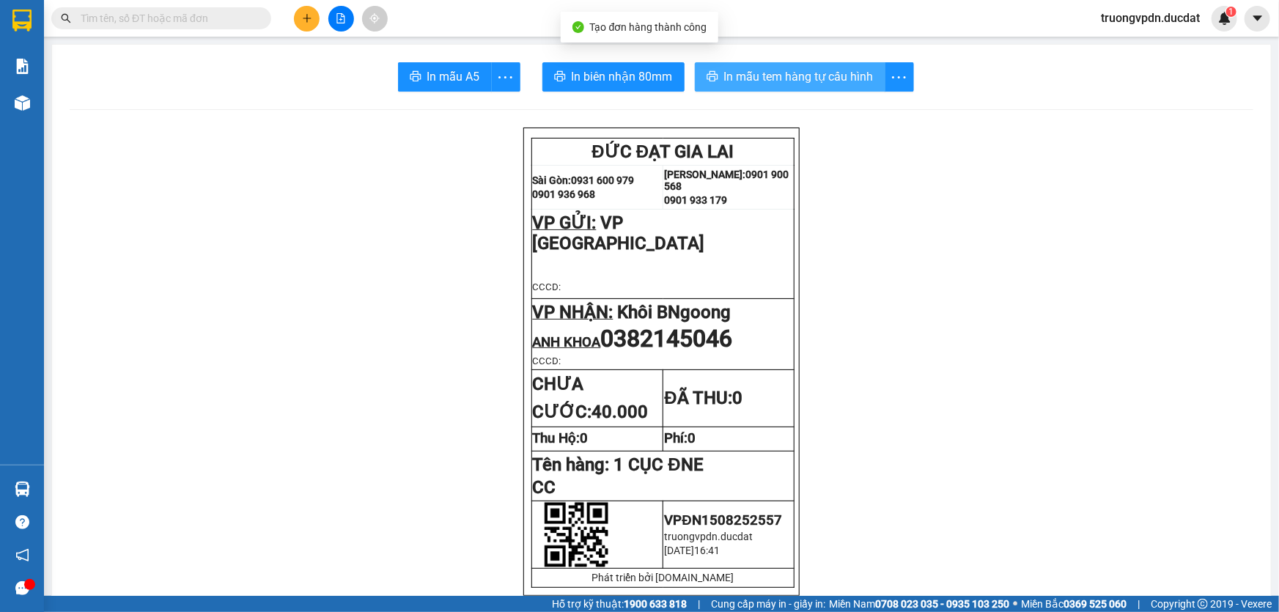
click at [762, 66] on button "In mẫu tem hàng tự cấu hình" at bounding box center [790, 76] width 191 height 29
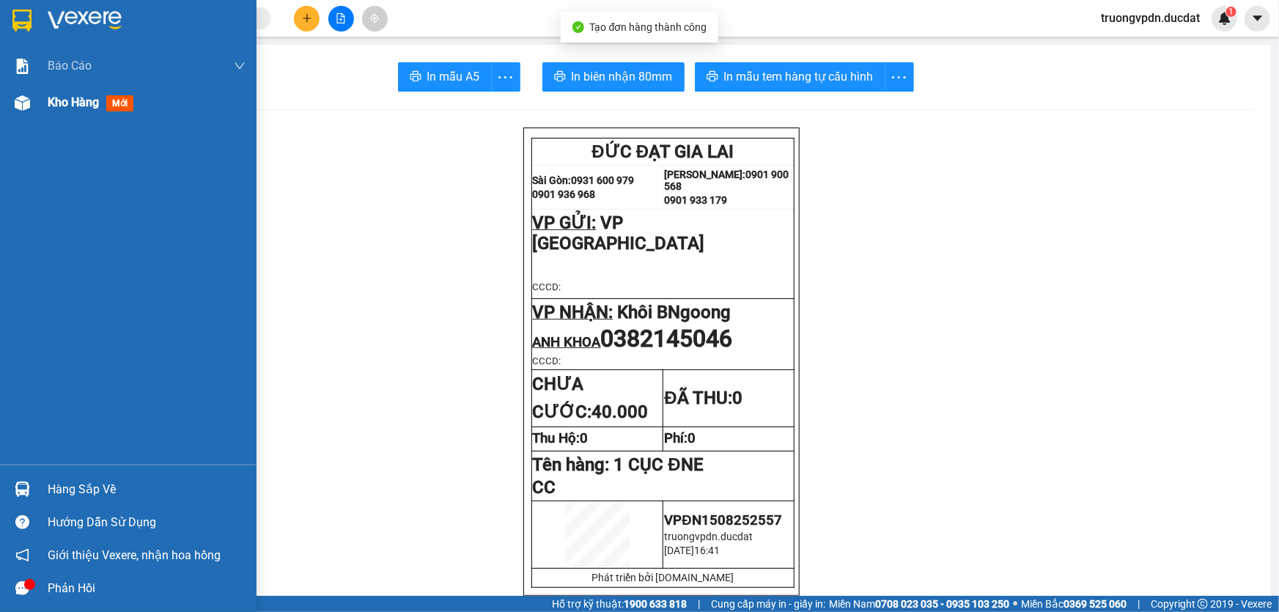
click at [62, 113] on div "Kho hàng mới" at bounding box center [147, 102] width 198 height 37
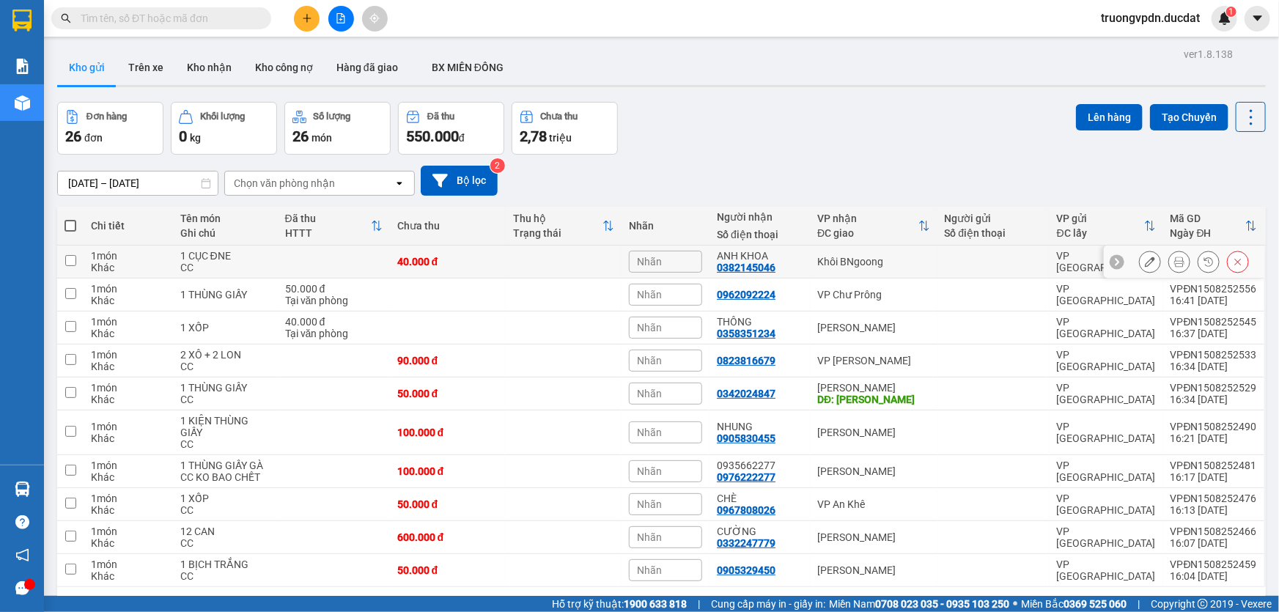
click at [1145, 260] on icon at bounding box center [1150, 262] width 10 height 10
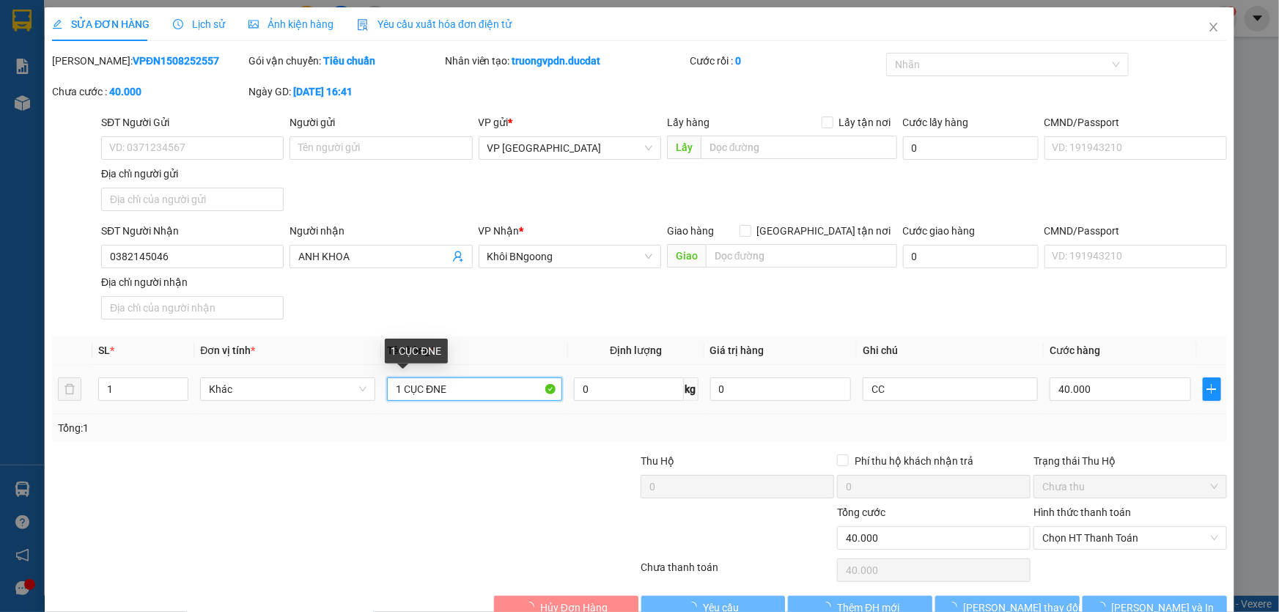
click at [476, 384] on input "1 CỤC ĐNE" at bounding box center [474, 388] width 175 height 23
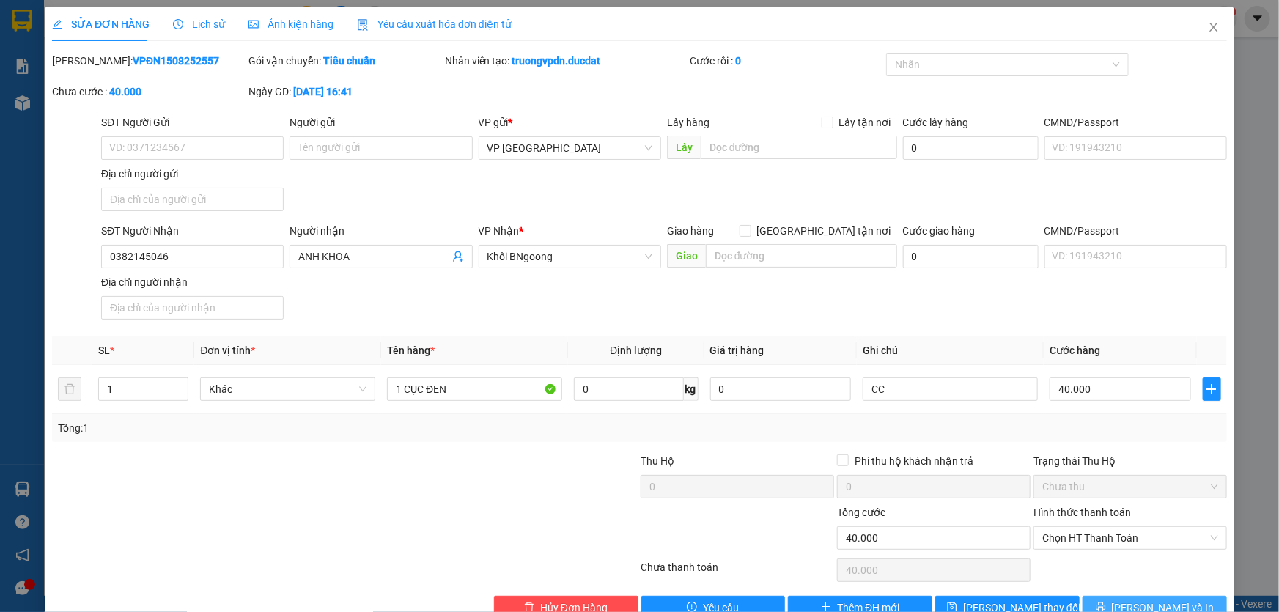
click at [1131, 599] on button "Lưu và In" at bounding box center [1155, 607] width 144 height 23
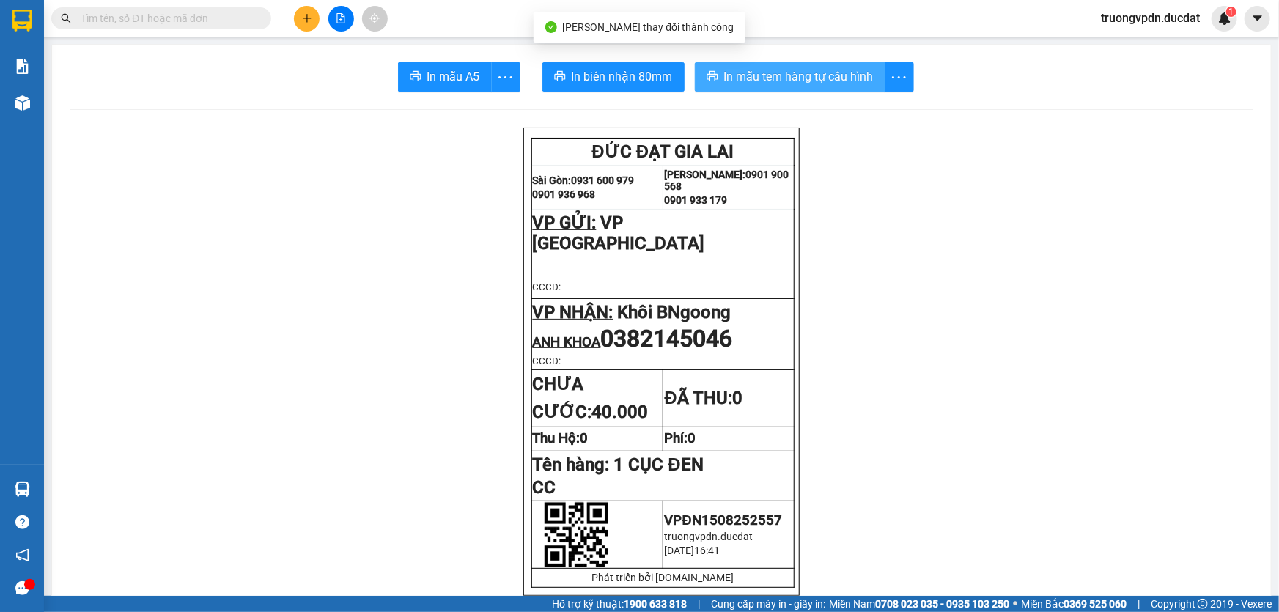
click at [810, 78] on span "In mẫu tem hàng tự cấu hình" at bounding box center [799, 76] width 150 height 18
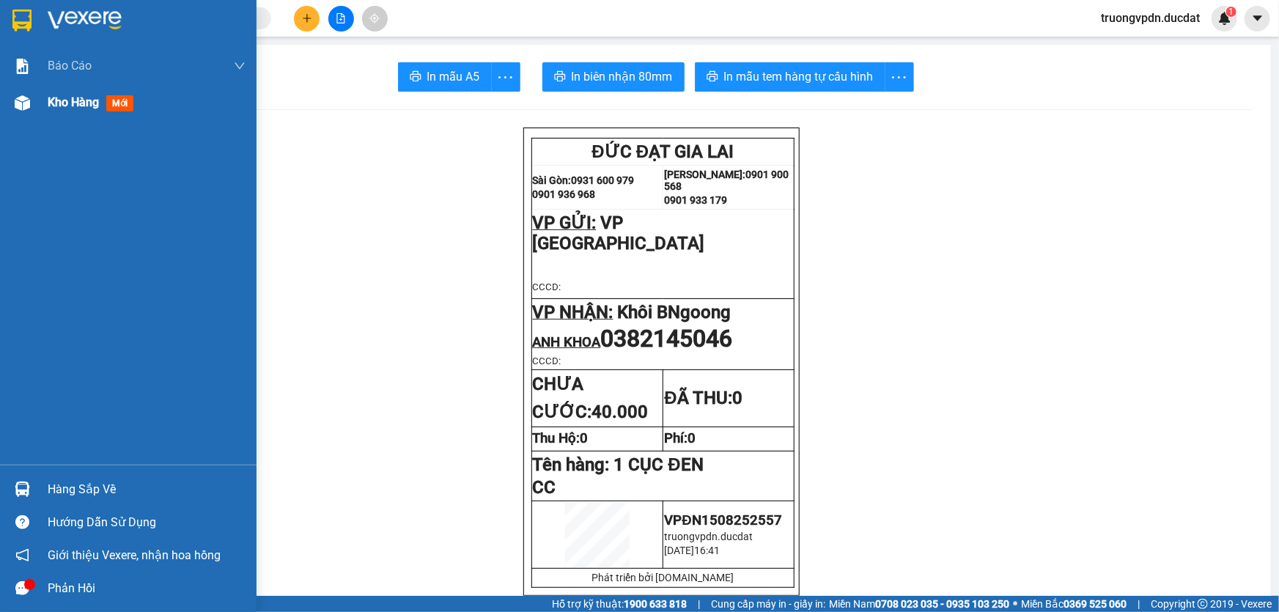
click at [92, 103] on span "Kho hàng" at bounding box center [73, 102] width 51 height 14
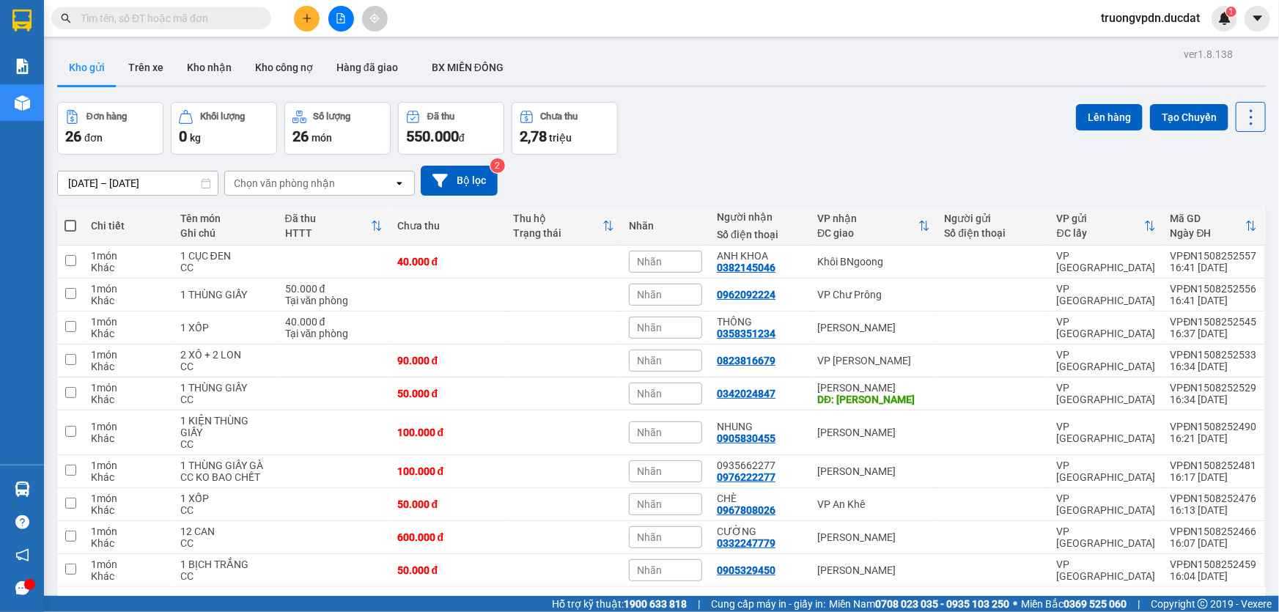
click at [1095, 600] on button "3" at bounding box center [1106, 611] width 22 height 22
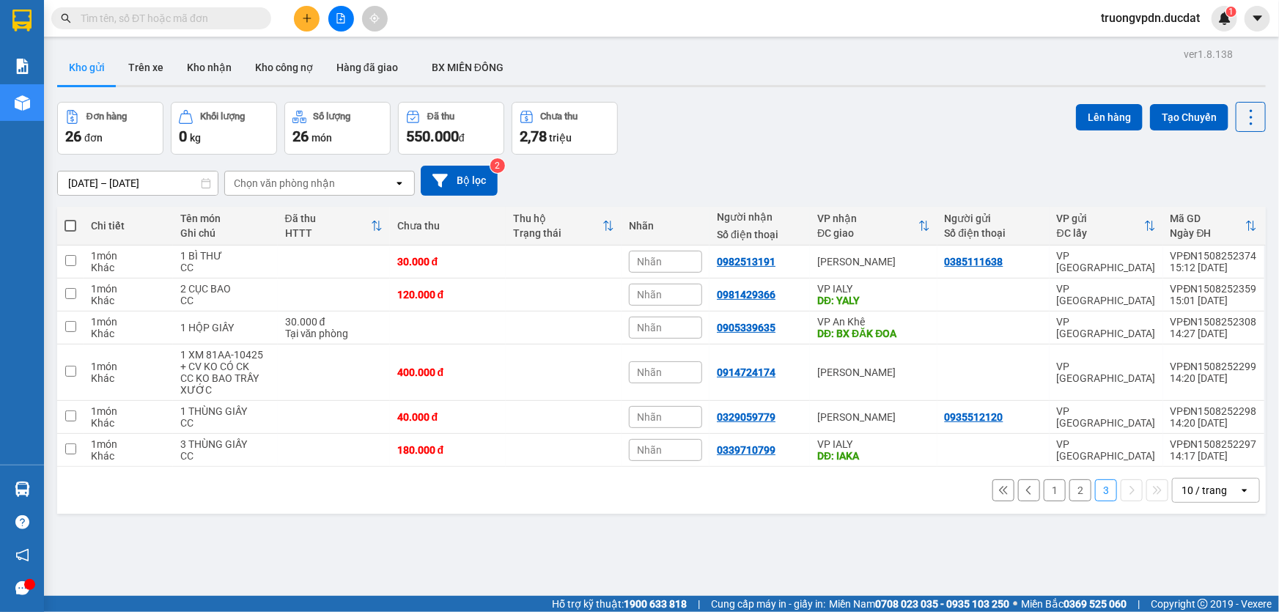
click at [1044, 479] on button "1" at bounding box center [1055, 490] width 22 height 22
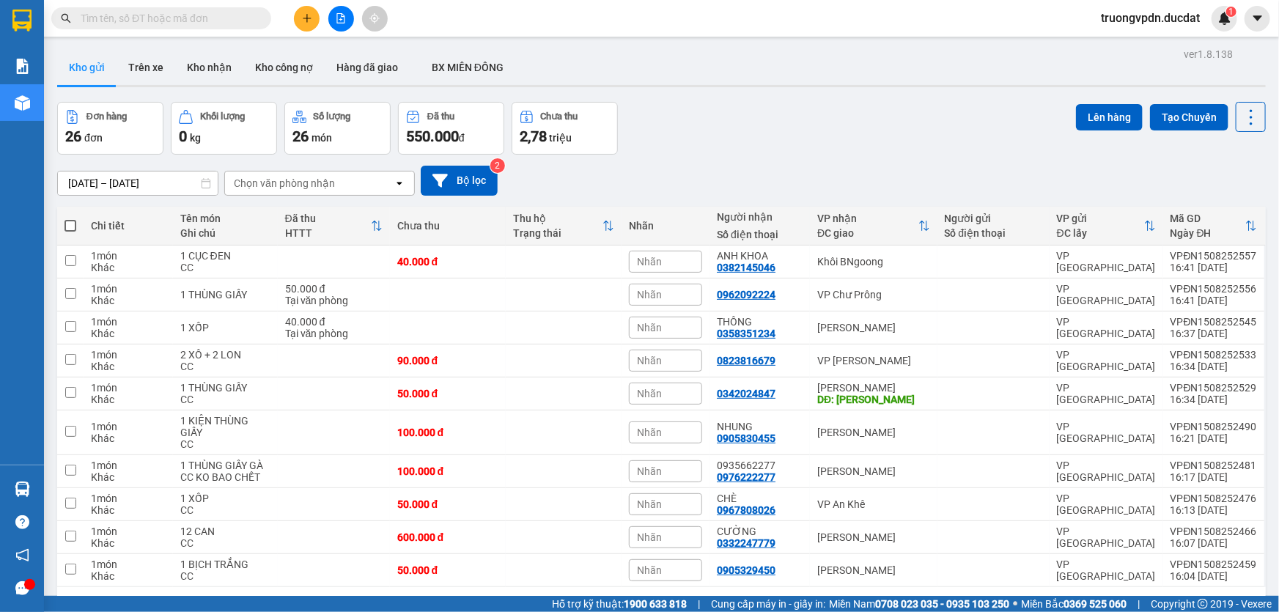
click at [1069, 600] on button "2" at bounding box center [1080, 611] width 22 height 22
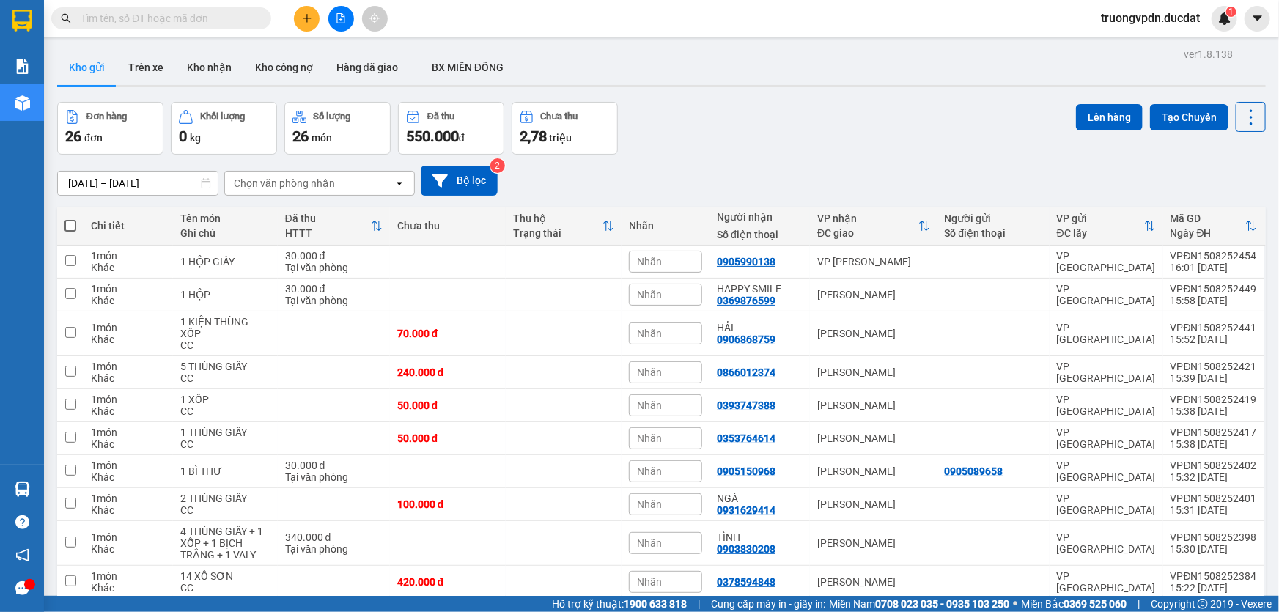
click at [1095, 611] on button "3" at bounding box center [1106, 622] width 22 height 22
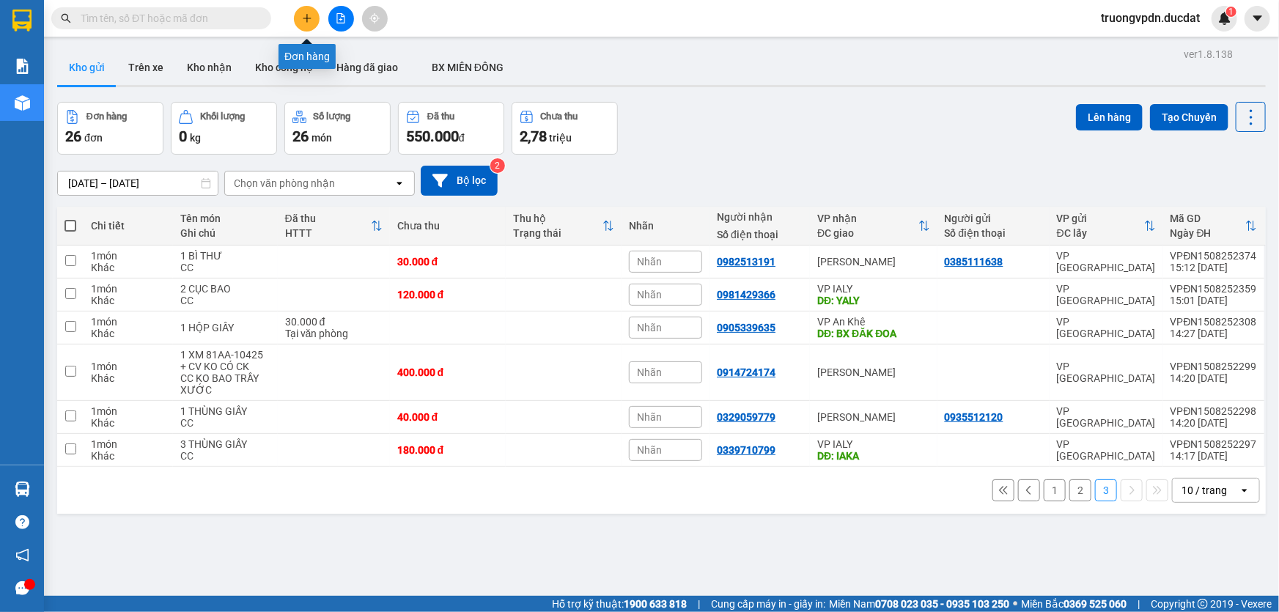
click at [306, 21] on icon "plus" at bounding box center [307, 18] width 10 height 10
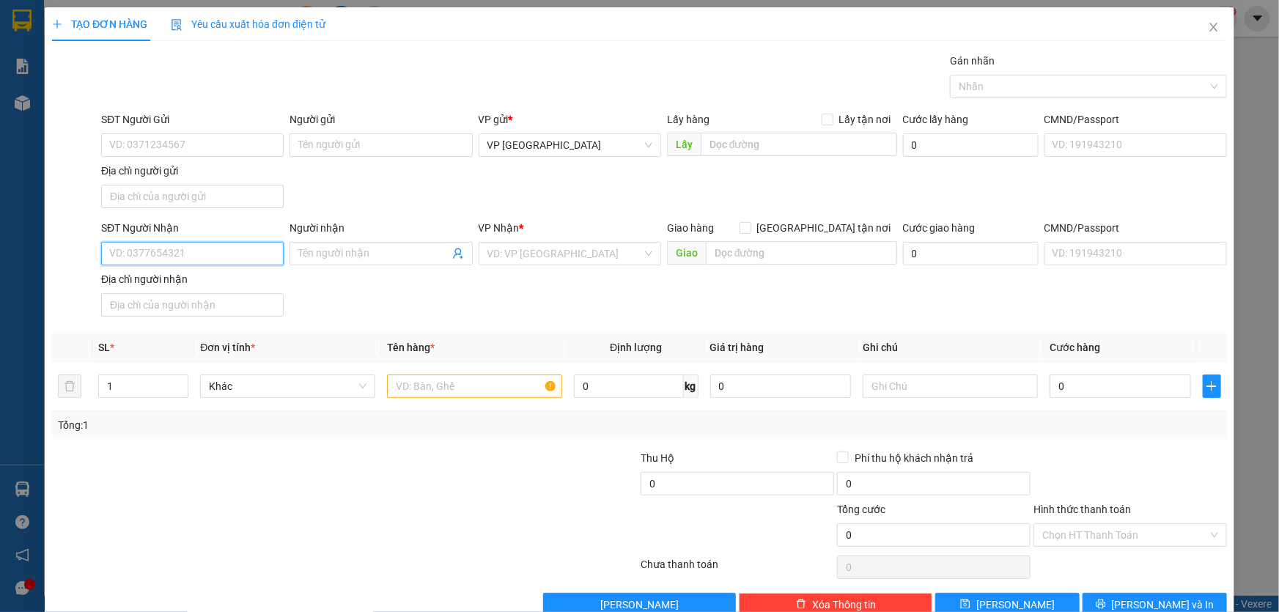
click at [219, 257] on input "SĐT Người Nhận" at bounding box center [192, 253] width 183 height 23
click at [512, 251] on input "search" at bounding box center [564, 254] width 155 height 22
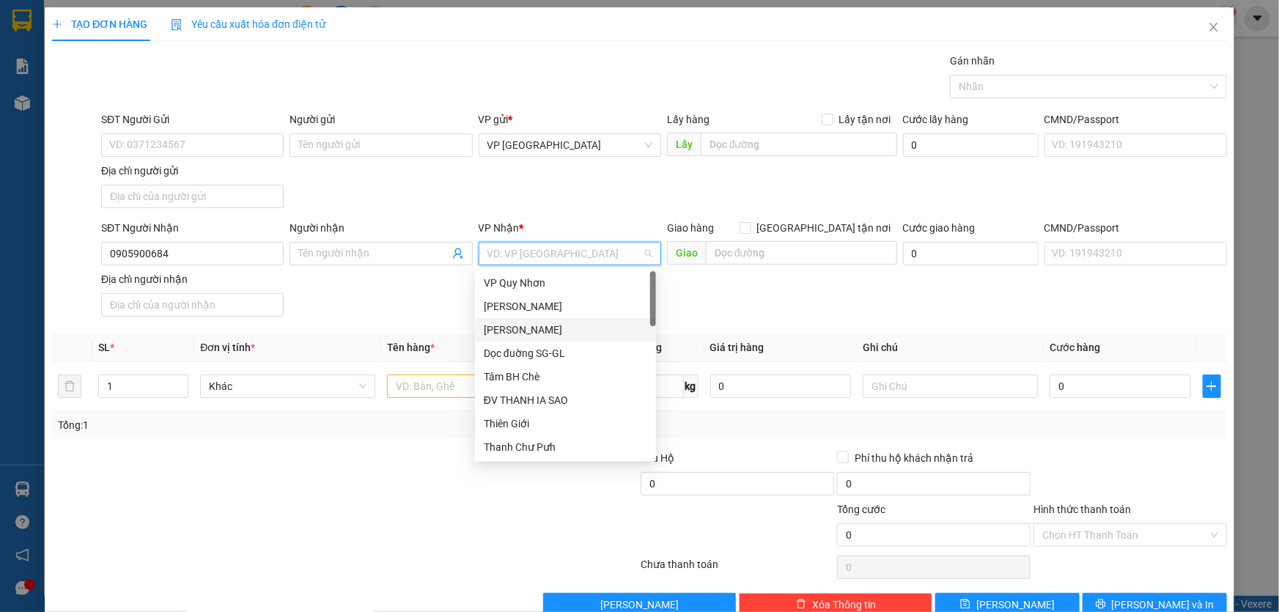
click at [543, 327] on div "[PERSON_NAME]" at bounding box center [565, 330] width 163 height 16
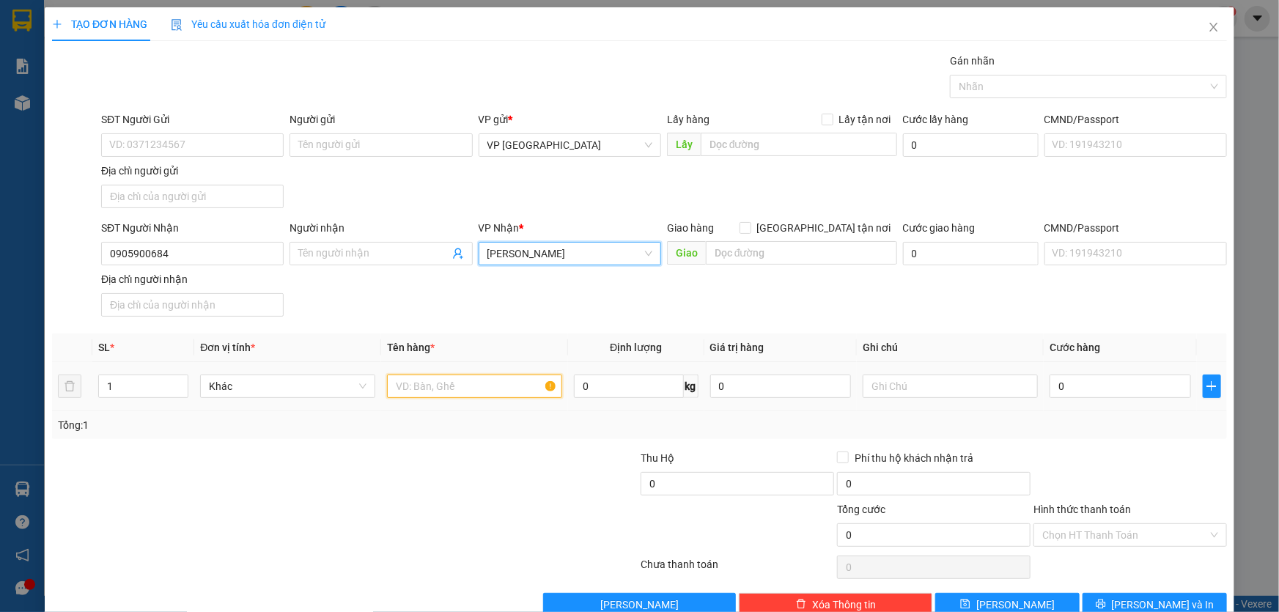
click at [433, 376] on input "text" at bounding box center [474, 386] width 175 height 23
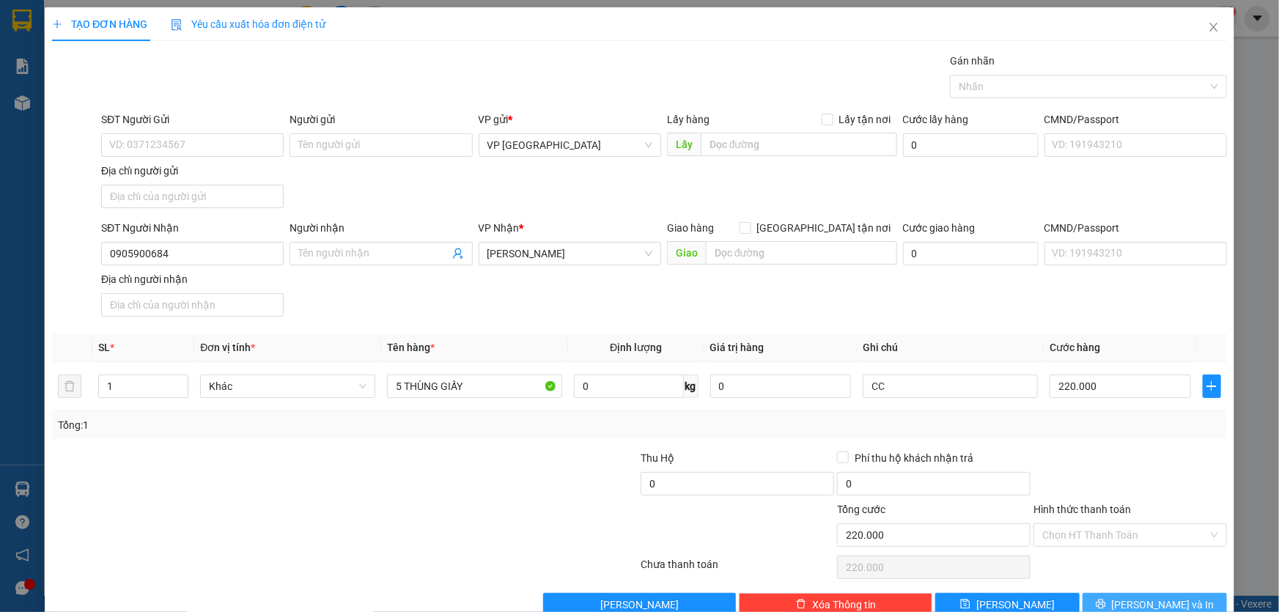
click at [1151, 597] on span "Lưu và In" at bounding box center [1163, 605] width 103 height 16
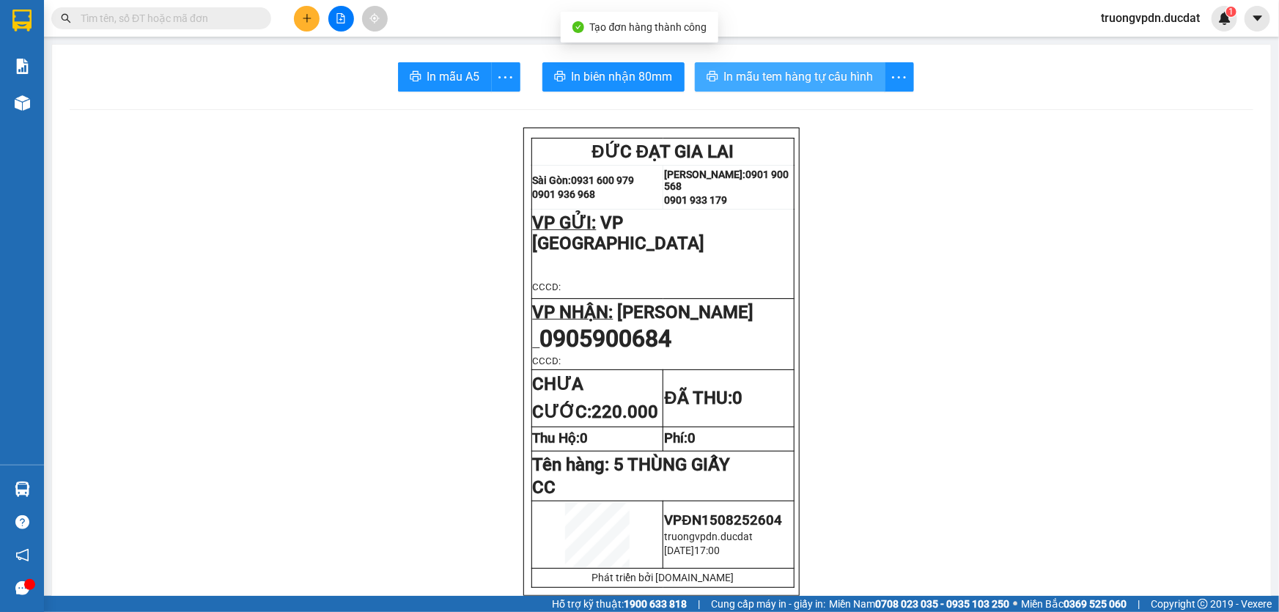
click at [806, 72] on span "In mẫu tem hàng tự cấu hình" at bounding box center [799, 76] width 150 height 18
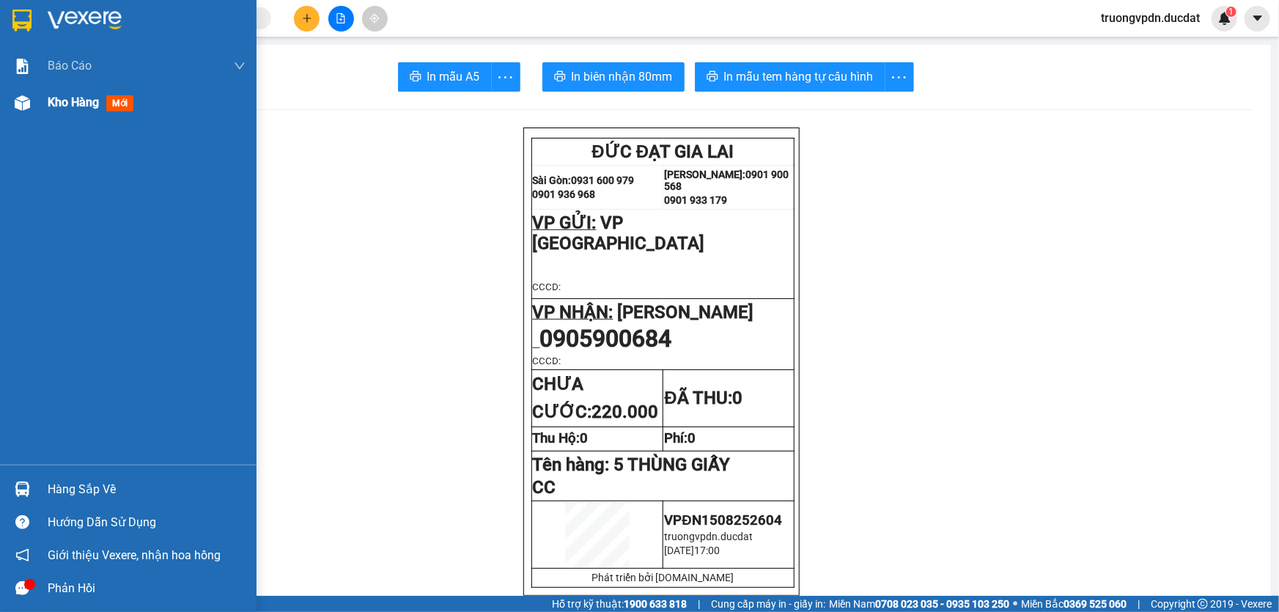
click at [75, 110] on div "Kho hàng mới" at bounding box center [94, 102] width 92 height 18
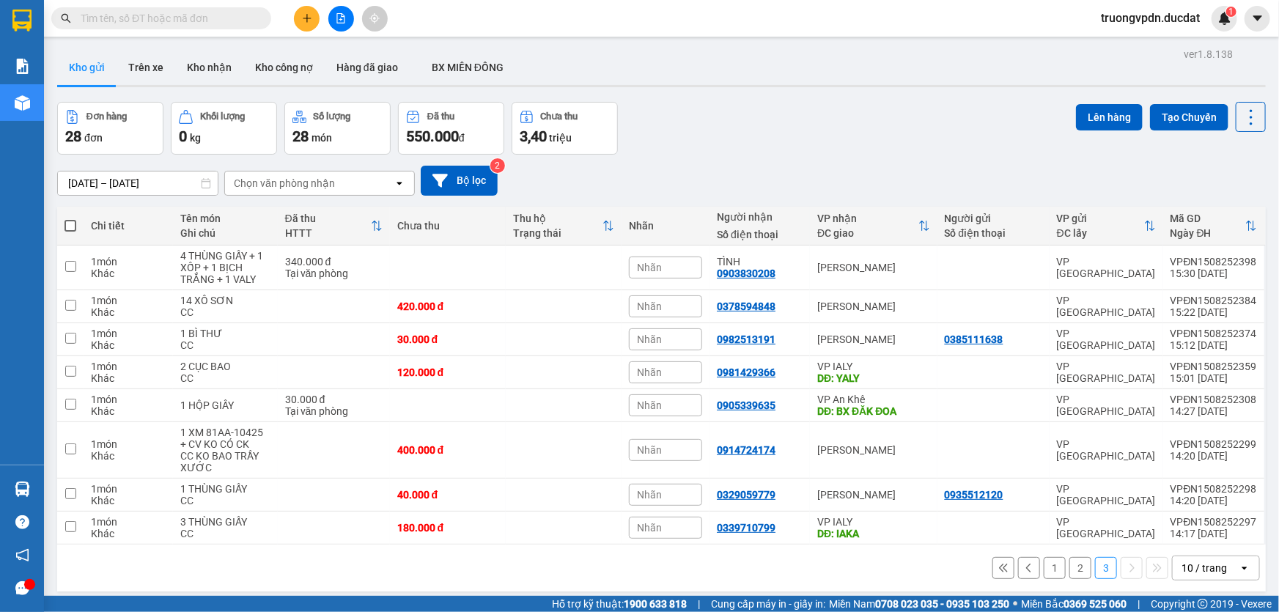
click at [1044, 557] on button "1" at bounding box center [1055, 568] width 22 height 22
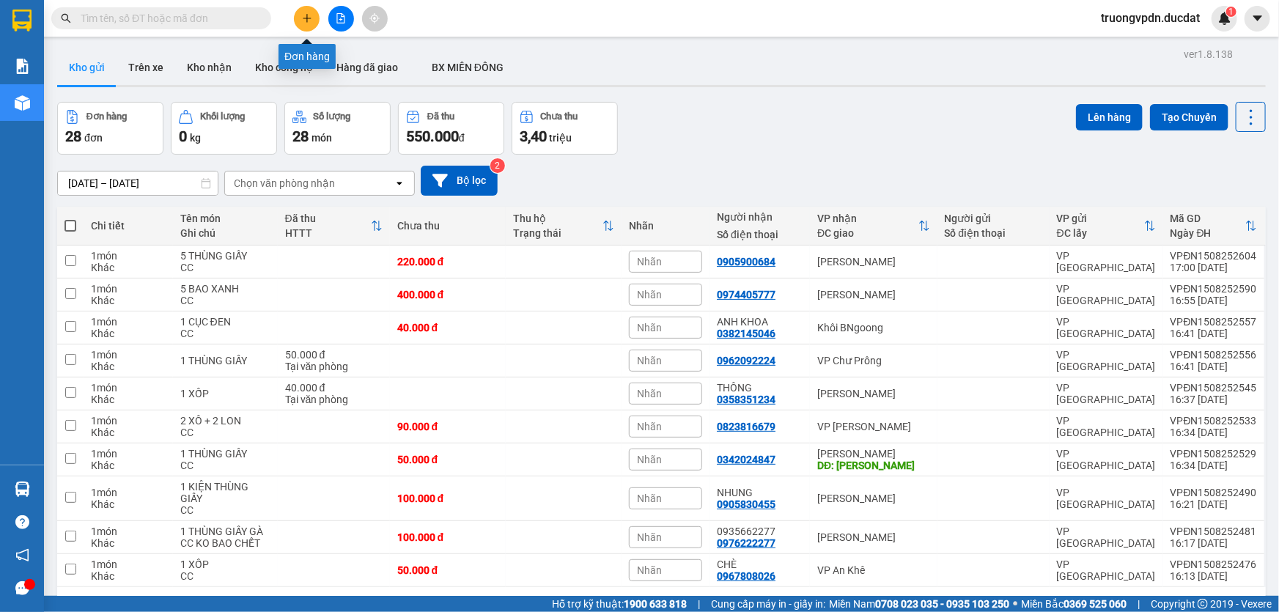
click at [294, 22] on button at bounding box center [307, 19] width 26 height 26
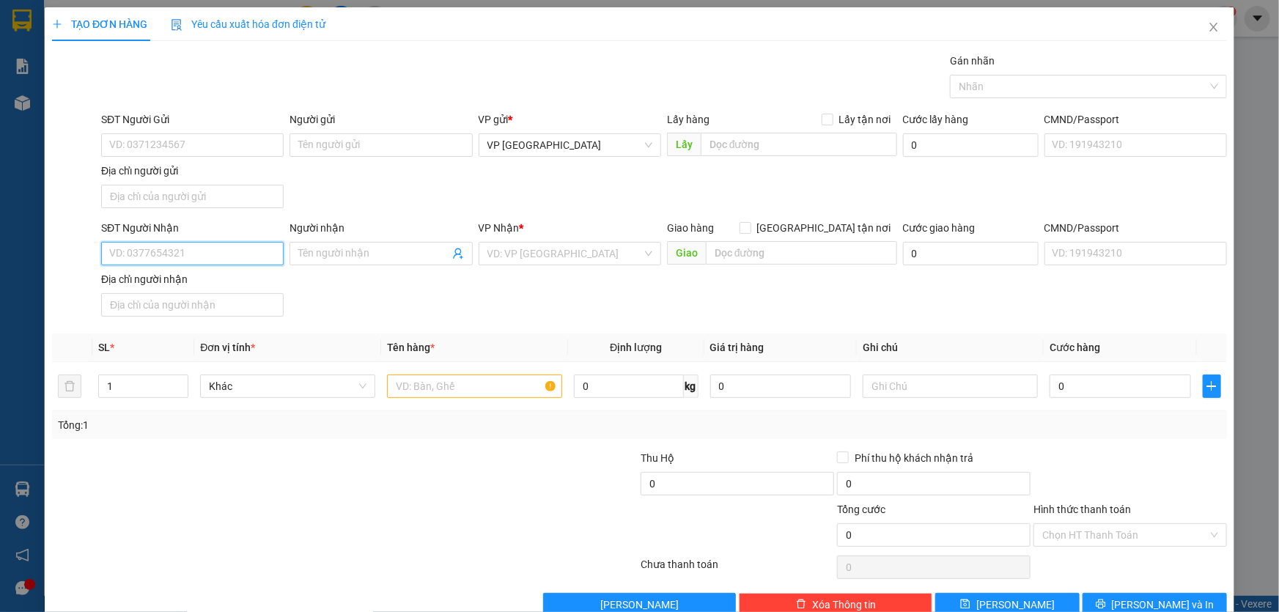
click at [183, 246] on input "SĐT Người Nhận" at bounding box center [192, 253] width 183 height 23
click at [135, 276] on div "0903551615 - XUÂN TÂN" at bounding box center [191, 282] width 165 height 16
click at [429, 386] on input "text" at bounding box center [474, 386] width 175 height 23
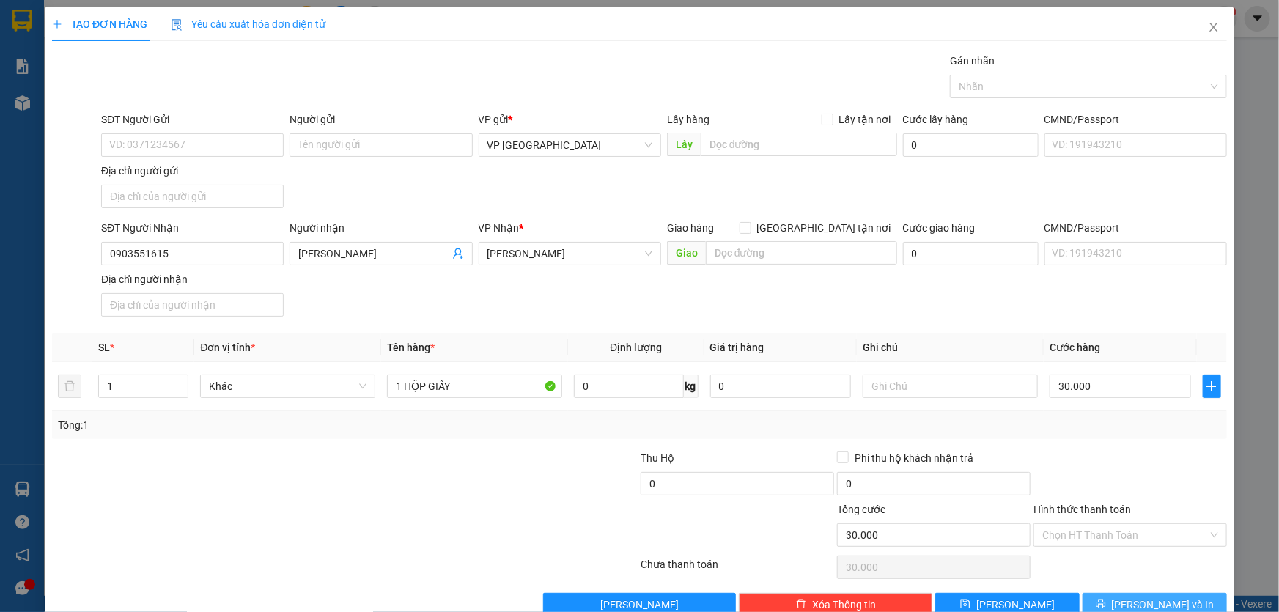
click at [1116, 600] on button "Lưu và In" at bounding box center [1155, 604] width 144 height 23
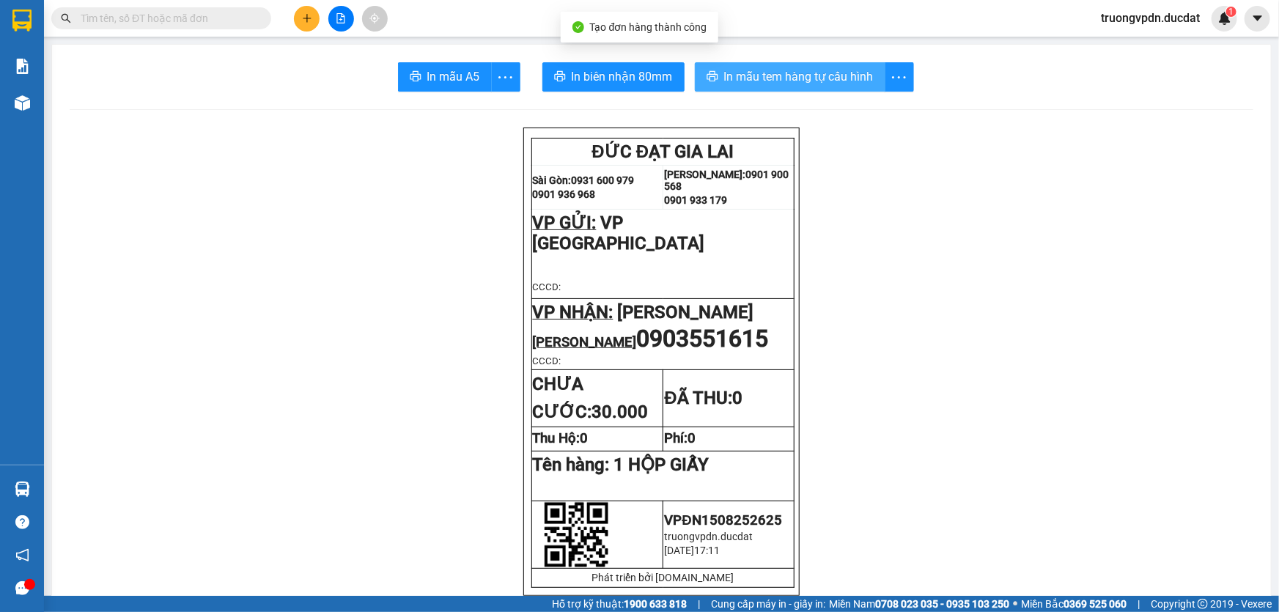
click at [777, 91] on button "In mẫu tem hàng tự cấu hình" at bounding box center [790, 76] width 191 height 29
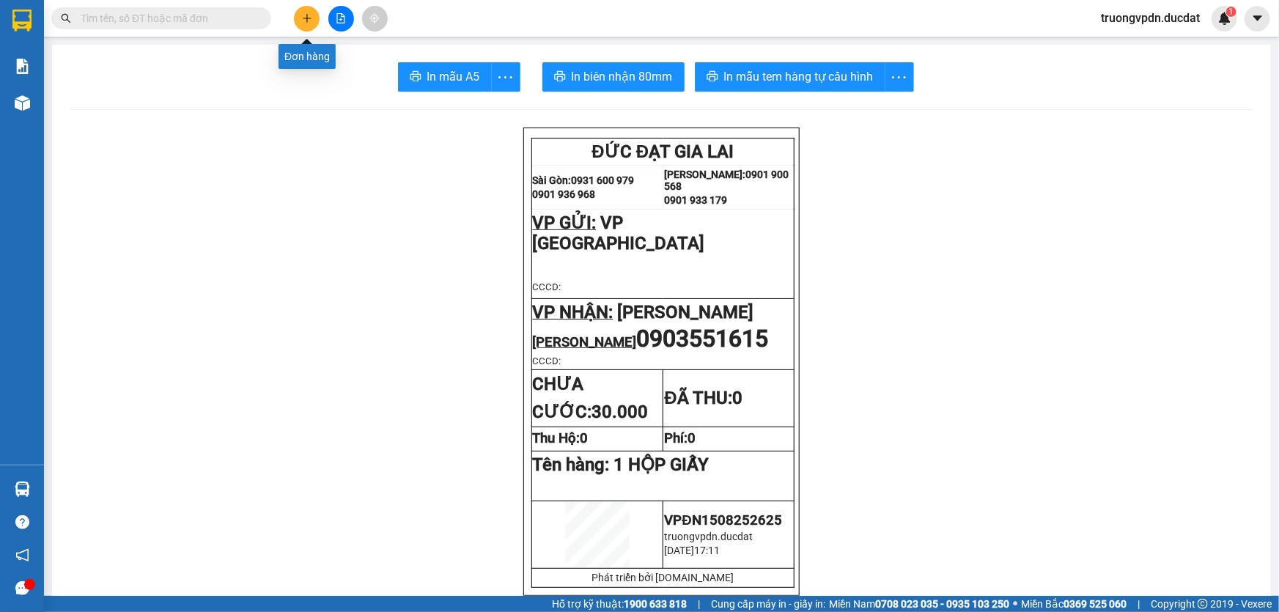
click at [301, 12] on button at bounding box center [307, 19] width 26 height 26
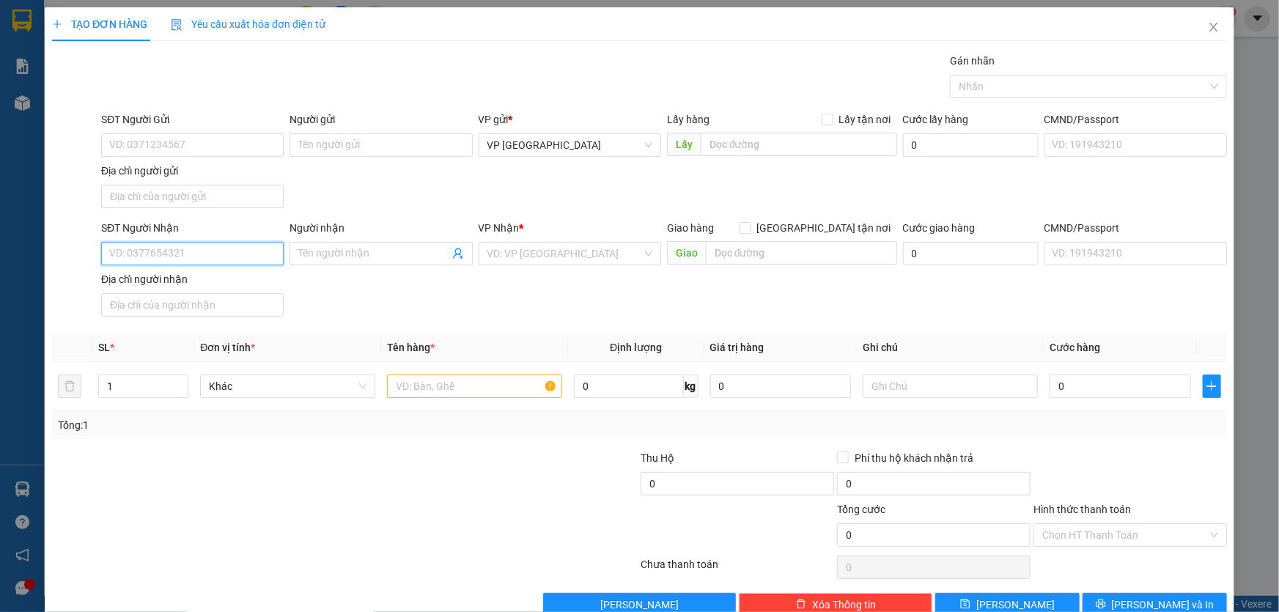
click at [215, 261] on input "SĐT Người Nhận" at bounding box center [192, 253] width 183 height 23
click at [203, 279] on div "0907060697 - TRANG" at bounding box center [190, 282] width 163 height 16
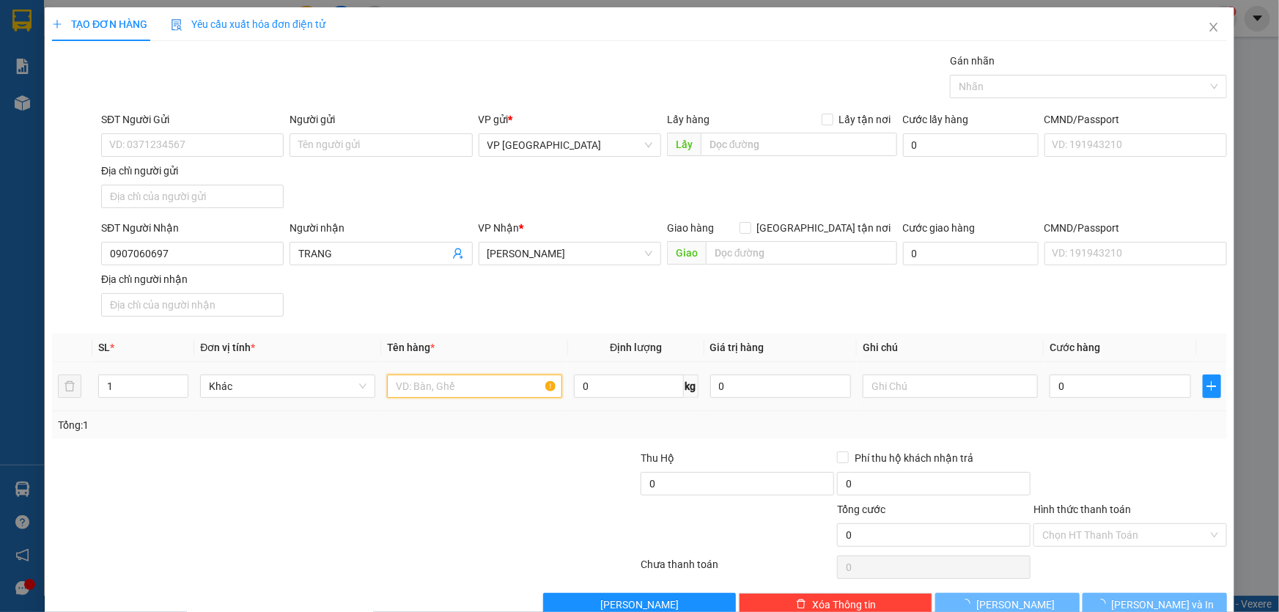
click at [424, 381] on input "text" at bounding box center [474, 386] width 175 height 23
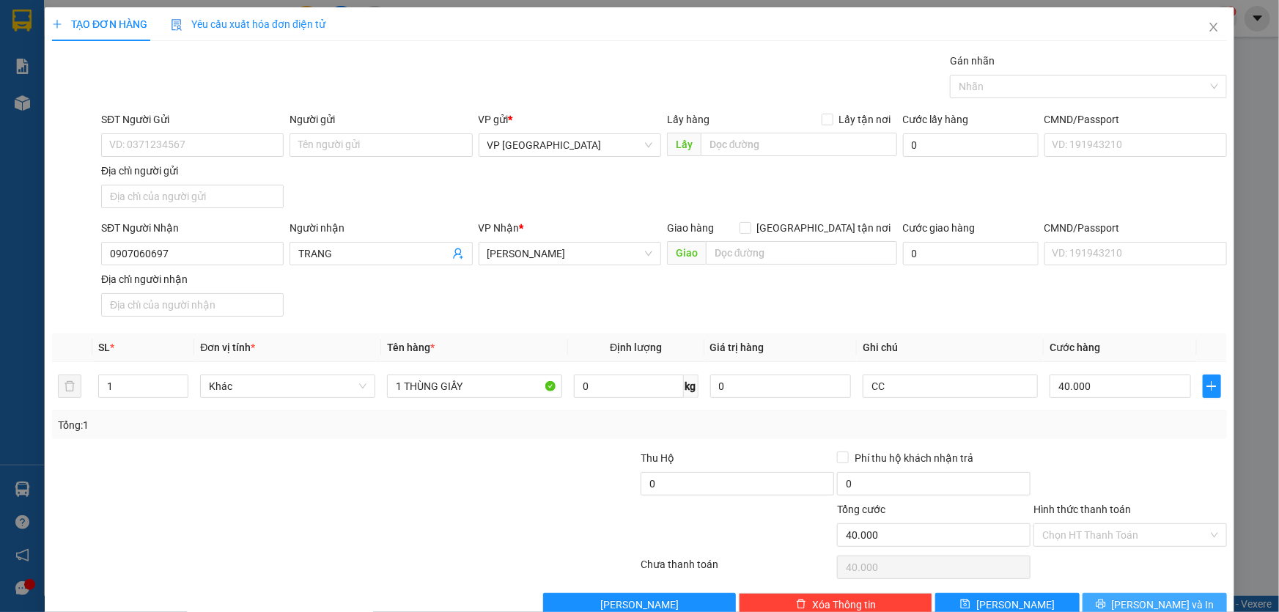
click at [1106, 608] on icon "printer" at bounding box center [1101, 604] width 10 height 10
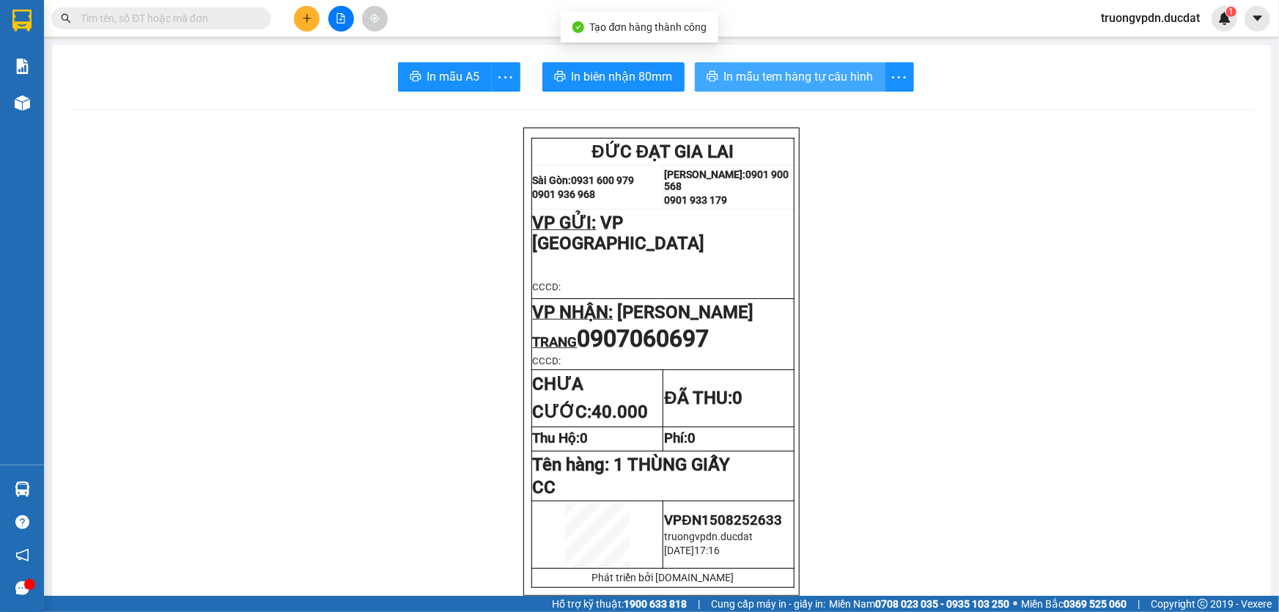
click at [811, 84] on span "In mẫu tem hàng tự cấu hình" at bounding box center [799, 76] width 150 height 18
click at [308, 24] on button at bounding box center [307, 19] width 26 height 26
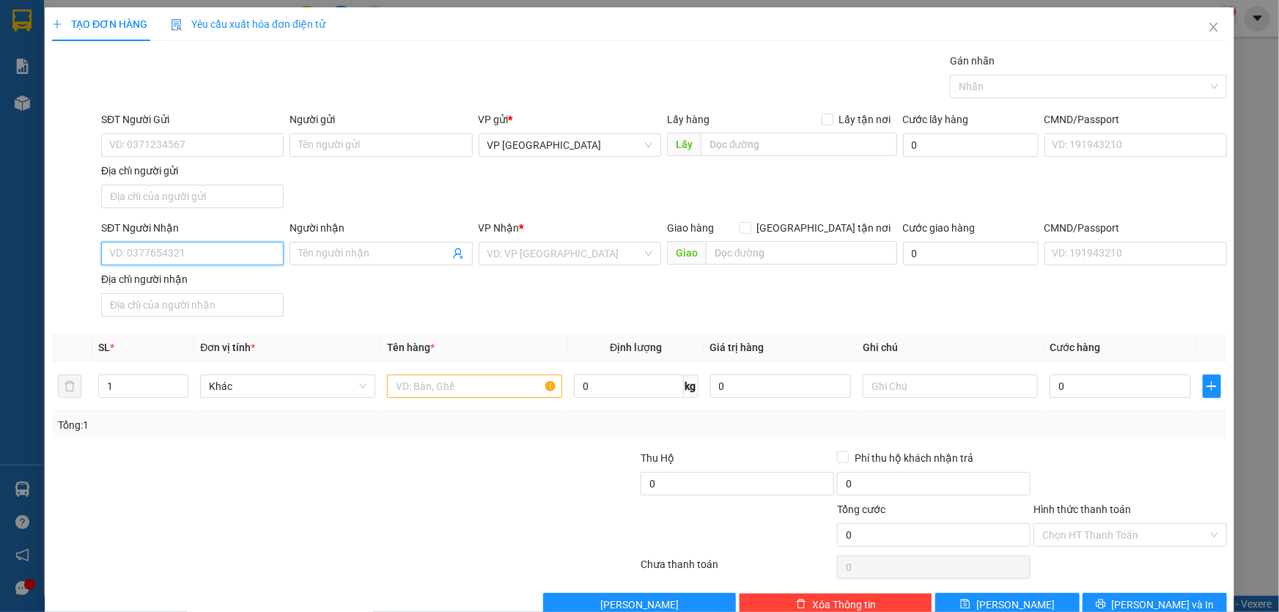
click at [180, 256] on input "SĐT Người Nhận" at bounding box center [192, 253] width 183 height 23
click at [161, 282] on div "0988074885" at bounding box center [190, 282] width 163 height 16
click at [468, 388] on input "text" at bounding box center [474, 386] width 175 height 23
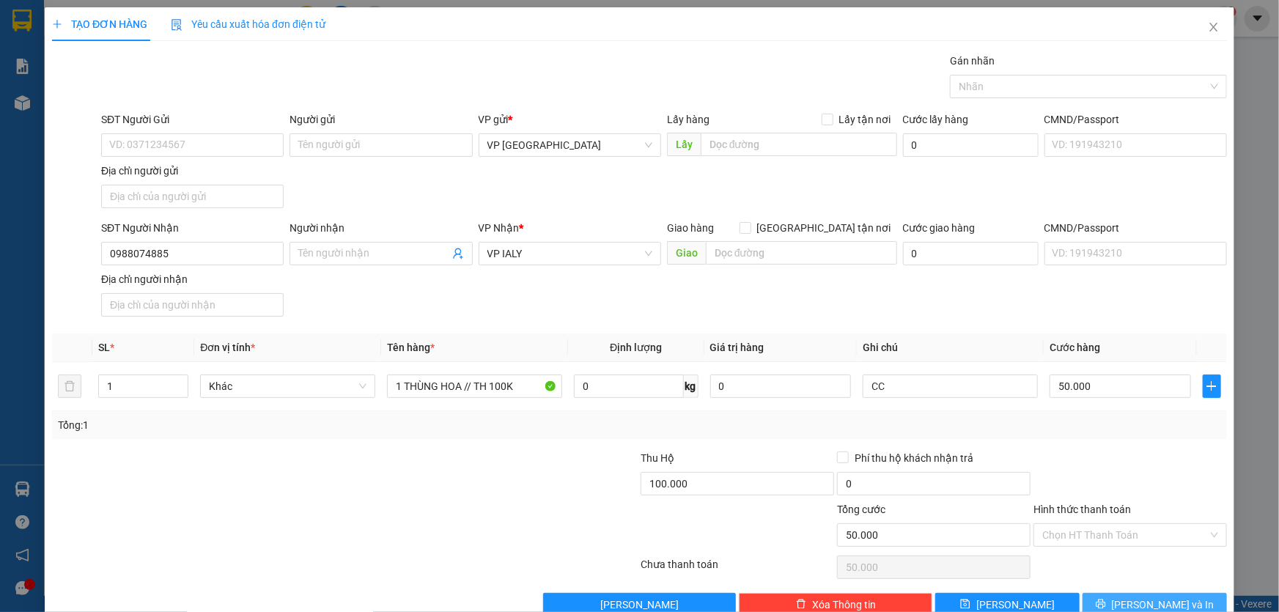
click at [1174, 600] on button "Lưu và In" at bounding box center [1155, 604] width 144 height 23
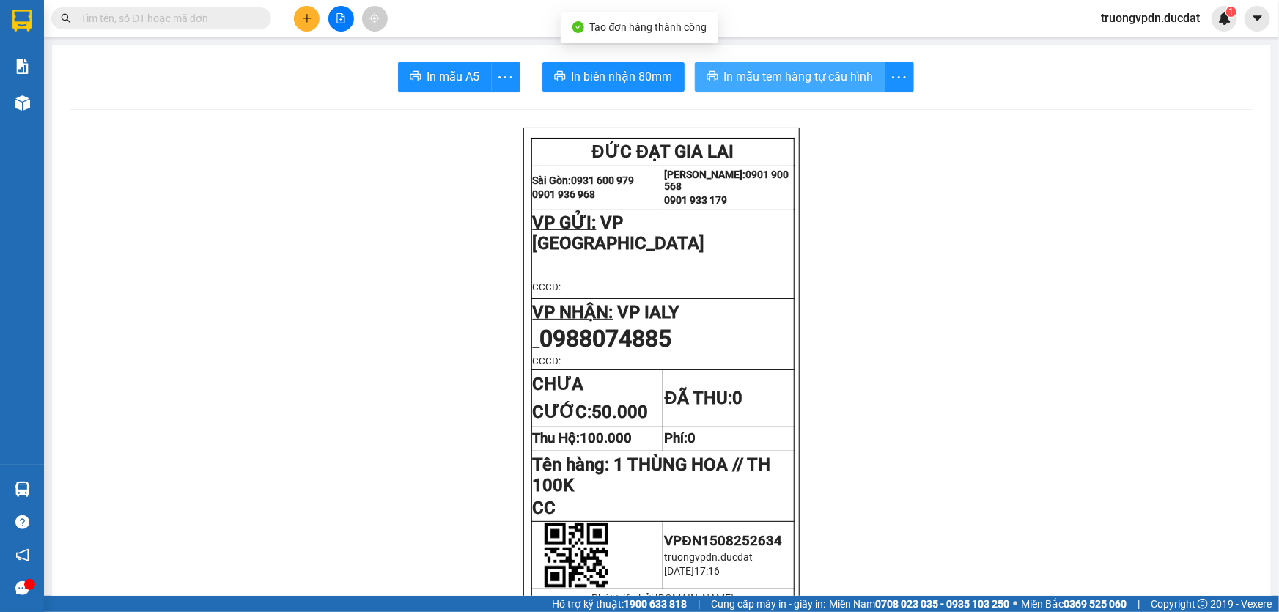
click at [849, 80] on span "In mẫu tem hàng tự cấu hình" at bounding box center [799, 76] width 150 height 18
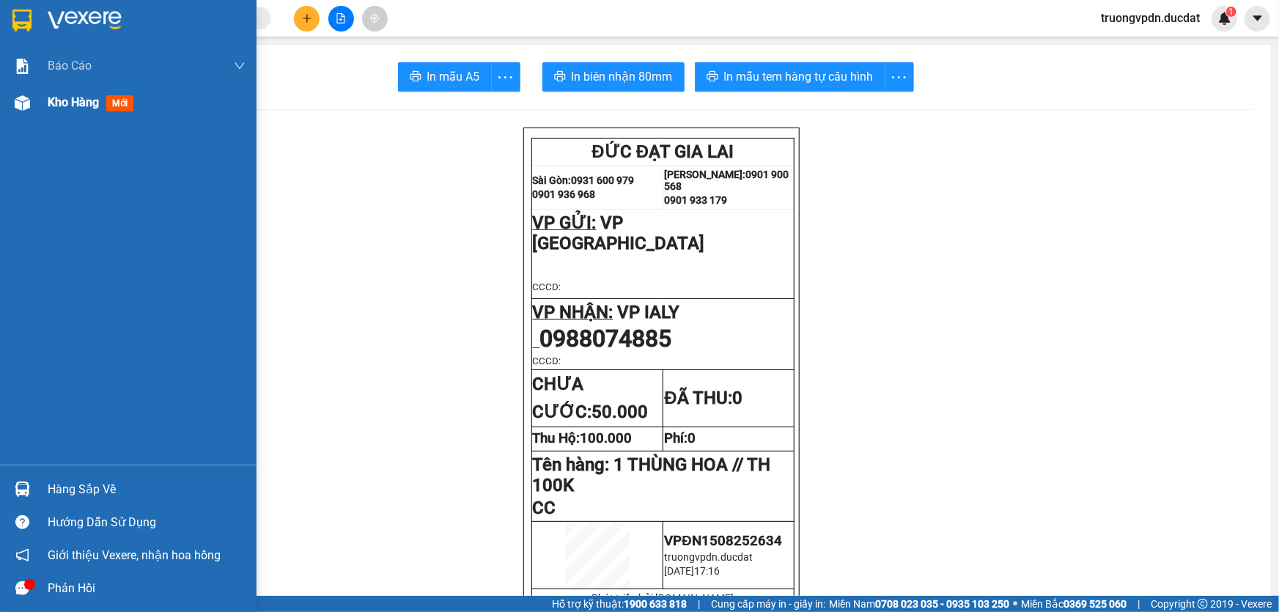
click at [73, 97] on span "Kho hàng" at bounding box center [73, 102] width 51 height 14
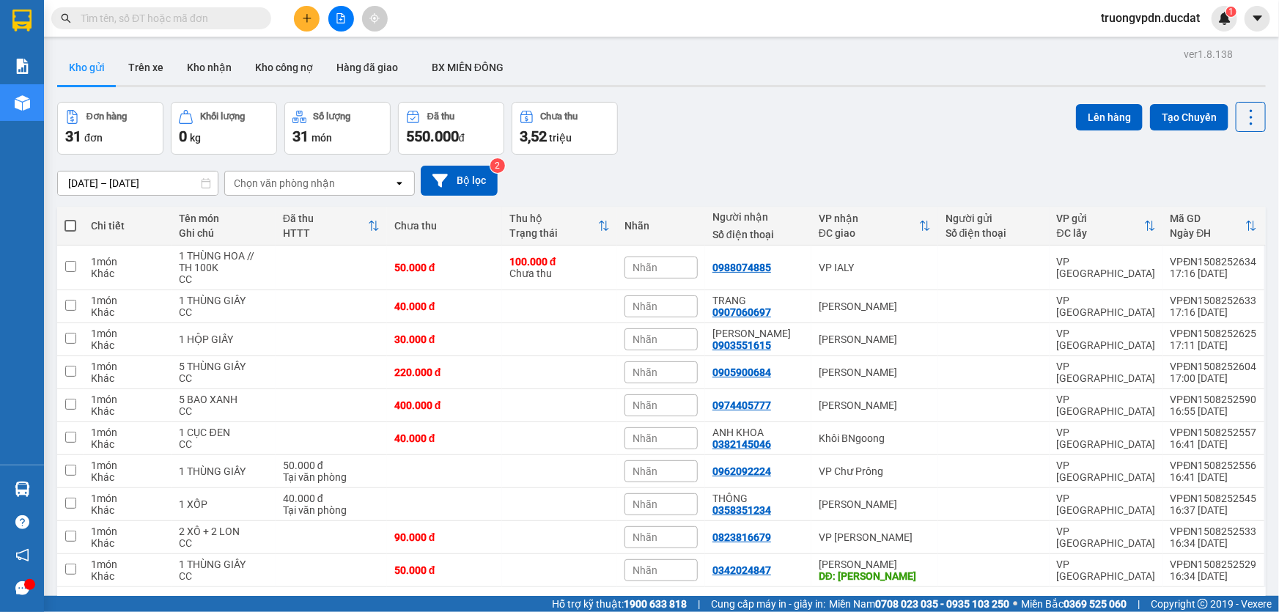
click at [311, 23] on button at bounding box center [307, 19] width 26 height 26
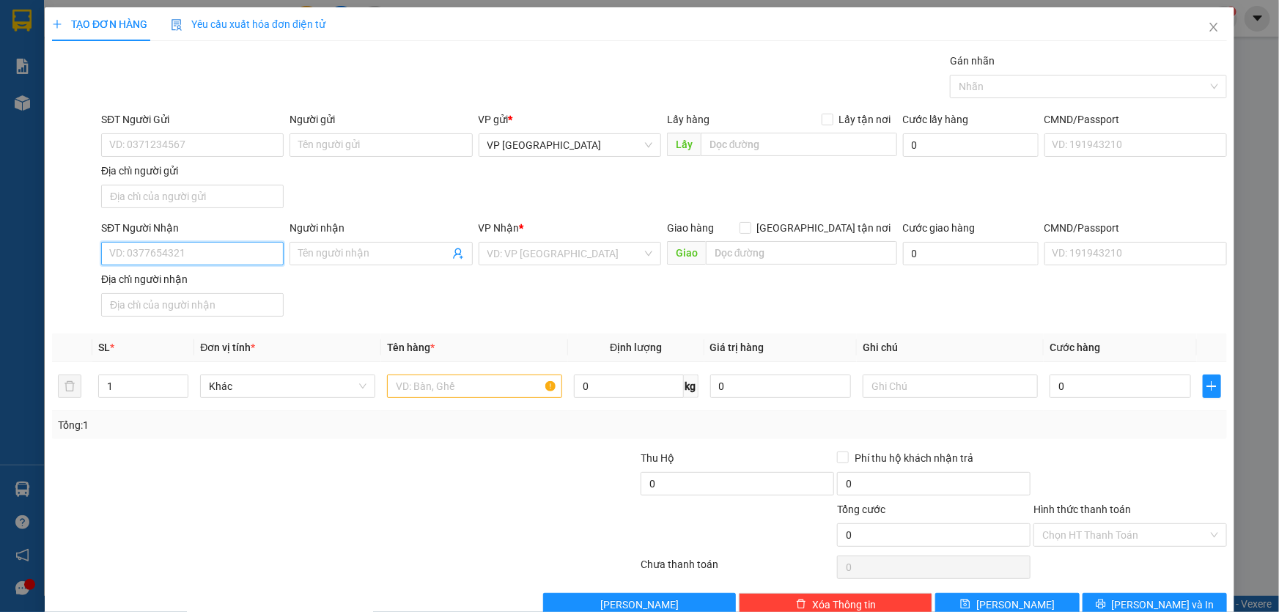
click at [204, 260] on input "SĐT Người Nhận" at bounding box center [192, 253] width 183 height 23
drag, startPoint x: 152, startPoint y: 256, endPoint x: 45, endPoint y: 270, distance: 108.0
click at [45, 270] on div "TẠO ĐƠN HÀNG Yêu cầu xuất hóa đơn điện tử Transit Pickup Surcharge Ids Transit …" at bounding box center [640, 317] width 1190 height 620
click at [185, 286] on div "0905889992" at bounding box center [190, 282] width 163 height 16
click at [443, 391] on input "text" at bounding box center [474, 386] width 175 height 23
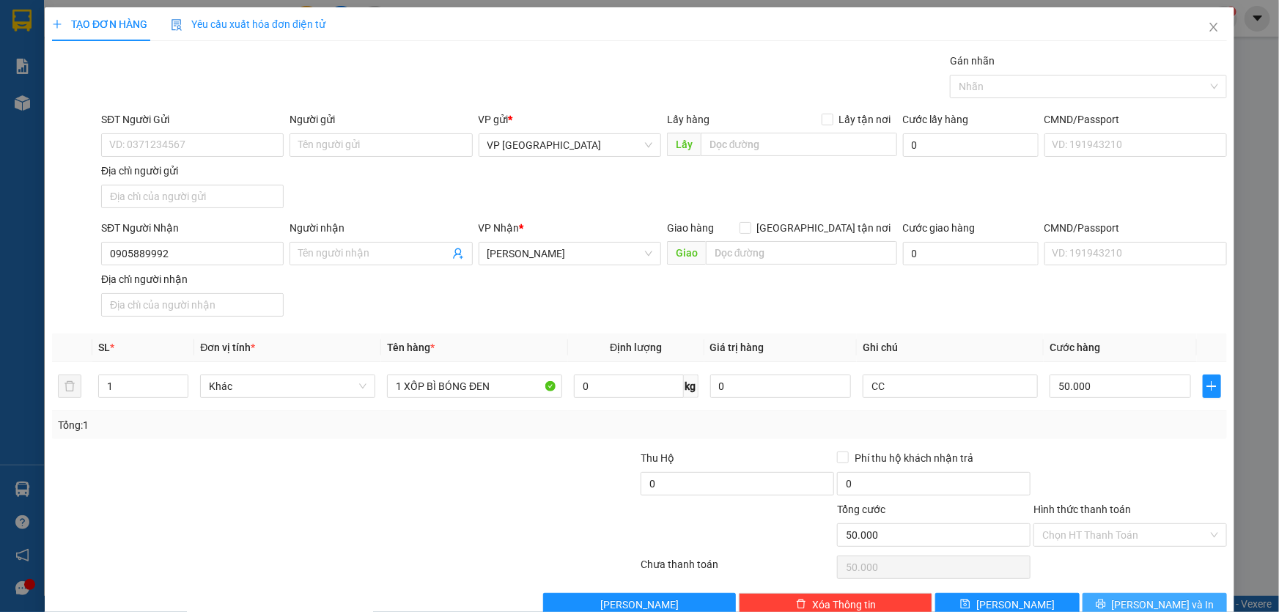
click at [1128, 608] on button "Lưu và In" at bounding box center [1155, 604] width 144 height 23
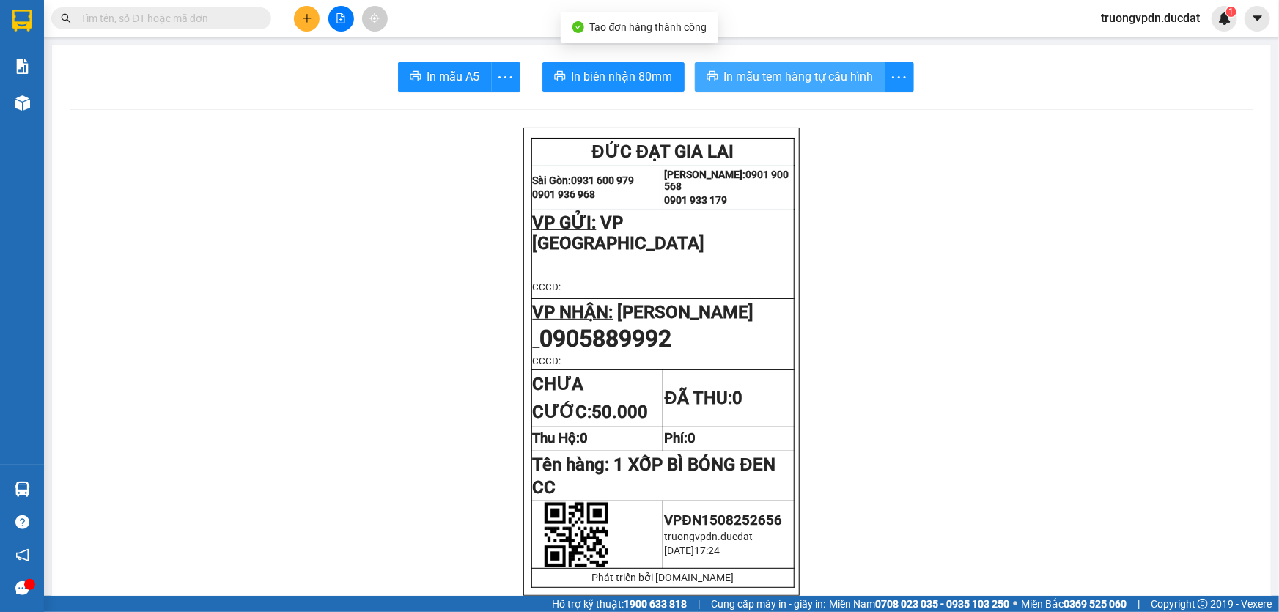
click at [802, 81] on span "In mẫu tem hàng tự cấu hình" at bounding box center [799, 76] width 150 height 18
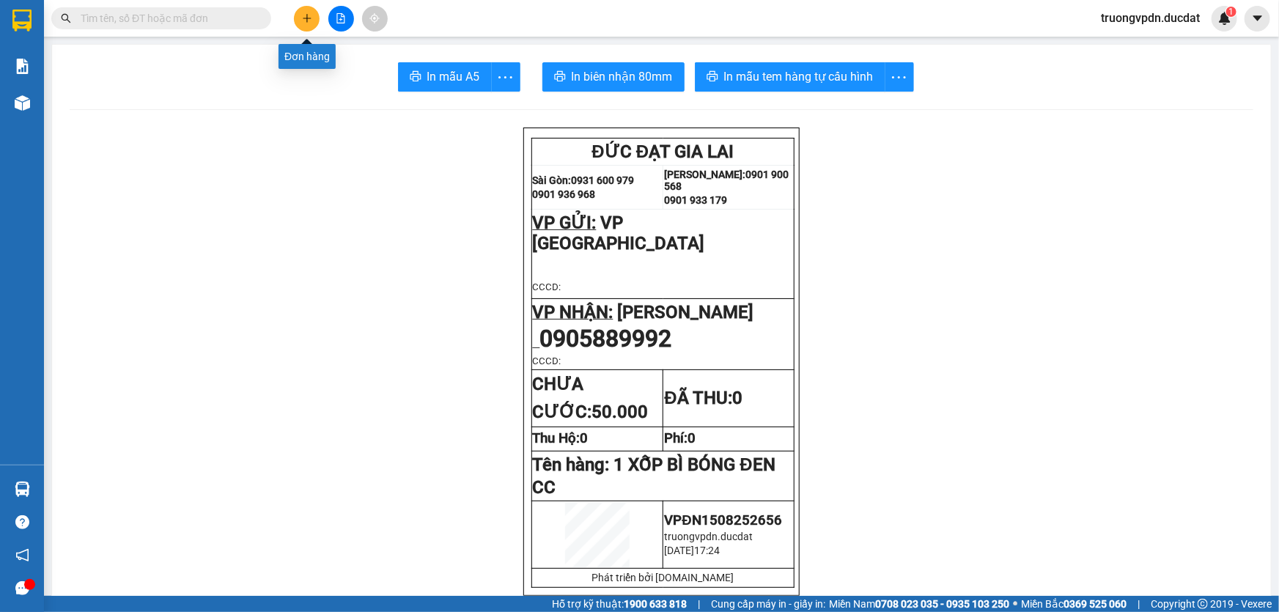
click at [298, 21] on button at bounding box center [307, 19] width 26 height 26
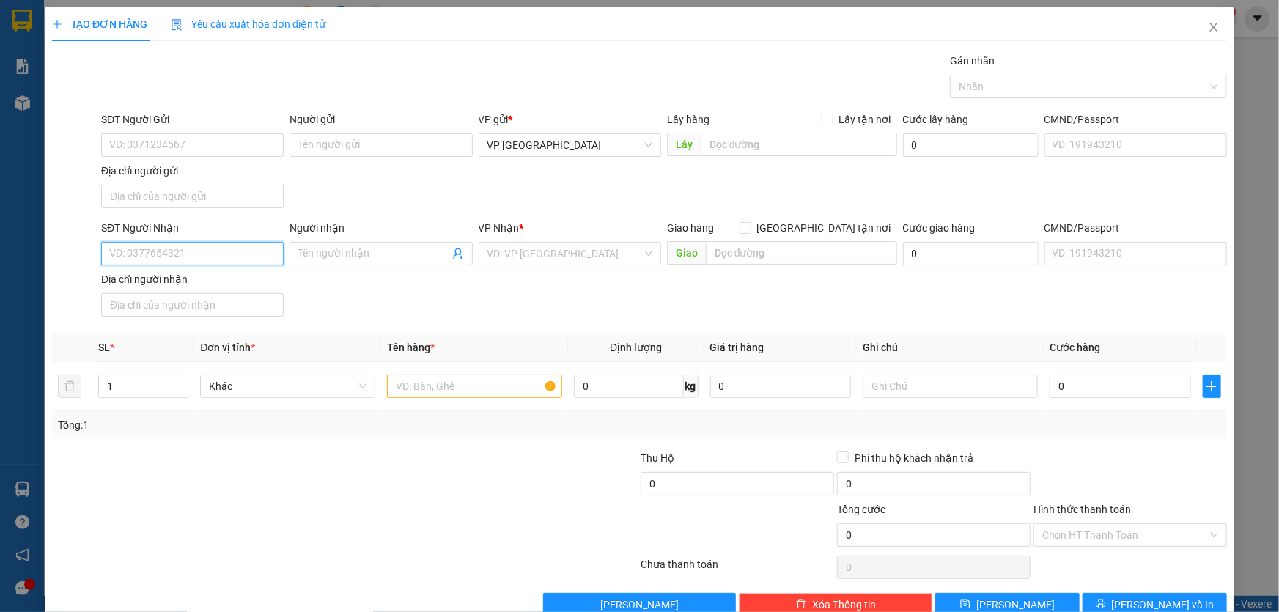
click at [168, 250] on input "SĐT Người Nhận" at bounding box center [192, 253] width 183 height 23
click at [597, 258] on input "search" at bounding box center [564, 254] width 155 height 22
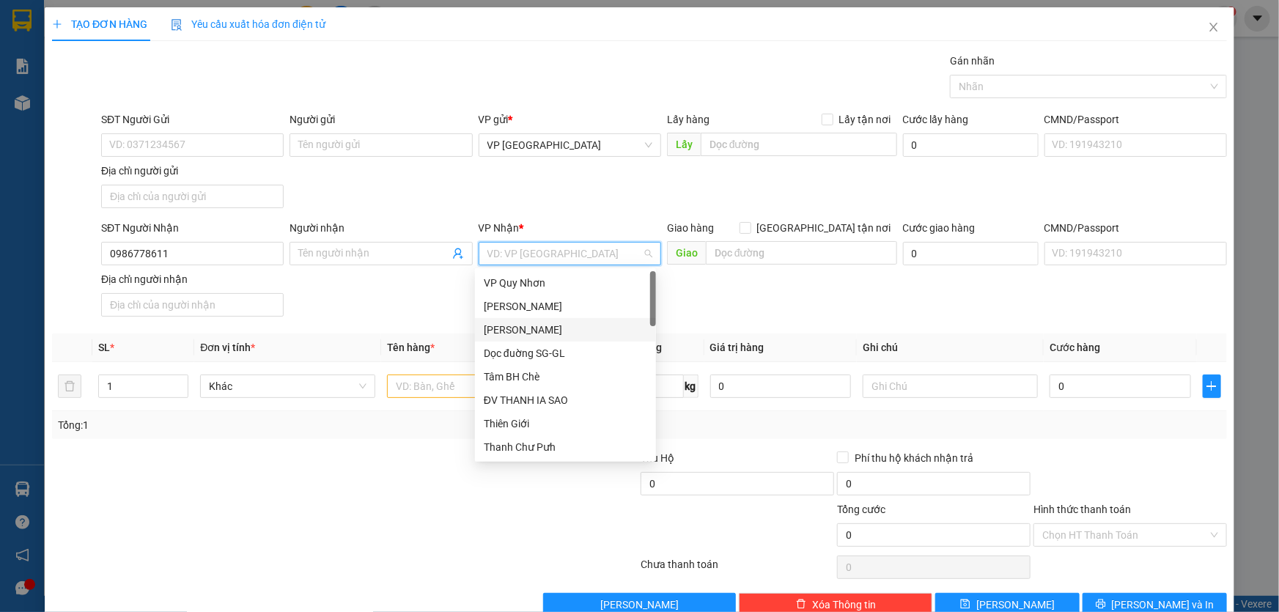
click at [557, 327] on div "[PERSON_NAME]" at bounding box center [565, 330] width 163 height 16
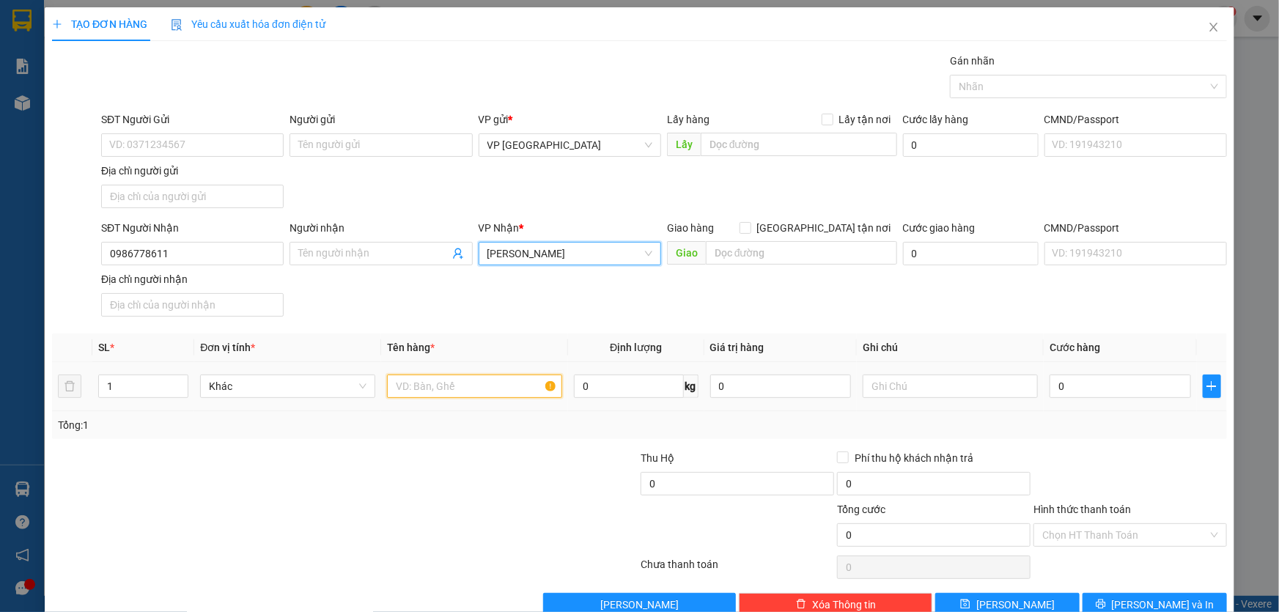
click at [408, 388] on input "text" at bounding box center [474, 386] width 175 height 23
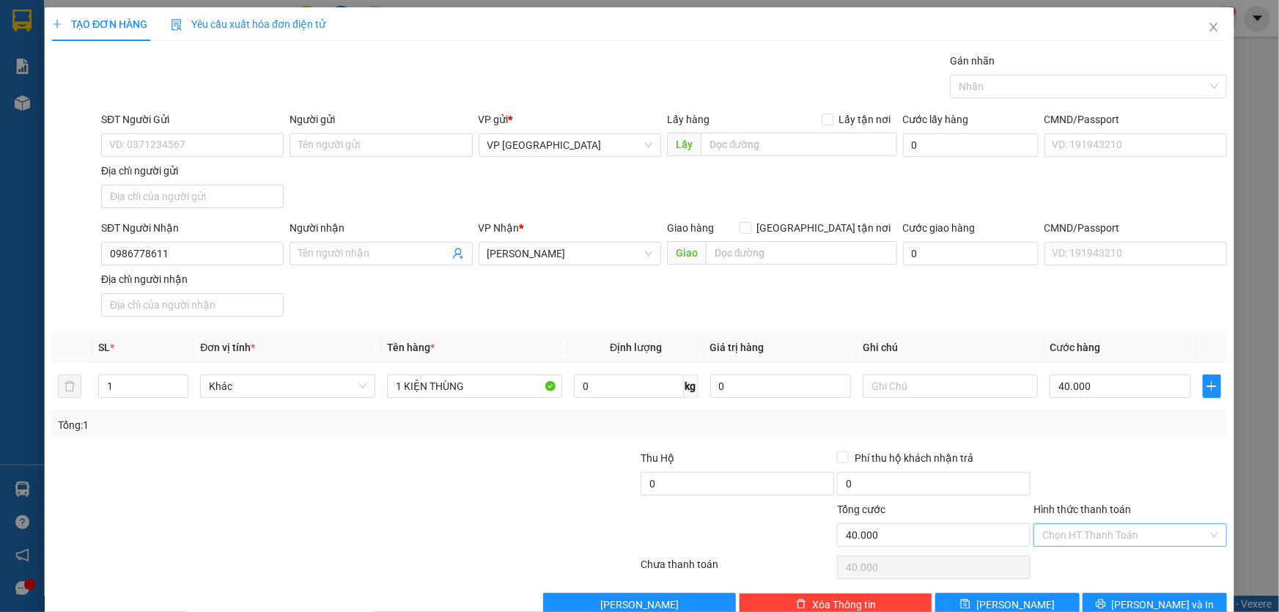
click at [1132, 535] on input "Hình thức thanh toán" at bounding box center [1125, 535] width 166 height 22
click at [1075, 410] on div "Tại văn phòng" at bounding box center [1121, 410] width 174 height 16
click at [1146, 604] on span "Lưu và In" at bounding box center [1163, 605] width 103 height 16
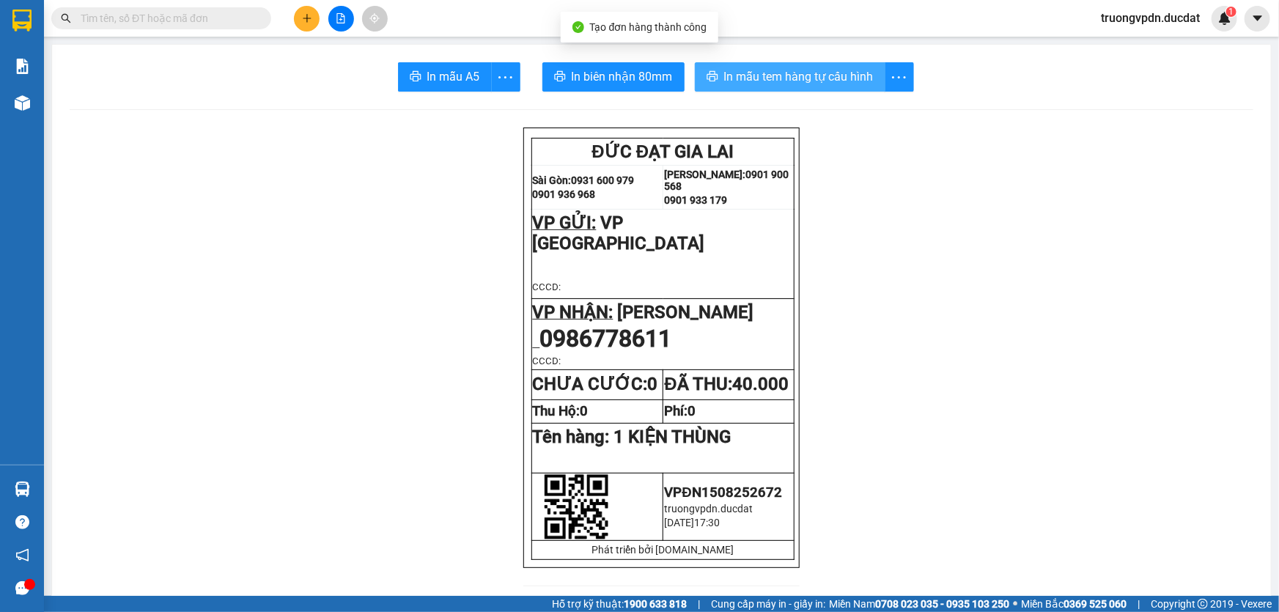
click at [854, 70] on span "In mẫu tem hàng tự cấu hình" at bounding box center [799, 76] width 150 height 18
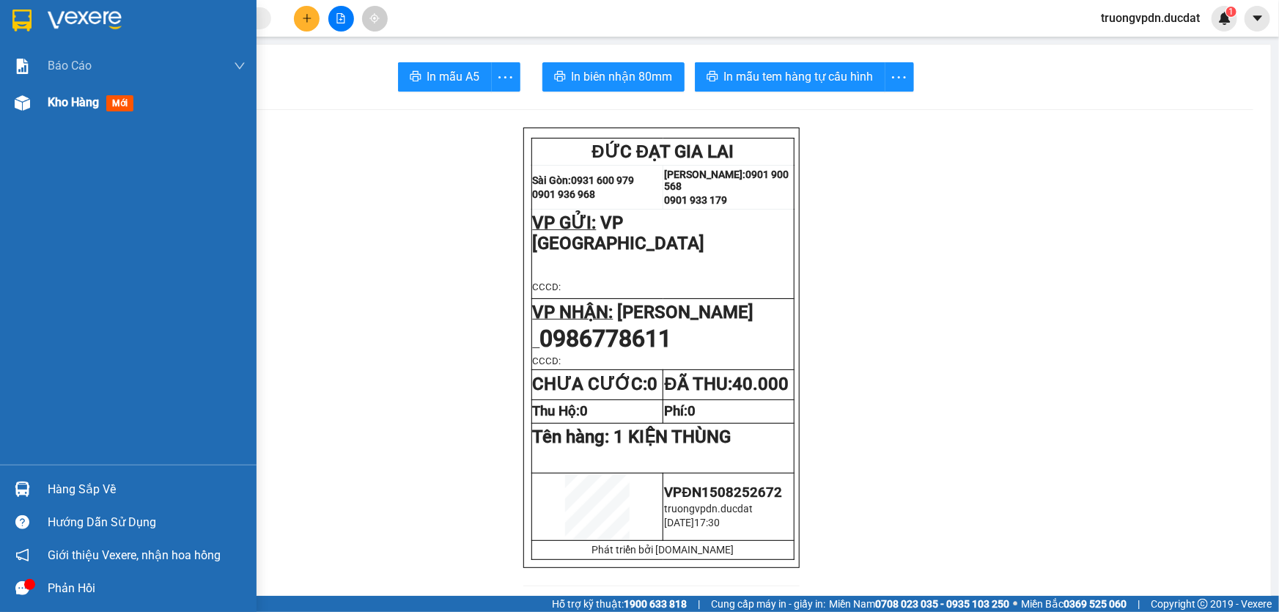
click at [70, 108] on span "Kho hàng" at bounding box center [73, 102] width 51 height 14
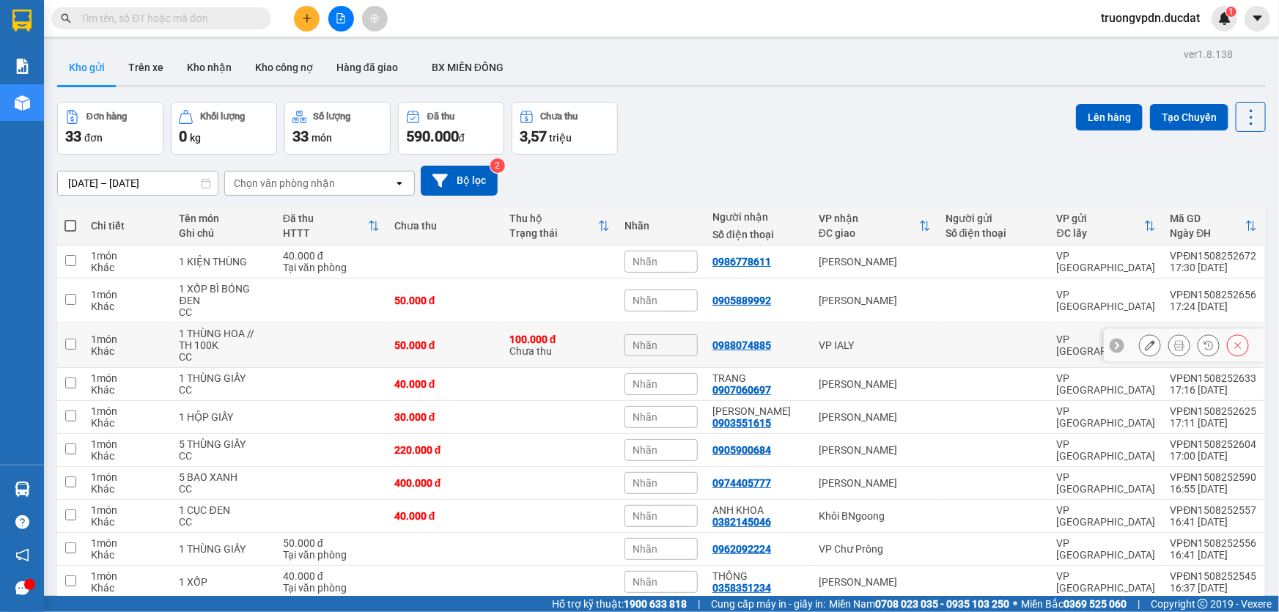
click at [872, 339] on div "VP IALY" at bounding box center [875, 345] width 112 height 12
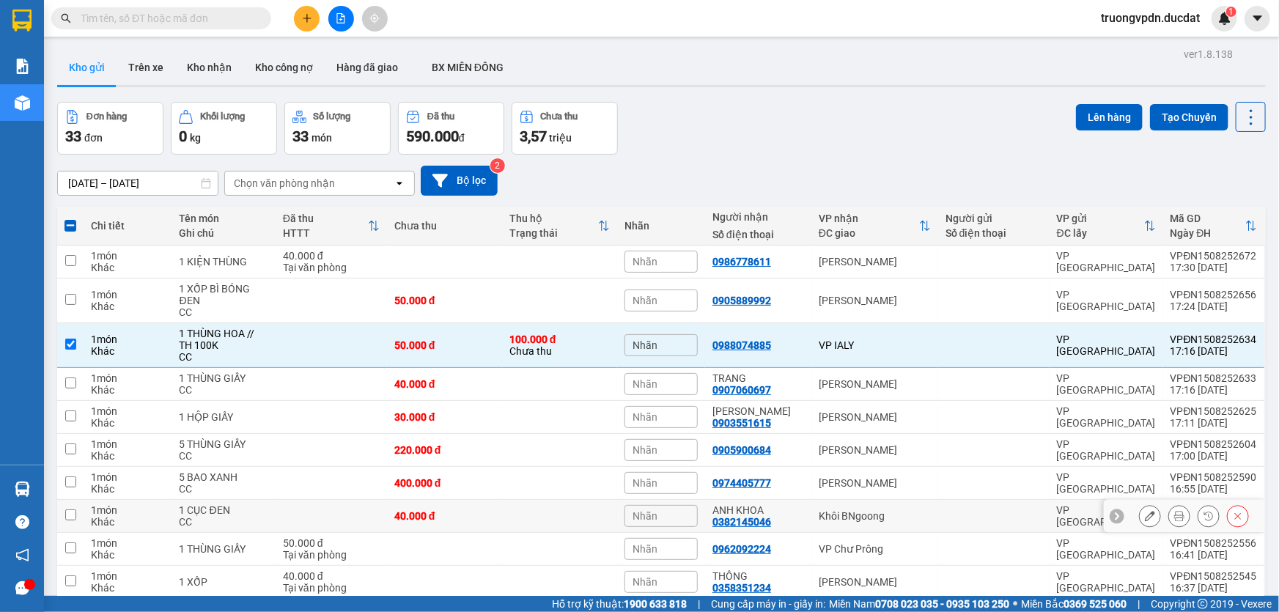
drag, startPoint x: 849, startPoint y: 449, endPoint x: 875, endPoint y: 476, distance: 37.3
click at [848, 510] on div "Khôi BNgoong" at bounding box center [875, 516] width 112 height 12
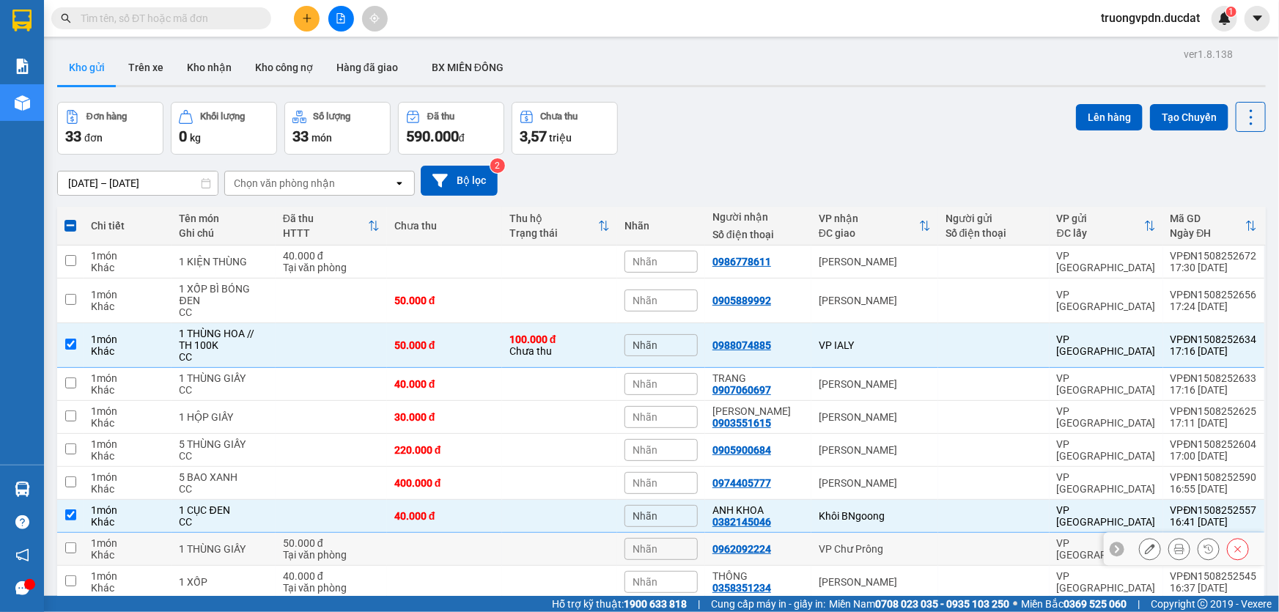
click at [861, 543] on div "VP Chư Prông" at bounding box center [875, 549] width 112 height 12
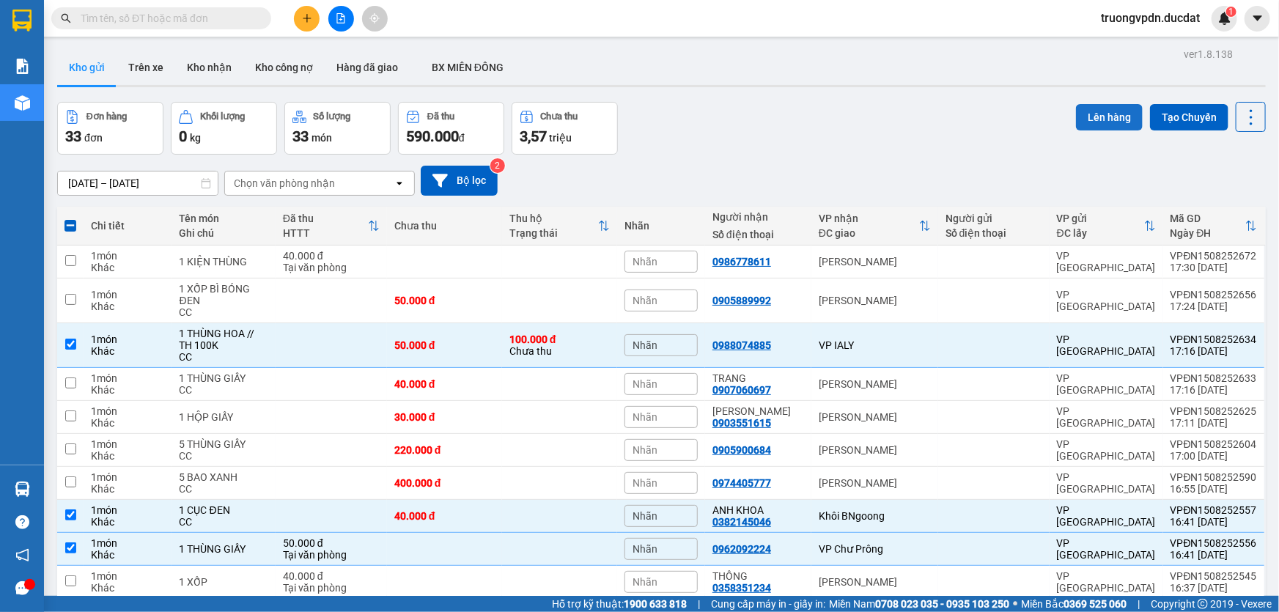
click at [1099, 104] on button "Lên hàng" at bounding box center [1109, 117] width 67 height 26
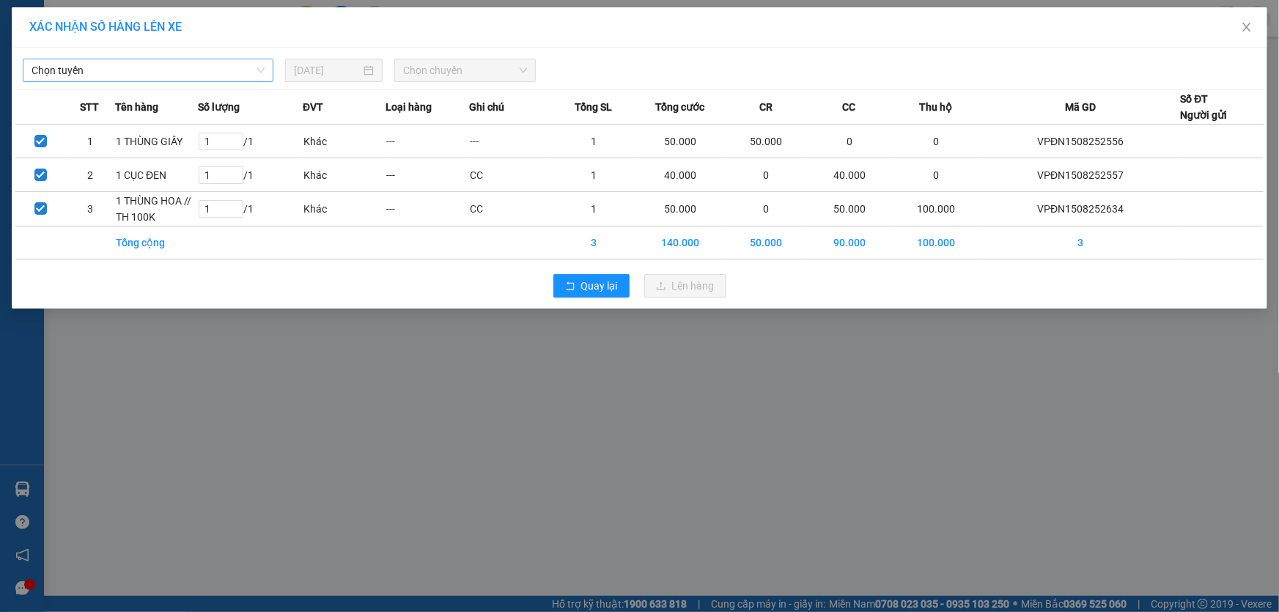
click at [128, 66] on span "Chọn tuyến" at bounding box center [148, 70] width 233 height 22
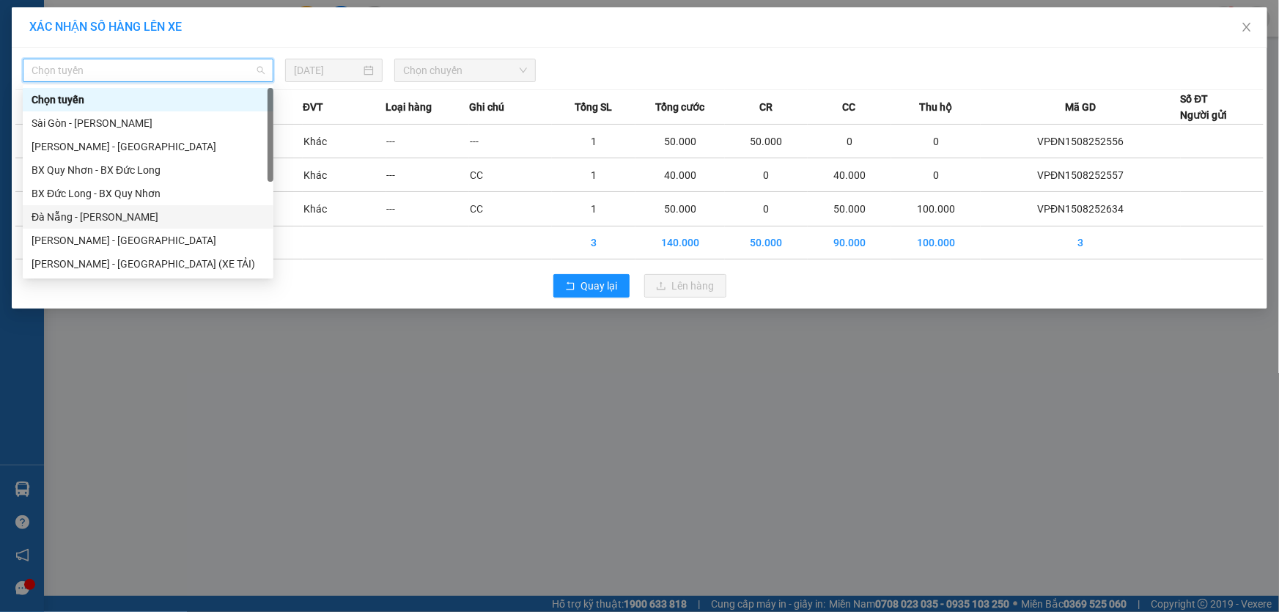
drag, startPoint x: 92, startPoint y: 212, endPoint x: 506, endPoint y: 97, distance: 429.8
click at [95, 209] on div "Đà Nẵng - Gia Lai" at bounding box center [148, 217] width 233 height 16
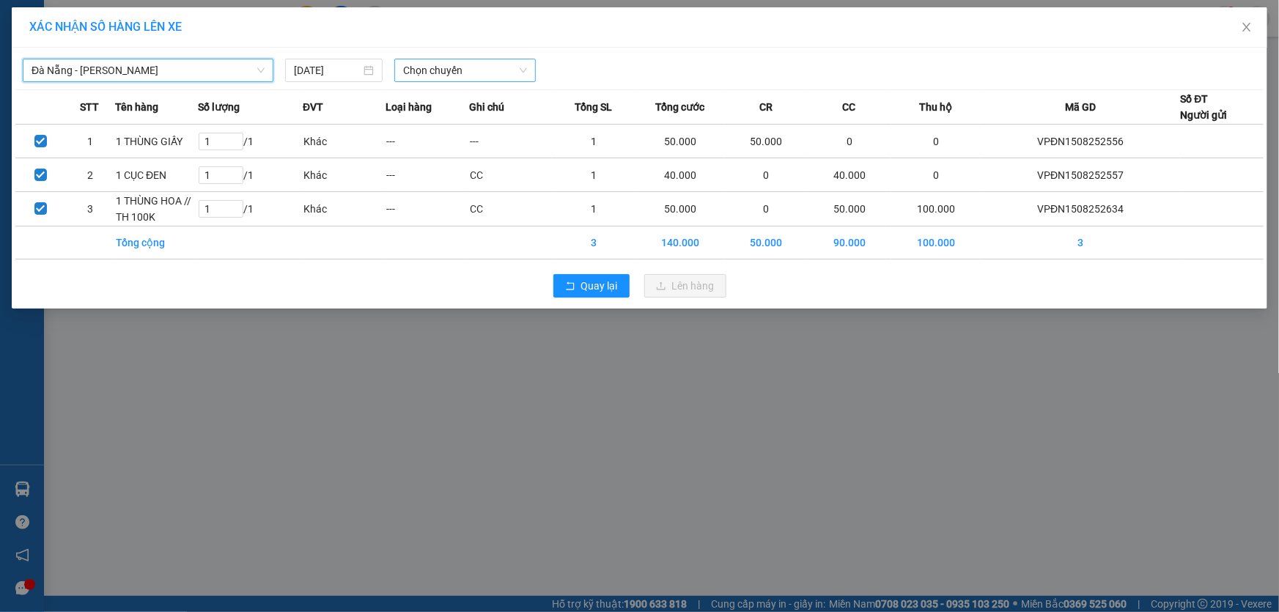
click at [492, 62] on span "Chọn chuyến" at bounding box center [465, 70] width 124 height 22
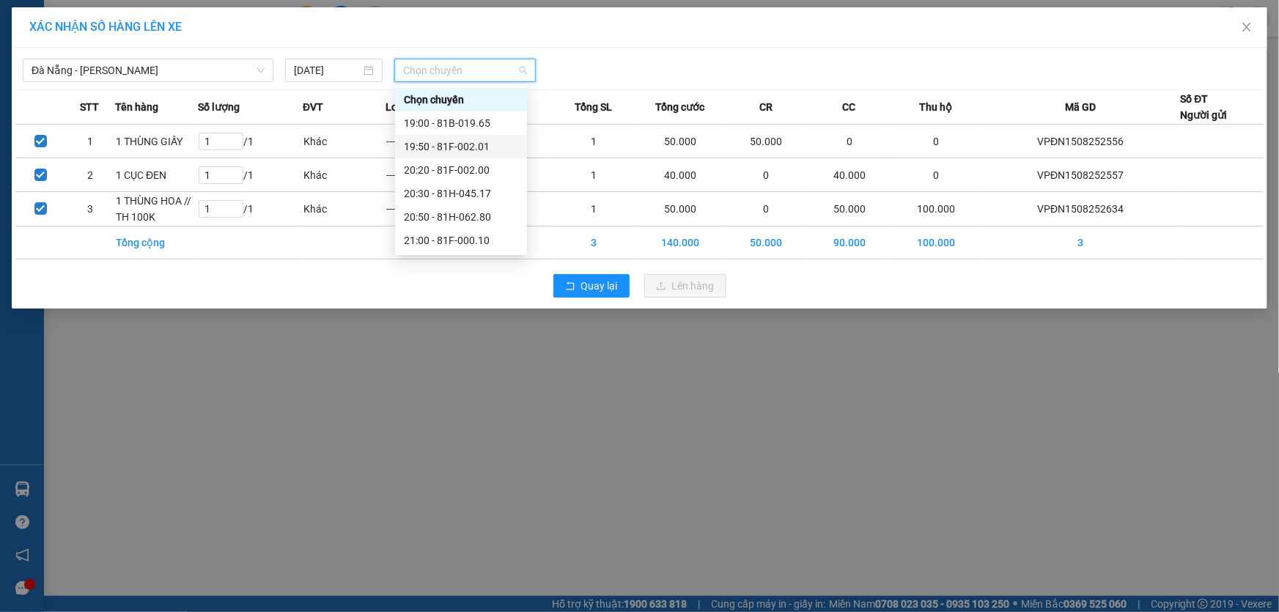
click at [482, 145] on div "19:50 - 81F-002.01" at bounding box center [461, 147] width 114 height 16
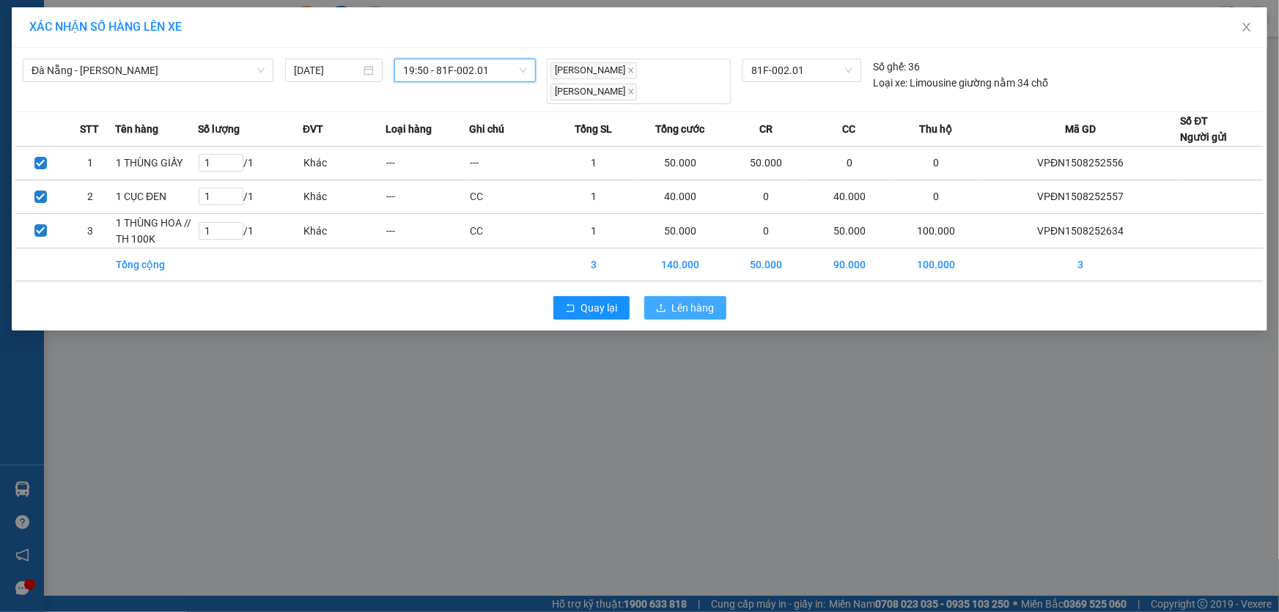
click at [688, 300] on span "Lên hàng" at bounding box center [693, 308] width 43 height 16
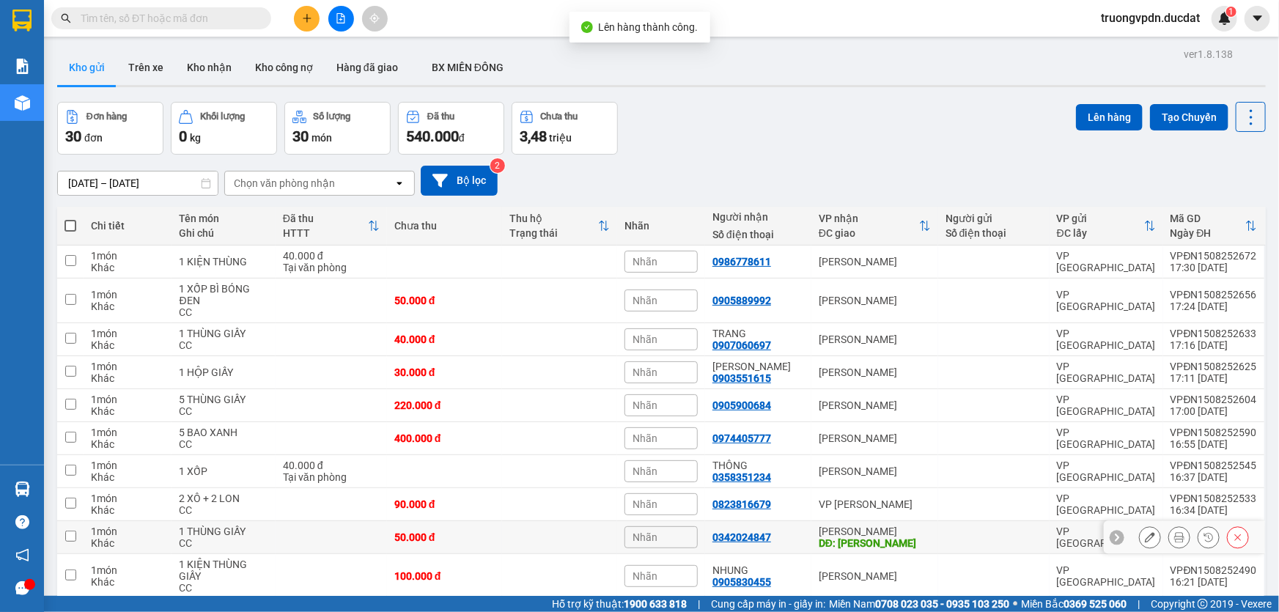
click at [873, 526] on div "[PERSON_NAME]" at bounding box center [875, 532] width 112 height 12
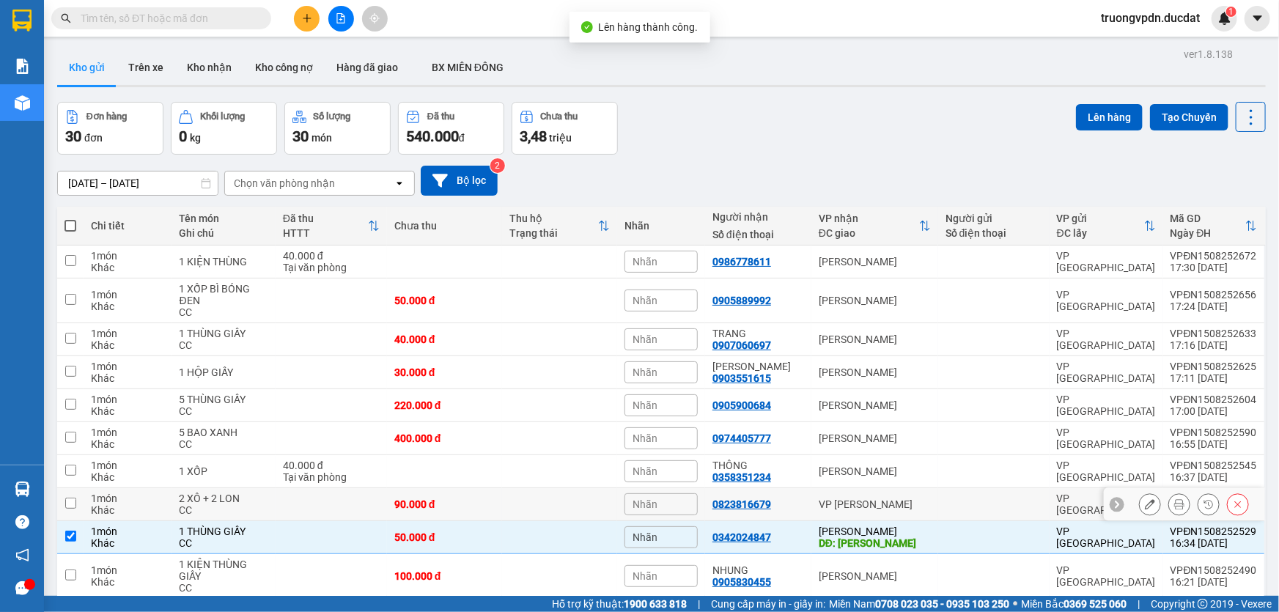
click at [866, 498] on div "VP [PERSON_NAME]" at bounding box center [875, 504] width 112 height 12
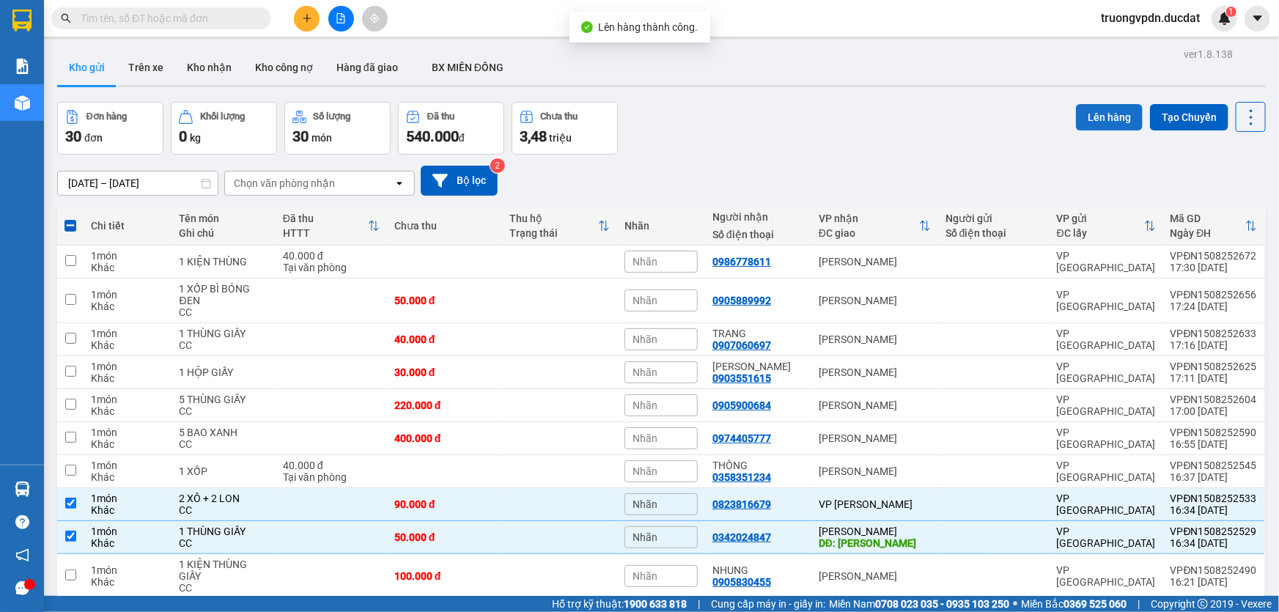
click at [1079, 104] on button "Lên hàng" at bounding box center [1109, 117] width 67 height 26
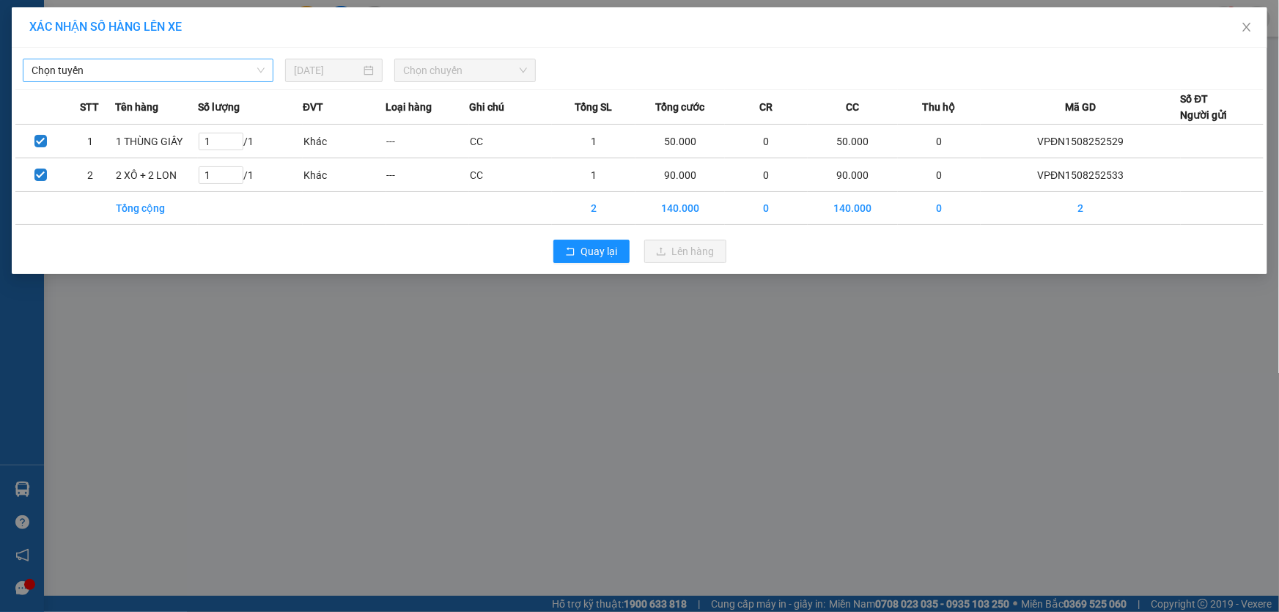
click at [151, 72] on span "Chọn tuyến" at bounding box center [148, 70] width 233 height 22
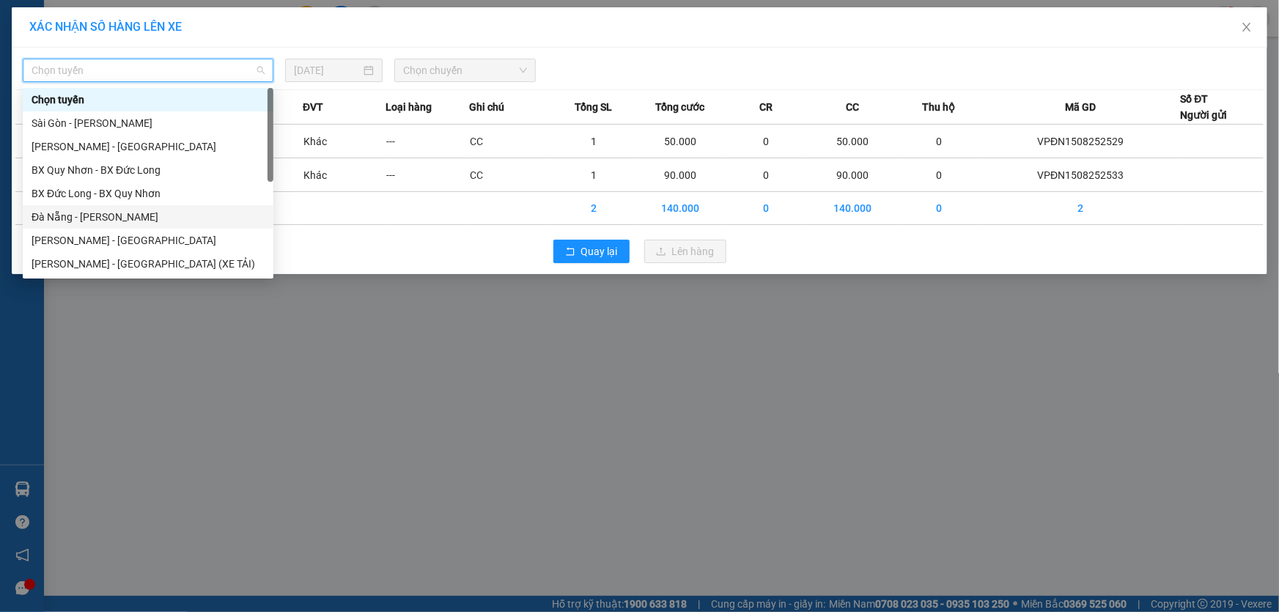
click at [97, 218] on div "Đà Nẵng - Gia Lai" at bounding box center [148, 217] width 233 height 16
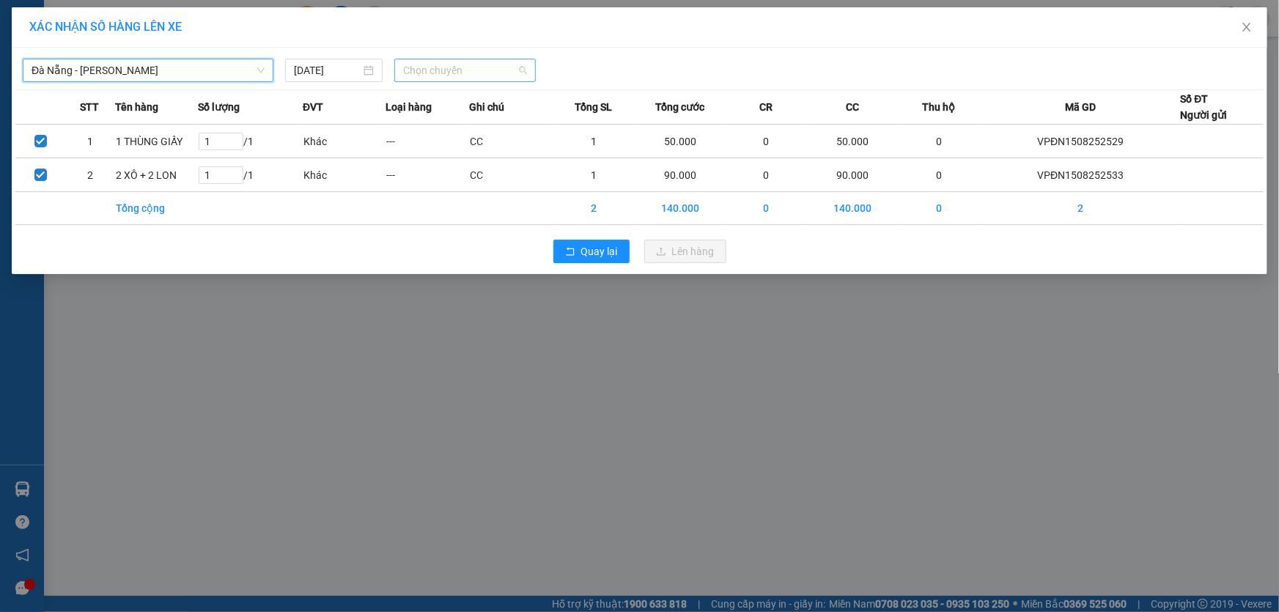
click at [482, 68] on span "Chọn chuyến" at bounding box center [465, 70] width 124 height 22
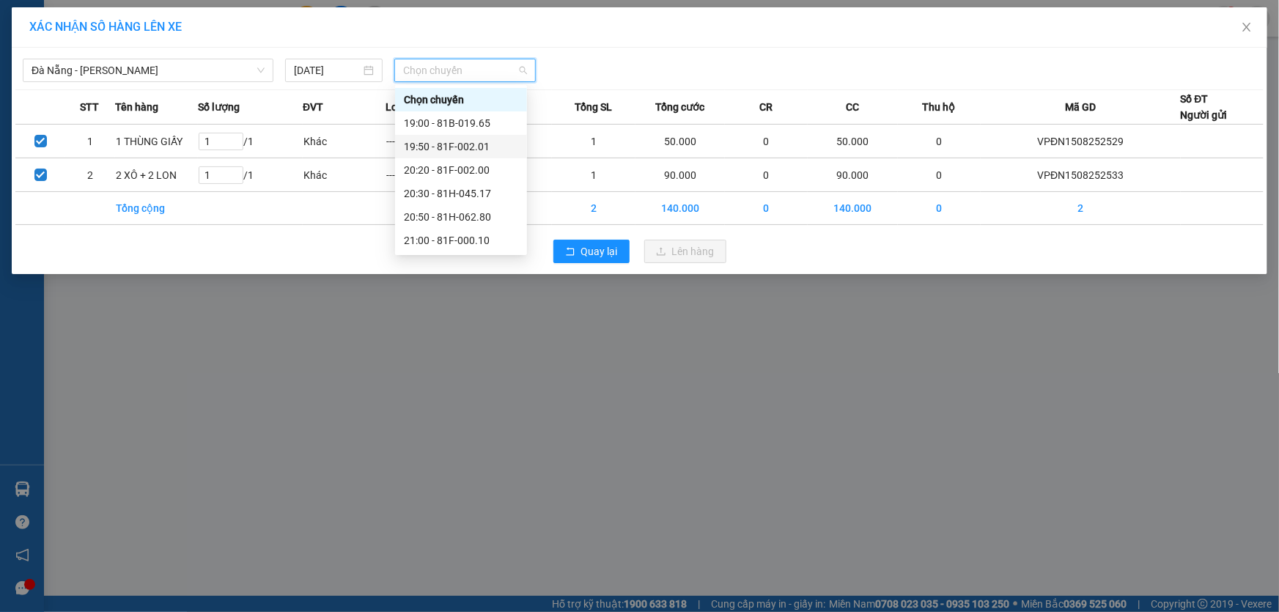
click at [462, 146] on div "19:50 - 81F-002.01" at bounding box center [461, 147] width 114 height 16
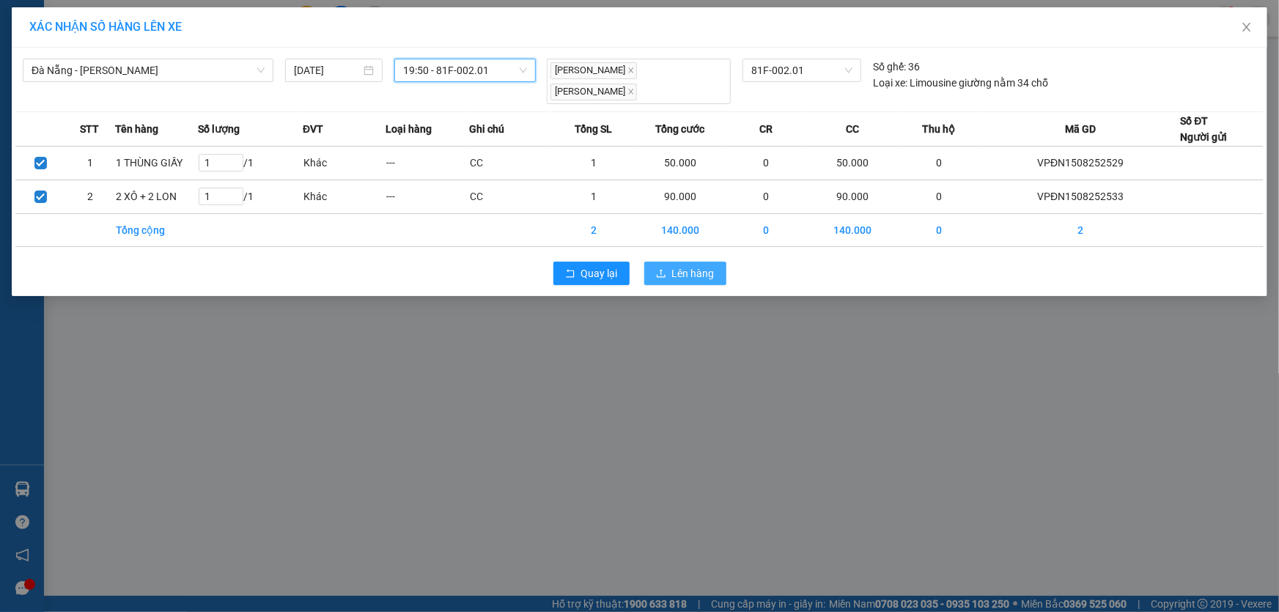
click at [663, 266] on button "Lên hàng" at bounding box center [685, 273] width 82 height 23
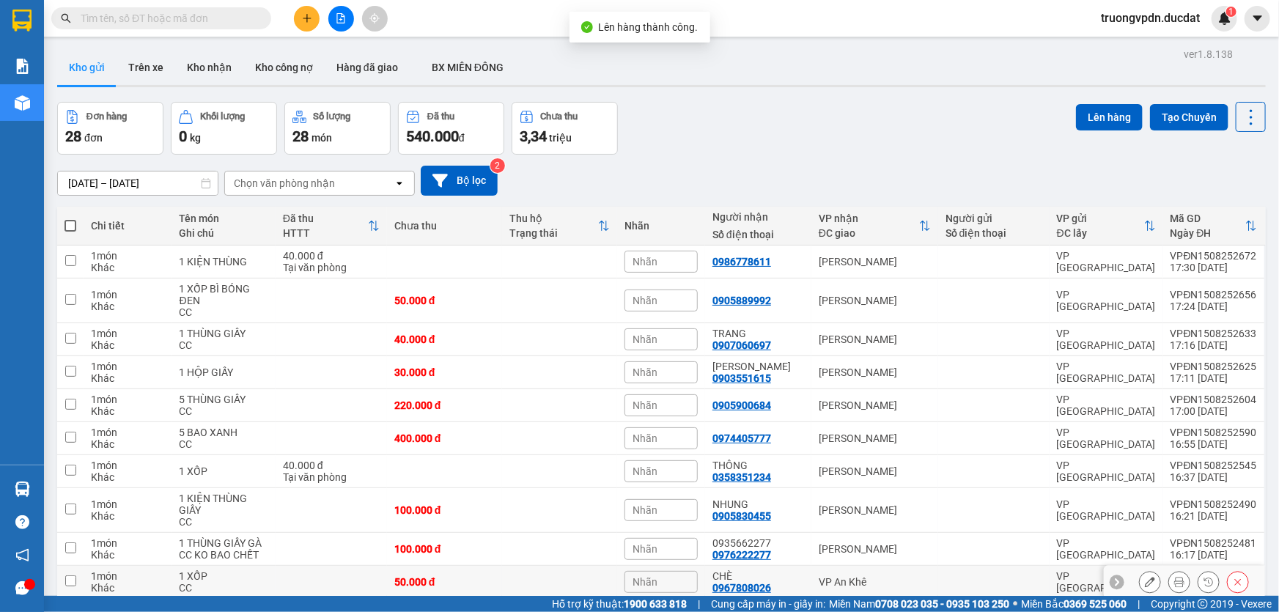
click at [902, 566] on td "VP An Khê" at bounding box center [874, 582] width 127 height 33
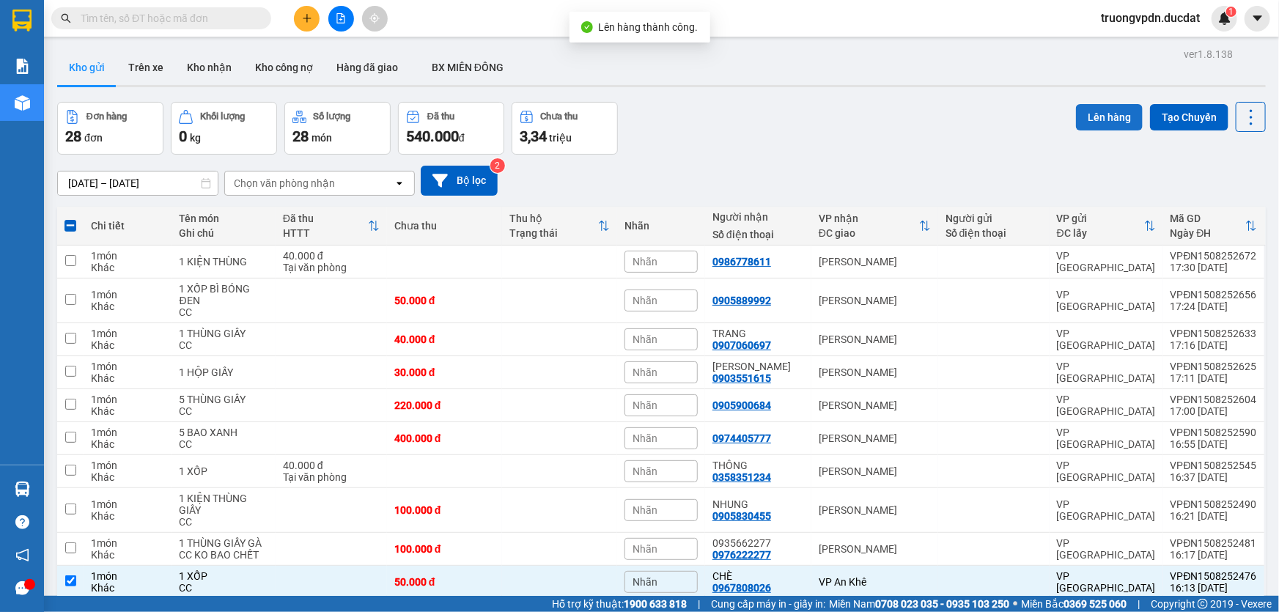
click at [1107, 104] on button "Lên hàng" at bounding box center [1109, 117] width 67 height 26
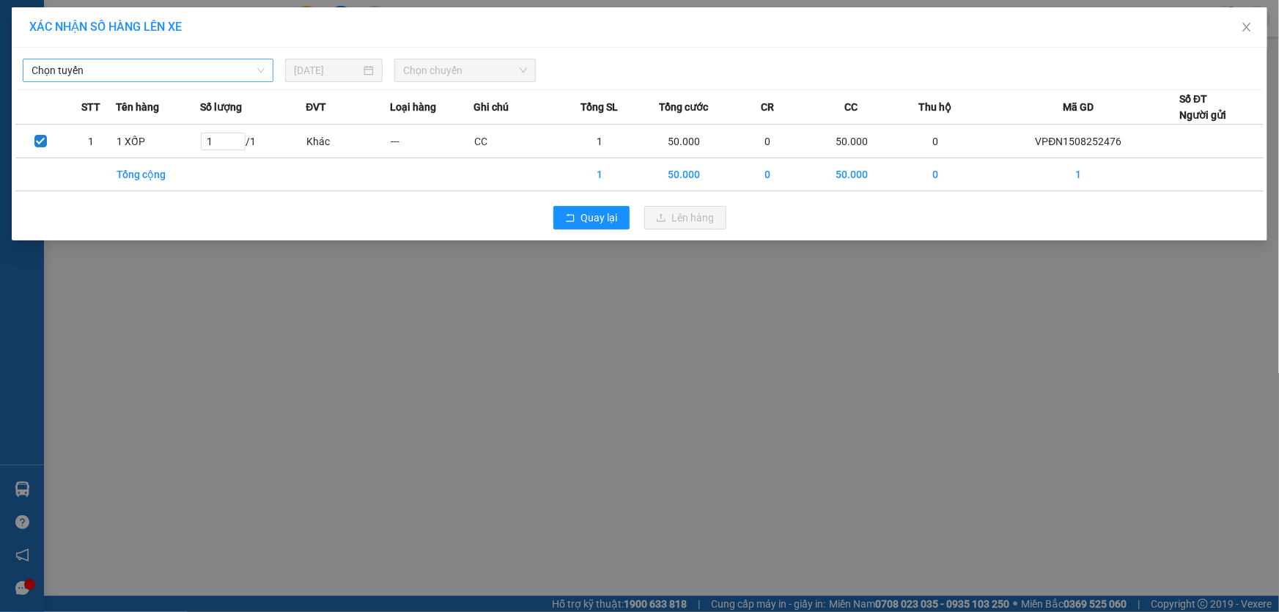
click at [114, 70] on span "Chọn tuyến" at bounding box center [148, 70] width 233 height 22
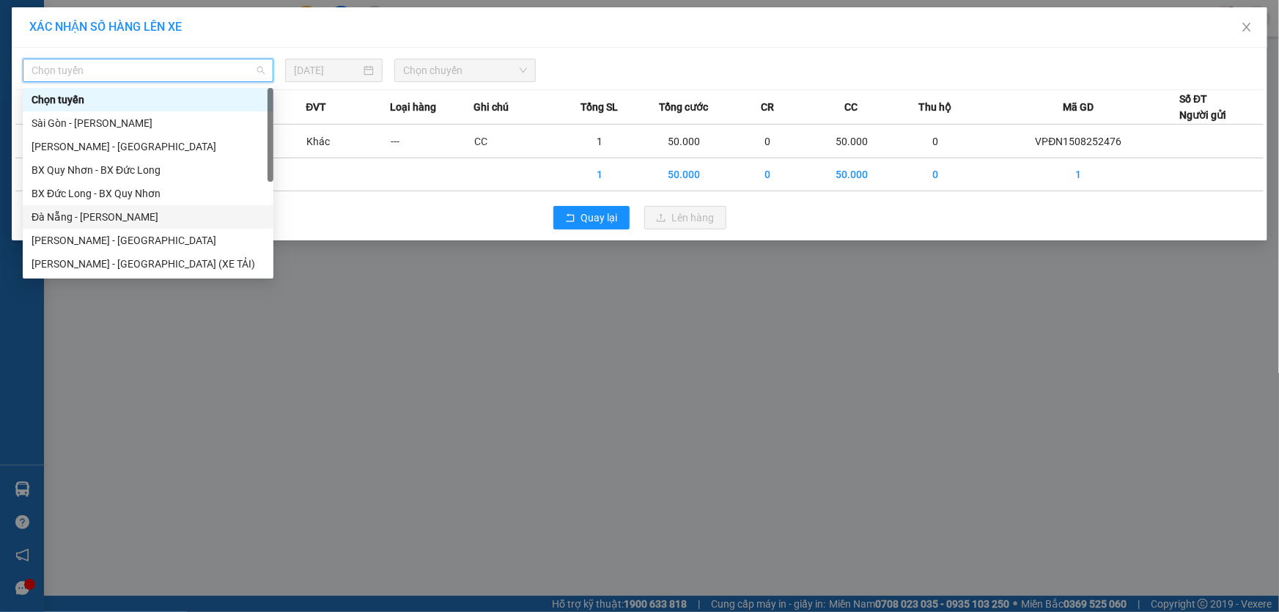
click at [90, 215] on div "Đà Nẵng - Gia Lai" at bounding box center [148, 217] width 233 height 16
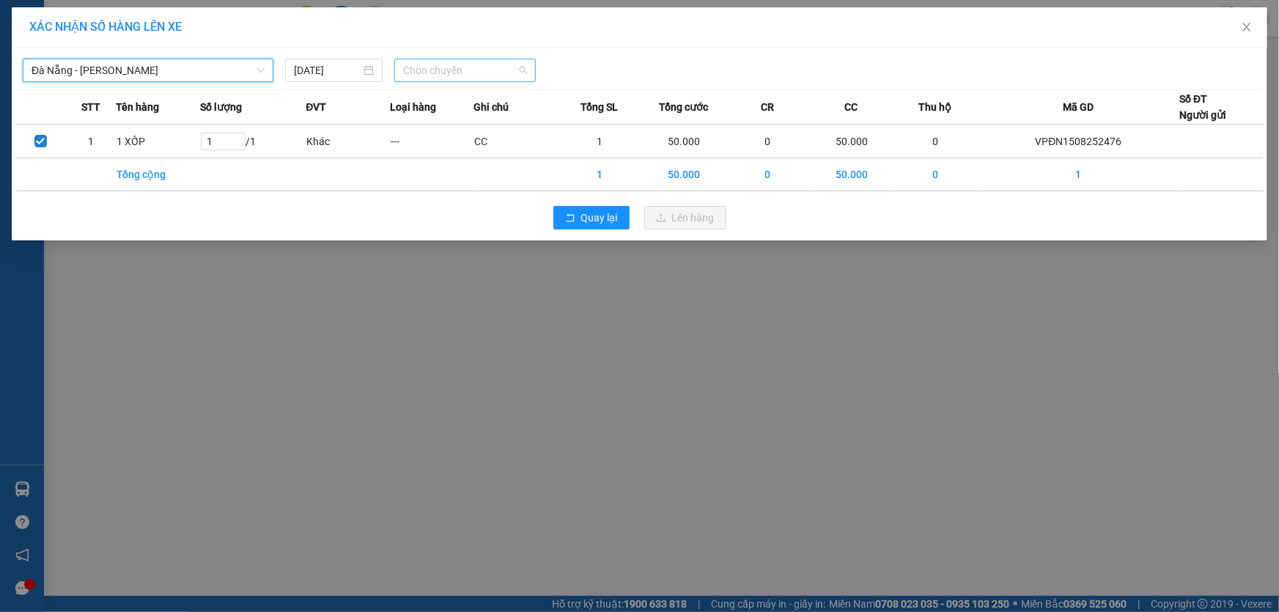
click at [433, 81] on div "Chọn chuyến" at bounding box center [464, 70] width 141 height 23
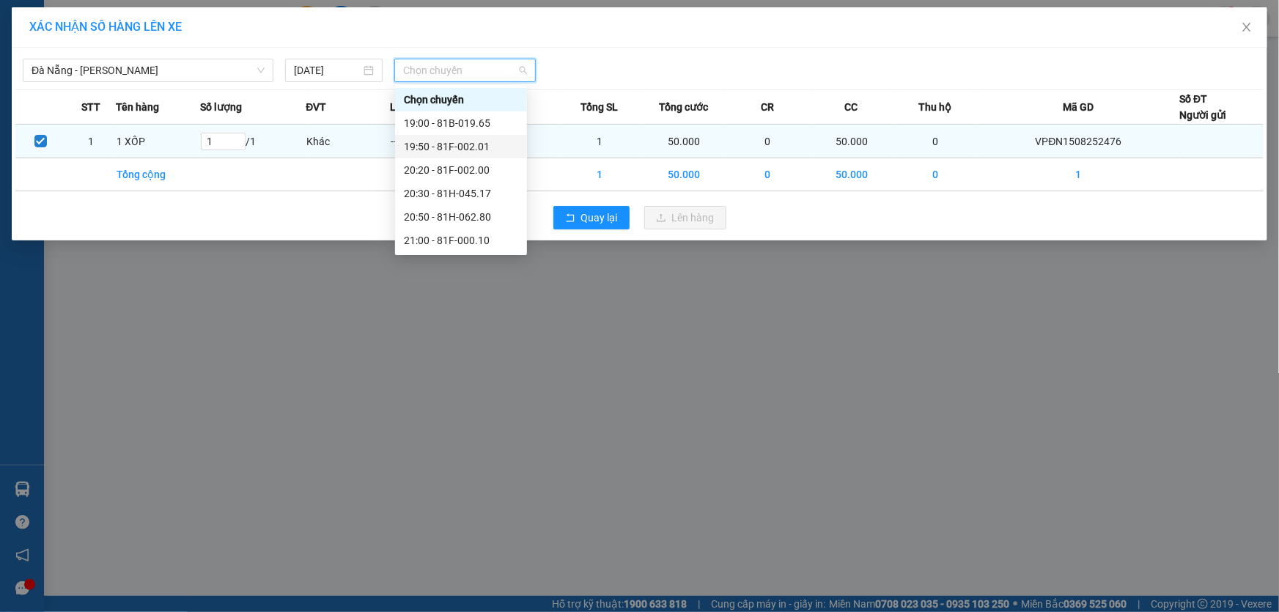
drag, startPoint x: 471, startPoint y: 147, endPoint x: 547, endPoint y: 155, distance: 76.6
click at [470, 147] on div "19:50 - 81F-002.01" at bounding box center [461, 147] width 114 height 16
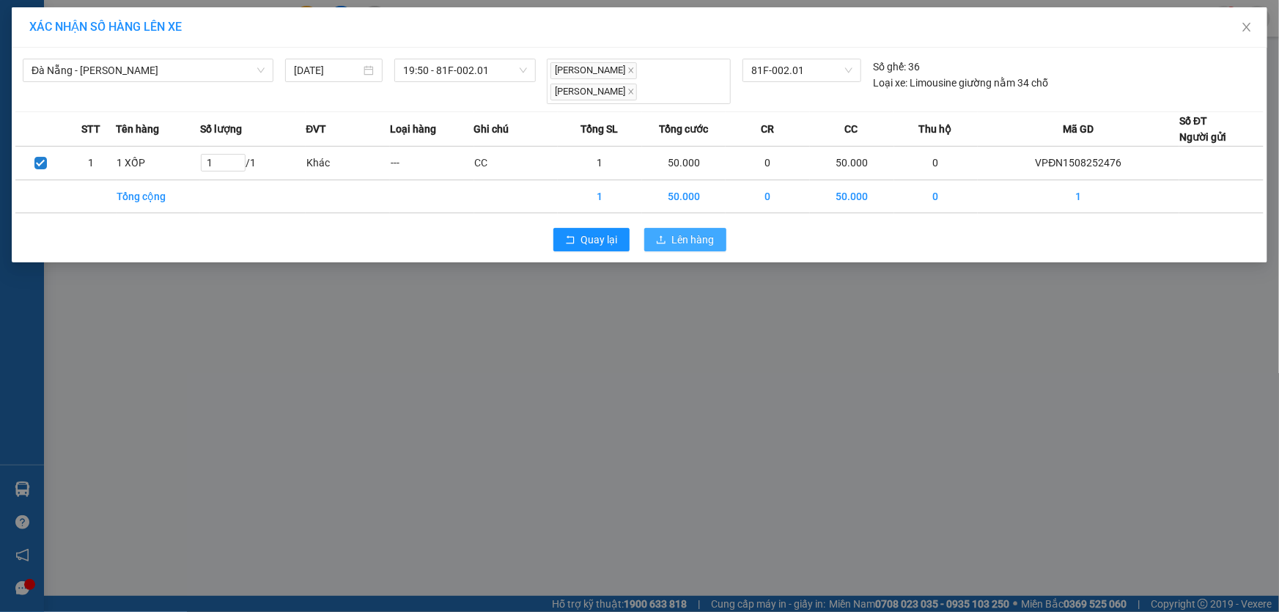
click at [685, 234] on span "Lên hàng" at bounding box center [693, 240] width 43 height 16
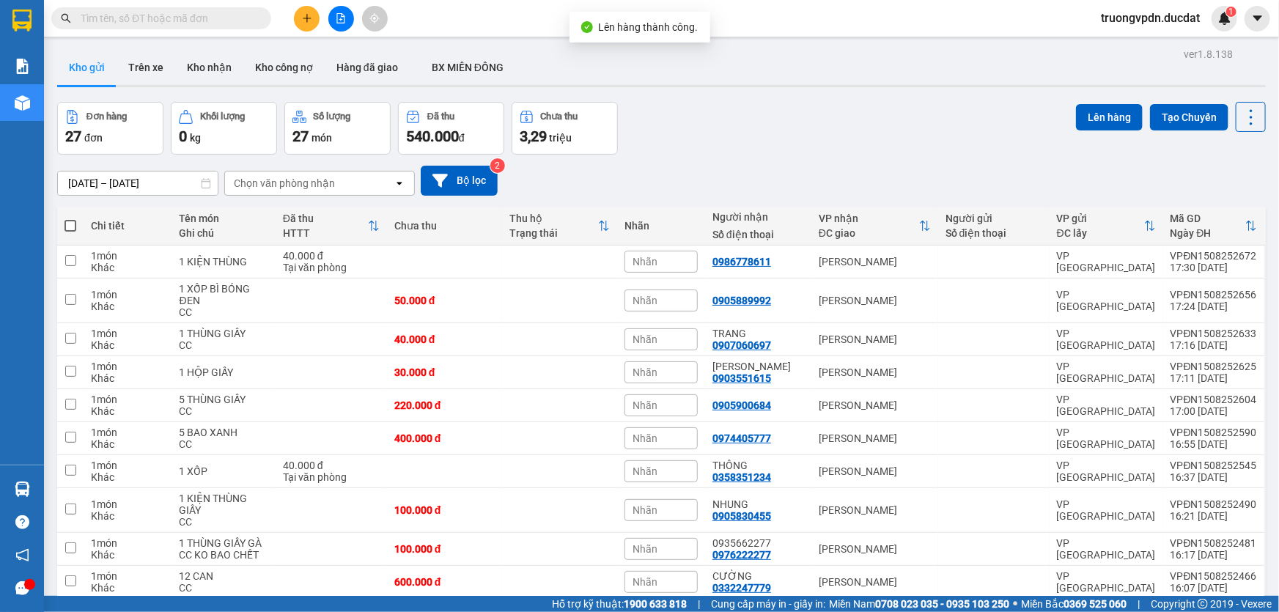
click at [1072, 611] on button "2" at bounding box center [1080, 622] width 22 height 22
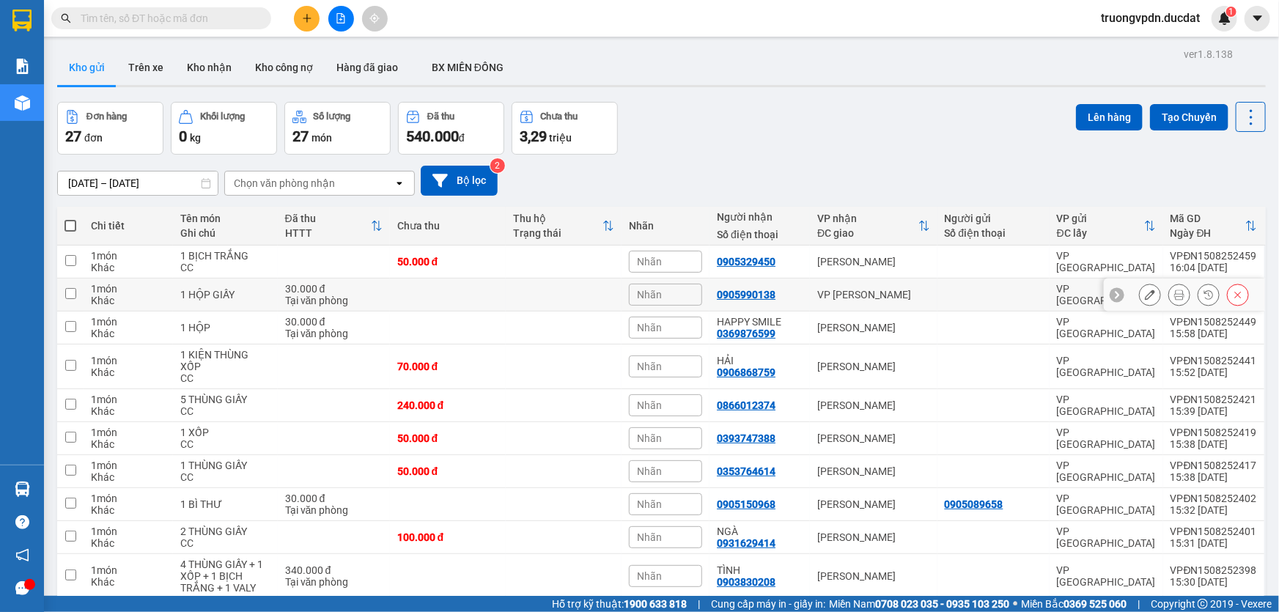
click at [883, 289] on div "VP [PERSON_NAME]" at bounding box center [873, 295] width 113 height 12
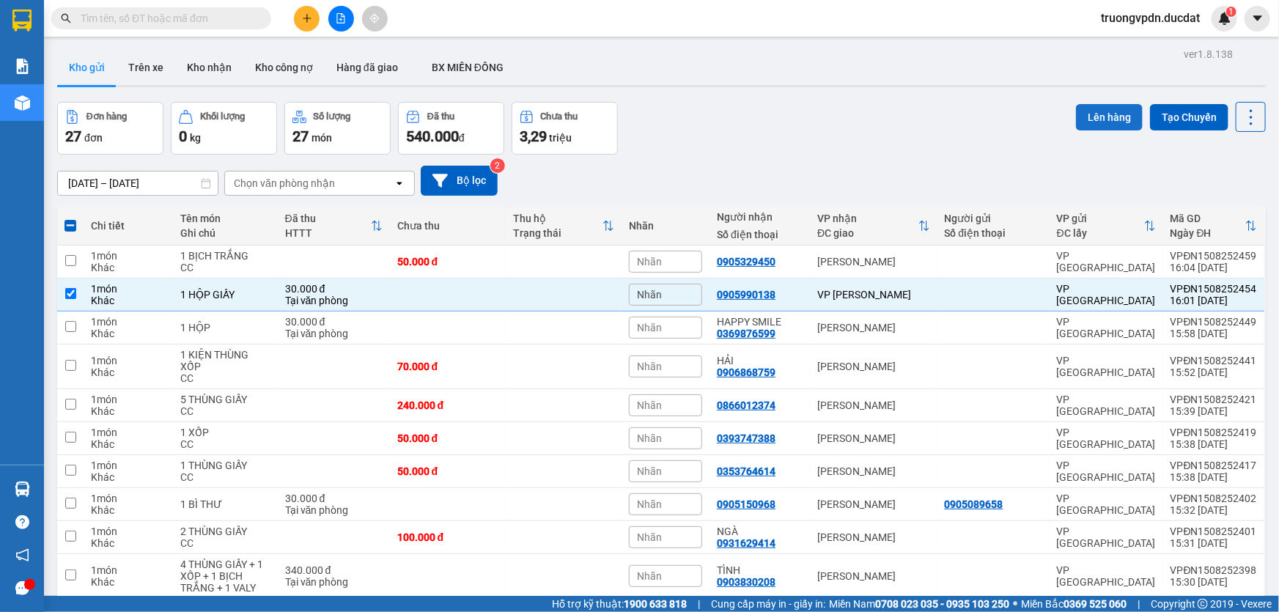
click at [1097, 104] on button "Lên hàng" at bounding box center [1109, 117] width 67 height 26
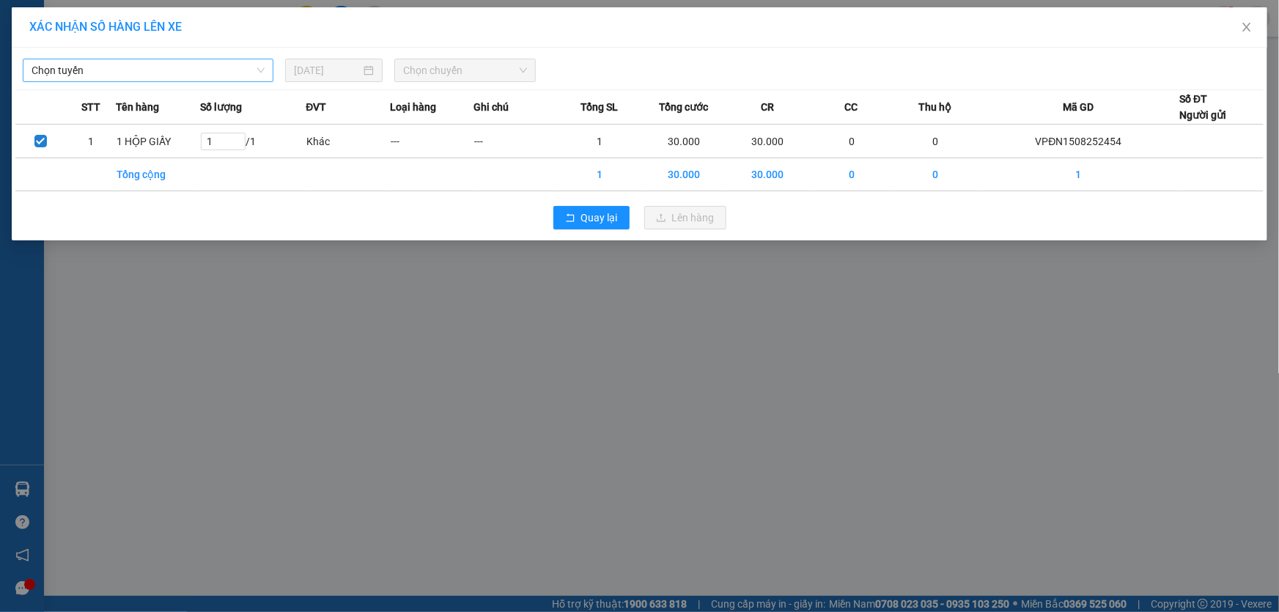
click at [130, 69] on span "Chọn tuyến" at bounding box center [148, 70] width 233 height 22
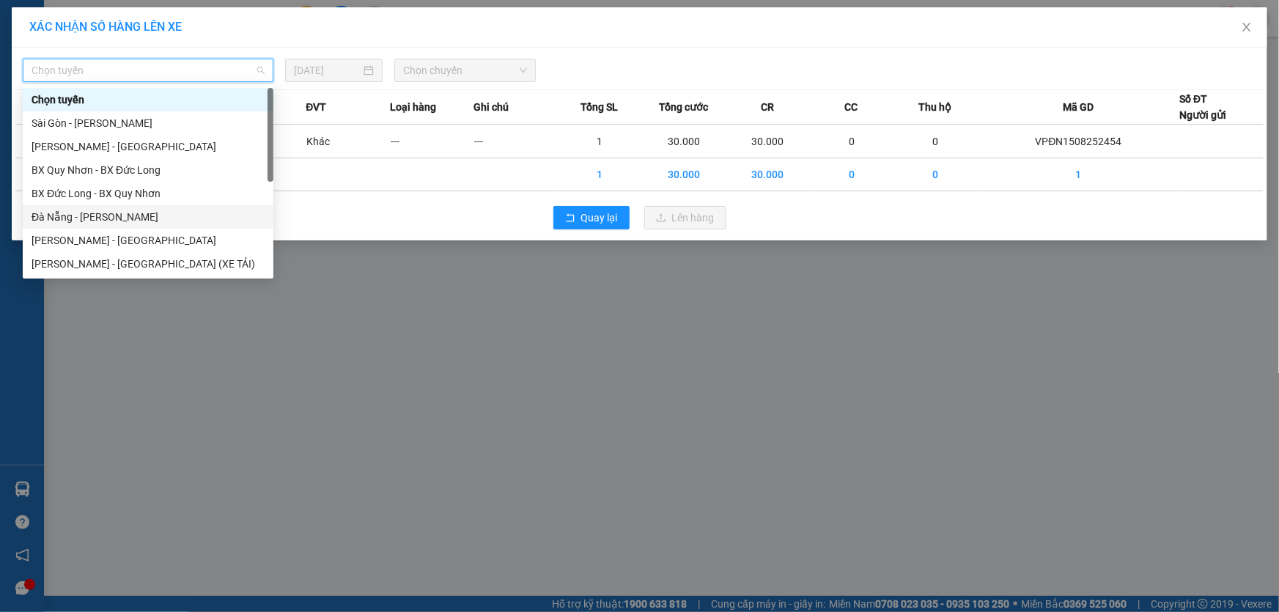
click at [94, 219] on div "Đà Nẵng - Gia Lai" at bounding box center [148, 217] width 233 height 16
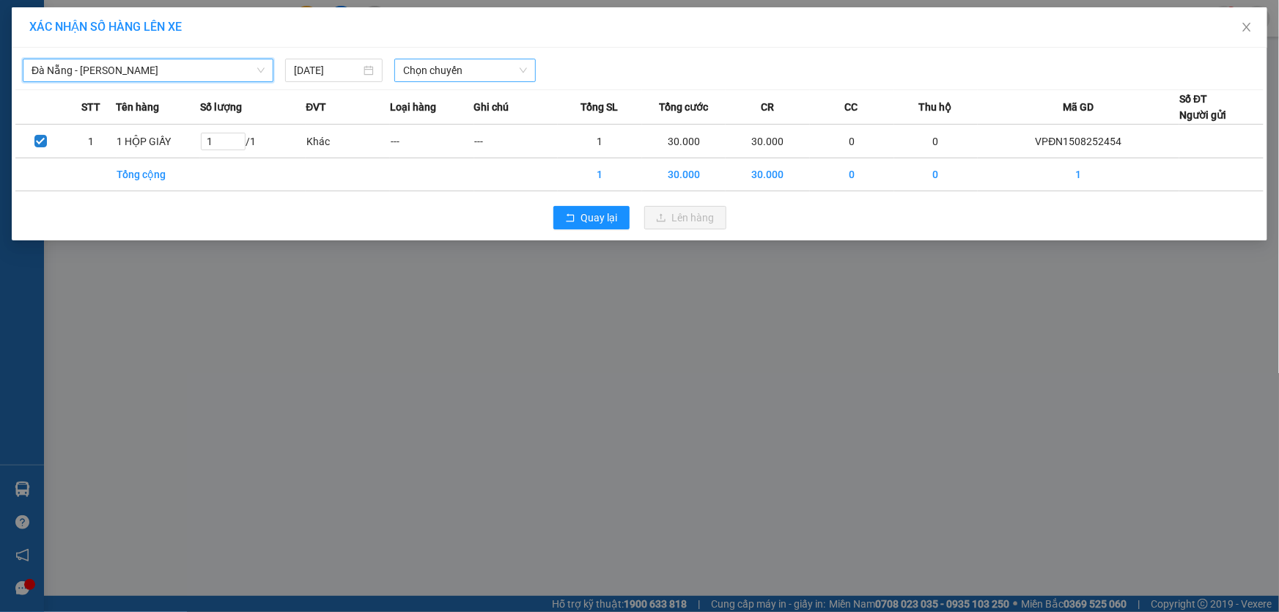
click at [483, 72] on span "Chọn chuyến" at bounding box center [465, 70] width 124 height 22
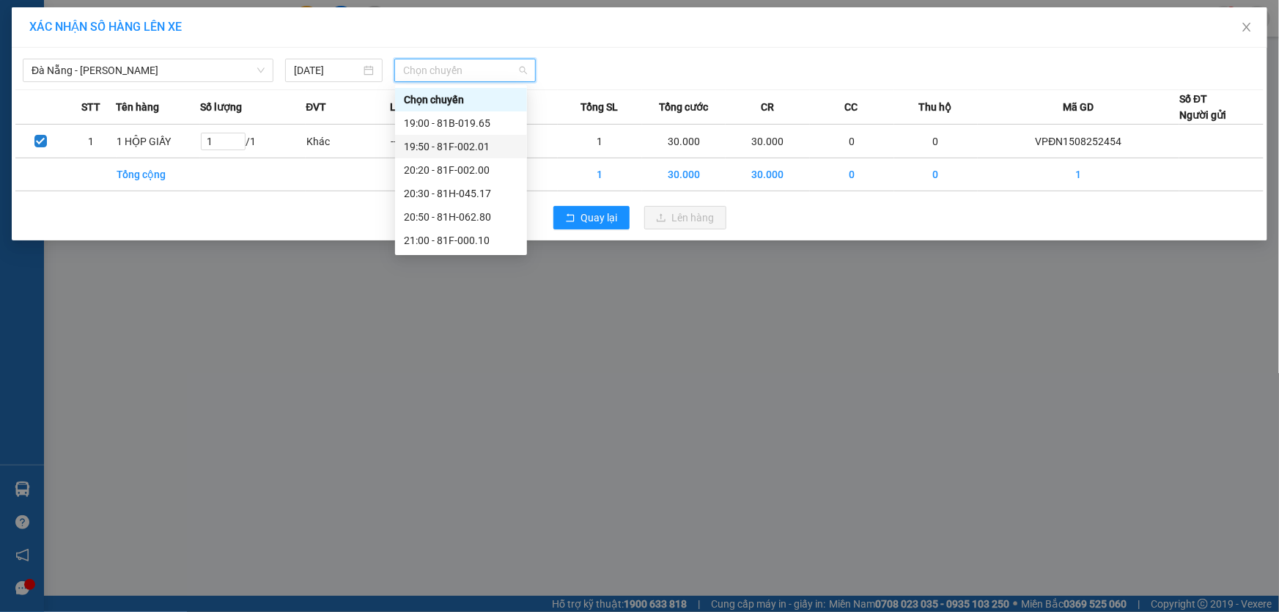
click at [466, 141] on div "19:50 - 81F-002.01" at bounding box center [461, 147] width 114 height 16
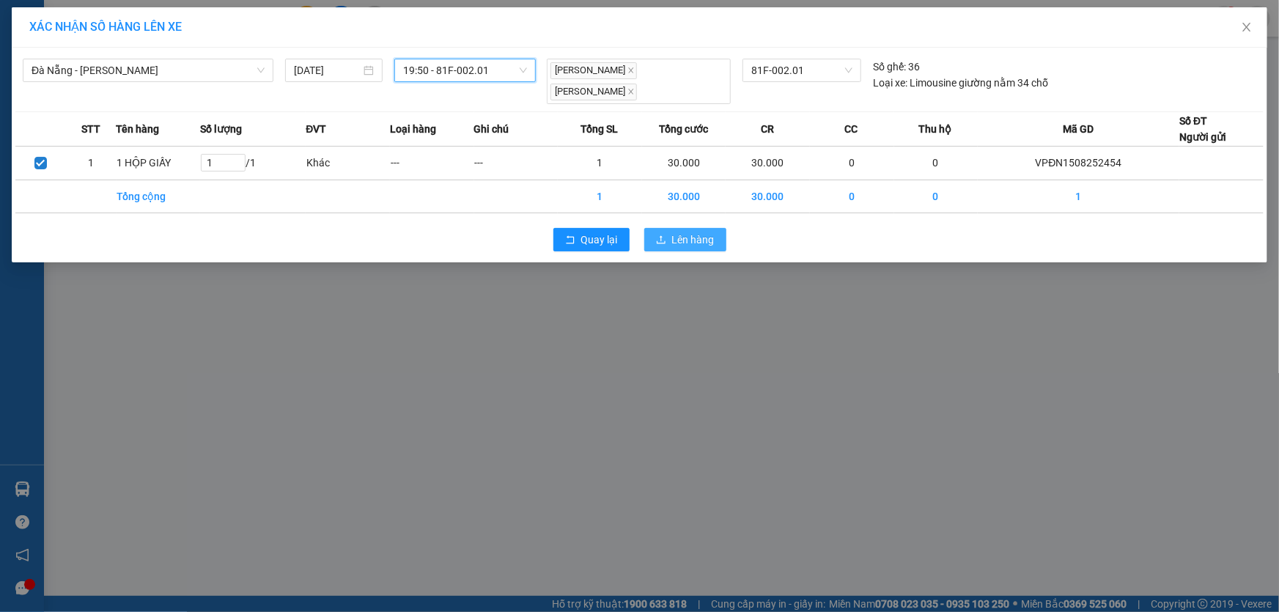
click at [668, 246] on button "Lên hàng" at bounding box center [685, 239] width 82 height 23
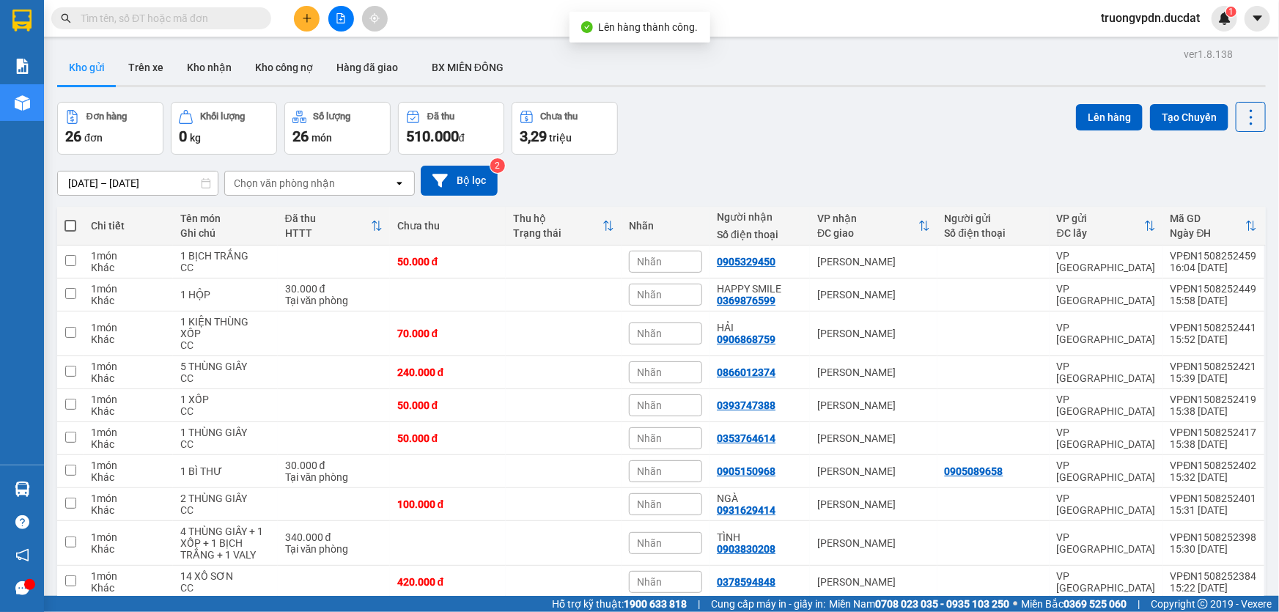
click at [1096, 611] on button "3" at bounding box center [1106, 622] width 22 height 22
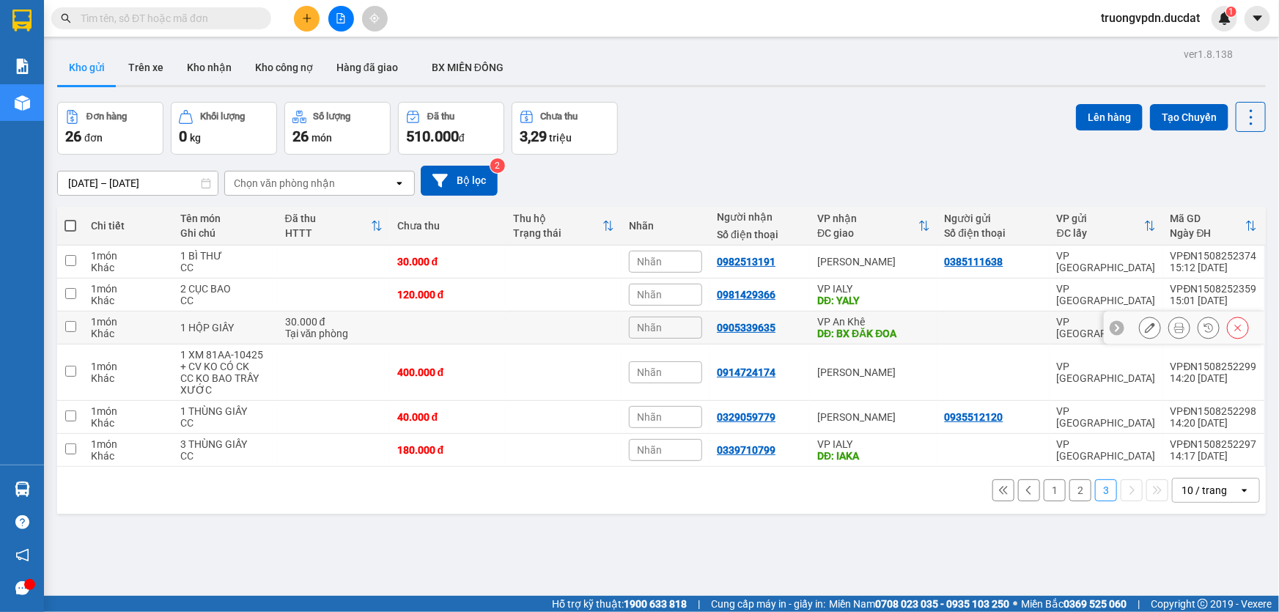
click at [870, 328] on div "DĐ: BX ĐĂK ĐOA" at bounding box center [873, 334] width 113 height 12
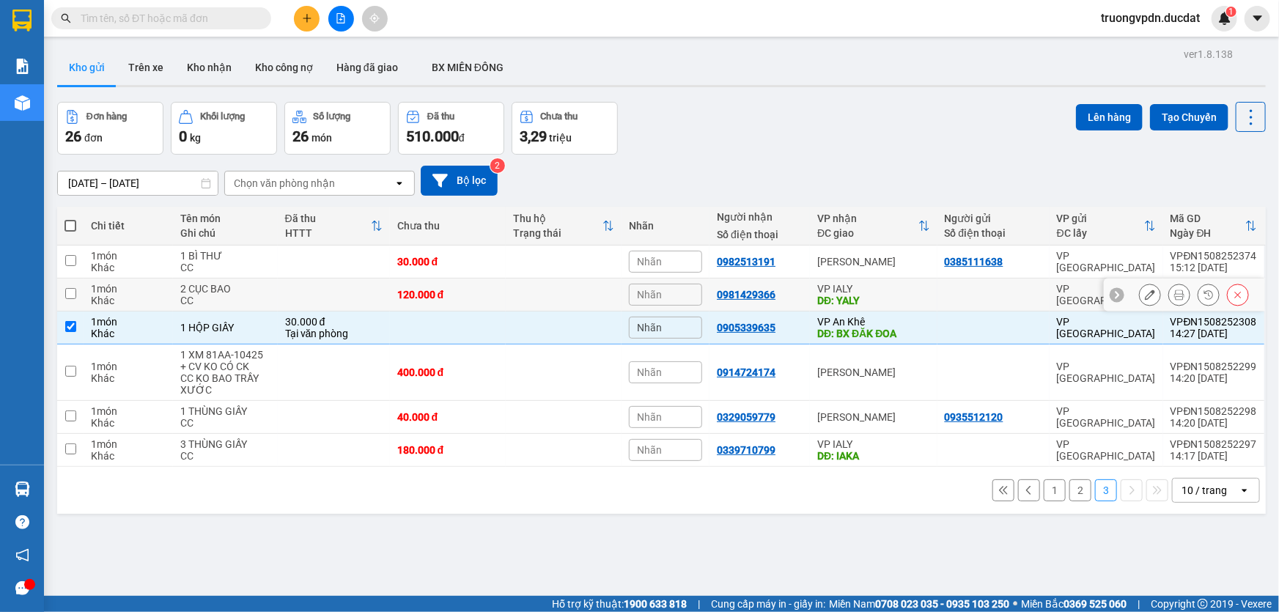
click at [873, 295] on div "DĐ: YALY" at bounding box center [873, 301] width 113 height 12
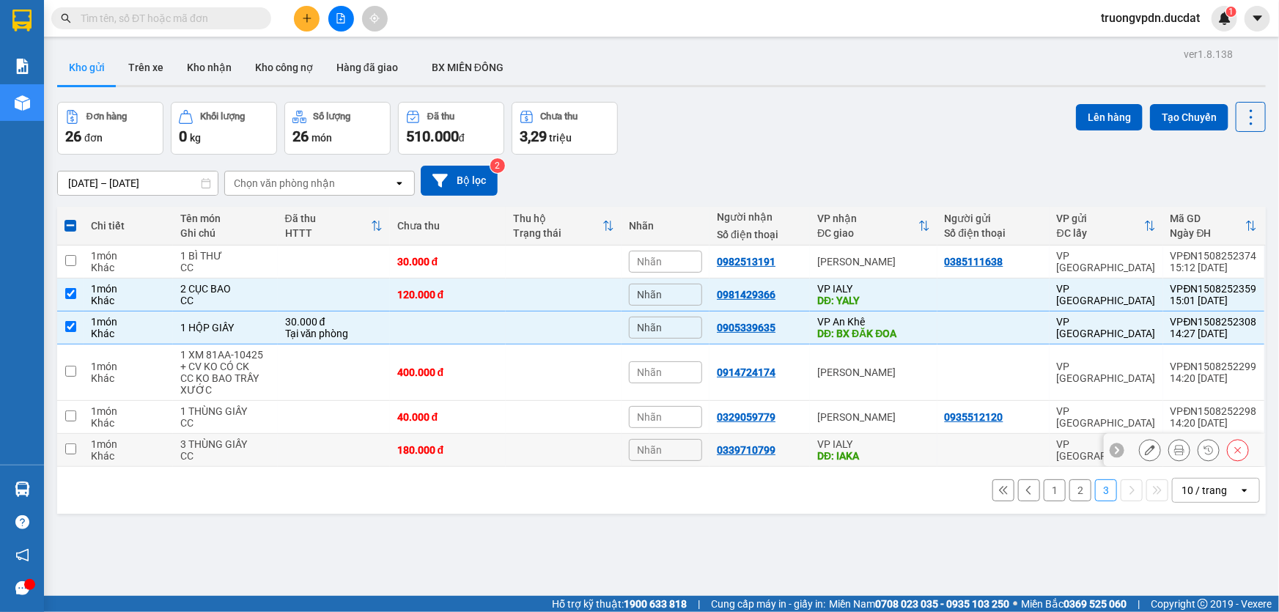
click at [862, 450] on div "DĐ: IAKA" at bounding box center [873, 456] width 113 height 12
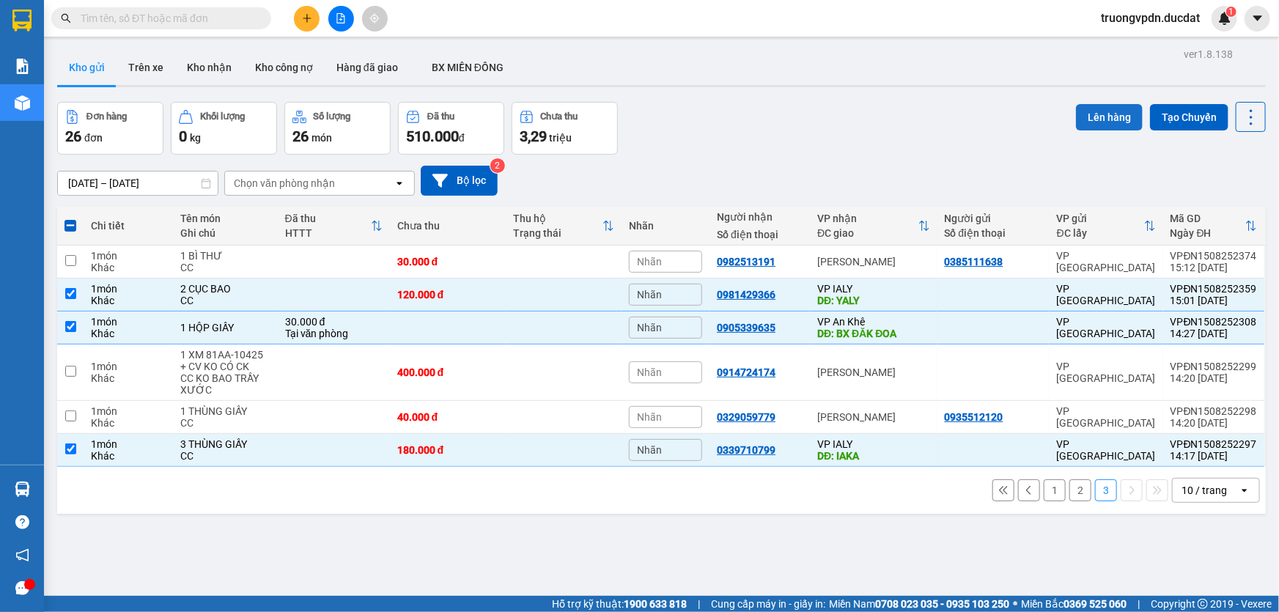
click at [1087, 104] on button "Lên hàng" at bounding box center [1109, 117] width 67 height 26
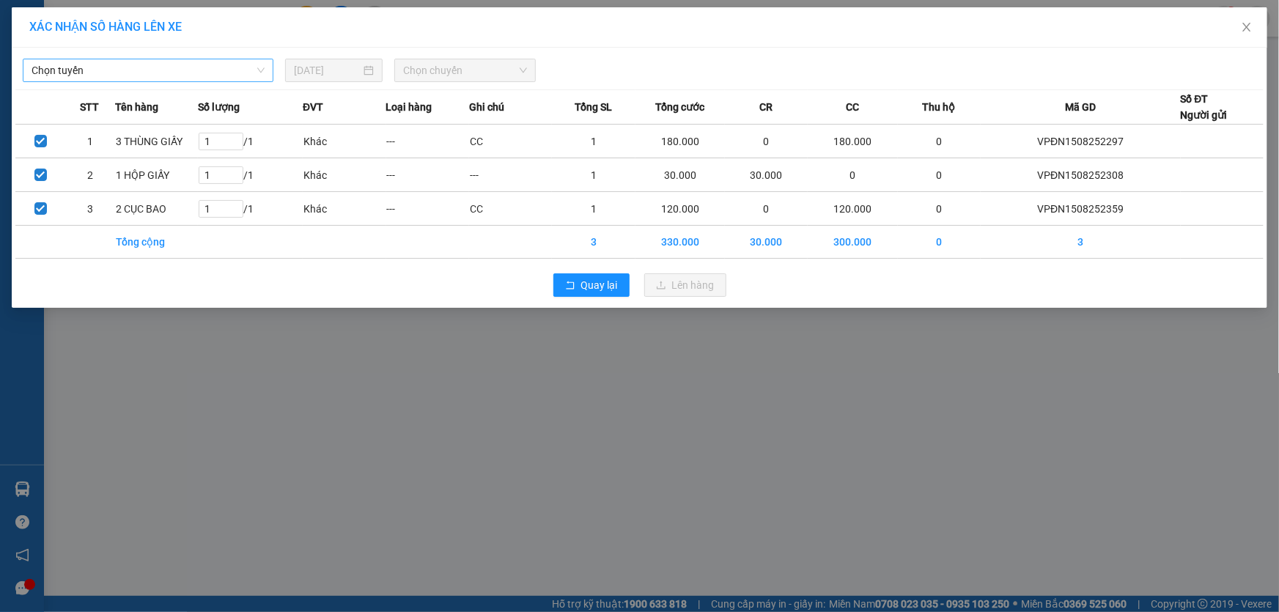
click at [140, 62] on span "Chọn tuyến" at bounding box center [148, 70] width 233 height 22
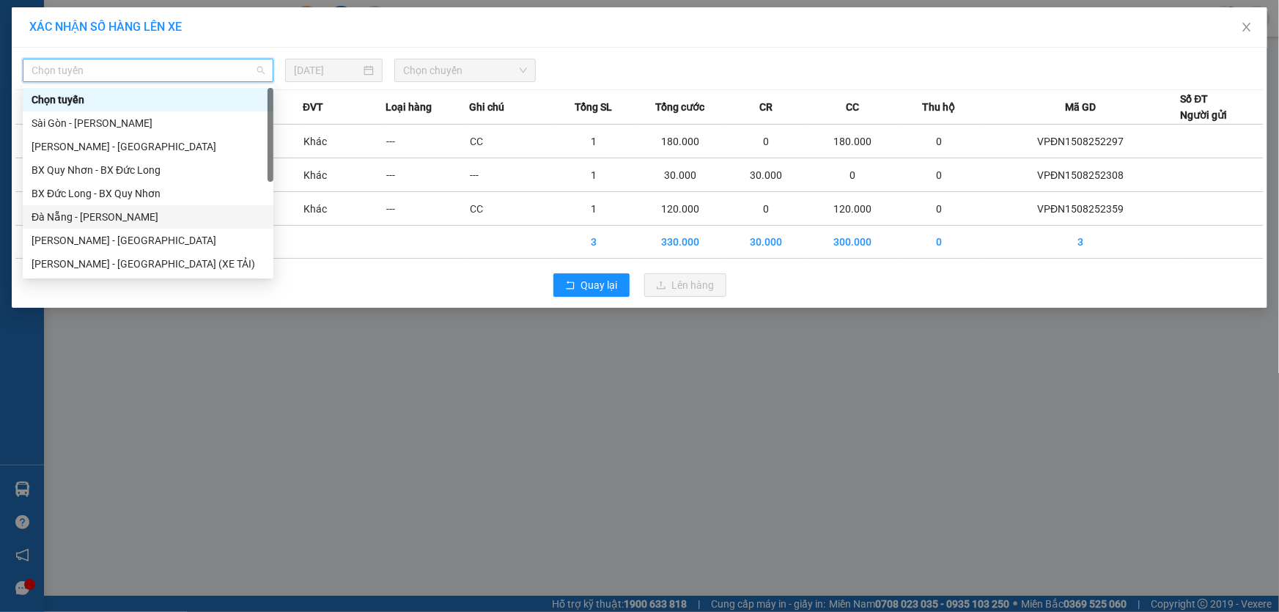
click at [84, 207] on div "Đà Nẵng - Gia Lai" at bounding box center [148, 216] width 251 height 23
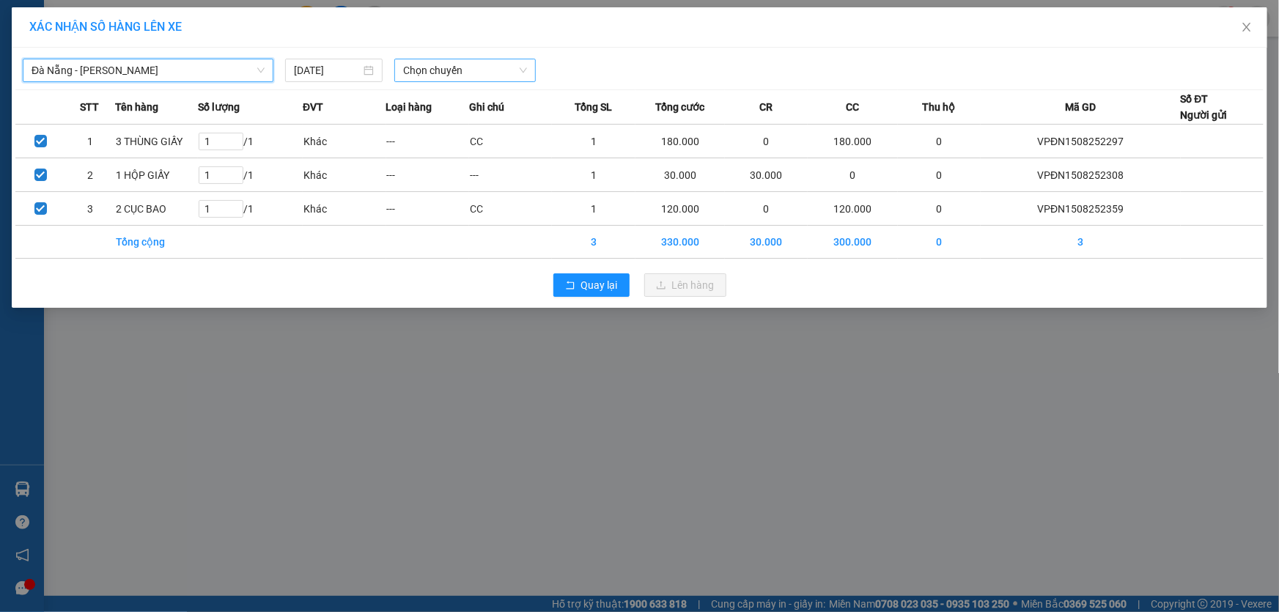
click at [454, 72] on span "Chọn chuyến" at bounding box center [465, 70] width 124 height 22
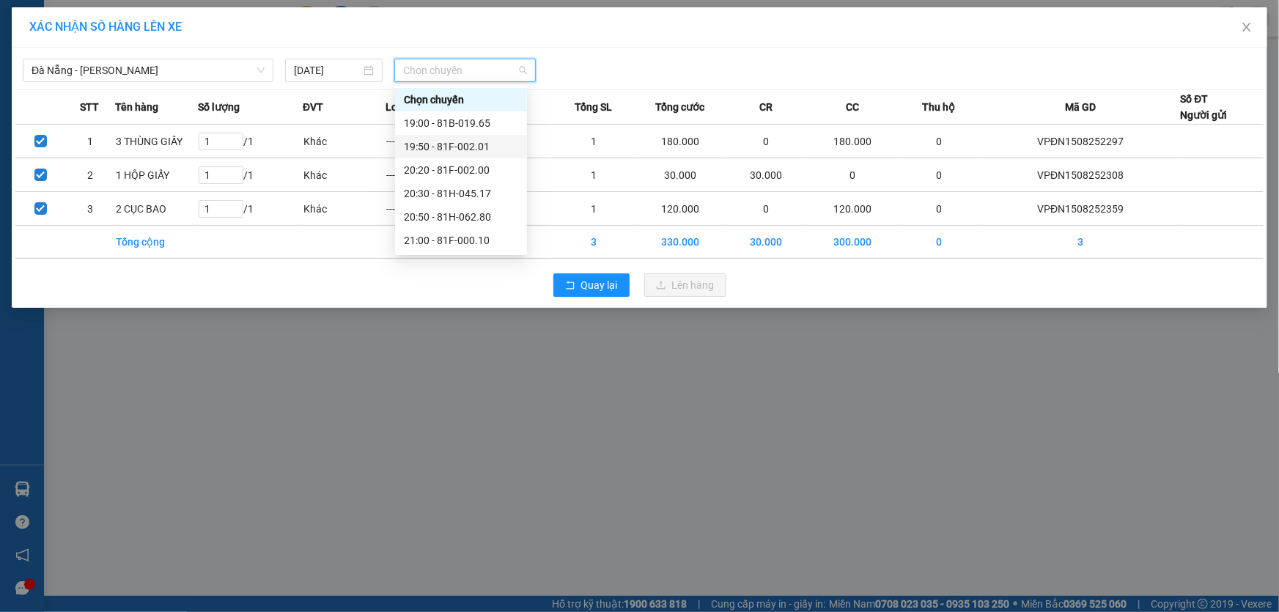
click at [475, 147] on div "19:50 - 81F-002.01" at bounding box center [461, 147] width 114 height 16
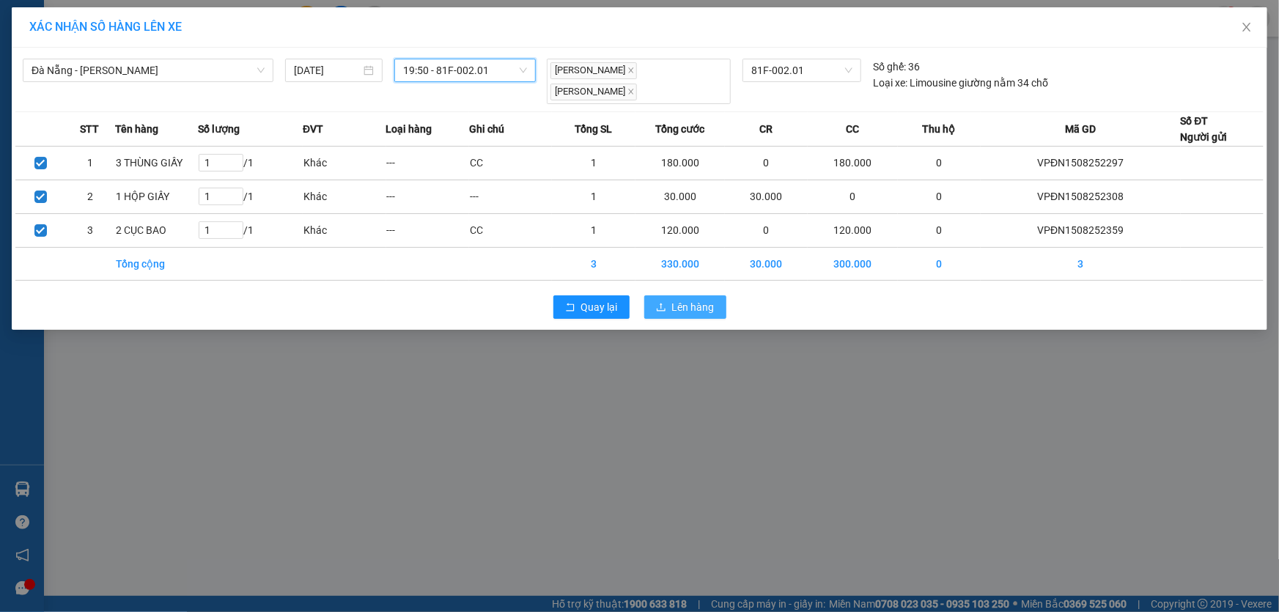
click at [688, 309] on span "Lên hàng" at bounding box center [693, 307] width 43 height 16
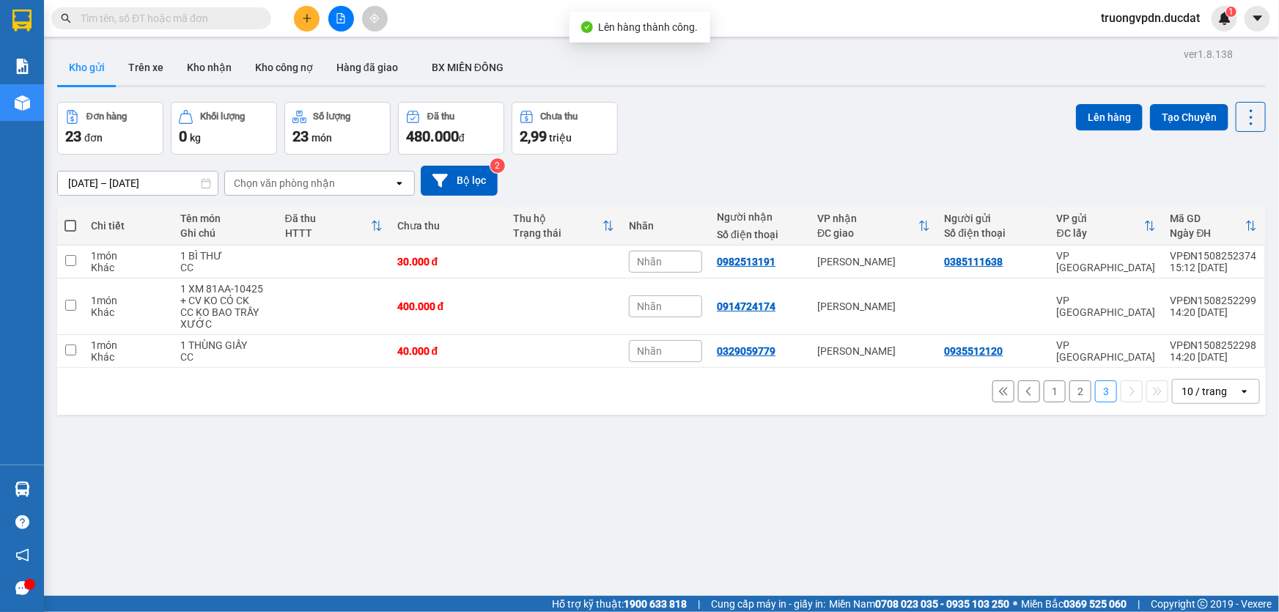
click at [1044, 391] on button "1" at bounding box center [1055, 391] width 22 height 22
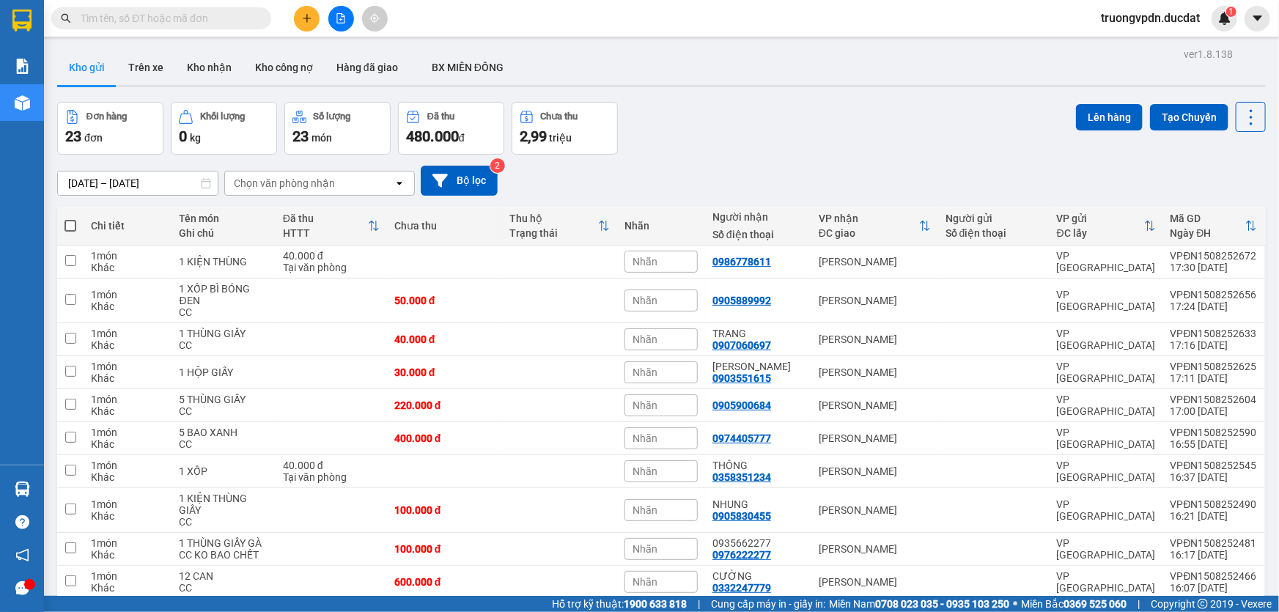
click at [69, 224] on span at bounding box center [70, 226] width 12 height 12
click at [70, 218] on input "checkbox" at bounding box center [70, 218] width 0 height 0
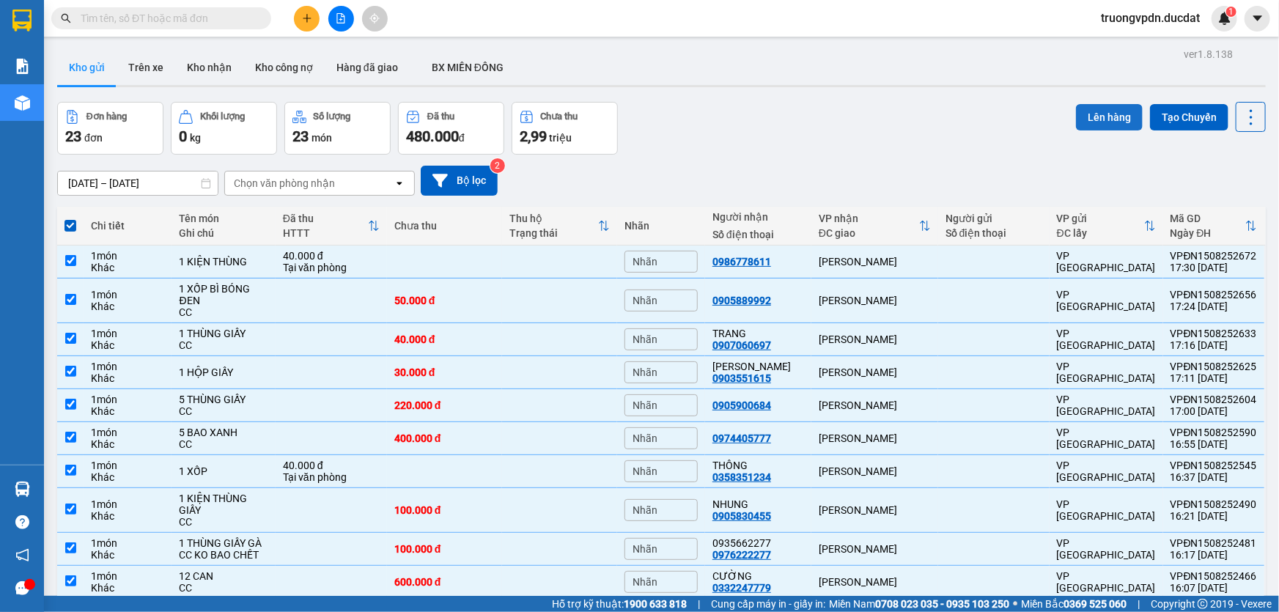
click at [1085, 125] on button "Lên hàng" at bounding box center [1109, 117] width 67 height 26
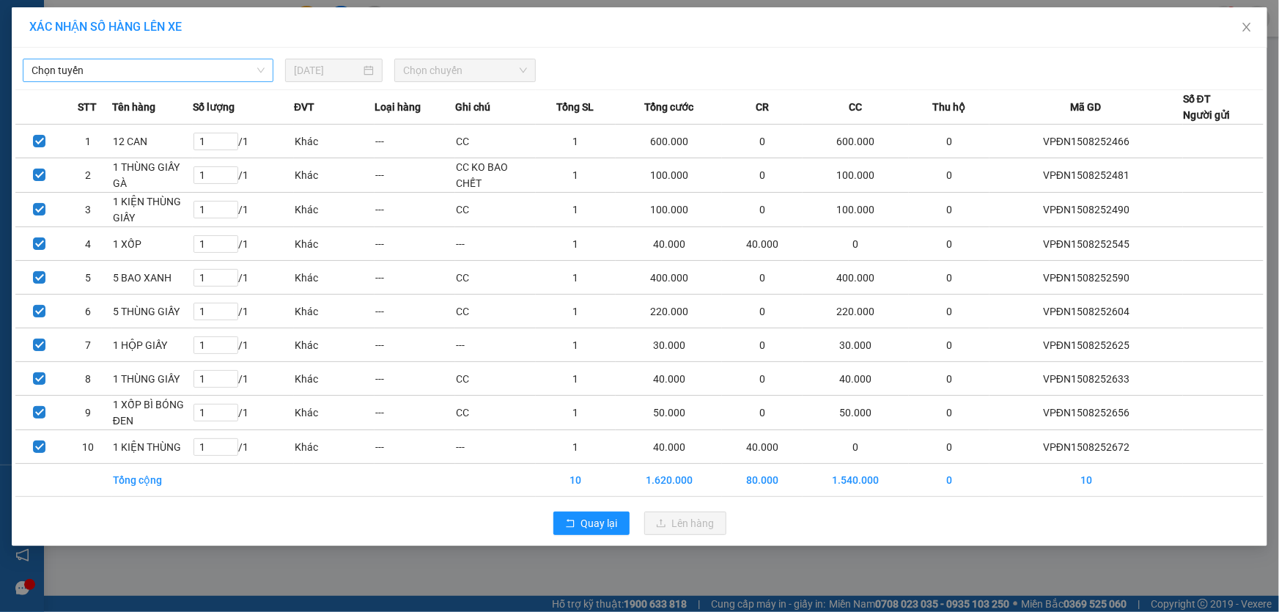
click at [131, 72] on span "Chọn tuyến" at bounding box center [148, 70] width 233 height 22
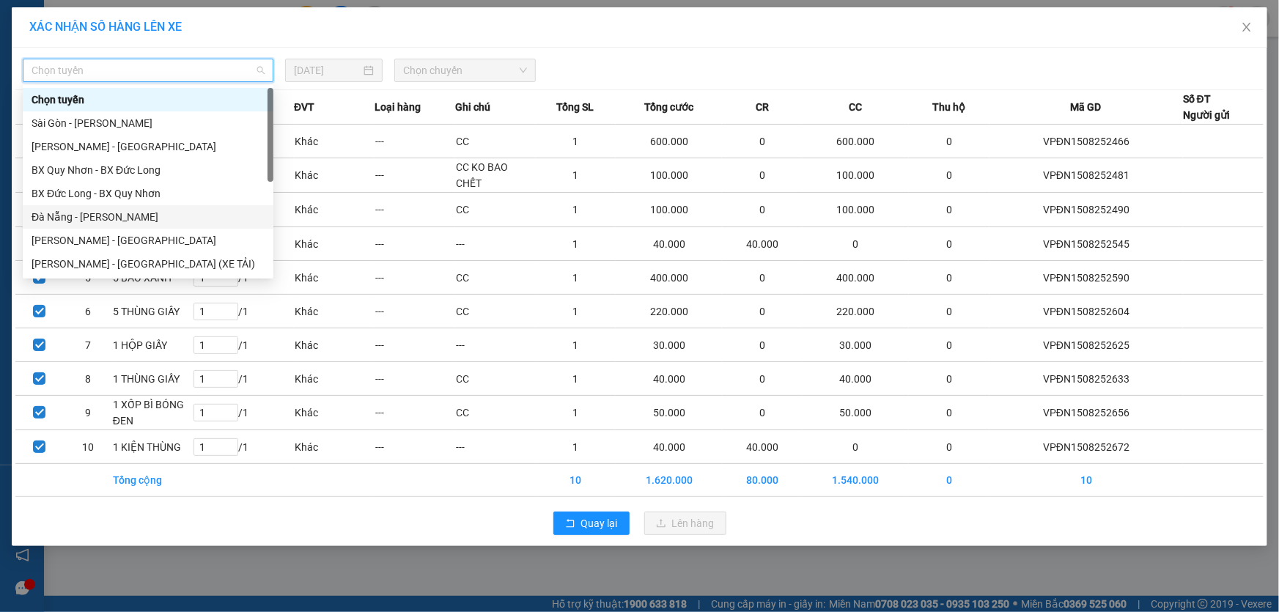
click at [81, 215] on div "Đà Nẵng - Gia Lai" at bounding box center [148, 217] width 233 height 16
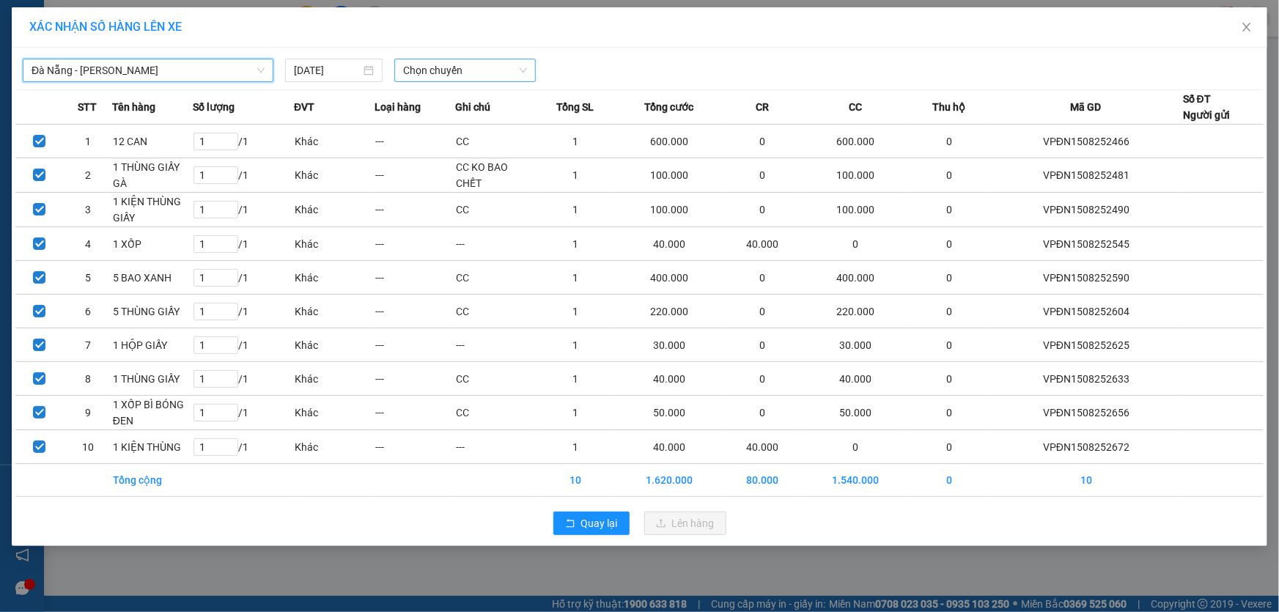
click at [495, 75] on span "Chọn chuyến" at bounding box center [465, 70] width 124 height 22
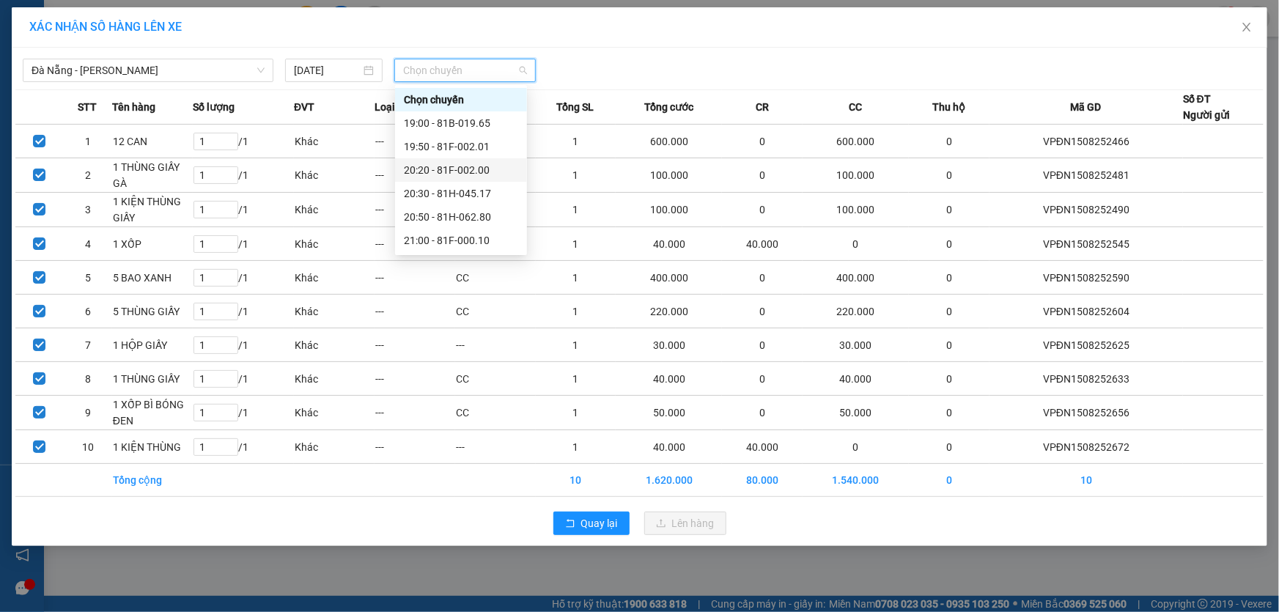
click at [473, 166] on div "20:20 - 81F-002.00" at bounding box center [461, 170] width 114 height 16
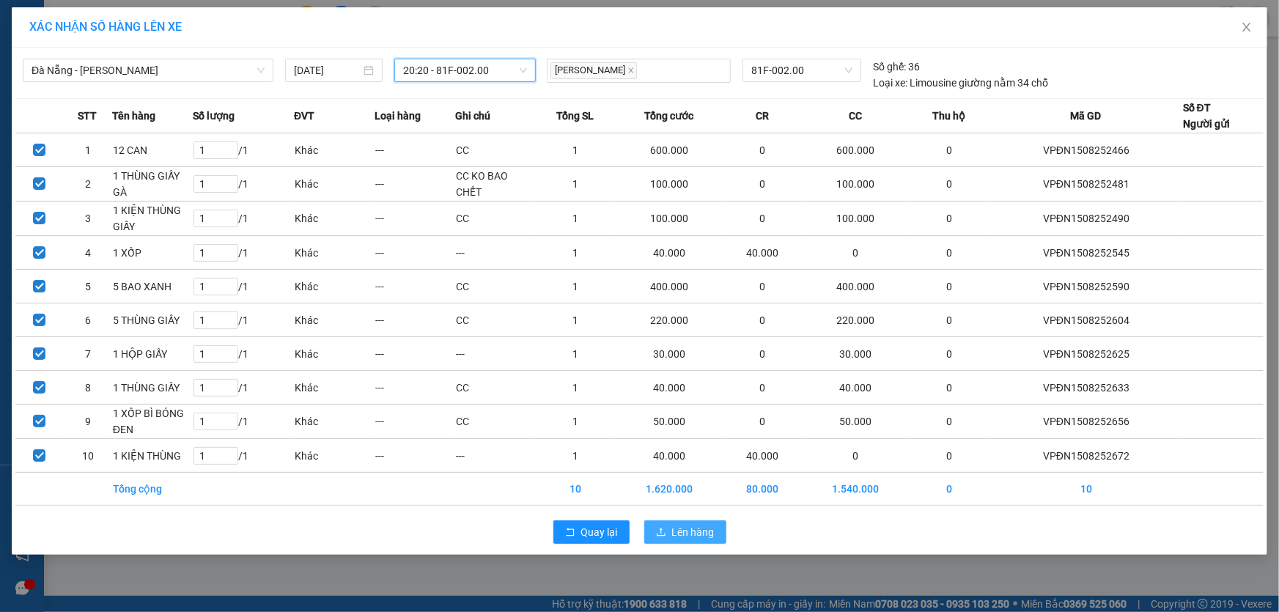
click at [690, 526] on span "Lên hàng" at bounding box center [693, 532] width 43 height 16
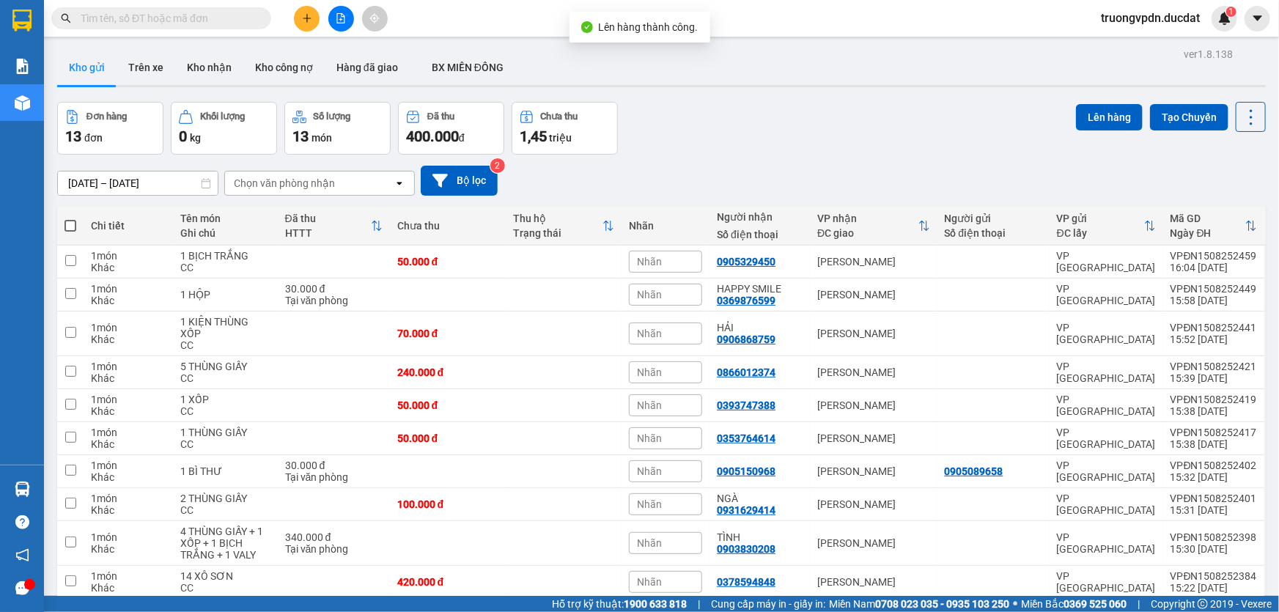
click at [75, 230] on label at bounding box center [70, 225] width 12 height 15
click at [70, 218] on input "checkbox" at bounding box center [70, 218] width 0 height 0
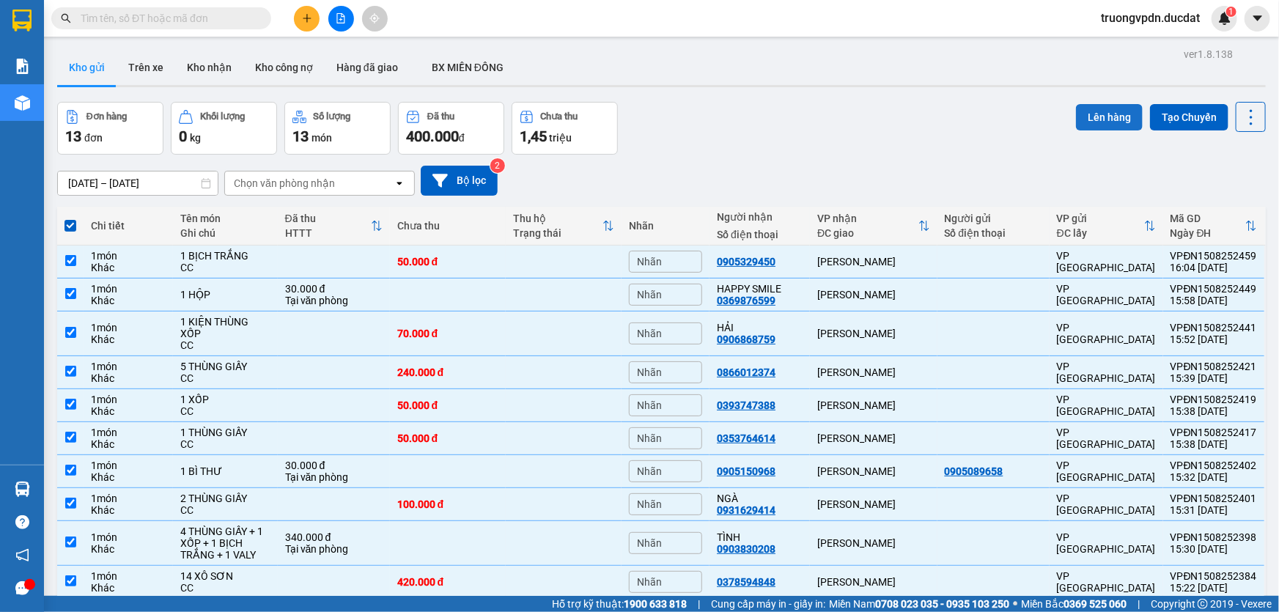
click at [1076, 104] on button "Lên hàng" at bounding box center [1109, 117] width 67 height 26
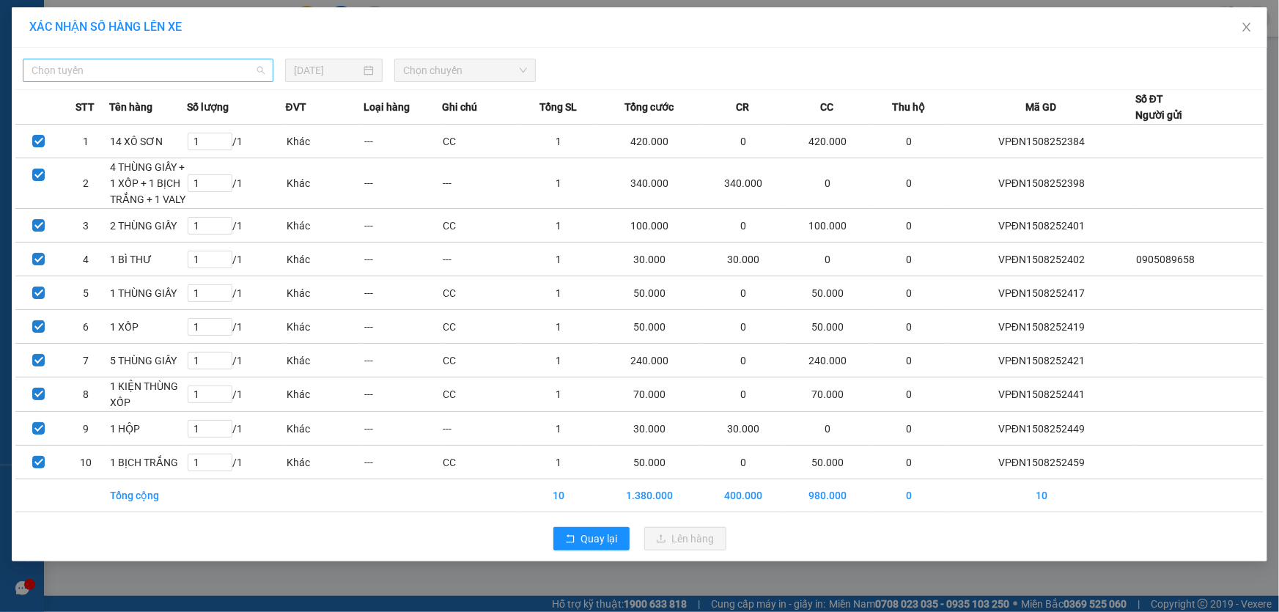
click at [85, 71] on span "Chọn tuyến" at bounding box center [148, 70] width 233 height 22
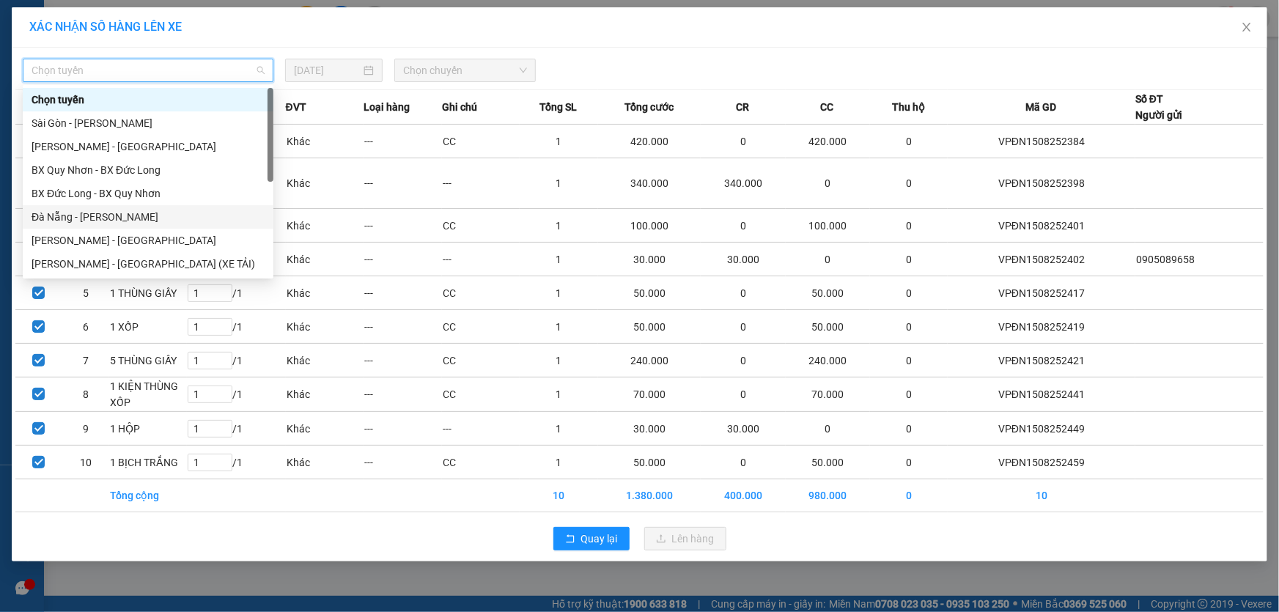
drag, startPoint x: 84, startPoint y: 213, endPoint x: 523, endPoint y: 119, distance: 448.8
click at [84, 212] on div "Đà Nẵng - Gia Lai" at bounding box center [148, 217] width 233 height 16
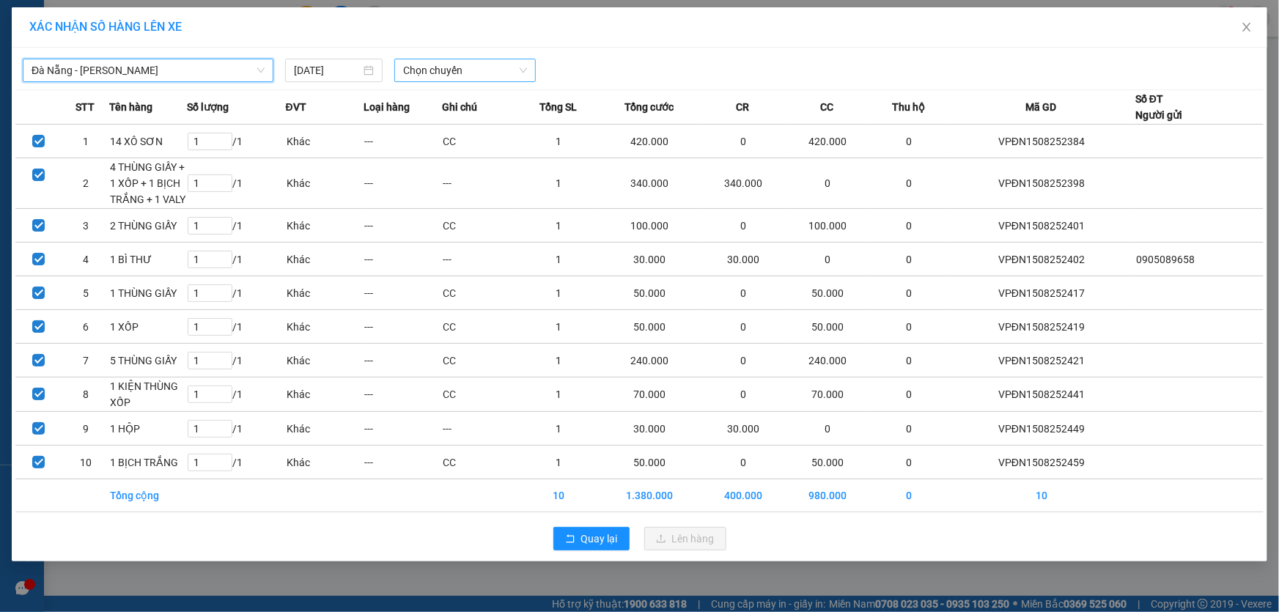
click at [501, 67] on span "Chọn chuyến" at bounding box center [465, 70] width 124 height 22
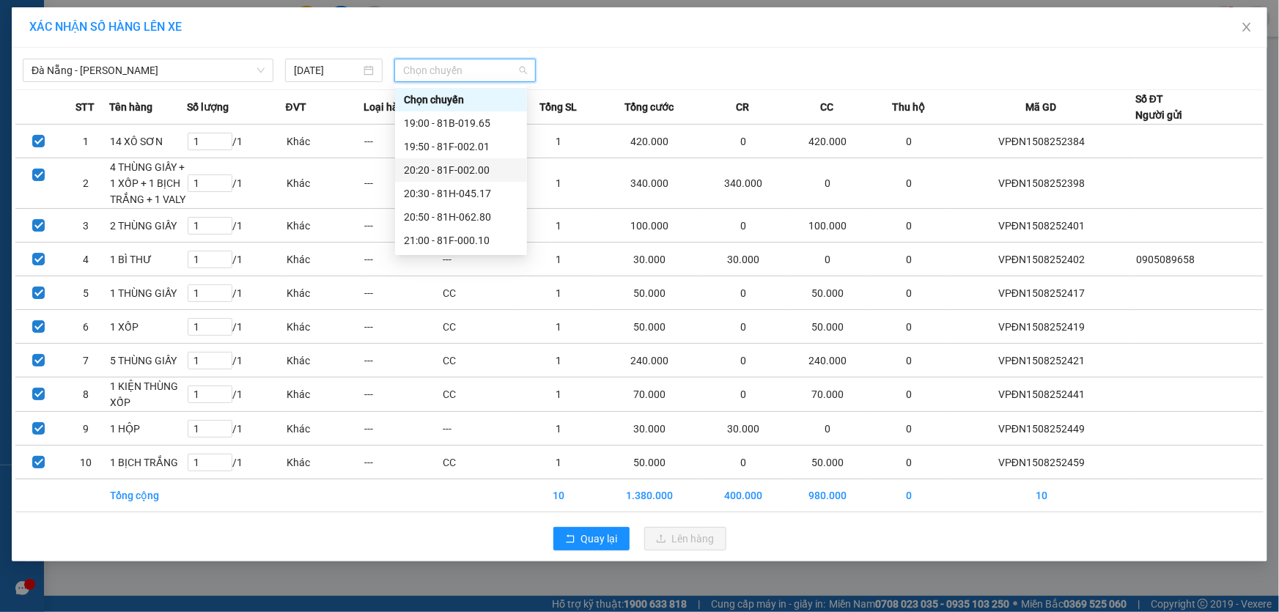
click at [466, 169] on div "20:20 - 81F-002.00" at bounding box center [461, 170] width 114 height 16
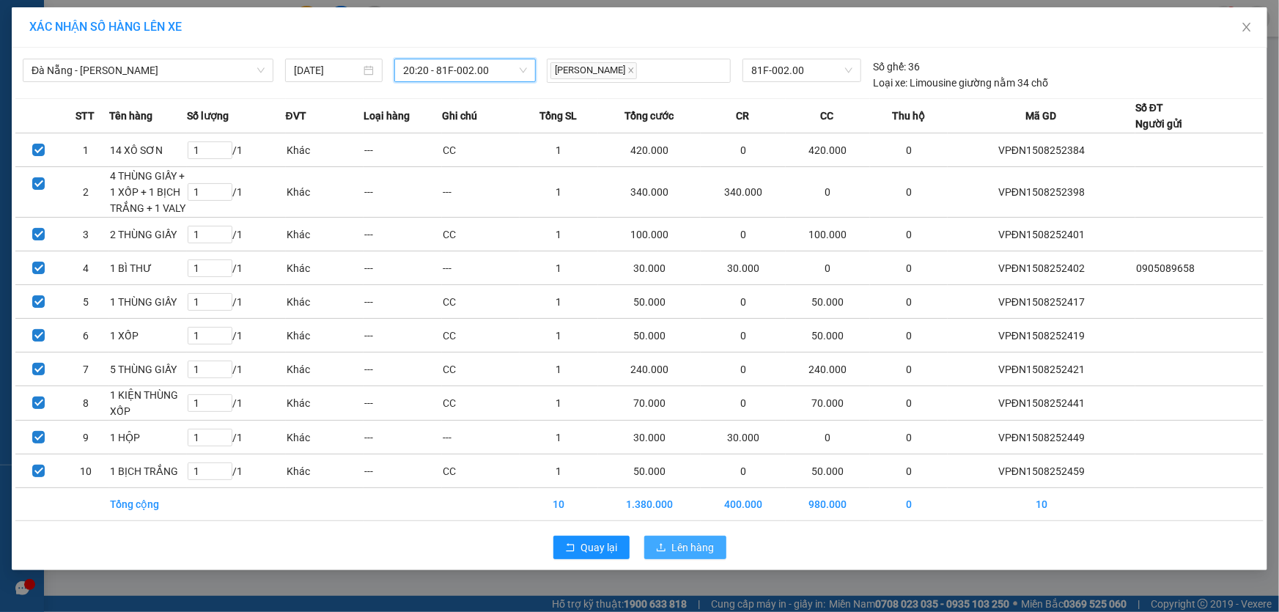
click at [690, 547] on span "Lên hàng" at bounding box center [693, 547] width 43 height 16
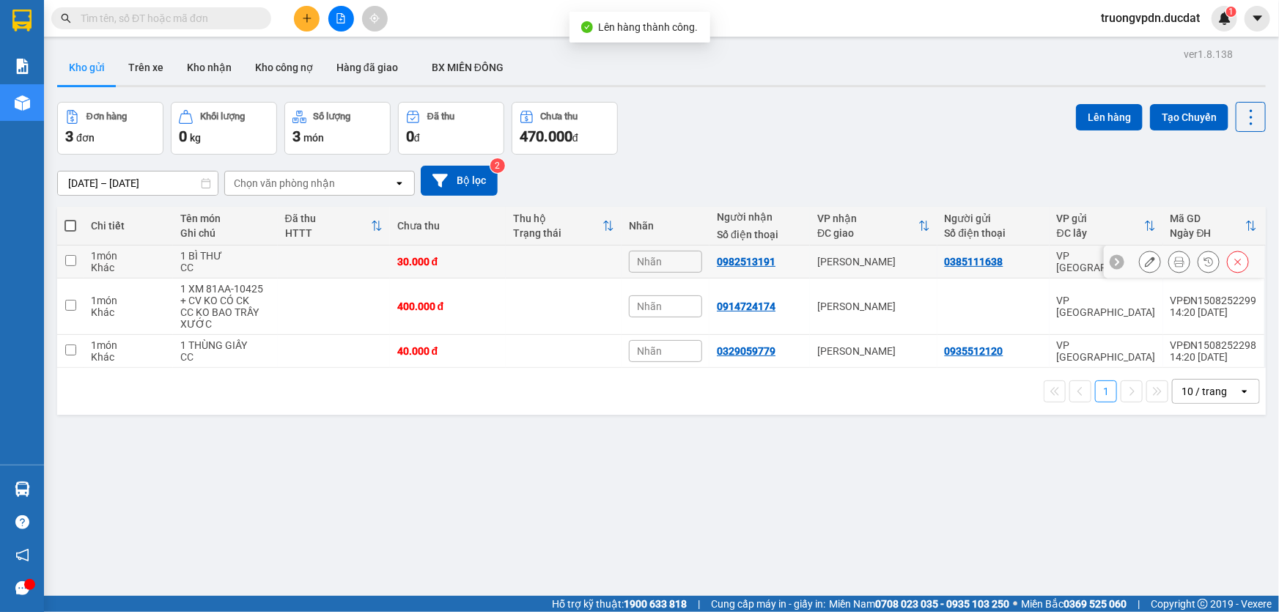
click at [858, 266] on div "[PERSON_NAME]" at bounding box center [873, 262] width 113 height 12
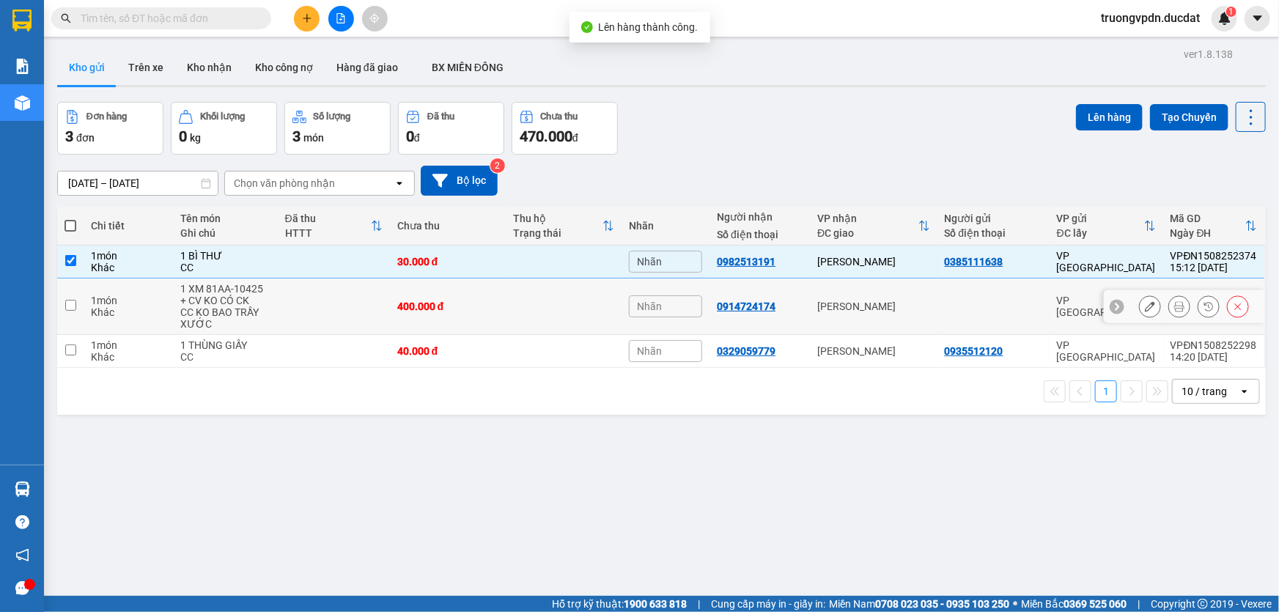
click at [864, 308] on div "[PERSON_NAME]" at bounding box center [873, 307] width 113 height 12
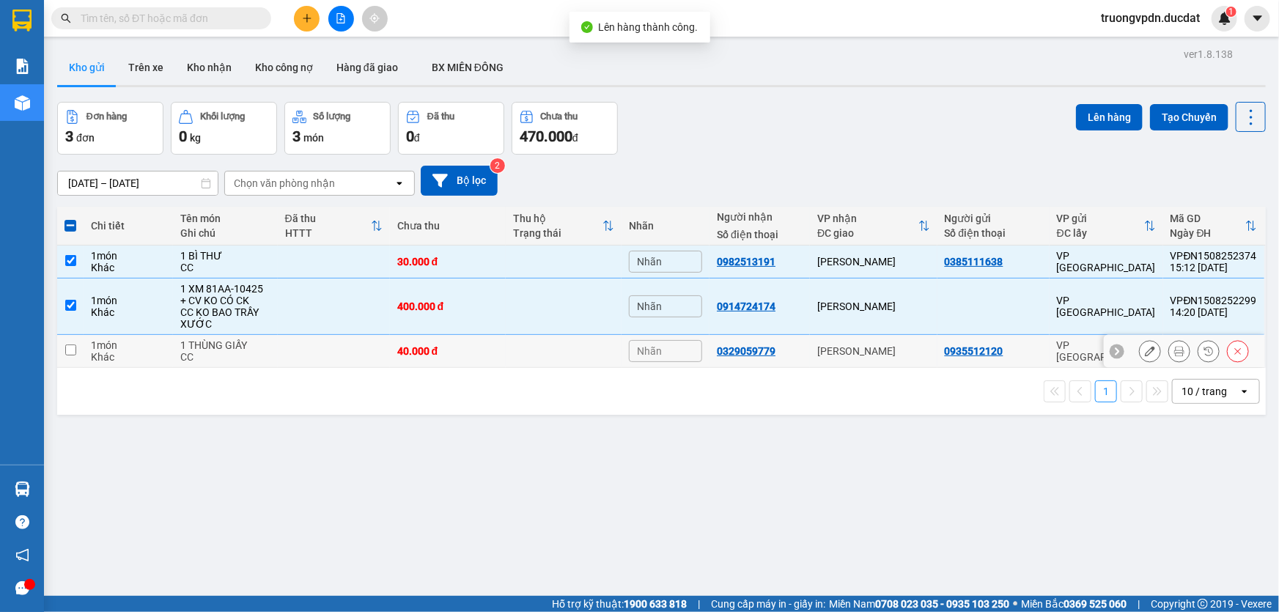
click at [887, 347] on div "[PERSON_NAME]" at bounding box center [873, 351] width 113 height 12
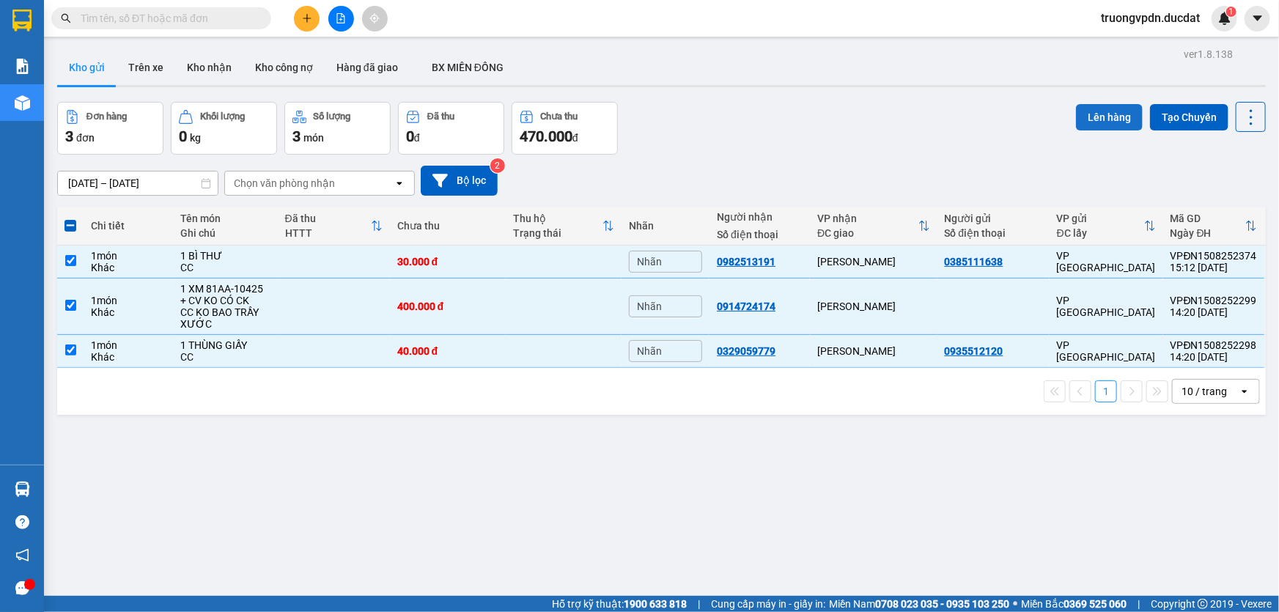
click at [1076, 118] on button "Lên hàng" at bounding box center [1109, 117] width 67 height 26
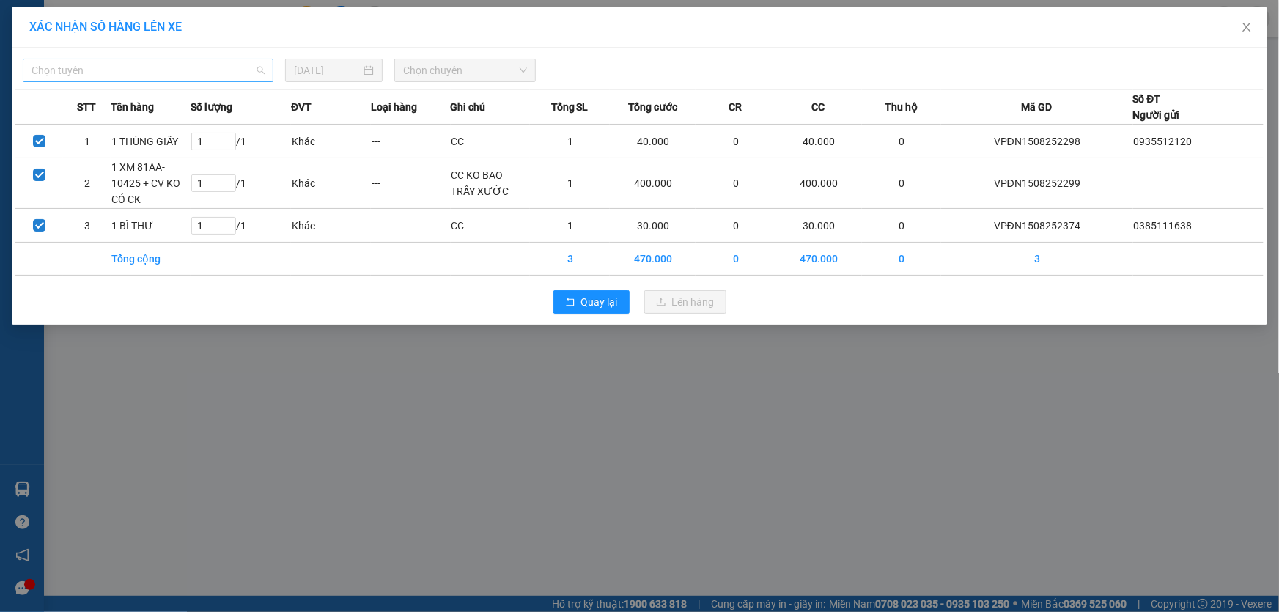
click at [105, 73] on span "Chọn tuyến" at bounding box center [148, 70] width 233 height 22
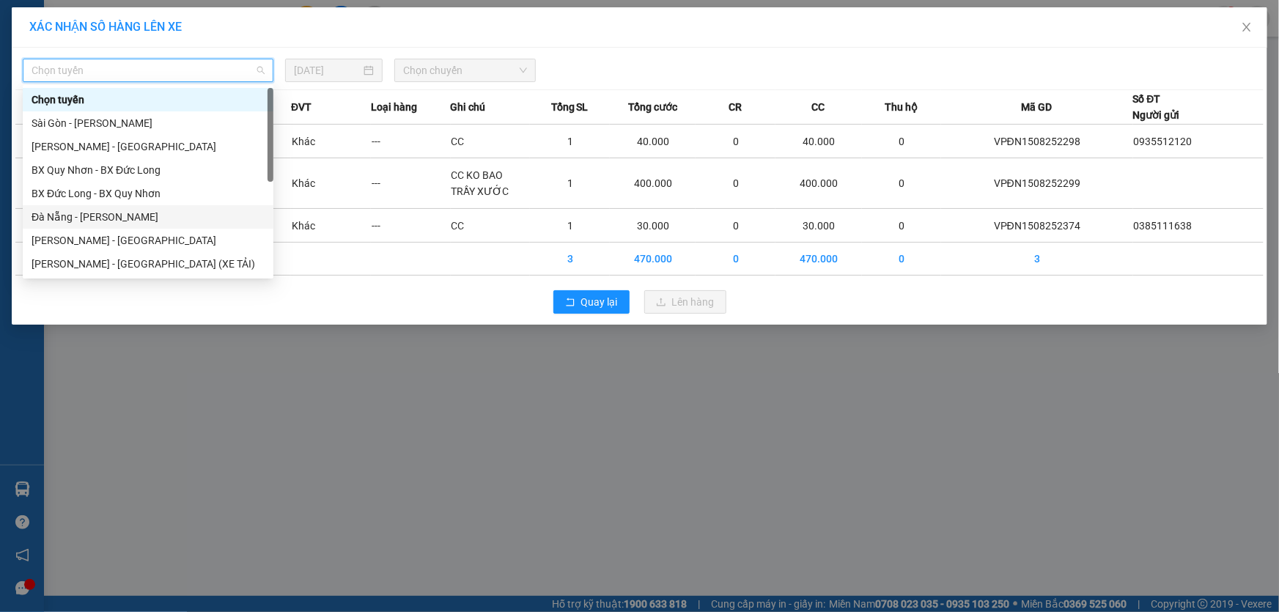
click at [80, 210] on div "Đà Nẵng - Gia Lai" at bounding box center [148, 217] width 233 height 16
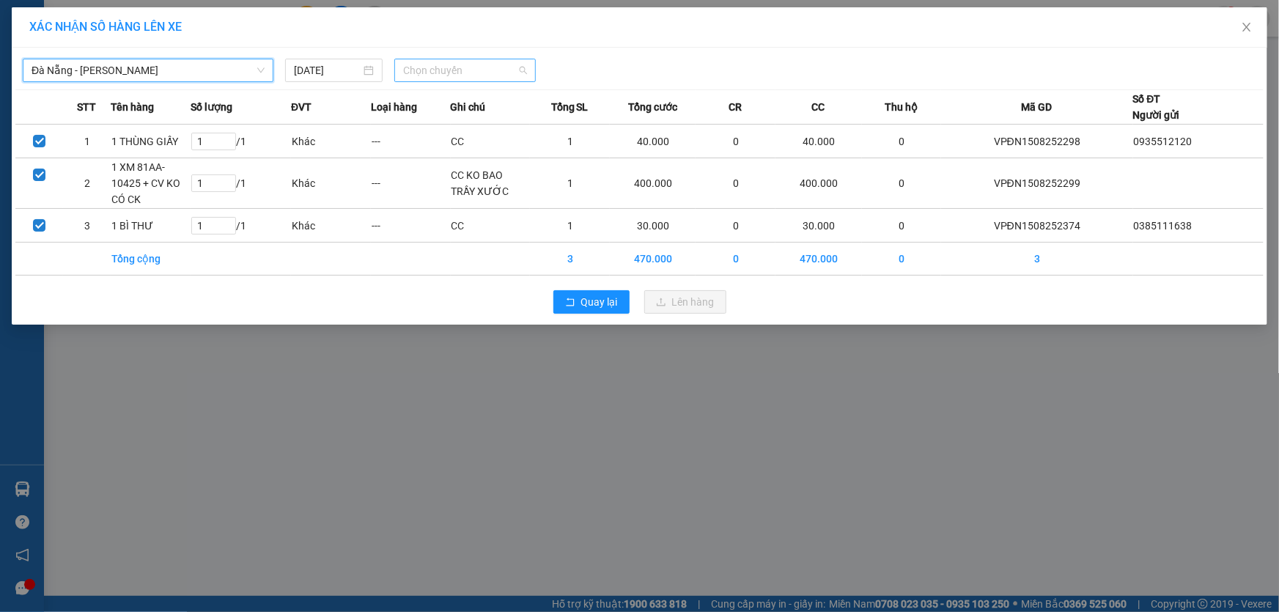
click at [432, 75] on span "Chọn chuyến" at bounding box center [465, 70] width 124 height 22
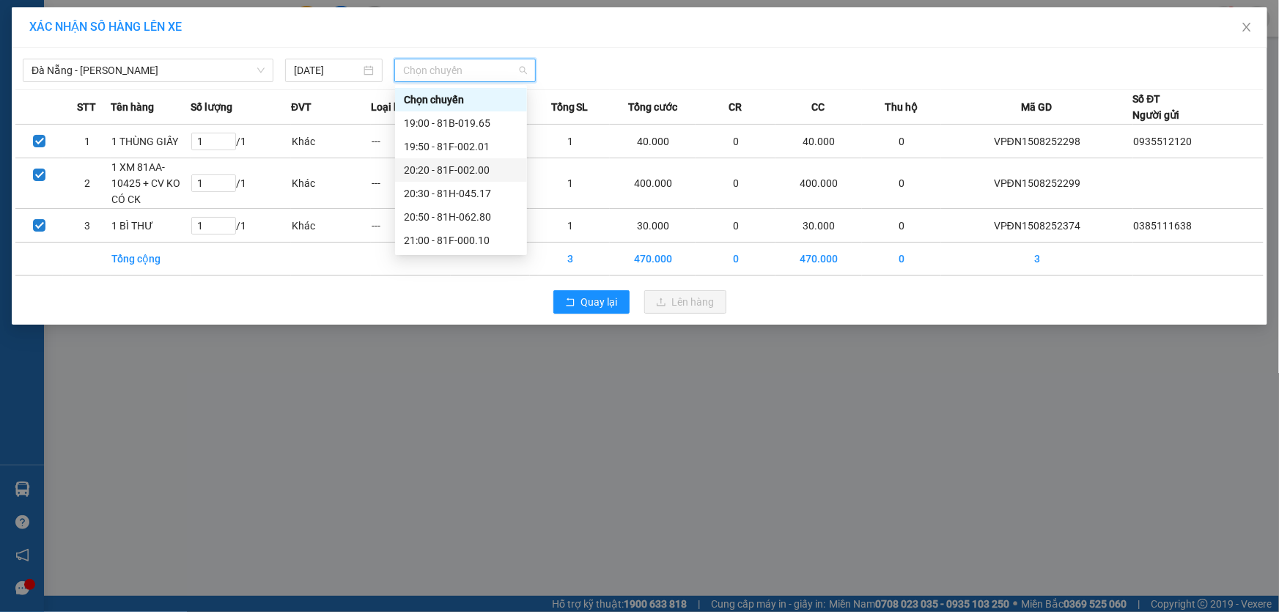
click at [469, 163] on div "20:20 - 81F-002.00" at bounding box center [461, 170] width 114 height 16
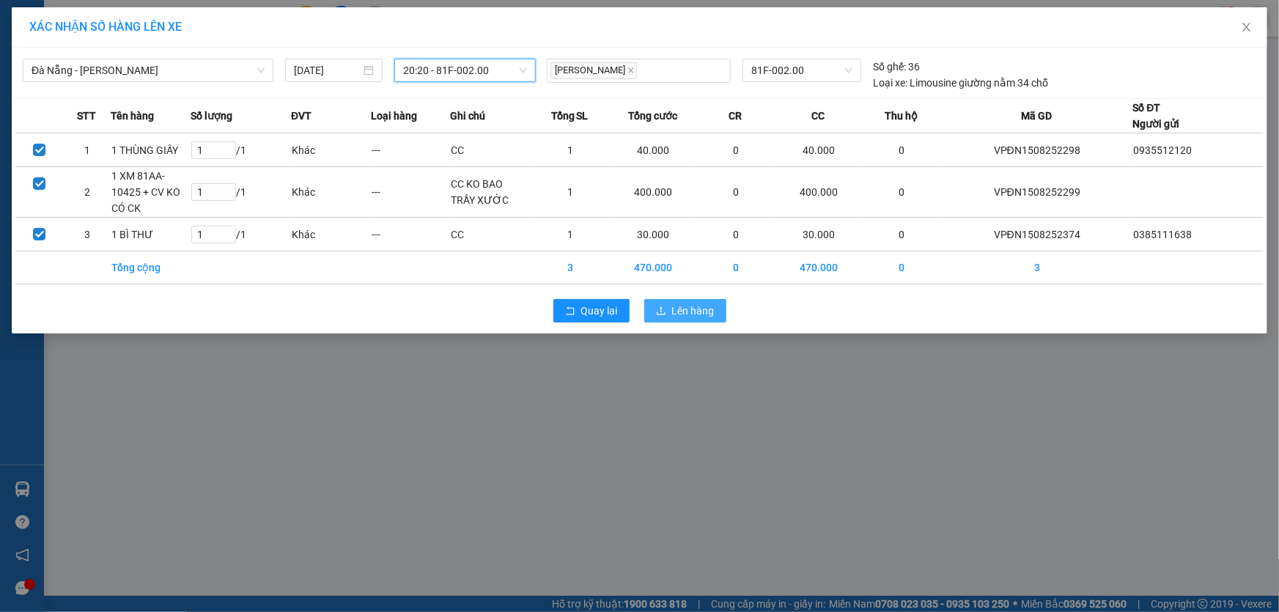
click at [685, 303] on span "Lên hàng" at bounding box center [693, 311] width 43 height 16
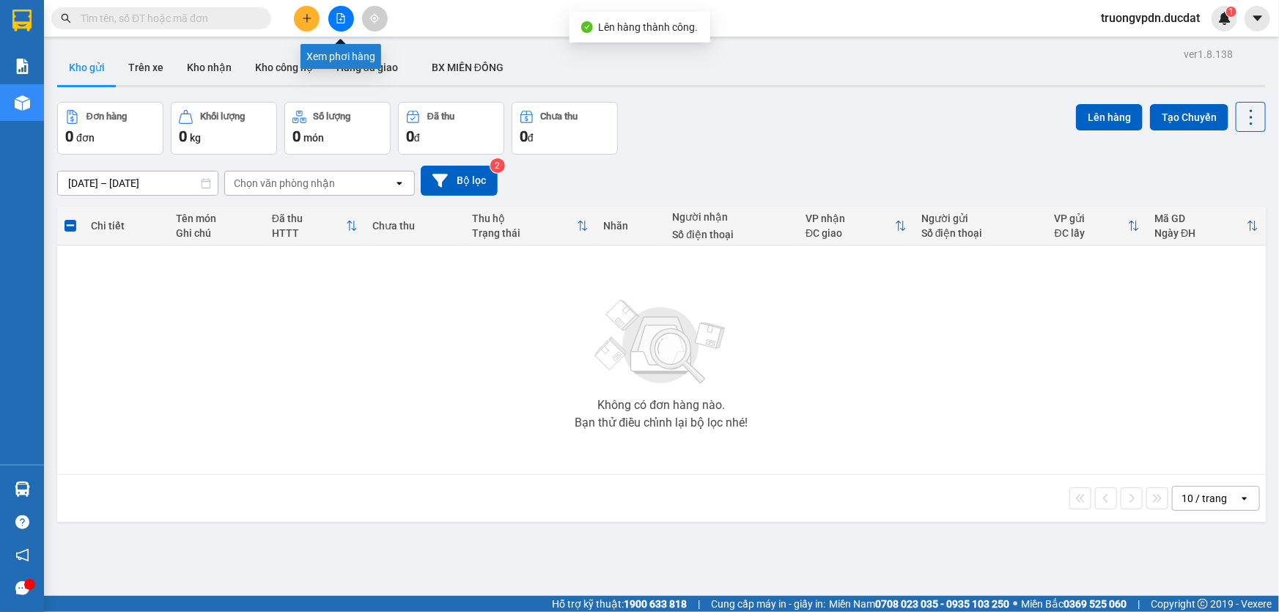
click at [344, 14] on icon "file-add" at bounding box center [341, 18] width 10 height 10
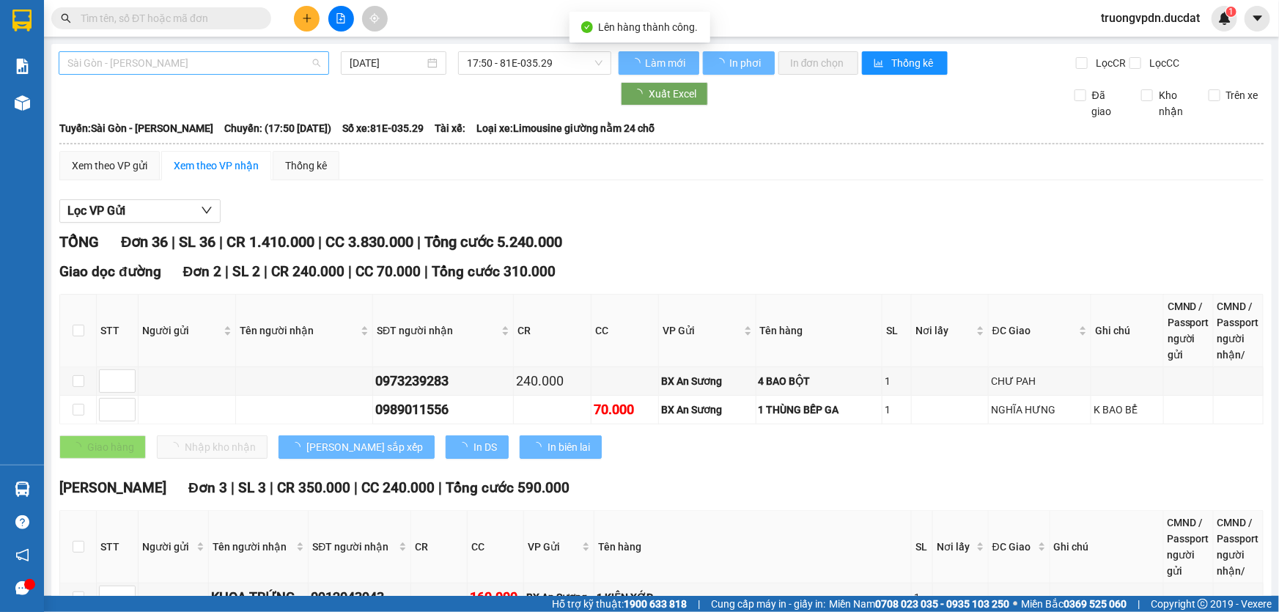
click at [258, 62] on span "Sài Gòn - Gia Lai" at bounding box center [193, 63] width 253 height 22
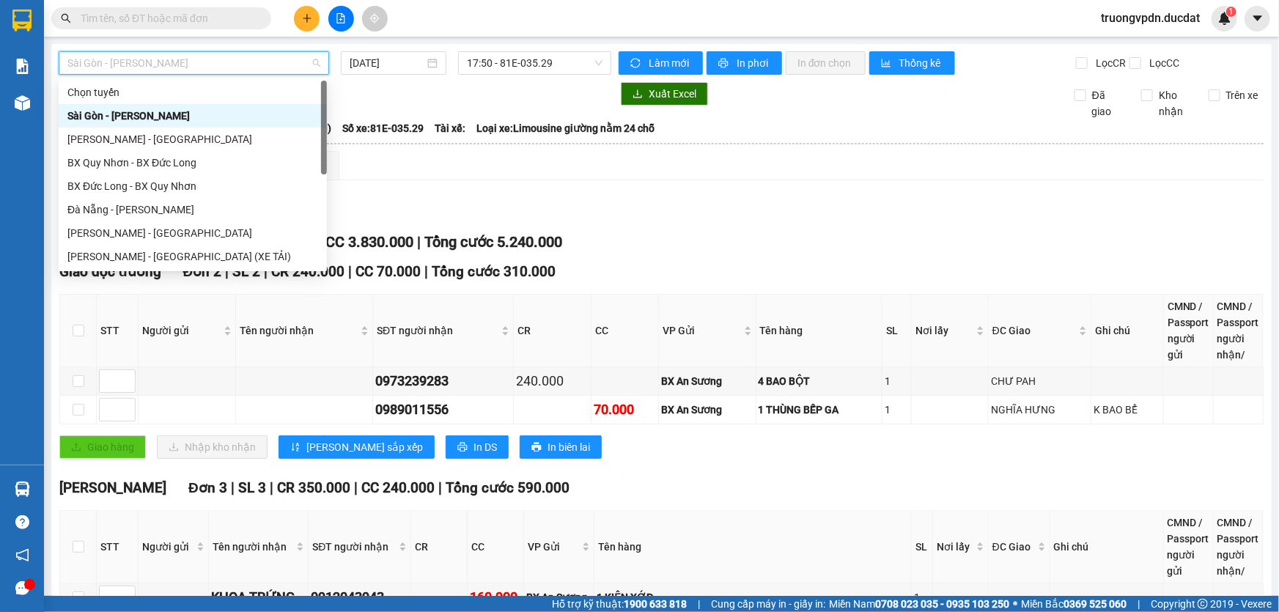
click at [145, 66] on span "Sài Gòn - Gia Lai" at bounding box center [193, 63] width 253 height 22
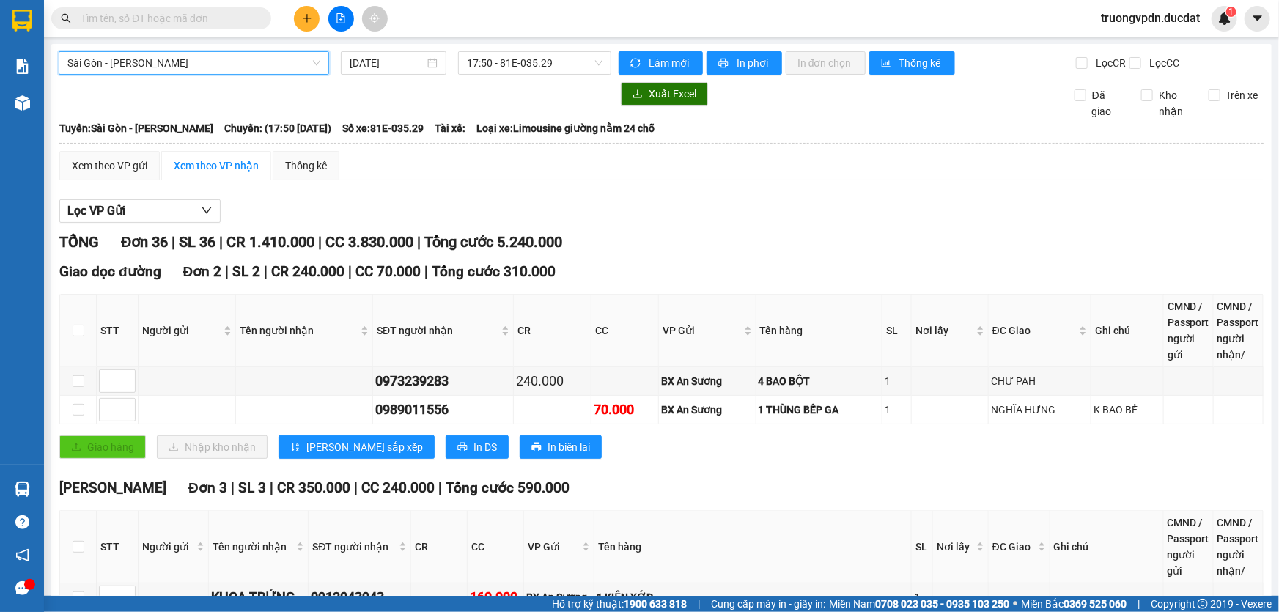
click at [145, 66] on span "Sài Gòn - Gia Lai" at bounding box center [193, 63] width 253 height 22
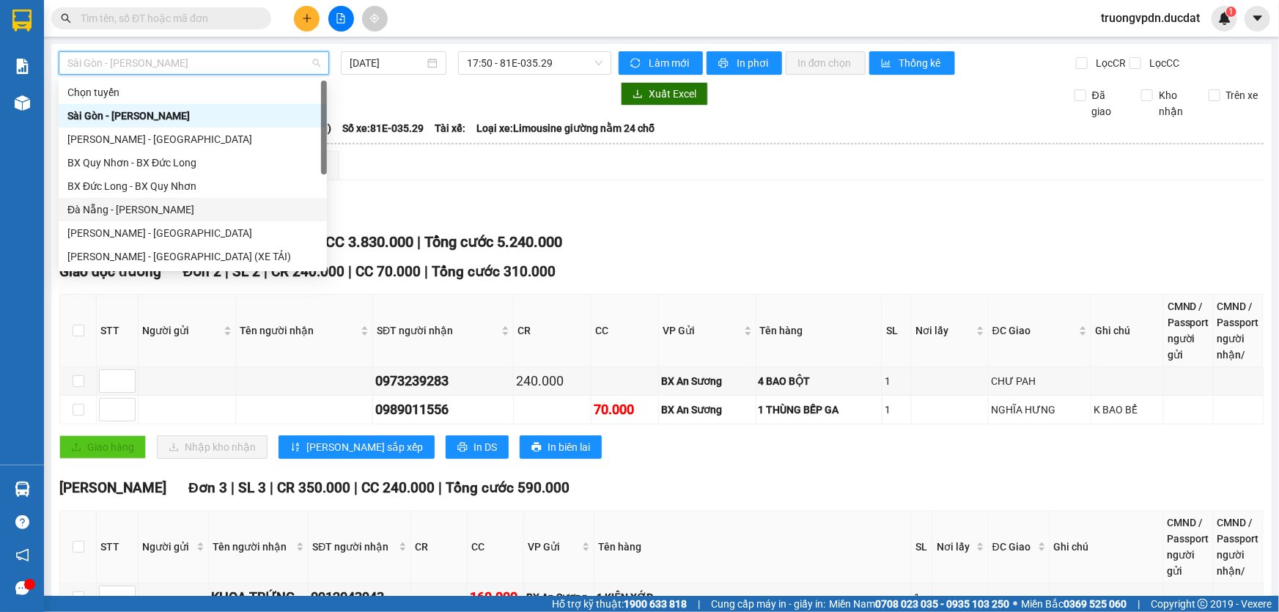
click at [115, 205] on div "Đà Nẵng - Gia Lai" at bounding box center [192, 210] width 251 height 16
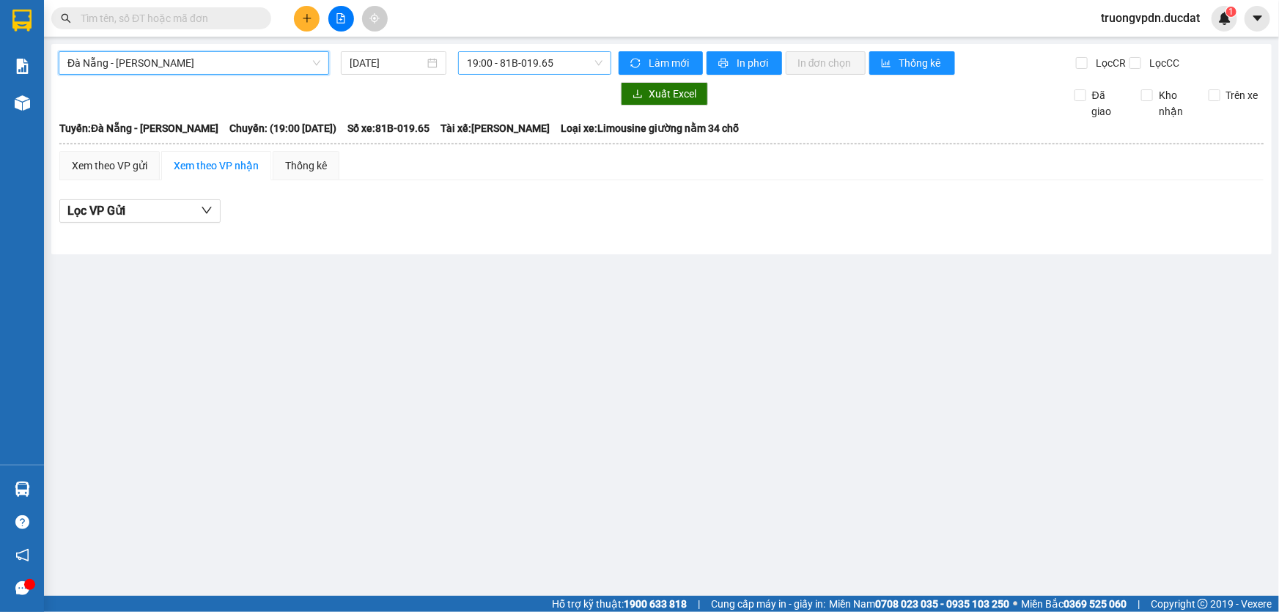
click at [509, 67] on span "19:00 - 81B-019.65" at bounding box center [535, 63] width 136 height 22
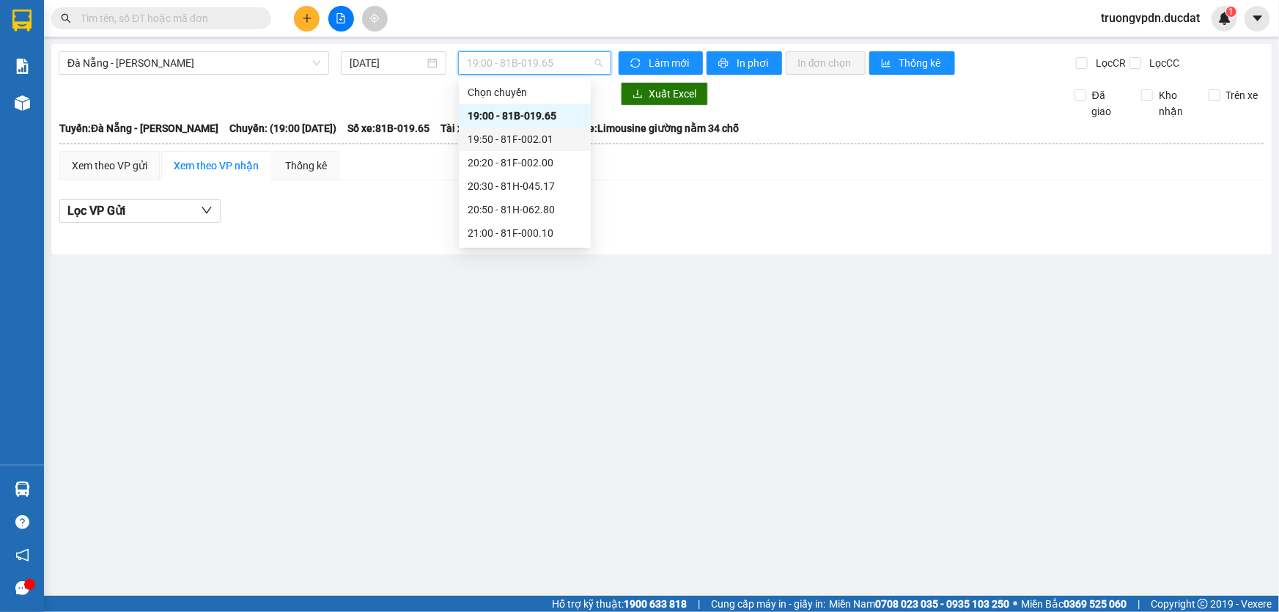
click at [539, 133] on div "19:50 - 81F-002.01" at bounding box center [525, 139] width 114 height 16
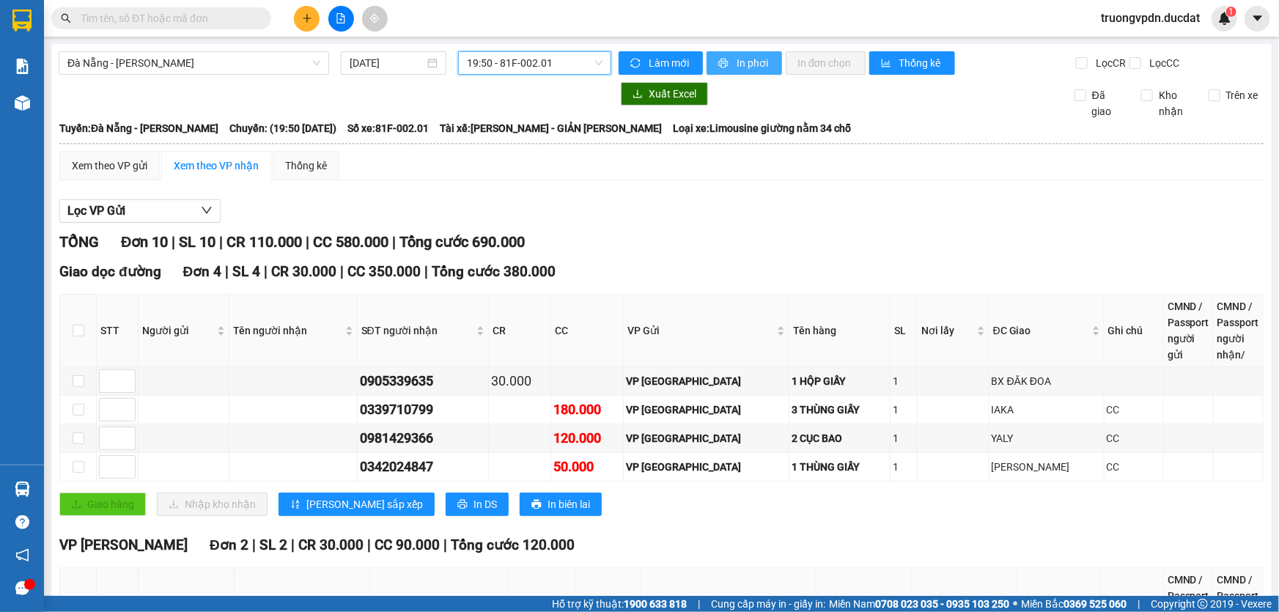
click at [737, 64] on span "In phơi" at bounding box center [754, 63] width 34 height 16
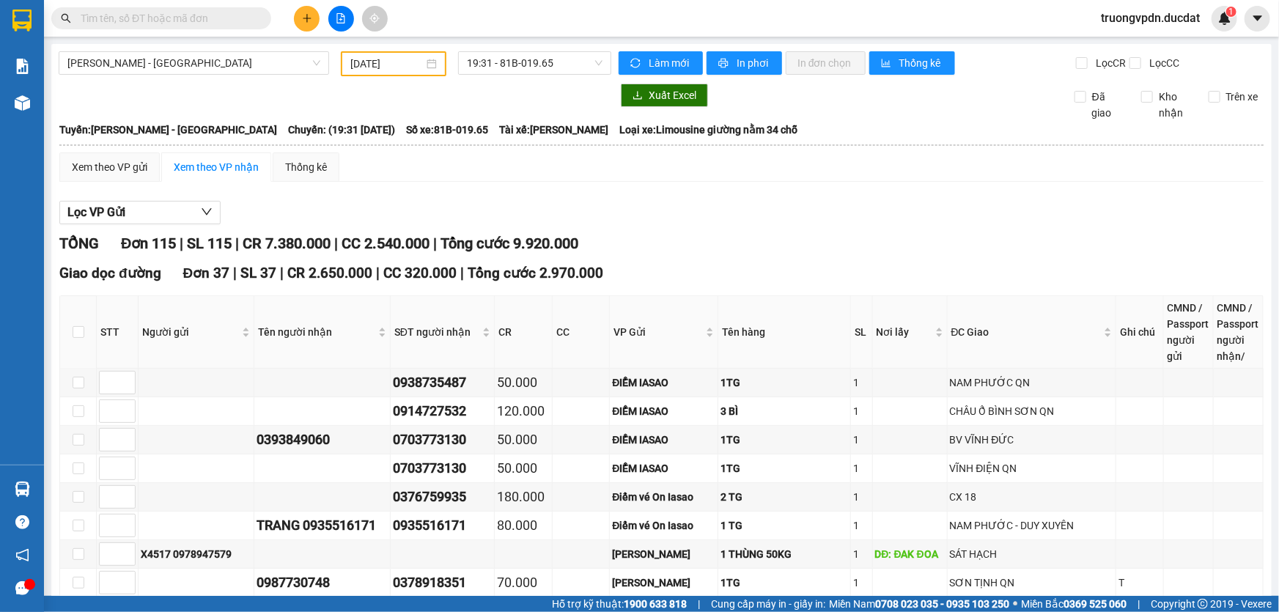
click at [303, 20] on icon "plus" at bounding box center [307, 18] width 10 height 10
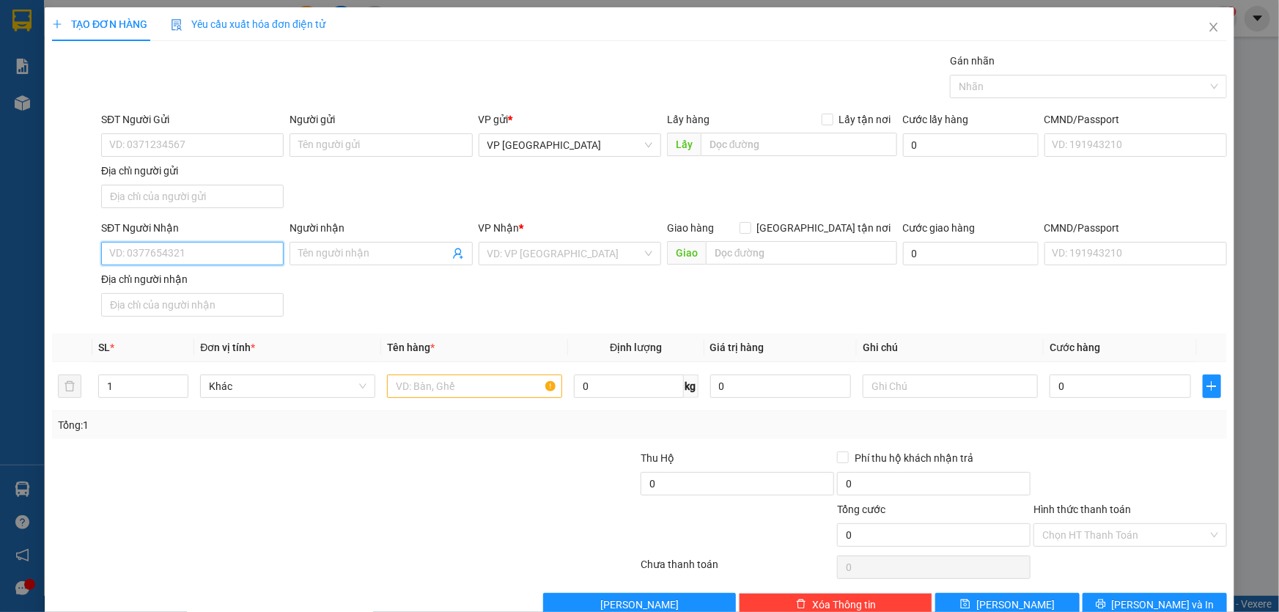
click at [179, 256] on input "SĐT Người Nhận" at bounding box center [192, 253] width 183 height 23
type input "0974405777"
click at [579, 254] on input "search" at bounding box center [564, 254] width 155 height 22
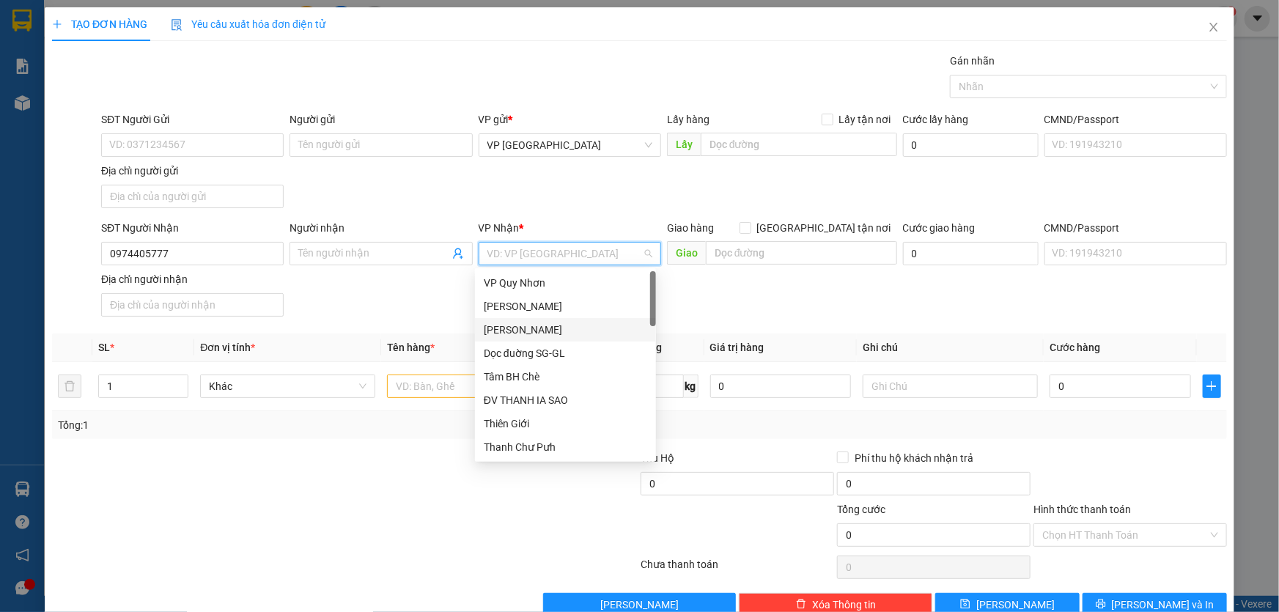
click at [554, 331] on div "[PERSON_NAME]" at bounding box center [565, 330] width 163 height 16
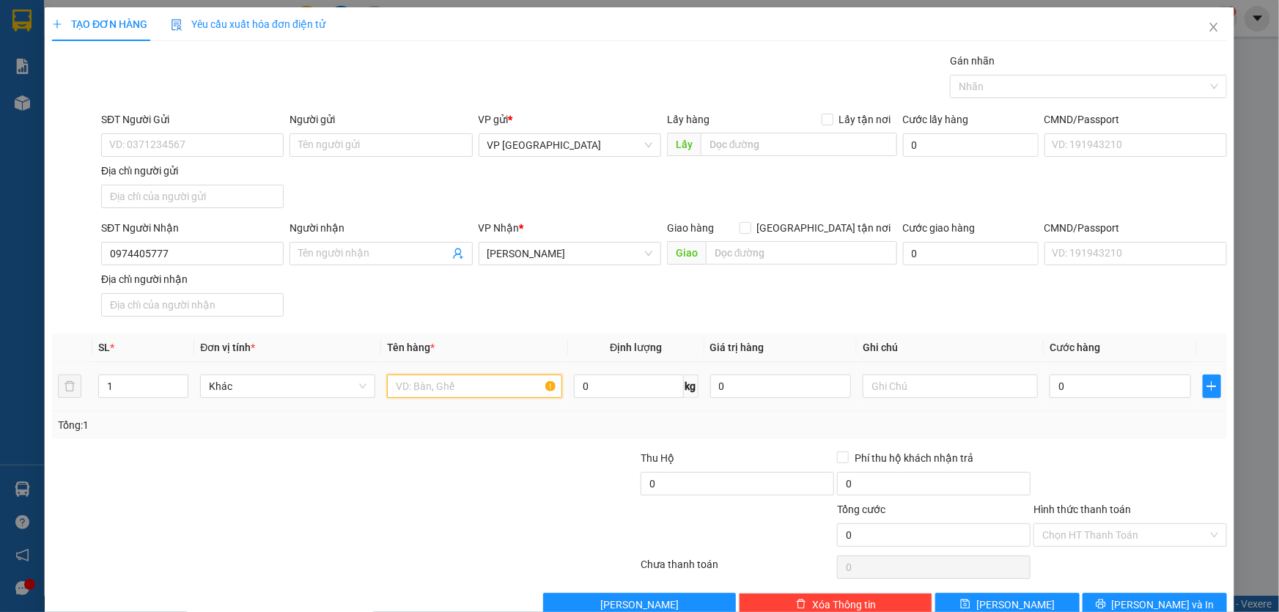
click at [435, 391] on input "text" at bounding box center [474, 386] width 175 height 23
type input "5 BAO XANH"
type input "CC"
type input "4"
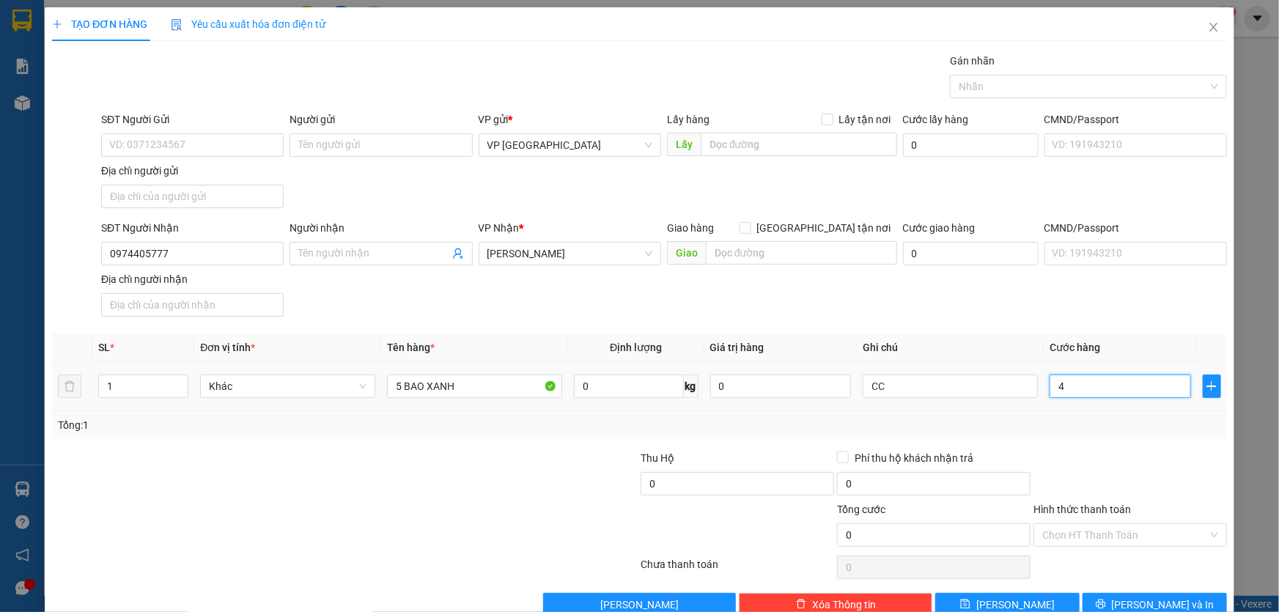
type input "4"
type input "40"
type input "400"
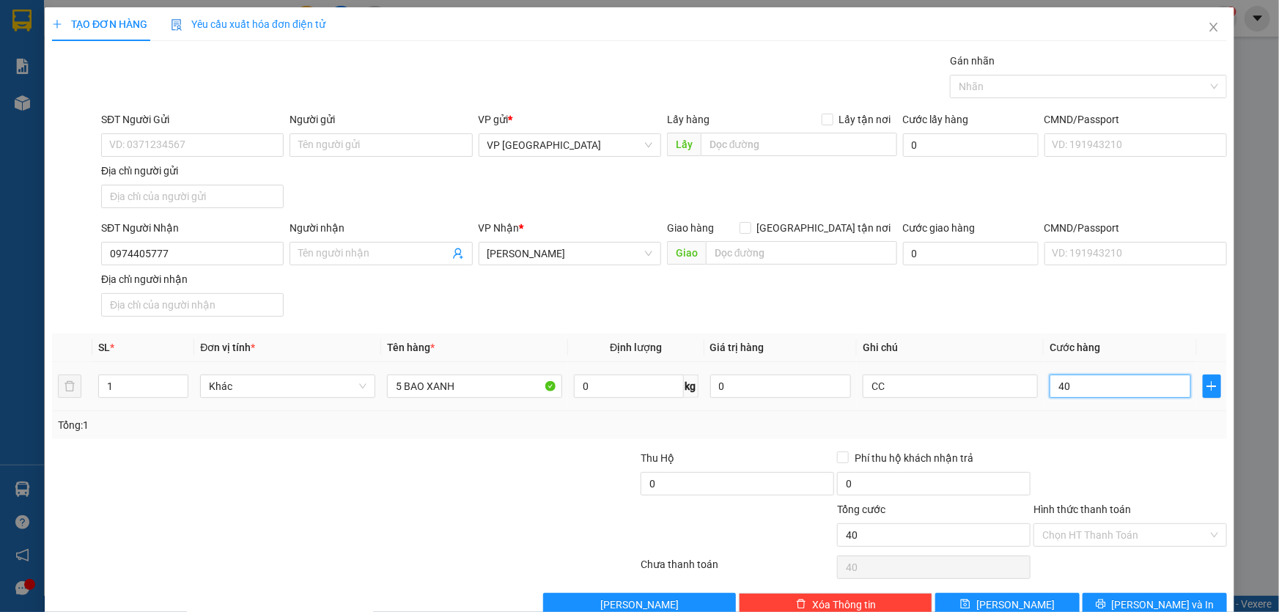
type input "400"
type input "4.000"
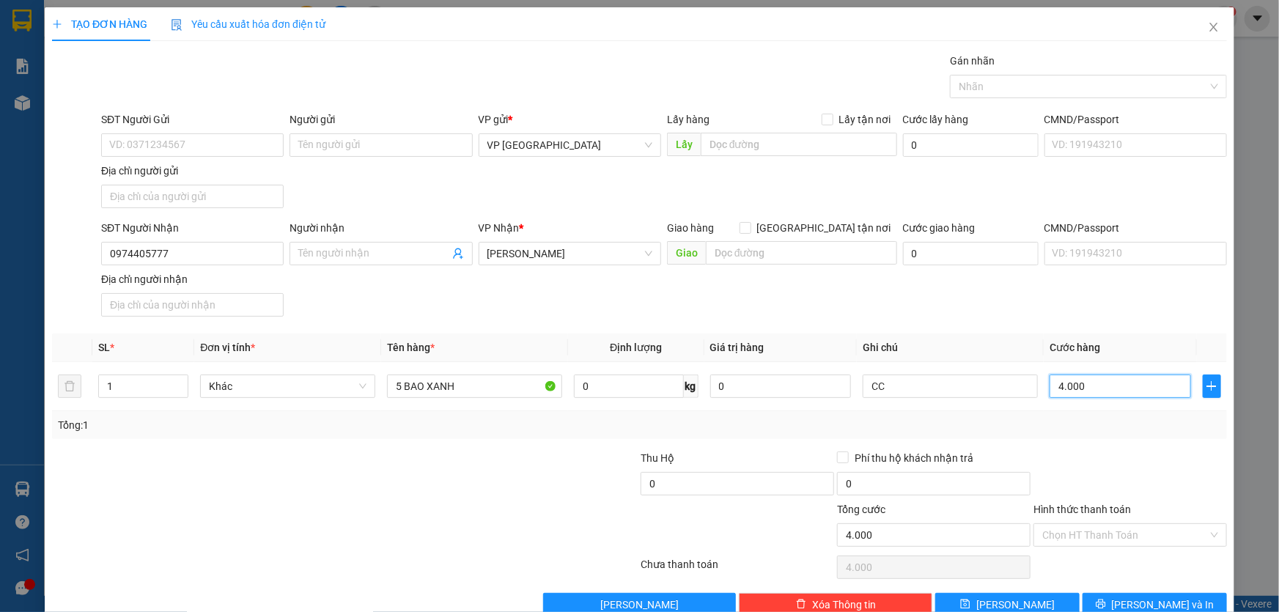
type input "40.000"
type input "400.000"
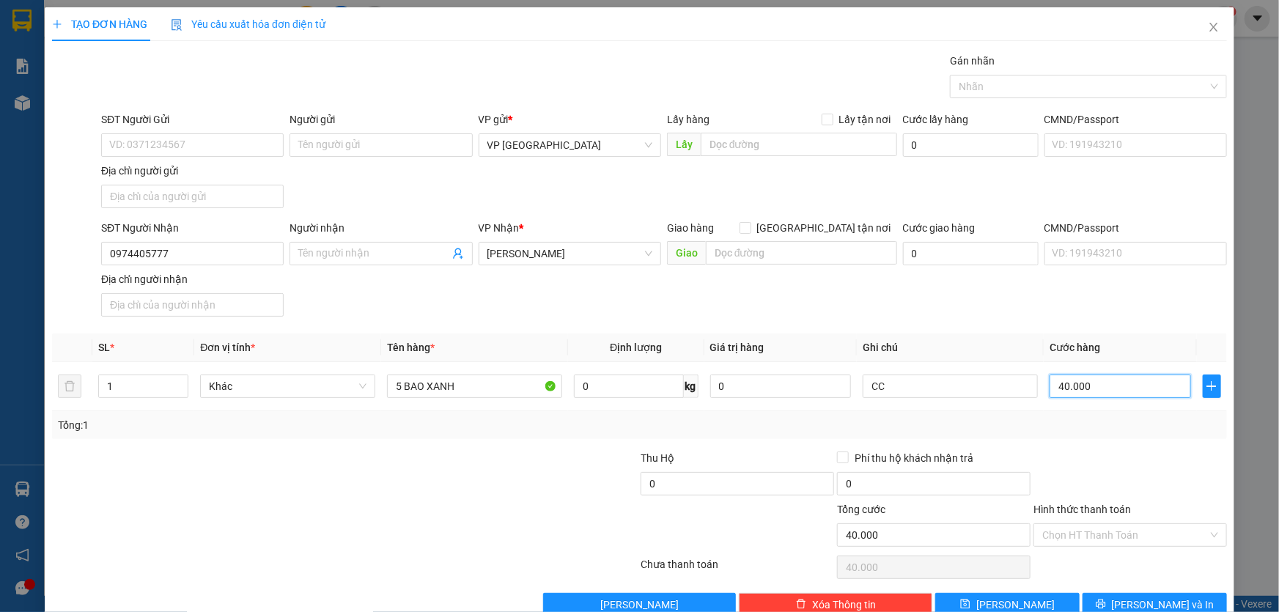
type input "400.000"
click at [1184, 594] on button "Lưu và In" at bounding box center [1155, 604] width 144 height 23
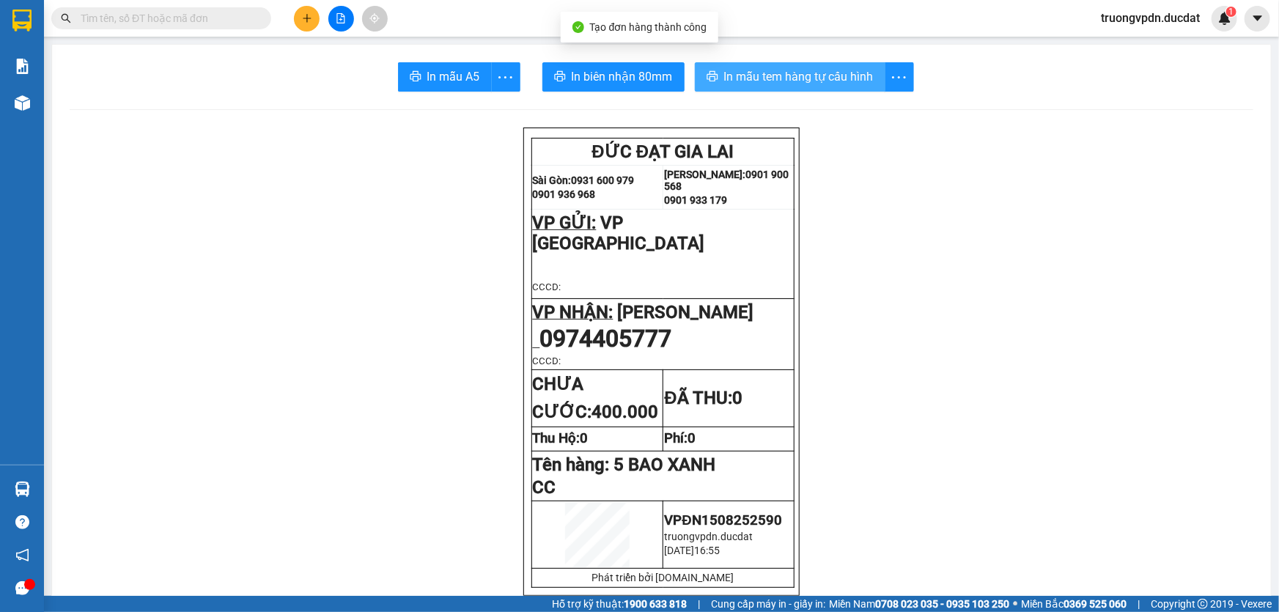
click at [753, 68] on span "In mẫu tem hàng tự cấu hình" at bounding box center [799, 76] width 150 height 18
